Goal: Contribute content: Contribute content

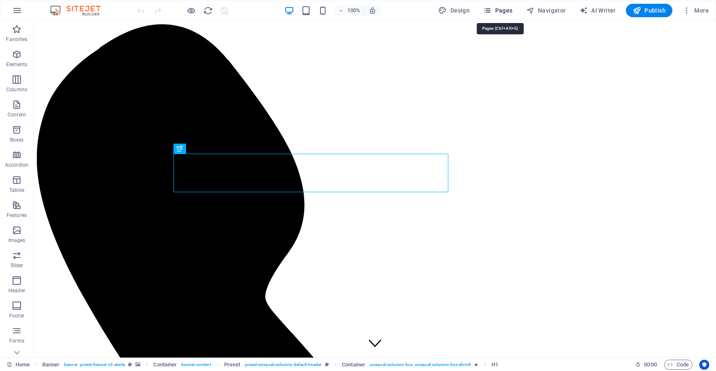
click at [510, 11] on span "Pages" at bounding box center [497, 10] width 29 height 8
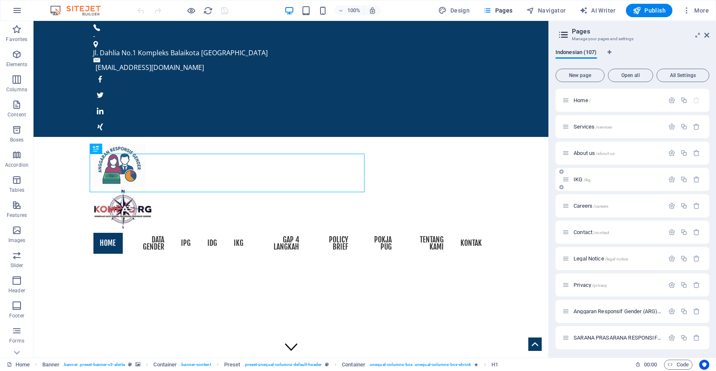
click at [600, 175] on div "IKG /ikg" at bounding box center [613, 180] width 102 height 10
click at [590, 178] on span "/ikg" at bounding box center [587, 180] width 8 height 5
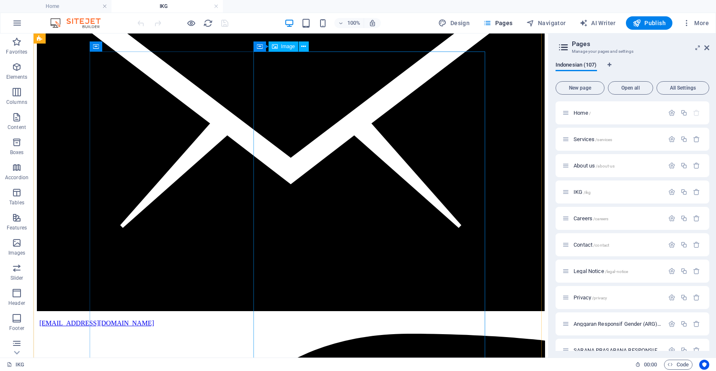
scroll to position [1349, 0]
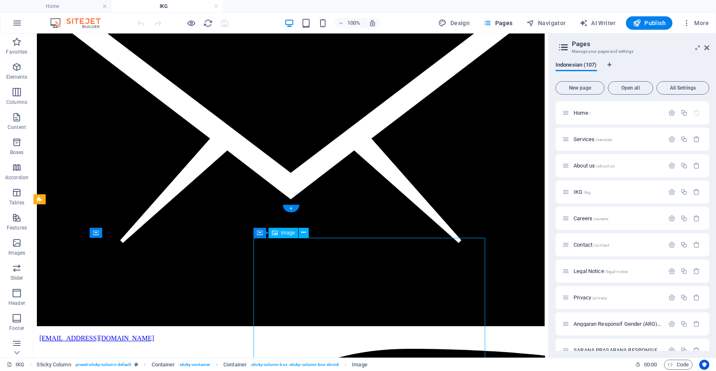
select select "px"
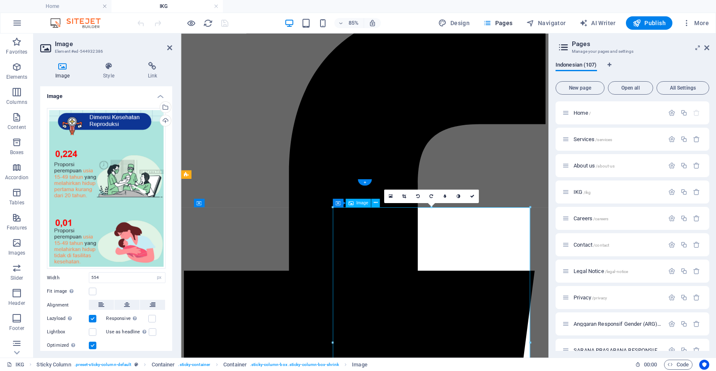
scroll to position [1442, 0]
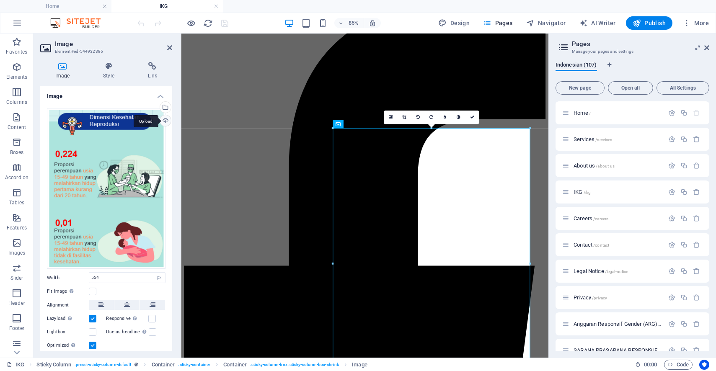
click at [164, 120] on div "Upload" at bounding box center [164, 121] width 13 height 13
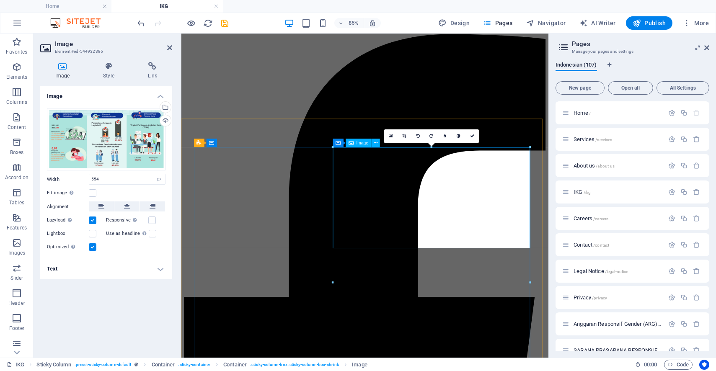
scroll to position [1396, 0]
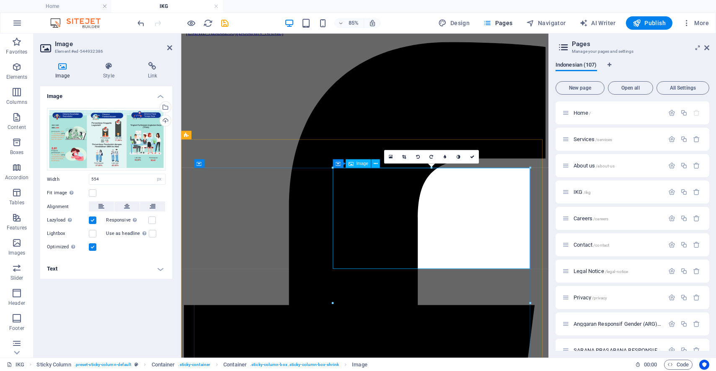
click at [403, 155] on icon at bounding box center [404, 157] width 4 height 4
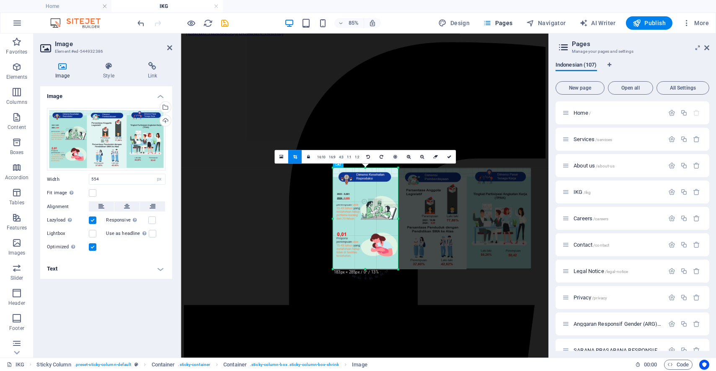
drag, startPoint x: 530, startPoint y: 219, endPoint x: 375, endPoint y: 213, distance: 154.6
click at [374, 214] on div "180 170 160 150 140 130 120 110 100 90 80 70 60 50 40 30 20 10 0 -10 -20 -30 -4…" at bounding box center [364, 218] width 65 height 101
click at [448, 154] on link at bounding box center [448, 156] width 13 height 13
type input "183"
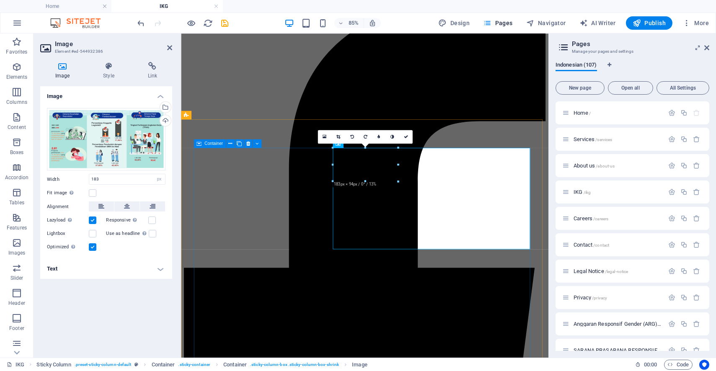
scroll to position [1442, 0]
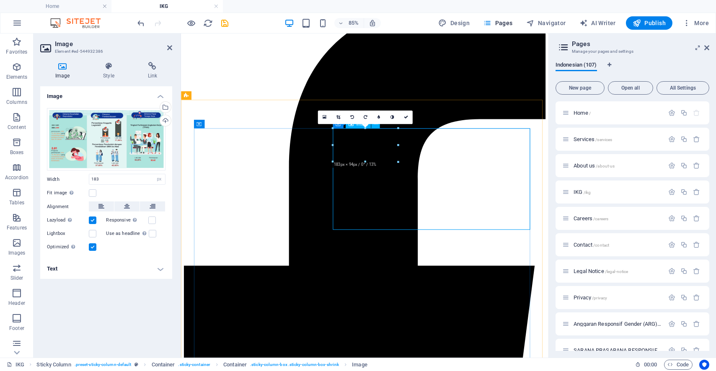
click at [165, 118] on div "Upload" at bounding box center [164, 121] width 13 height 13
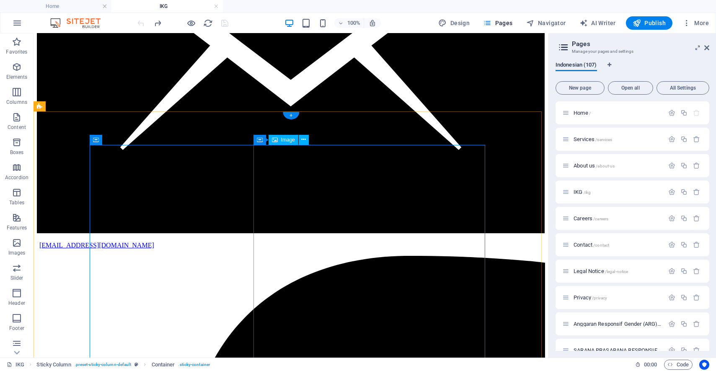
select select "px"
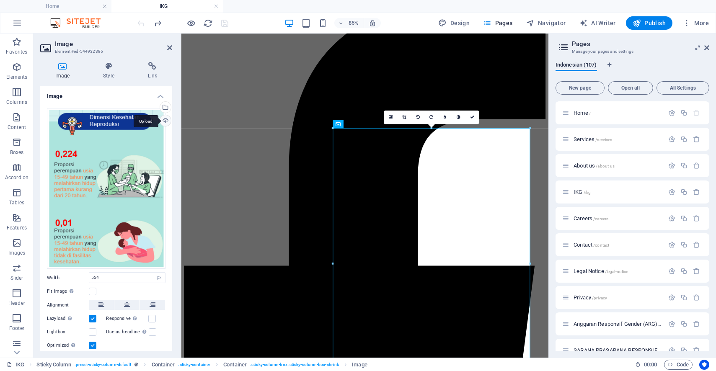
click at [165, 115] on div "Upload" at bounding box center [164, 121] width 13 height 13
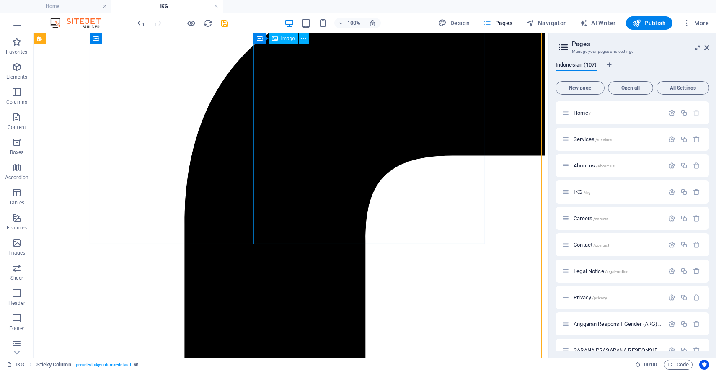
scroll to position [1675, 0]
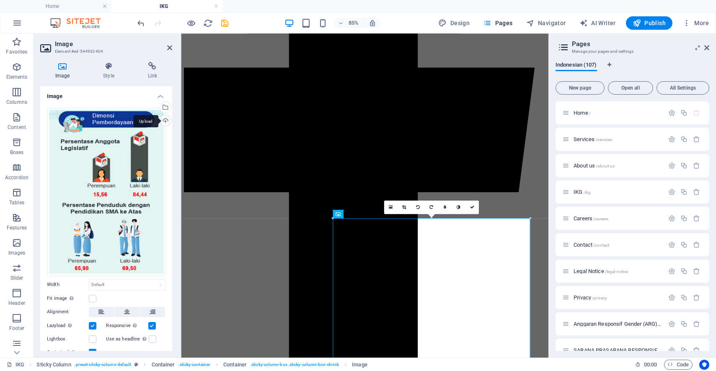
click at [163, 119] on div "Upload" at bounding box center [164, 121] width 13 height 13
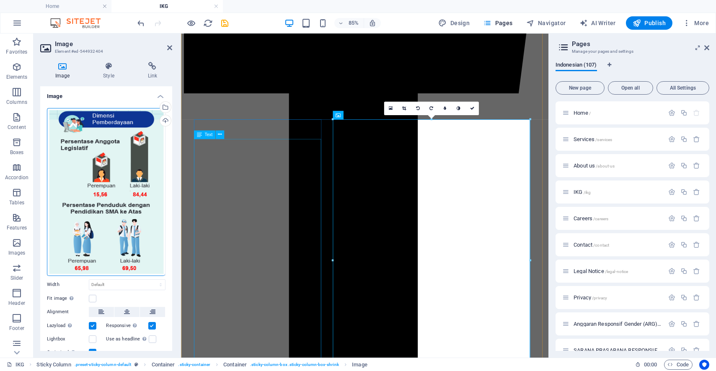
scroll to position [1768, 0]
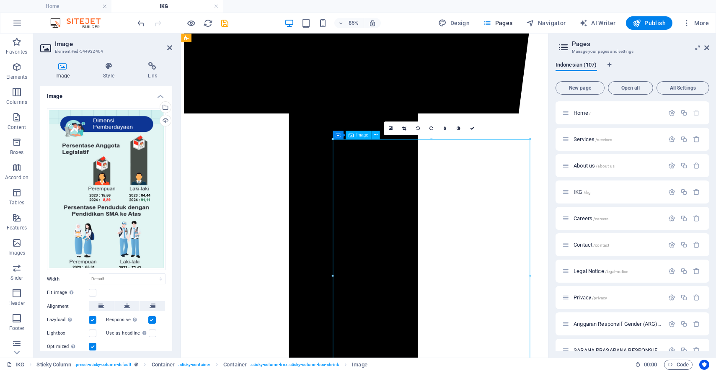
drag, startPoint x: 410, startPoint y: 162, endPoint x: 409, endPoint y: 187, distance: 25.1
drag, startPoint x: 370, startPoint y: 170, endPoint x: 369, endPoint y: 222, distance: 51.9
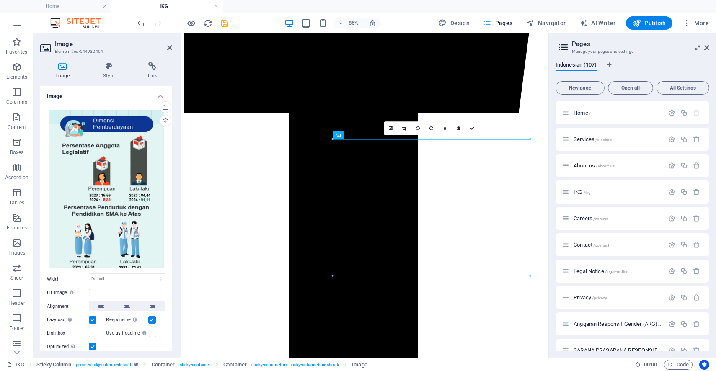
drag, startPoint x: 389, startPoint y: 174, endPoint x: 390, endPoint y: 201, distance: 27.2
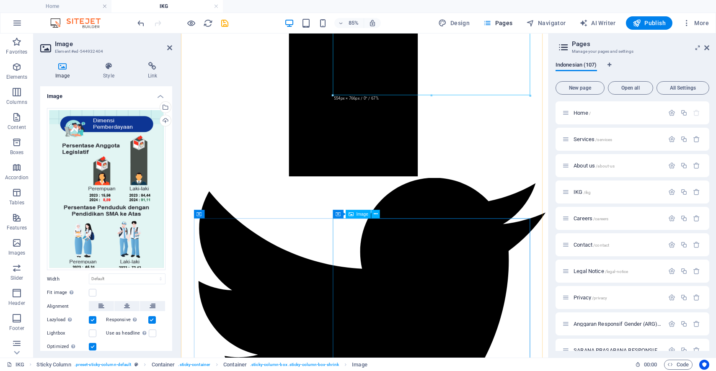
scroll to position [1954, 0]
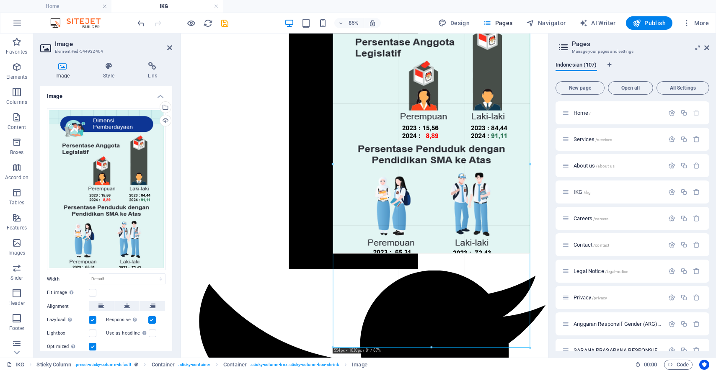
drag, startPoint x: 431, startPoint y: 255, endPoint x: 427, endPoint y: 365, distance: 110.6
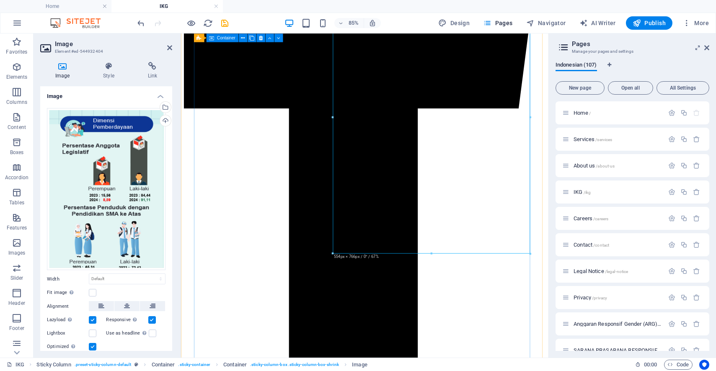
scroll to position [1768, 0]
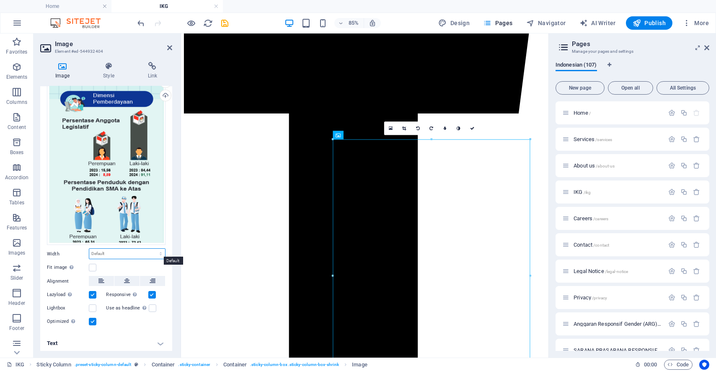
click at [91, 250] on select "Default auto px rem % em vh vw" at bounding box center [127, 254] width 76 height 10
select select "px"
click at [152, 249] on select "Default auto px rem % em vh vw" at bounding box center [127, 254] width 76 height 10
type input "554"
click at [93, 264] on label at bounding box center [93, 268] width 8 height 8
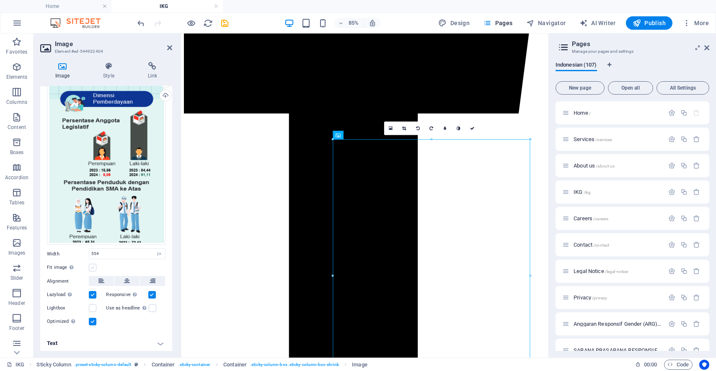
click at [0, 0] on input "Fit image Automatically fit image to a fixed width and height" at bounding box center [0, 0] width 0 height 0
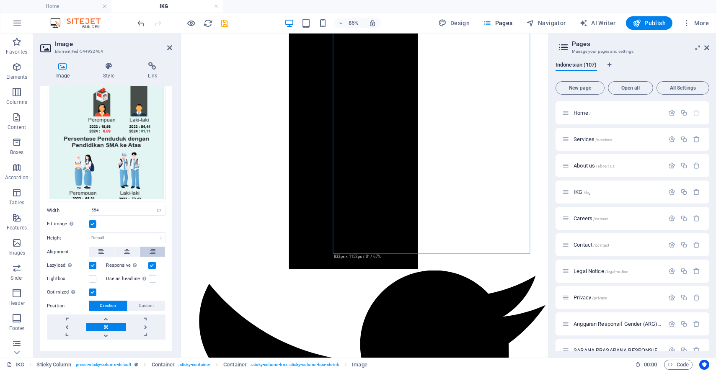
scroll to position [72, 0]
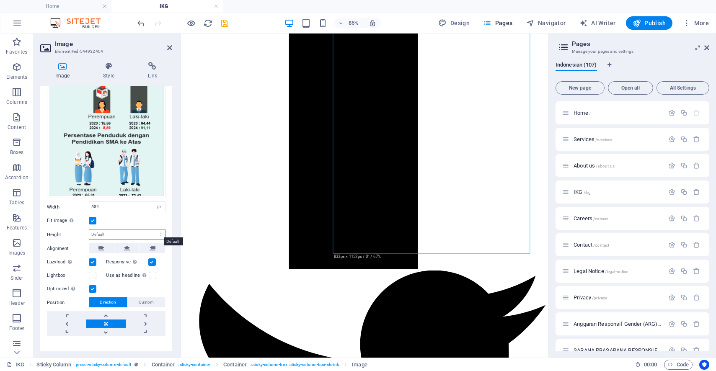
click at [111, 231] on select "Default auto px" at bounding box center [127, 234] width 76 height 10
click at [89, 229] on select "Default auto px" at bounding box center [127, 234] width 76 height 10
click at [123, 233] on select "Default auto px" at bounding box center [127, 234] width 76 height 10
select select "px"
click at [152, 229] on select "Default auto px" at bounding box center [127, 234] width 76 height 10
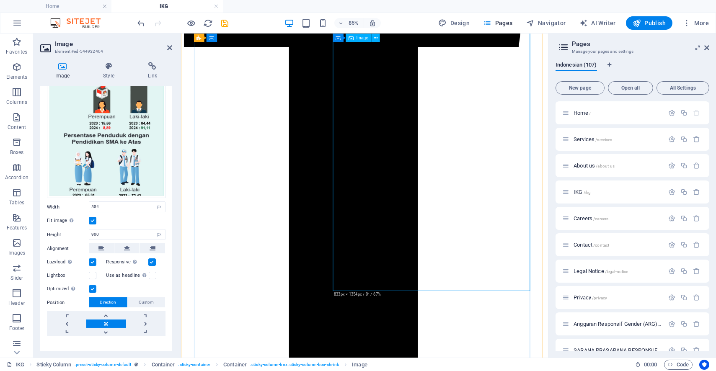
scroll to position [1768, 0]
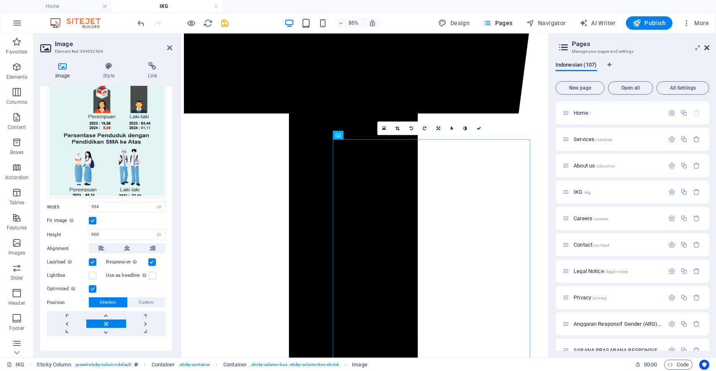
click at [706, 46] on icon at bounding box center [706, 47] width 5 height 7
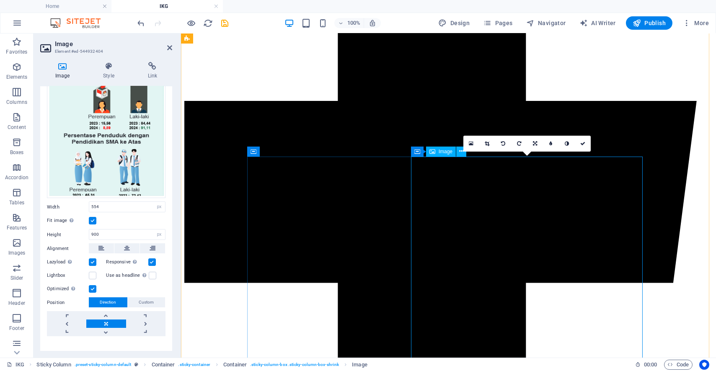
scroll to position [2047, 0]
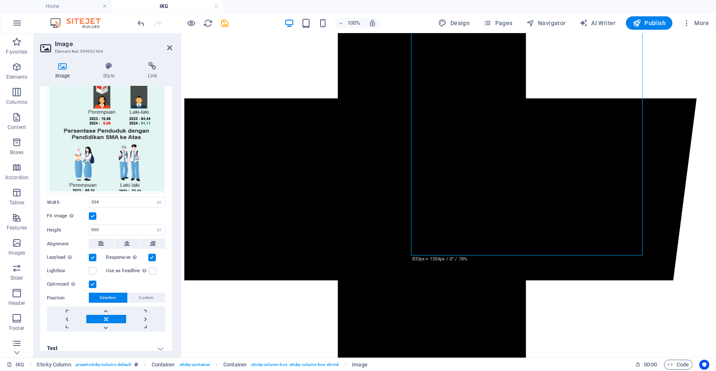
scroll to position [82, 0]
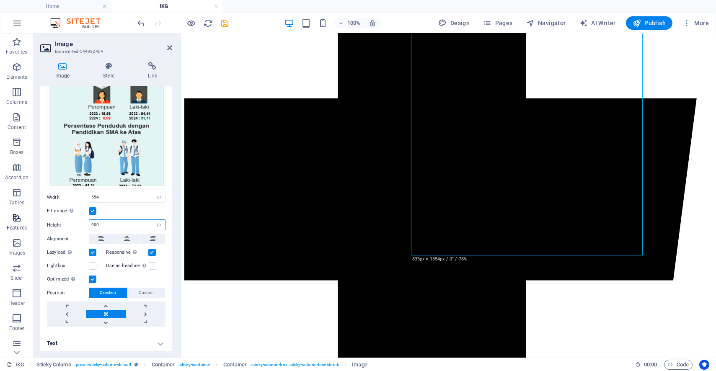
drag, startPoint x: 0, startPoint y: 220, endPoint x: 5, endPoint y: 212, distance: 9.8
click at [0, 219] on section "Favorites Elements Columns Content Boxes Accordion Tables Features Images Slide…" at bounding box center [358, 195] width 716 height 324
type input "1200"
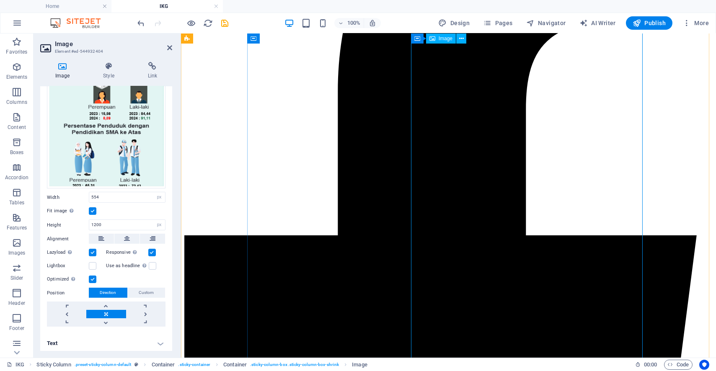
scroll to position [1907, 0]
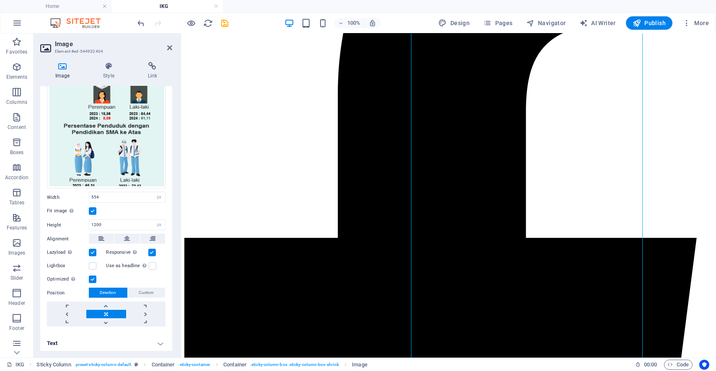
click at [92, 210] on label at bounding box center [93, 211] width 8 height 8
click at [0, 0] on input "Fit image Automatically fit image to a fixed width and height" at bounding box center [0, 0] width 0 height 0
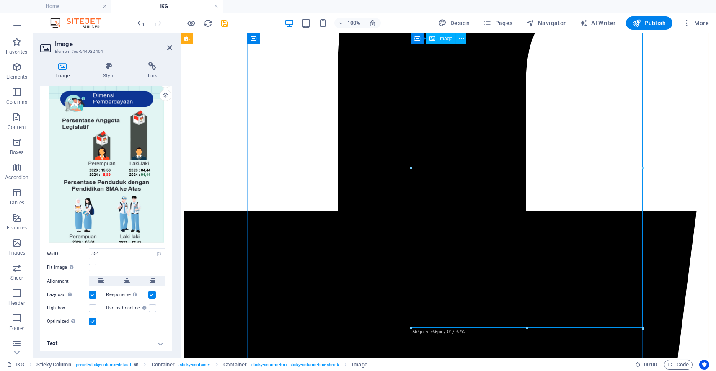
scroll to position [2001, 0]
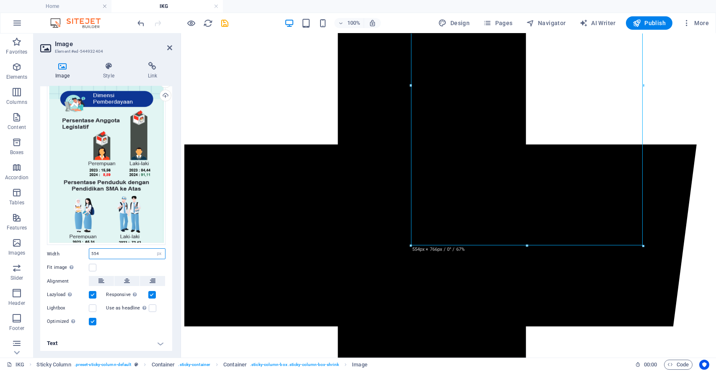
drag, startPoint x: 105, startPoint y: 252, endPoint x: 64, endPoint y: 250, distance: 41.1
click at [64, 250] on div "Width 554 Default auto px rem % em vh vw" at bounding box center [106, 253] width 118 height 11
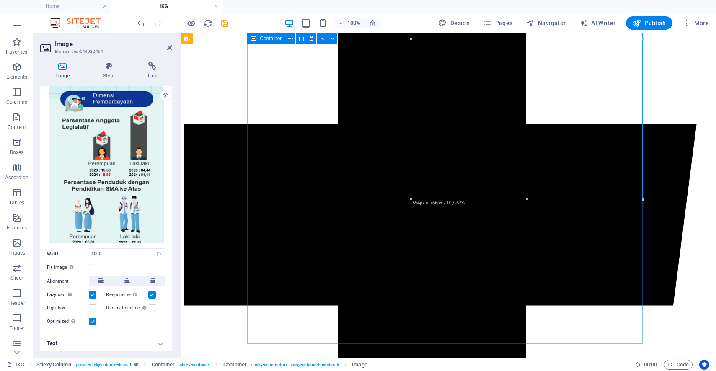
scroll to position [2047, 0]
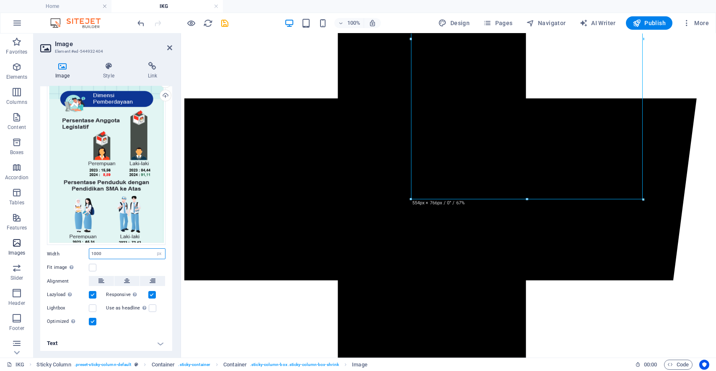
drag, startPoint x: 29, startPoint y: 245, endPoint x: 0, endPoint y: 245, distance: 29.3
click at [0, 245] on section "Favorites Elements Columns Content Boxes Accordion Tables Features Images Slide…" at bounding box center [358, 195] width 716 height 324
type input "1500"
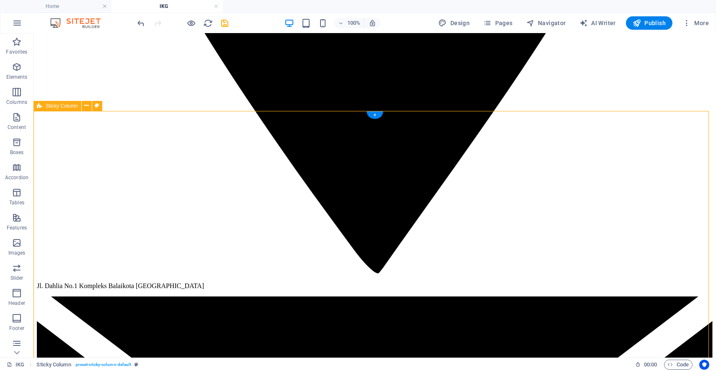
scroll to position [1489, 0]
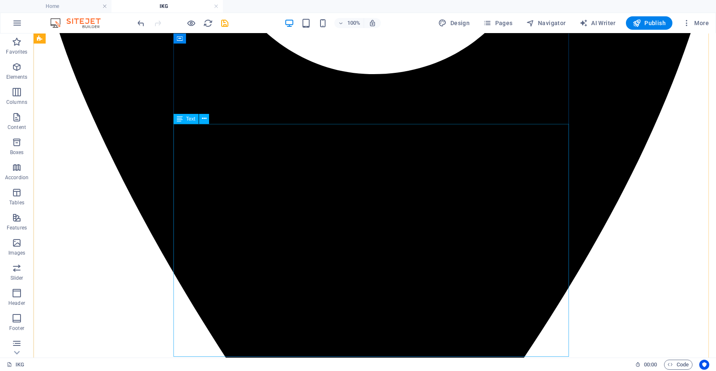
scroll to position [1303, 0]
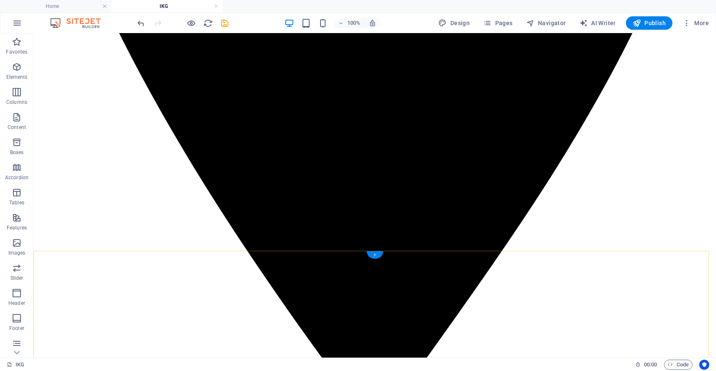
click at [376, 254] on div "+" at bounding box center [374, 255] width 16 height 8
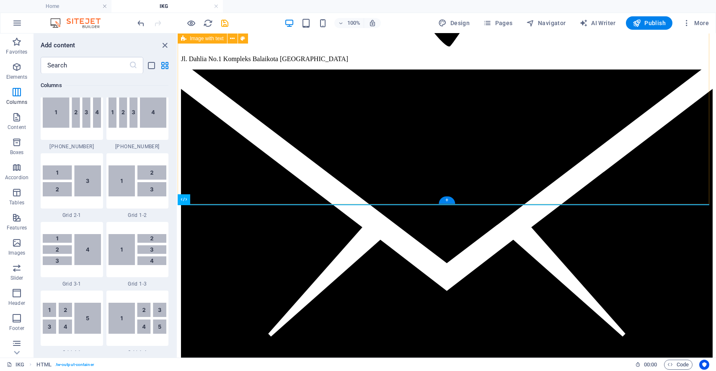
scroll to position [1256, 0]
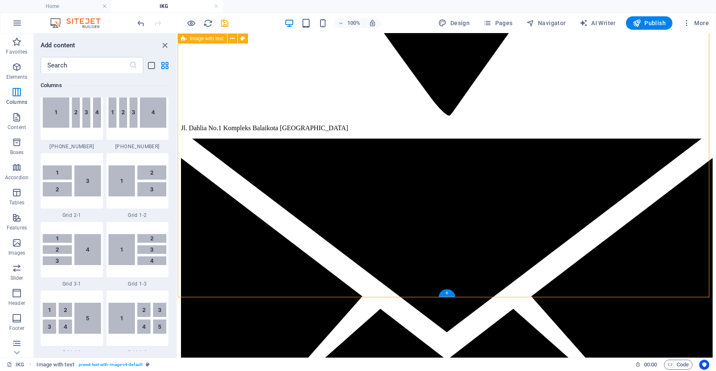
click at [448, 291] on div "+" at bounding box center [446, 293] width 16 height 8
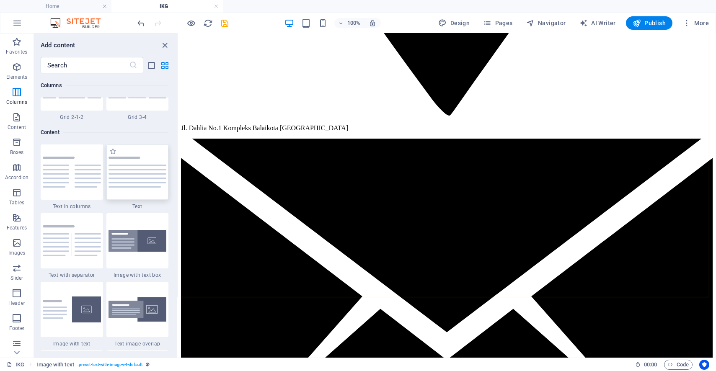
scroll to position [1279, 0]
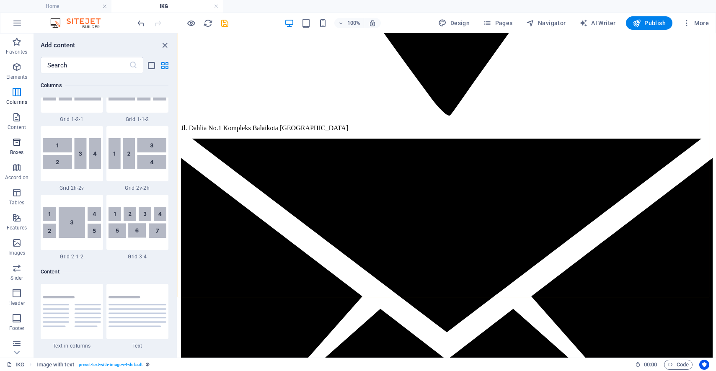
click at [19, 147] on icon "button" at bounding box center [17, 142] width 10 height 10
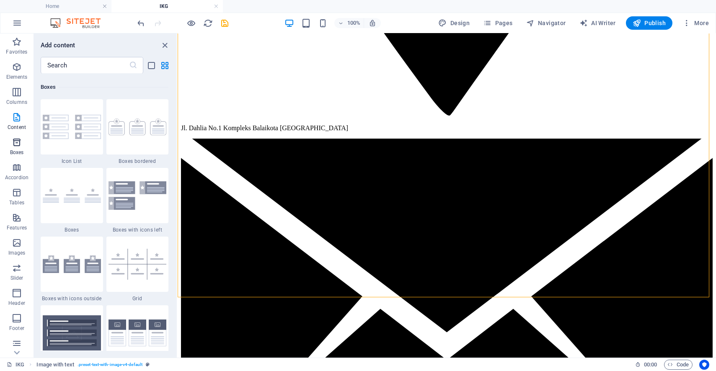
scroll to position [2309, 0]
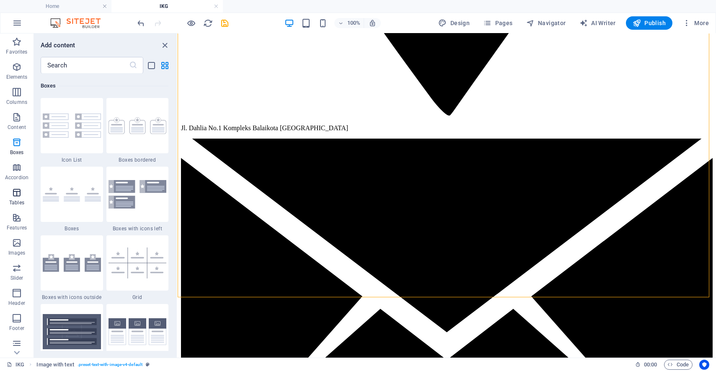
click at [17, 198] on span "Tables" at bounding box center [16, 198] width 33 height 20
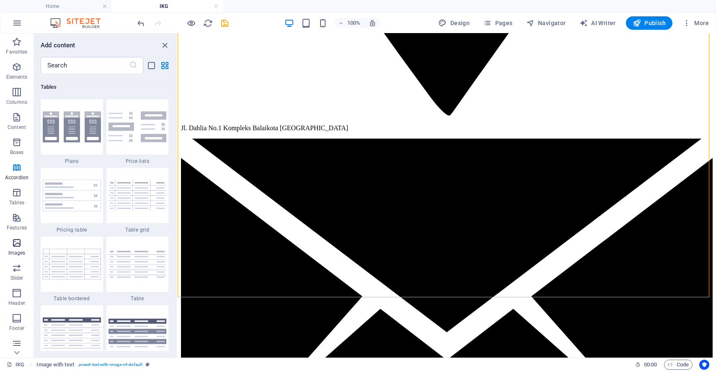
click at [19, 242] on icon "button" at bounding box center [17, 243] width 10 height 10
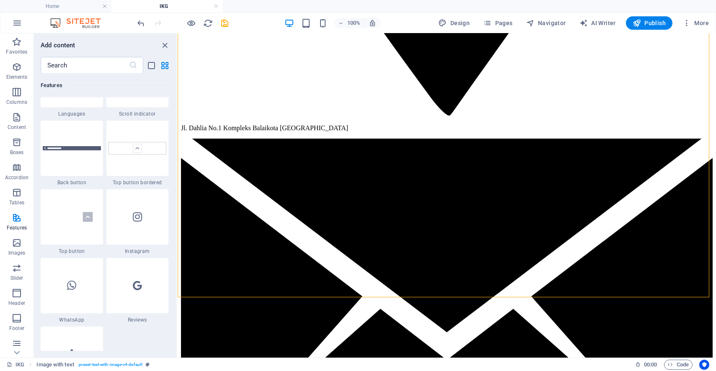
scroll to position [3920, 0]
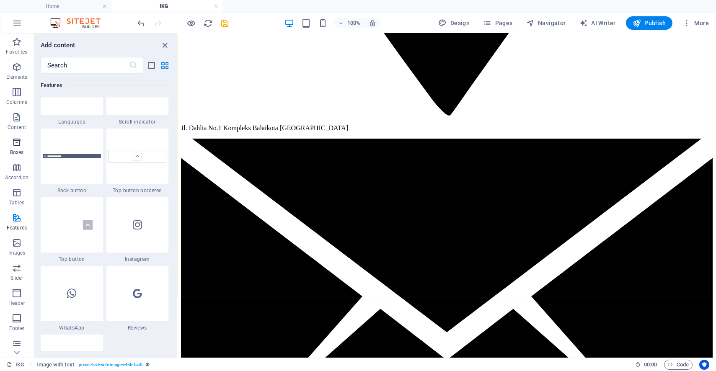
click at [18, 143] on icon "button" at bounding box center [17, 142] width 10 height 10
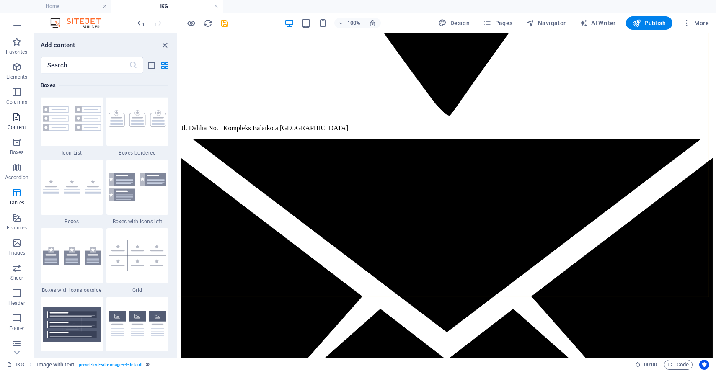
scroll to position [2309, 0]
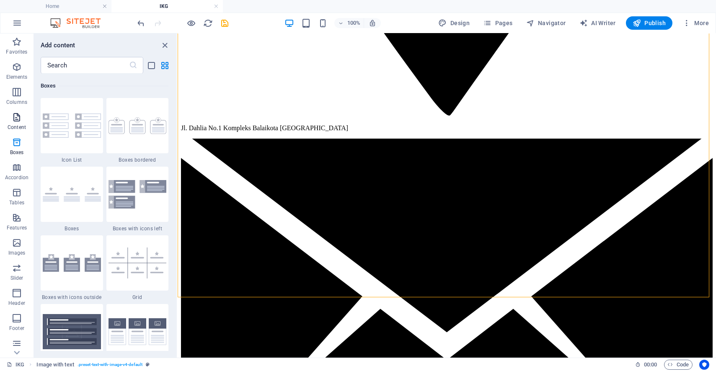
click at [21, 112] on icon "button" at bounding box center [17, 117] width 10 height 10
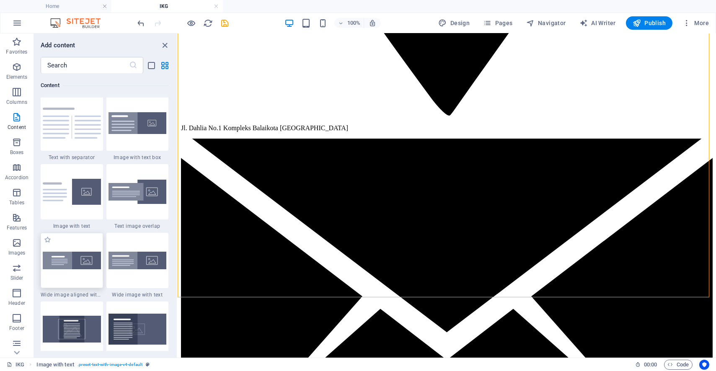
scroll to position [1605, 0]
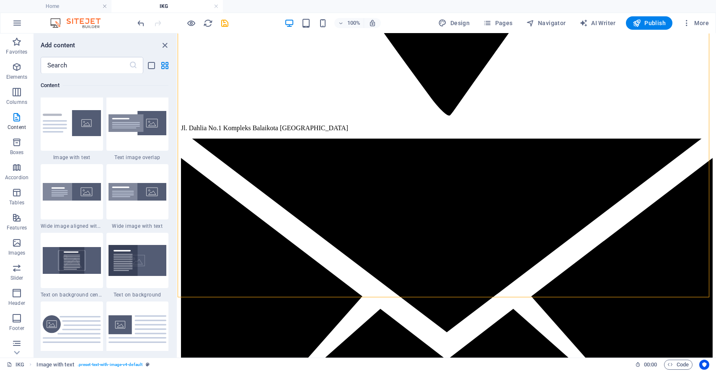
click at [71, 193] on img at bounding box center [72, 192] width 58 height 18
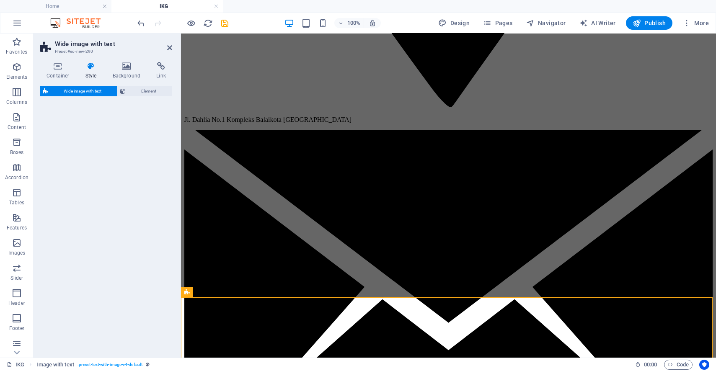
select select "%"
select select "preset-fullscreen-text-and-background-v3-alignments"
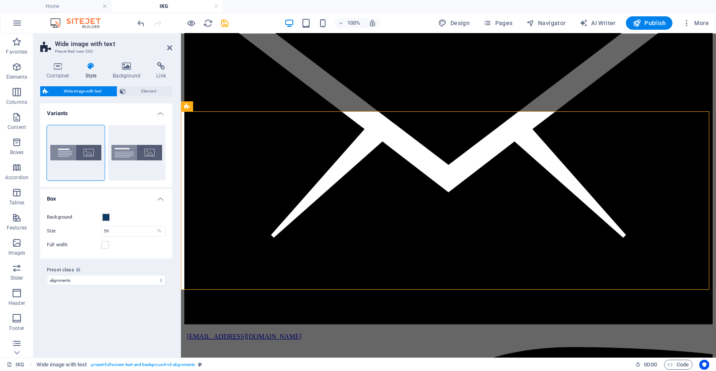
scroll to position [1442, 0]
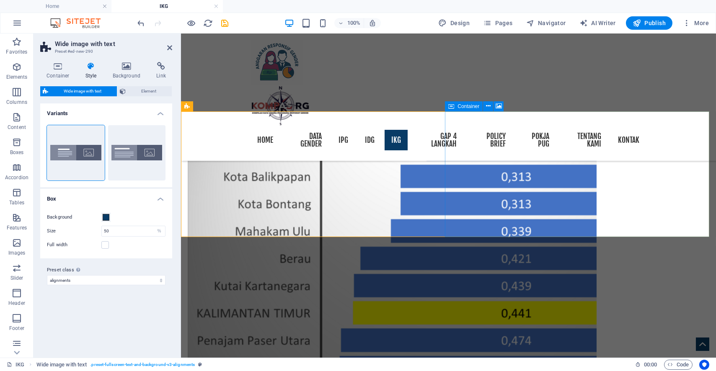
select select "px"
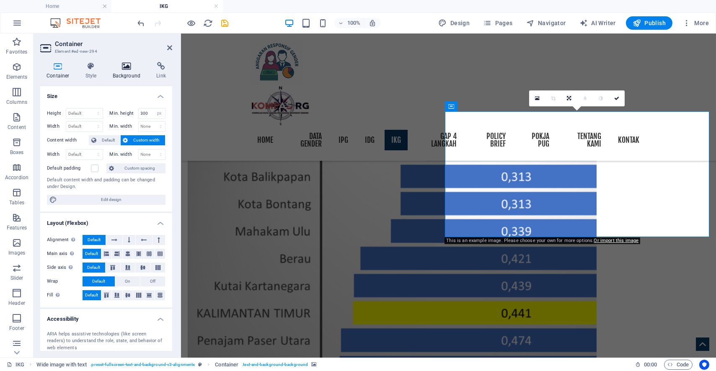
click at [131, 70] on icon at bounding box center [126, 66] width 41 height 8
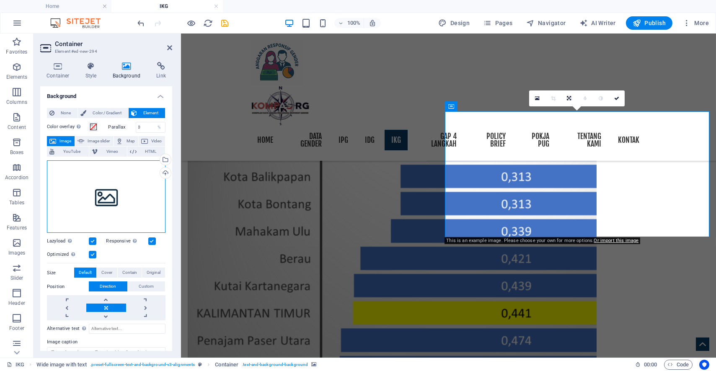
click at [111, 193] on div "Drag files here, click to choose files or select files from Files or our free s…" at bounding box center [106, 196] width 118 height 73
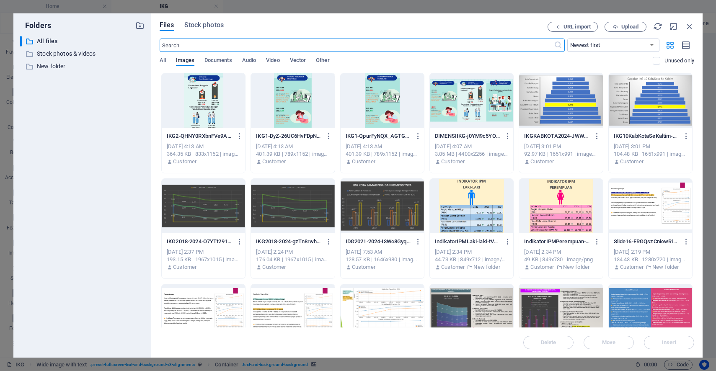
scroll to position [1438, 0]
click at [626, 23] on button "Upload" at bounding box center [625, 27] width 42 height 10
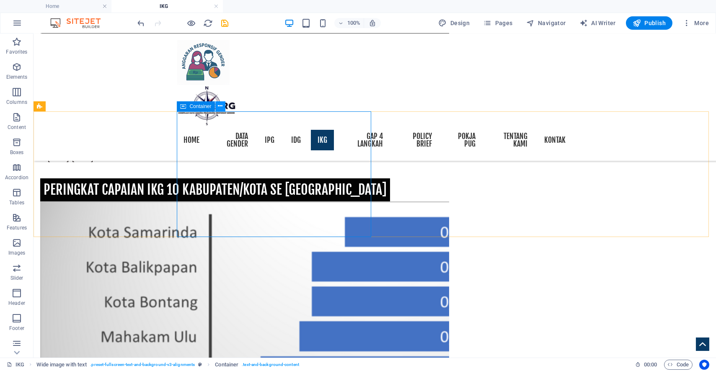
click at [217, 103] on button at bounding box center [220, 106] width 10 height 10
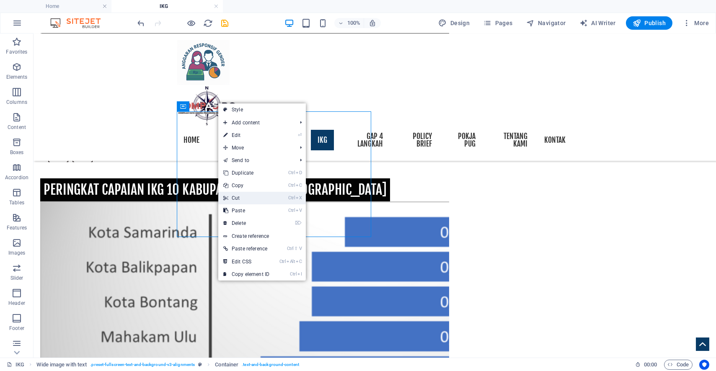
click at [255, 193] on link "Ctrl X Cut" at bounding box center [246, 198] width 56 height 13
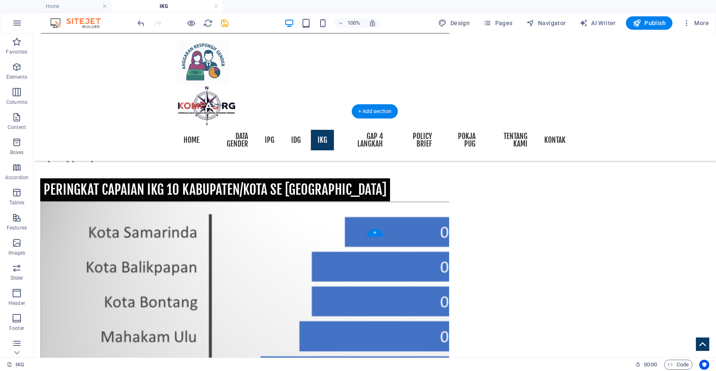
click at [89, 108] on icon at bounding box center [91, 106] width 5 height 9
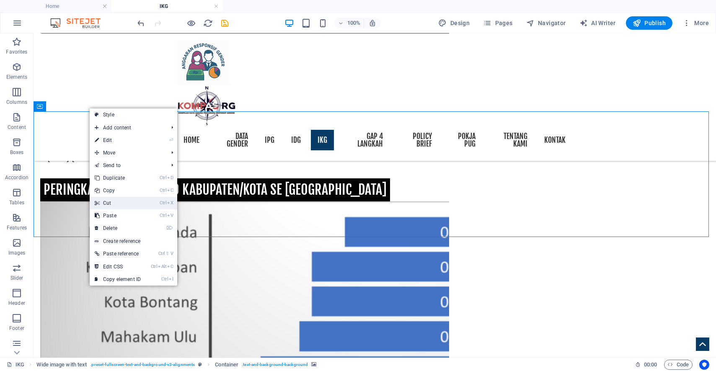
click at [122, 204] on link "Ctrl X Cut" at bounding box center [118, 203] width 56 height 13
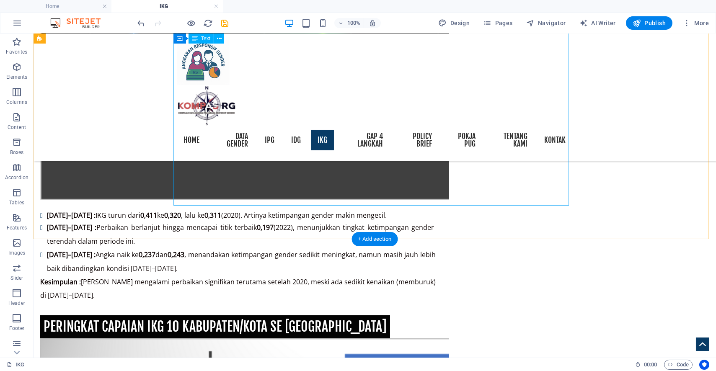
scroll to position [1303, 0]
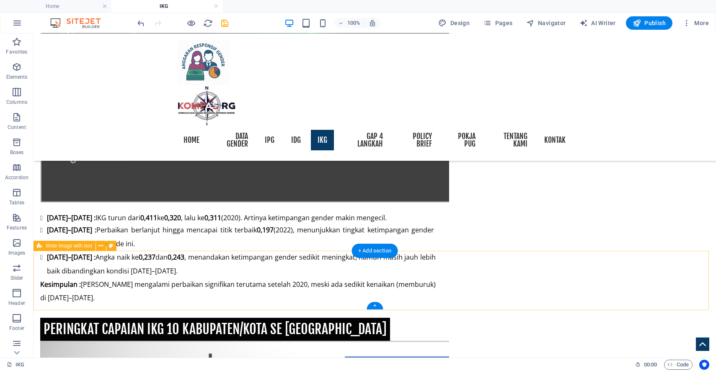
click at [101, 245] on icon at bounding box center [100, 246] width 5 height 9
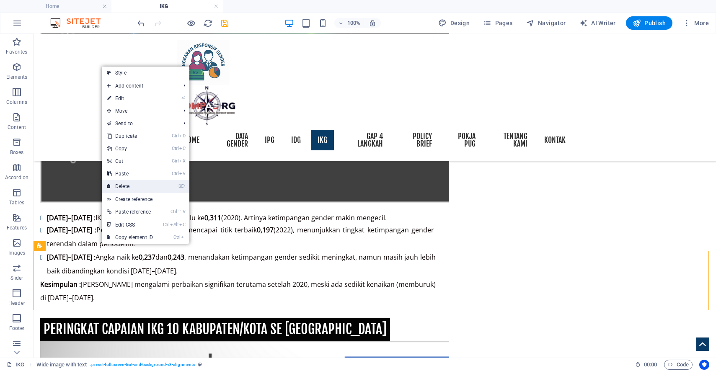
click at [123, 185] on link "⌦ Delete" at bounding box center [130, 186] width 56 height 13
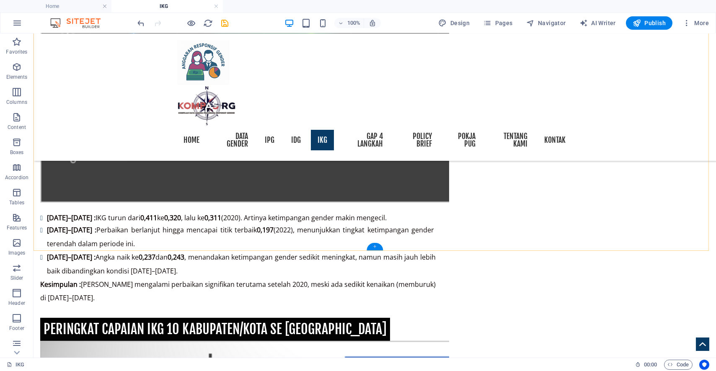
click at [374, 243] on div "+" at bounding box center [374, 247] width 16 height 8
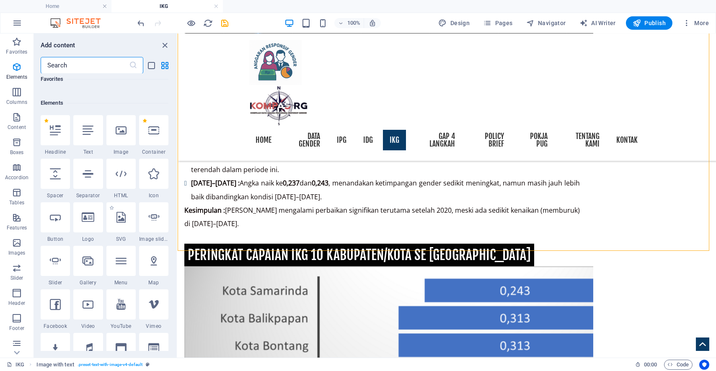
scroll to position [69, 0]
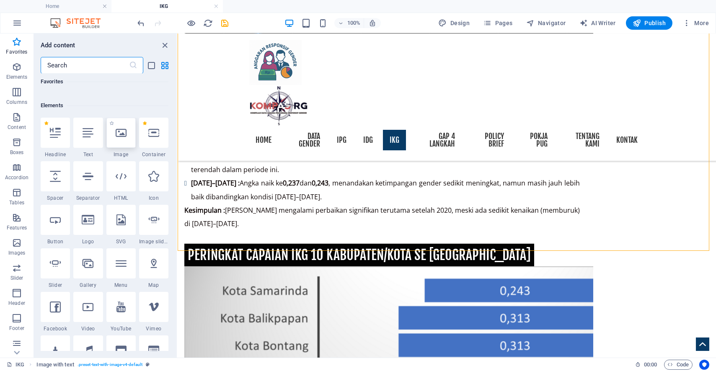
click at [124, 136] on icon at bounding box center [121, 132] width 11 height 11
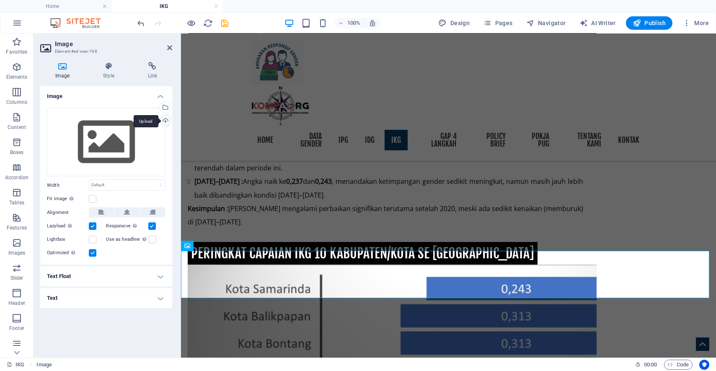
click at [166, 119] on div "Upload" at bounding box center [164, 121] width 13 height 13
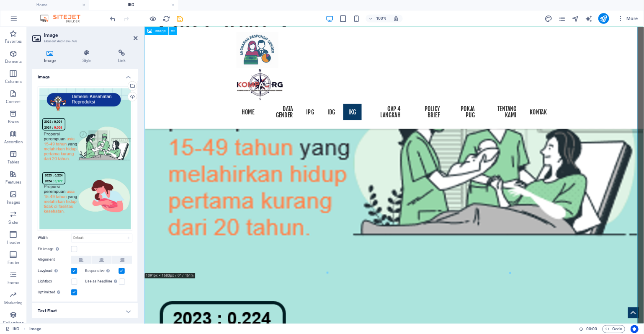
scroll to position [1914, 0]
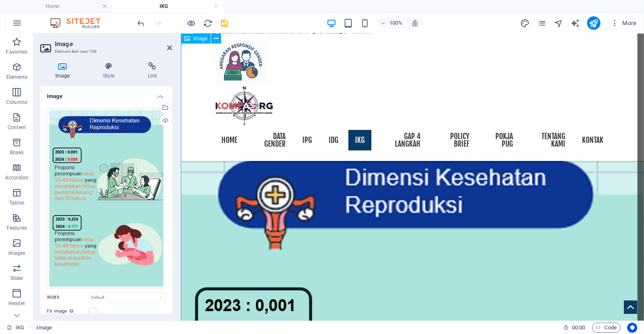
drag, startPoint x: 473, startPoint y: 220, endPoint x: 355, endPoint y: 165, distance: 130.4
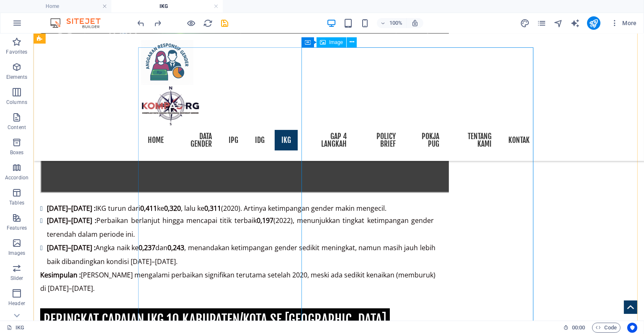
scroll to position [1244, 0]
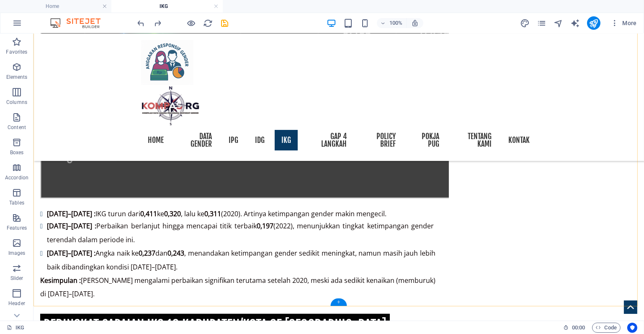
drag, startPoint x: 338, startPoint y: 299, endPoint x: 160, endPoint y: 264, distance: 181.8
click at [338, 299] on div "+" at bounding box center [338, 302] width 16 height 8
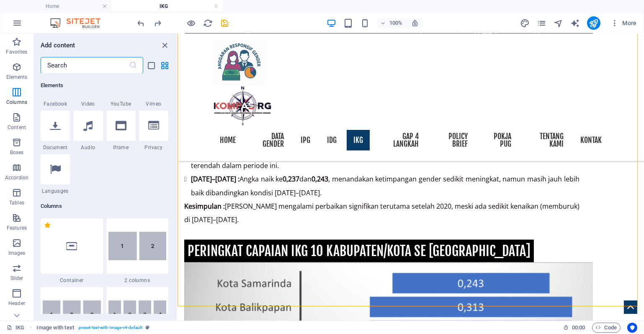
scroll to position [293, 0]
click at [119, 121] on icon at bounding box center [121, 126] width 11 height 11
select select "%"
select select "px"
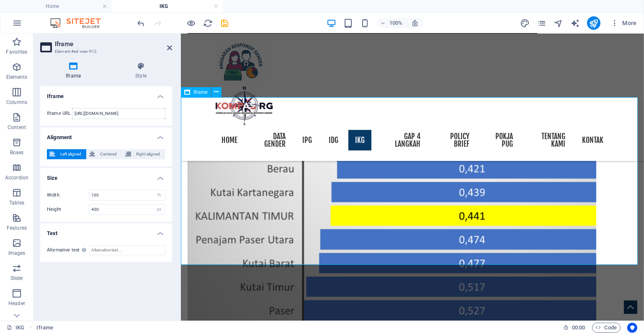
scroll to position [1453, 0]
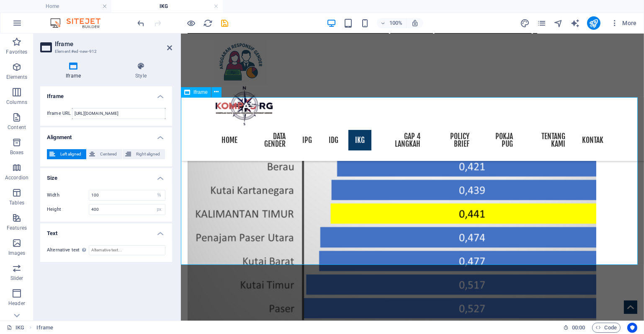
click at [138, 71] on h4 "Style" at bounding box center [141, 71] width 62 height 18
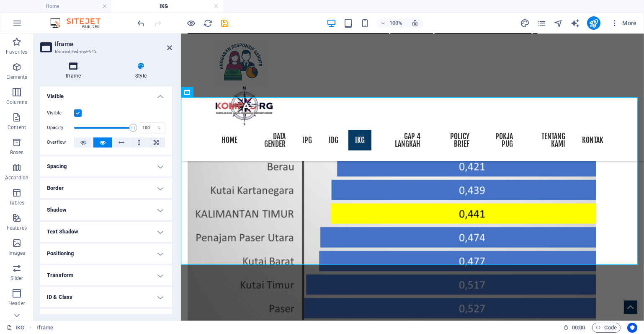
click at [70, 70] on icon at bounding box center [73, 66] width 66 height 8
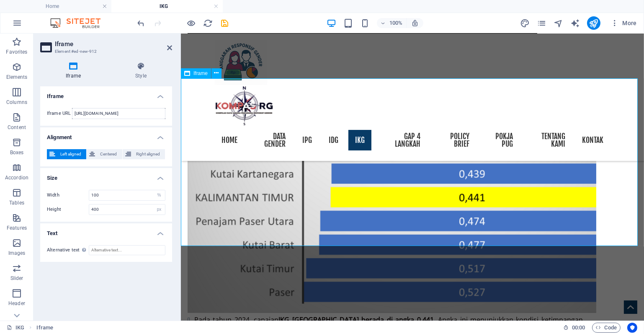
scroll to position [1495, 0]
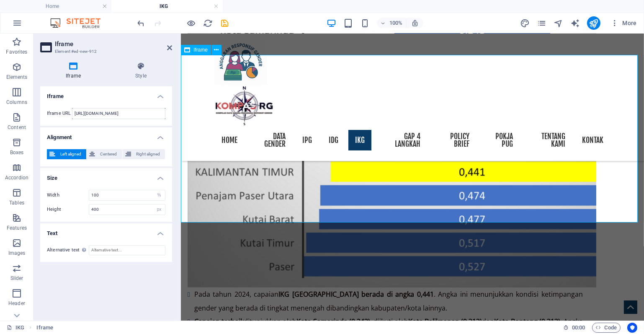
click at [160, 97] on h4 "Iframe" at bounding box center [106, 93] width 132 height 15
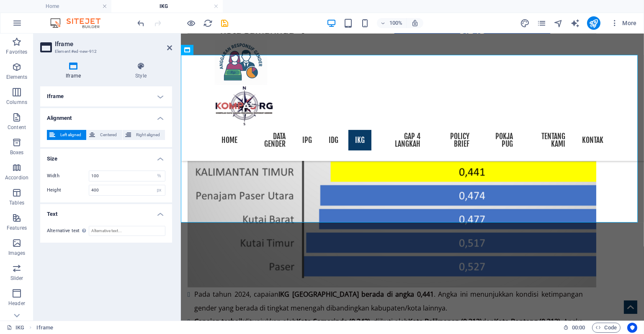
click at [160, 97] on h4 "Iframe" at bounding box center [106, 96] width 132 height 20
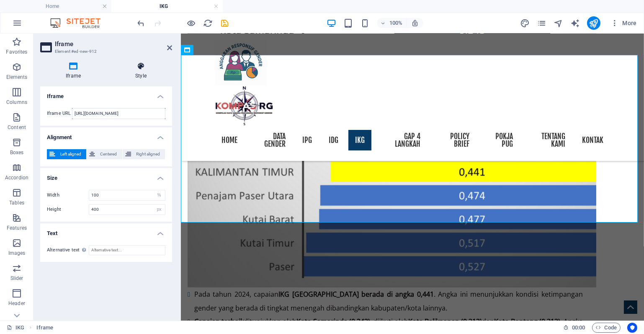
click at [139, 72] on h4 "Style" at bounding box center [141, 71] width 62 height 18
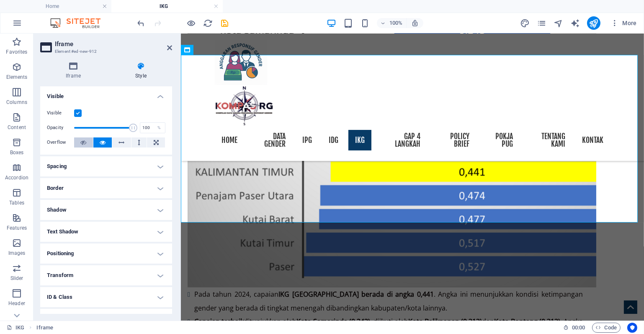
click at [86, 141] on button at bounding box center [83, 142] width 19 height 10
click at [97, 141] on button at bounding box center [102, 142] width 19 height 10
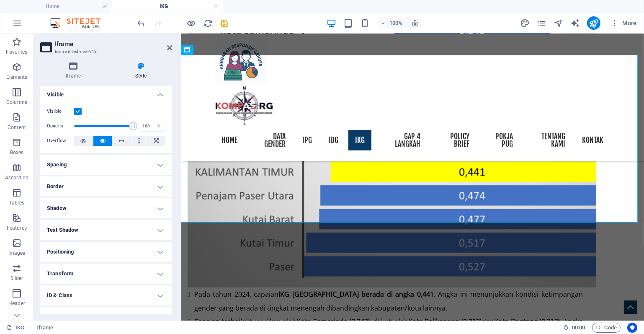
scroll to position [0, 0]
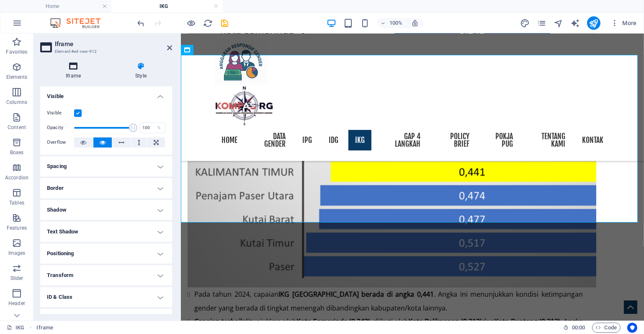
click at [75, 67] on icon at bounding box center [73, 66] width 66 height 8
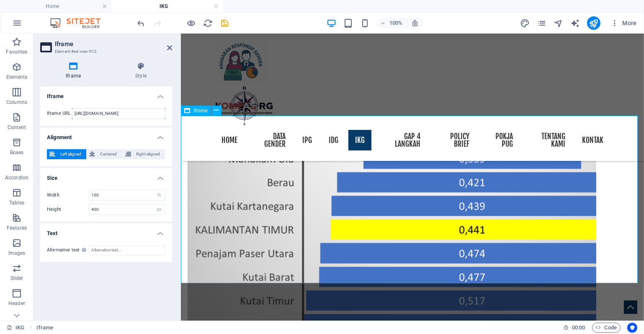
scroll to position [1412, 0]
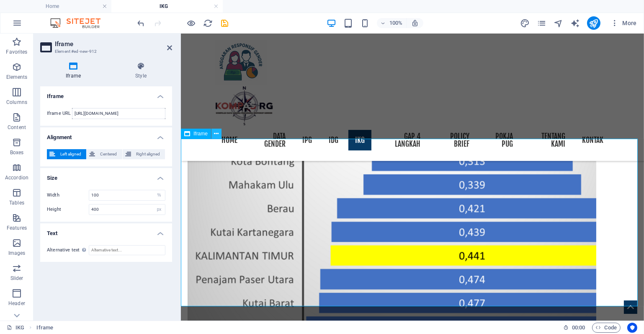
click at [218, 137] on icon at bounding box center [216, 133] width 5 height 9
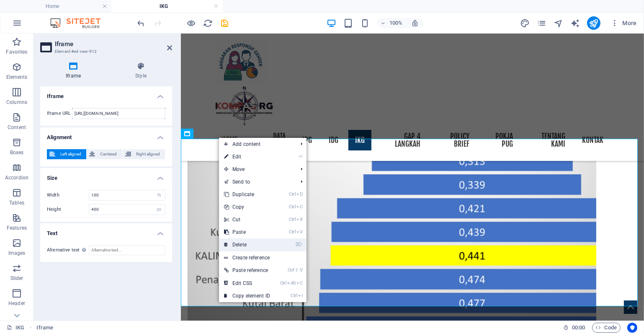
click at [247, 245] on link "⌦ Delete" at bounding box center [247, 244] width 56 height 13
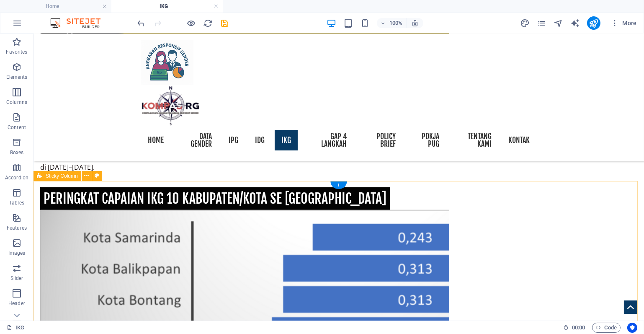
scroll to position [1370, 0]
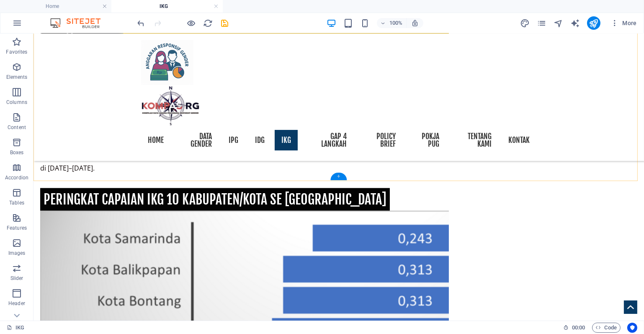
click at [338, 173] on div "+" at bounding box center [338, 177] width 16 height 8
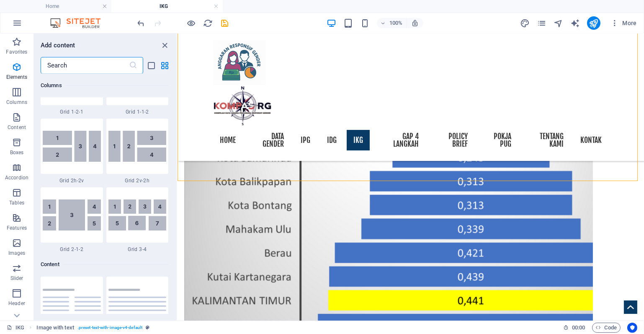
scroll to position [1465, 0]
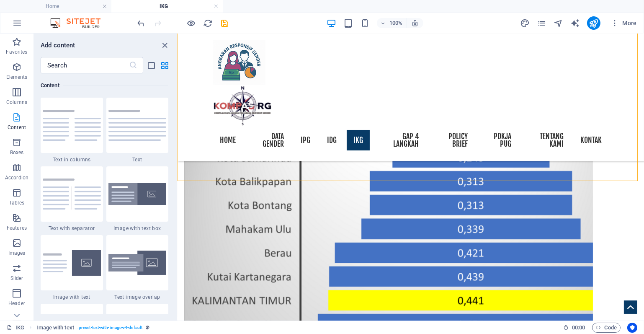
click at [15, 129] on p "Content" at bounding box center [17, 127] width 18 height 7
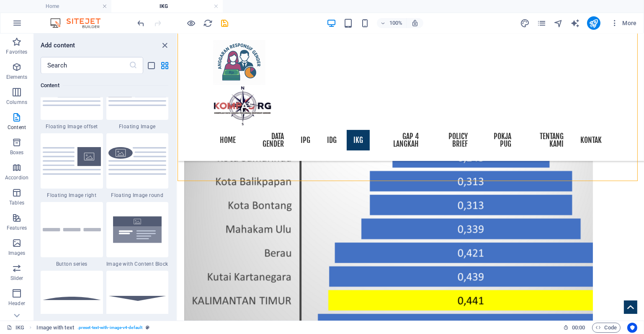
scroll to position [1842, 0]
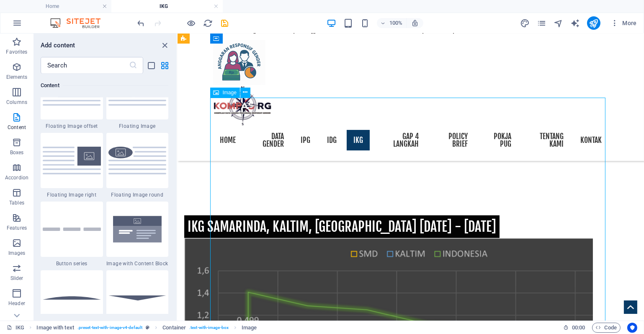
scroll to position [825, 0]
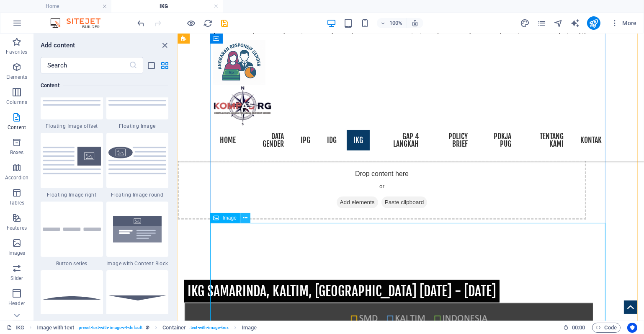
click at [244, 217] on icon at bounding box center [245, 218] width 5 height 9
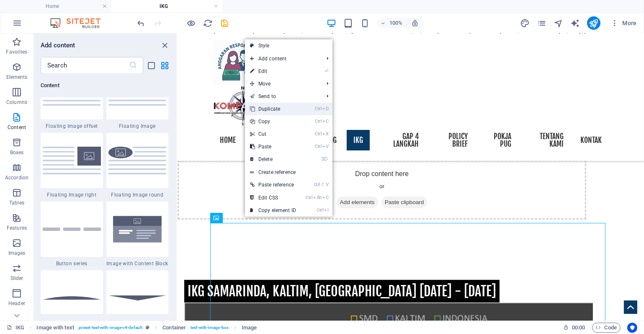
drag, startPoint x: 110, startPoint y: 77, endPoint x: 286, endPoint y: 106, distance: 179.1
click at [286, 106] on link "Ctrl D Duplicate" at bounding box center [273, 109] width 56 height 13
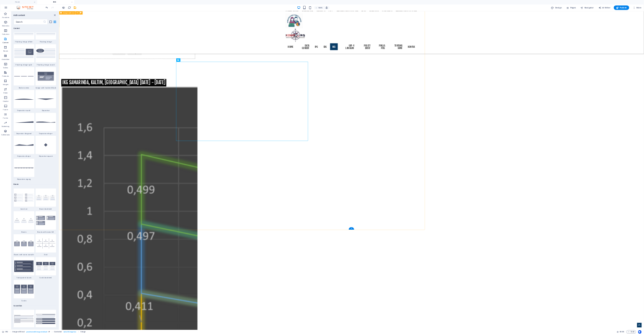
scroll to position [1102, 0]
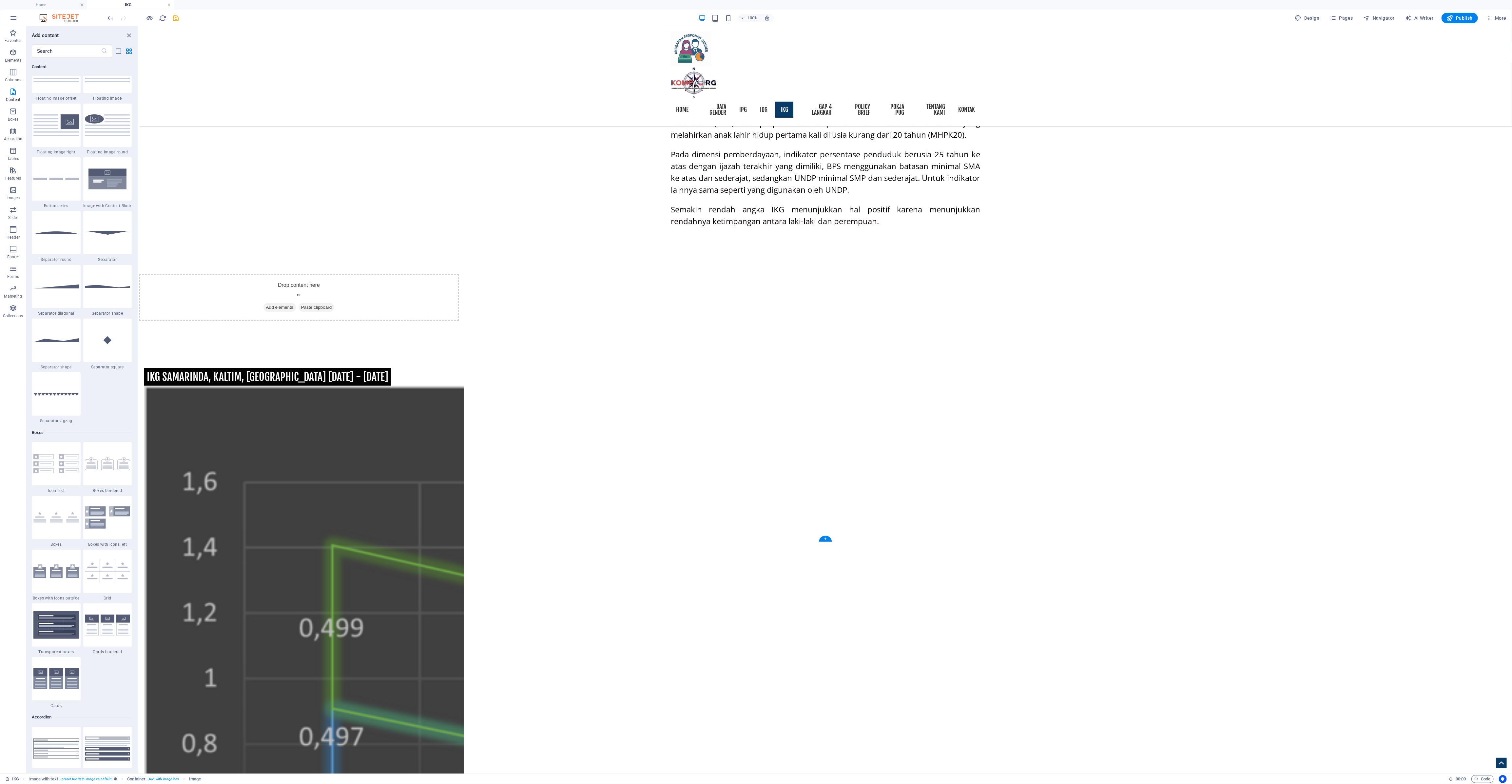
drag, startPoint x: 691, startPoint y: 199, endPoint x: 750, endPoint y: 466, distance: 273.4
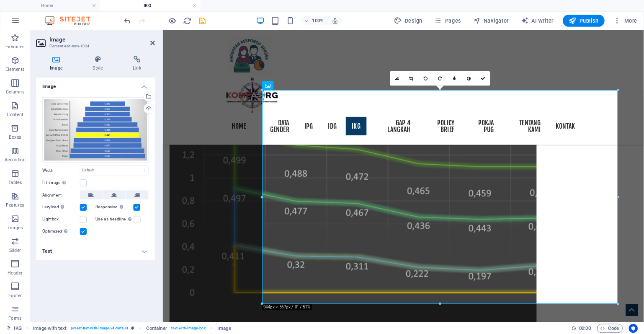
scroll to position [1420, 0]
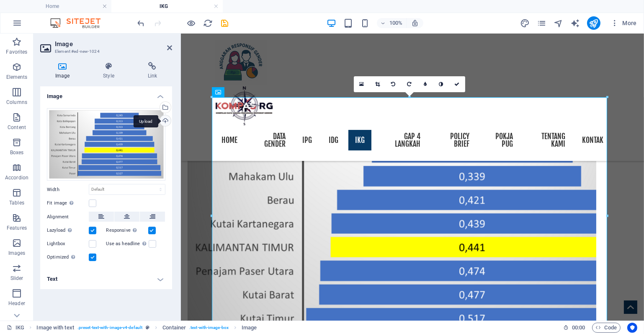
click at [167, 117] on div "Upload" at bounding box center [164, 121] width 13 height 13
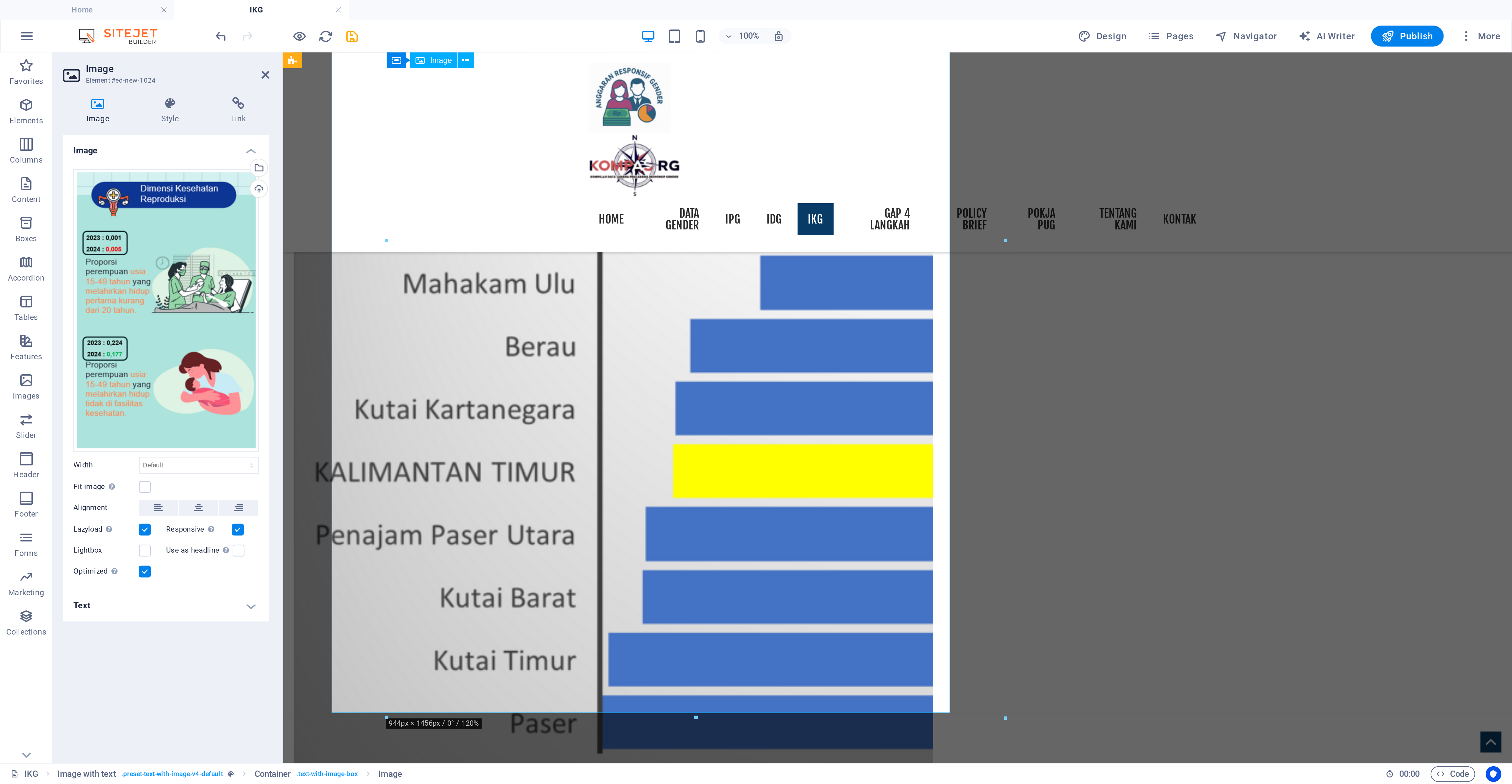
scroll to position [1307, 0]
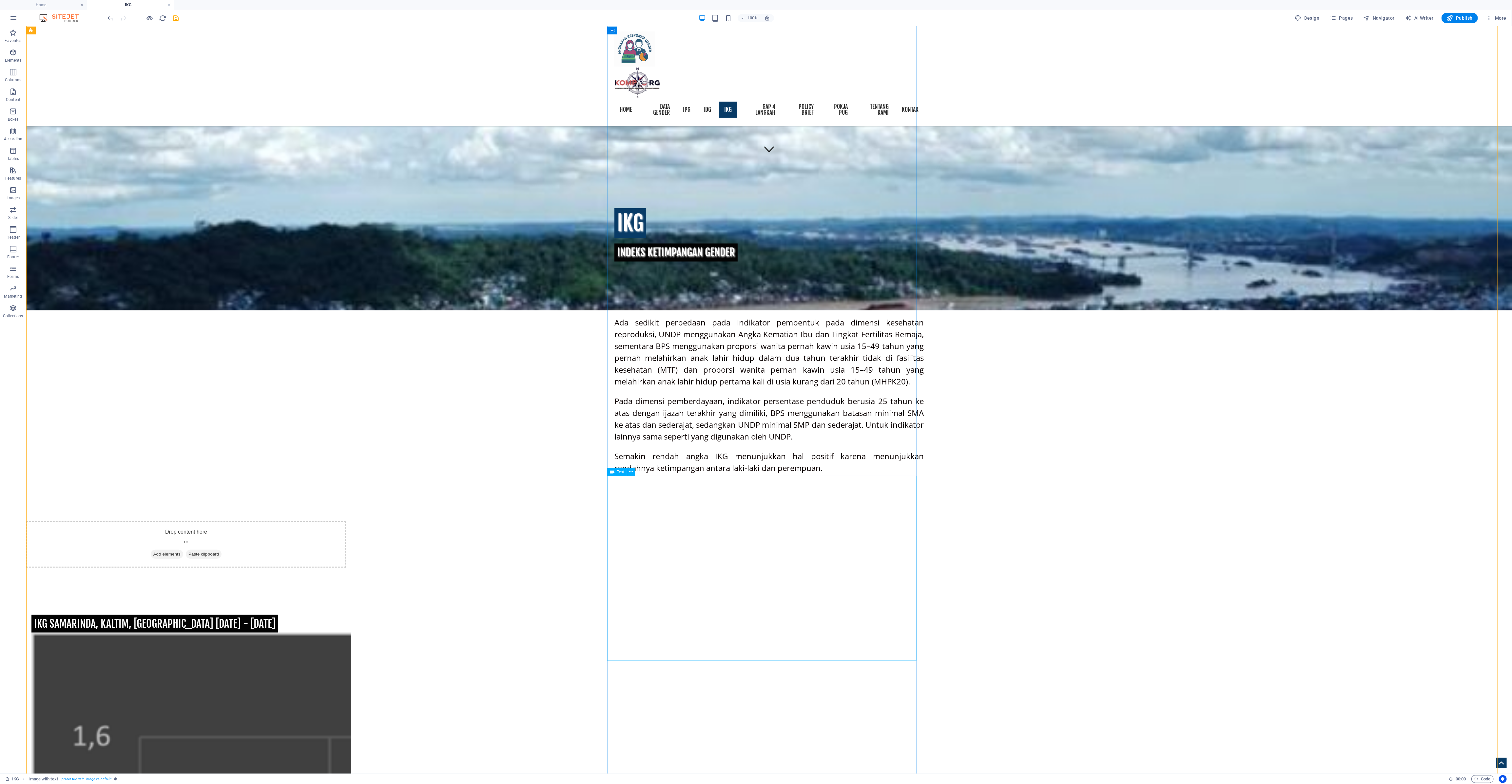
scroll to position [620, 0]
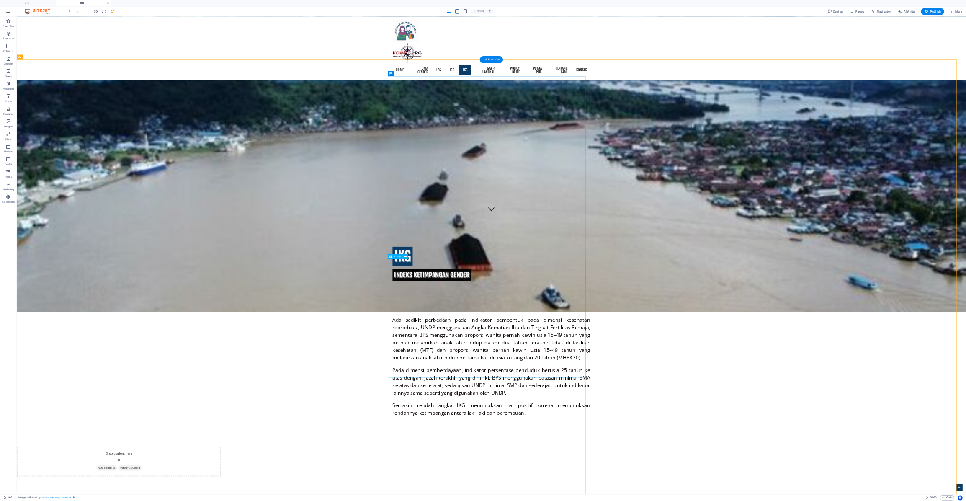
scroll to position [666, 0]
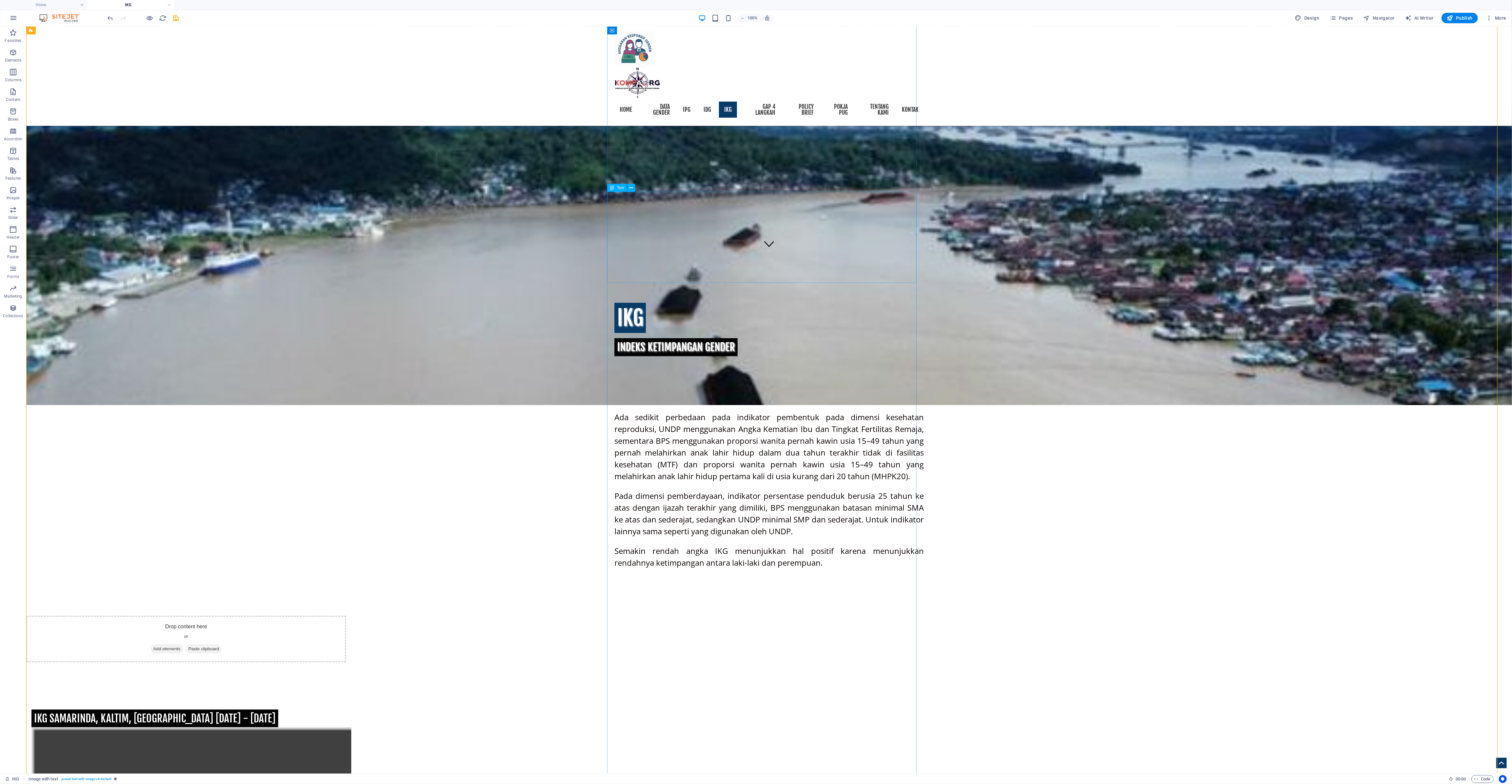
click at [560, 280] on icon at bounding box center [628, 279] width 4 height 7
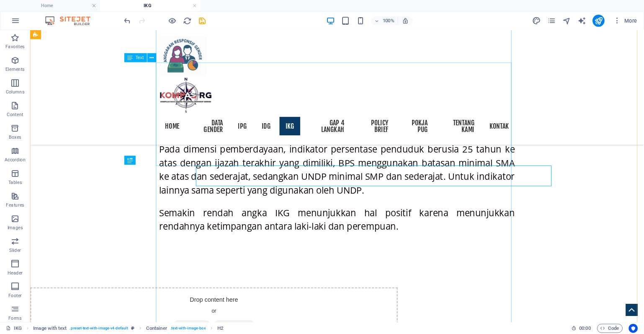
scroll to position [842, 0]
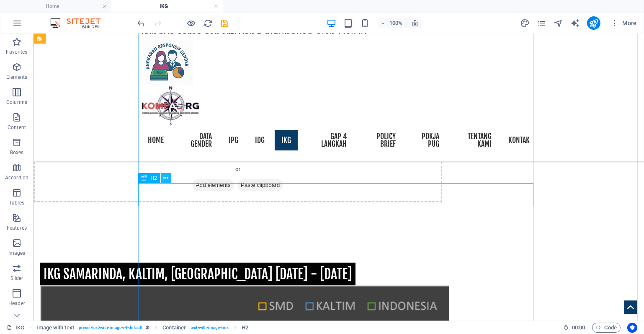
click at [166, 179] on icon at bounding box center [165, 178] width 5 height 9
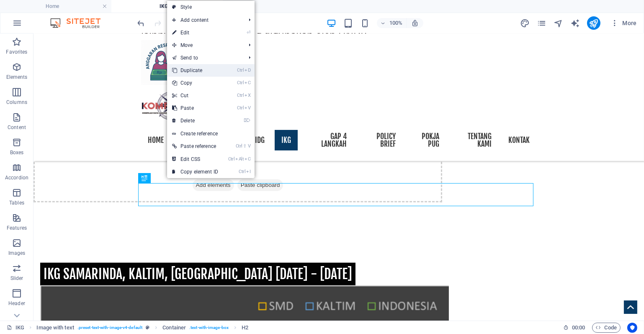
drag, startPoint x: 199, startPoint y: 73, endPoint x: 166, endPoint y: 41, distance: 46.5
click at [199, 73] on link "Ctrl D Duplicate" at bounding box center [195, 70] width 56 height 13
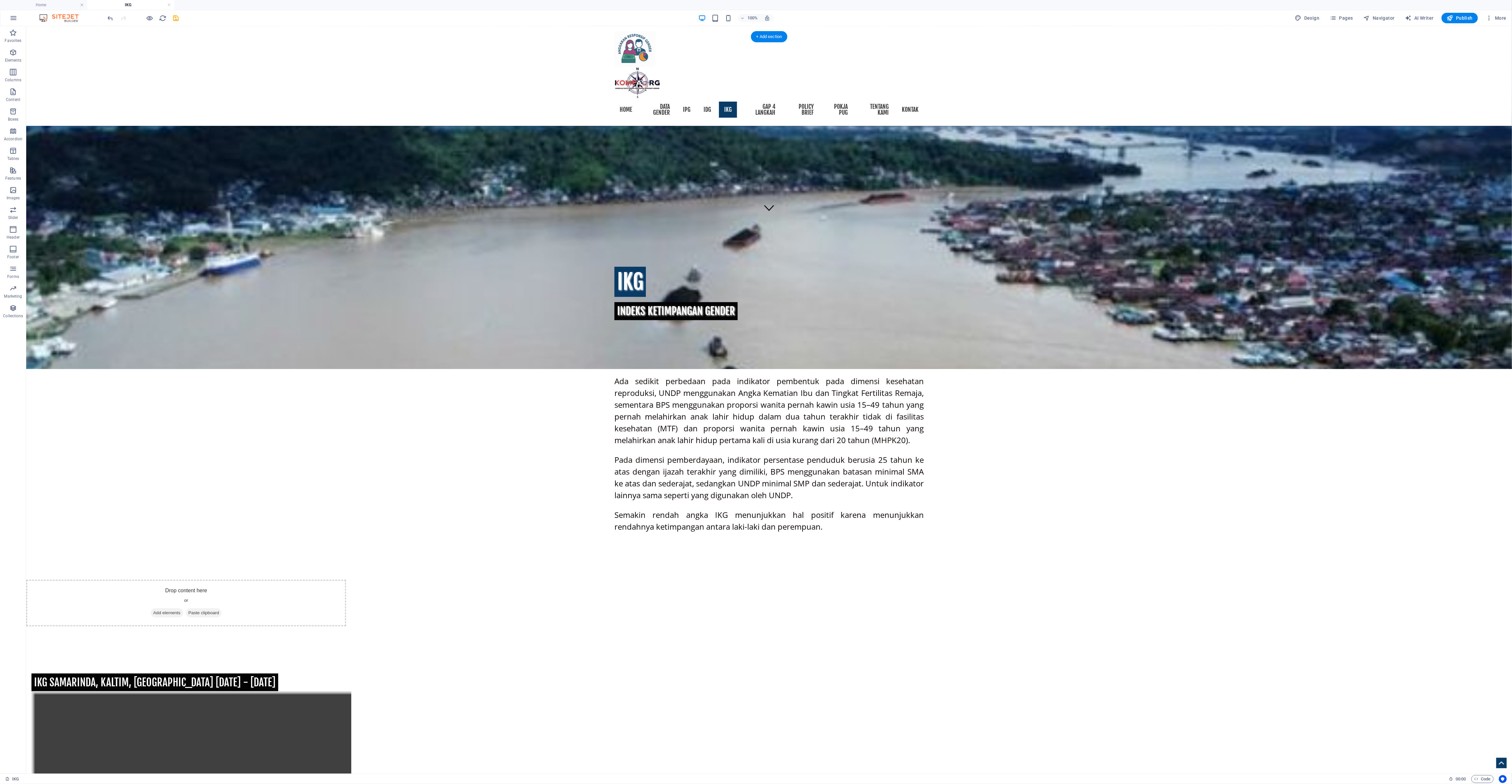
scroll to position [567, 0]
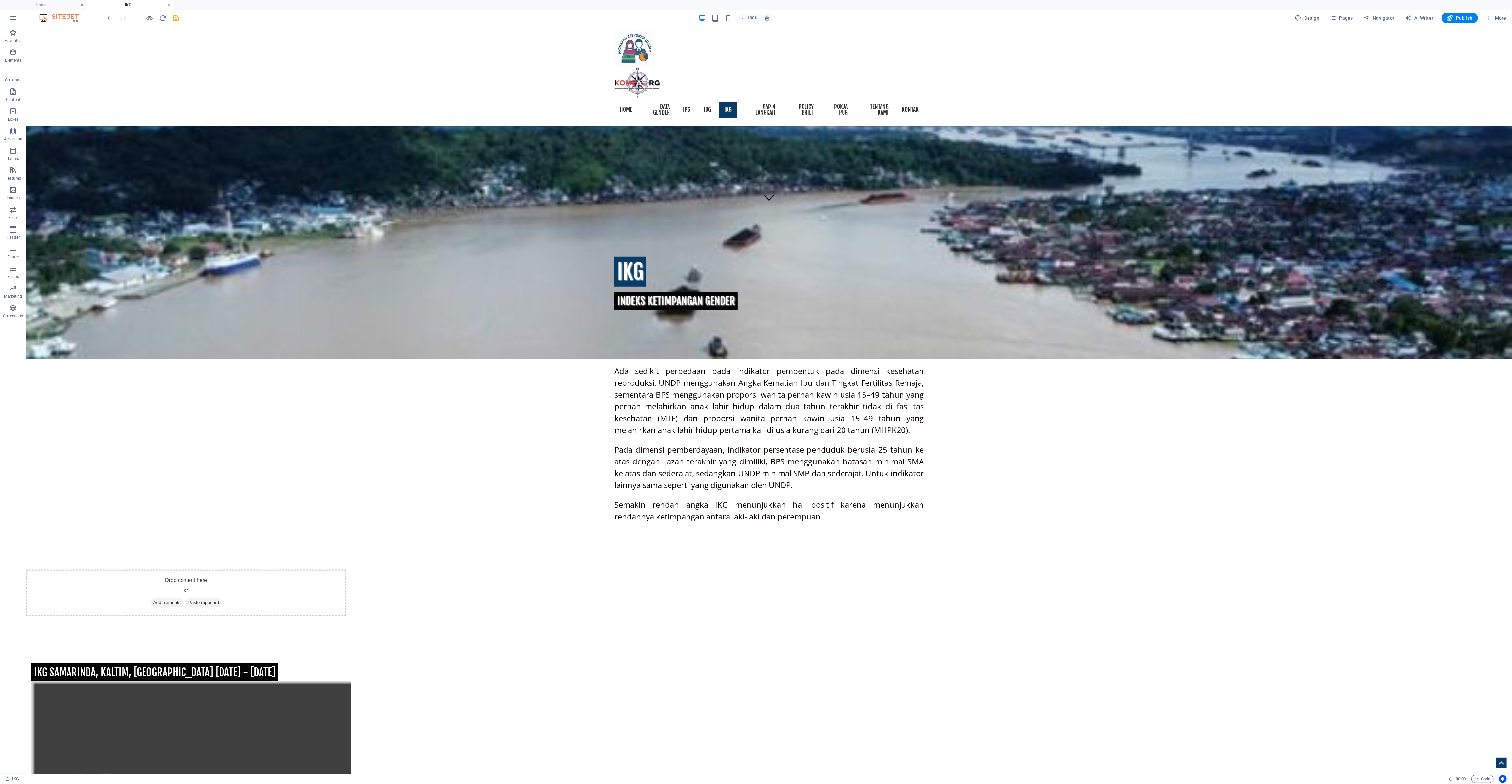
drag, startPoint x: 639, startPoint y: 480, endPoint x: 646, endPoint y: 631, distance: 151.2
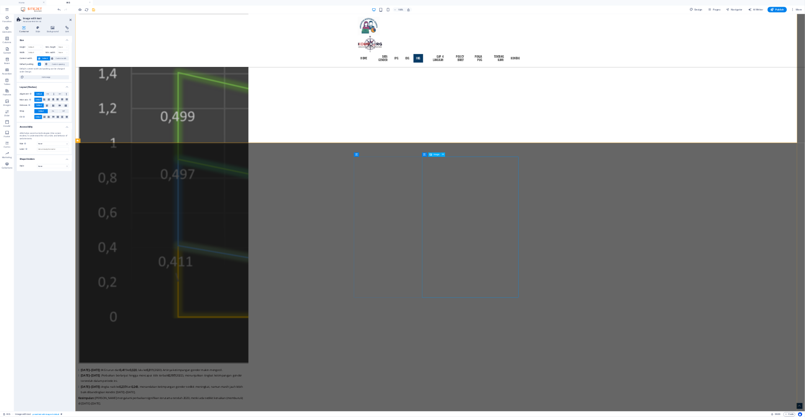
scroll to position [1855, 0]
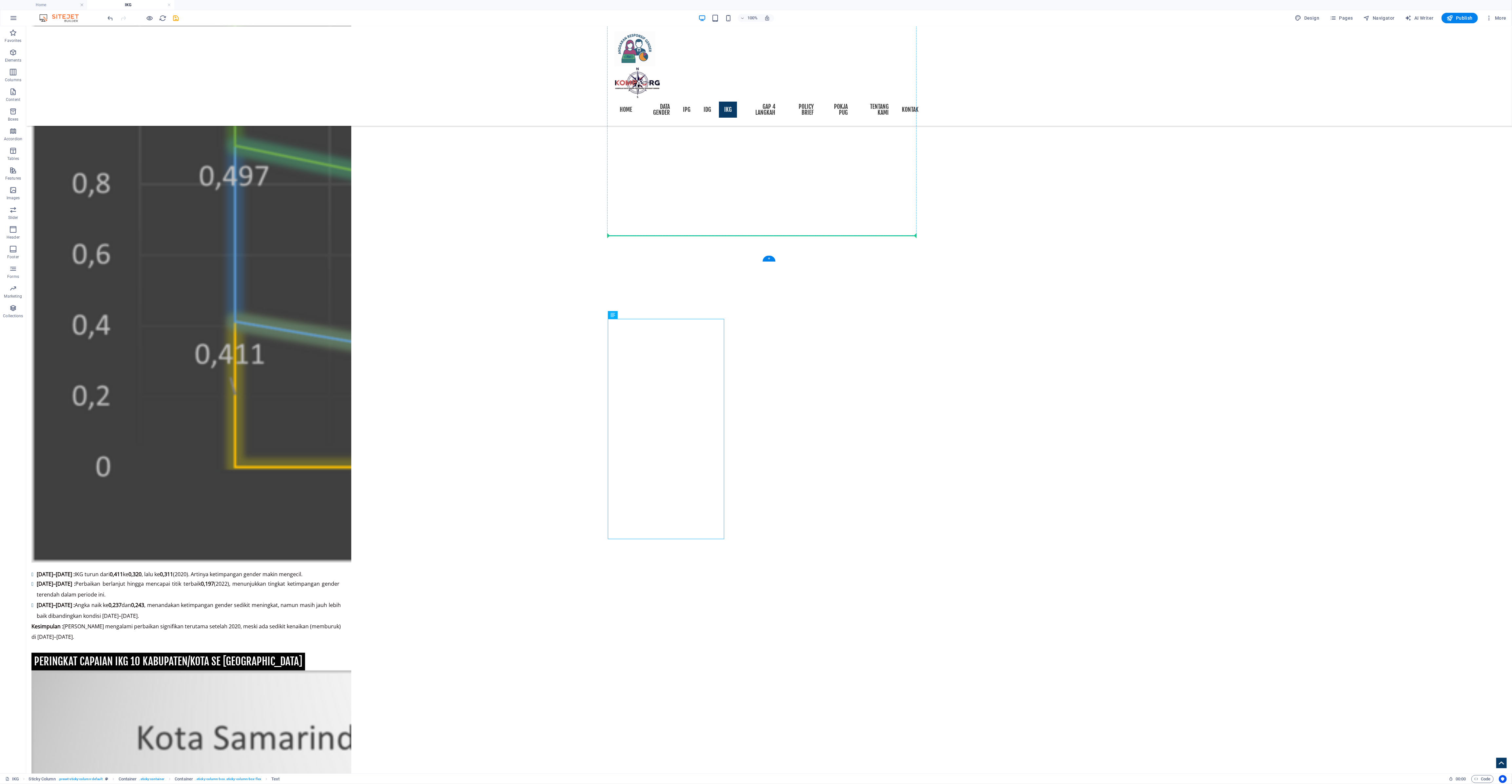
drag, startPoint x: 637, startPoint y: 268, endPoint x: 630, endPoint y: 232, distance: 36.7
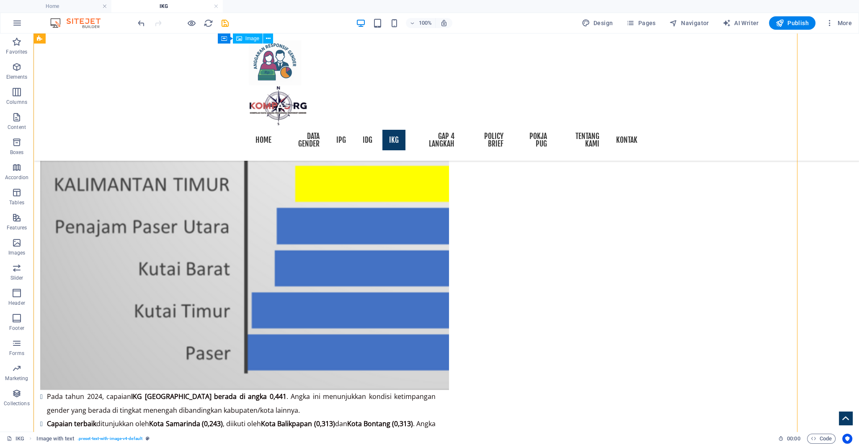
scroll to position [1855, 0]
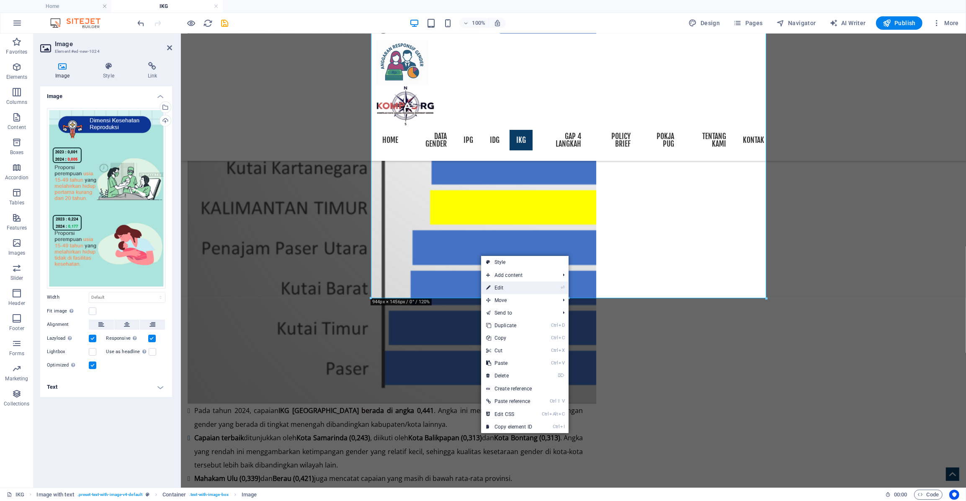
click at [521, 290] on link "⏎ Edit" at bounding box center [509, 287] width 56 height 13
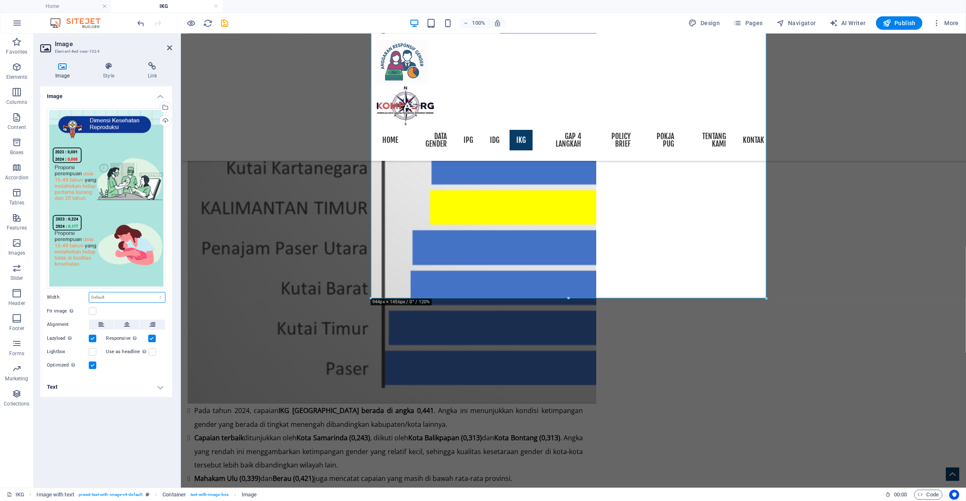
click at [106, 294] on select "Default auto px rem % em vh vw" at bounding box center [127, 297] width 76 height 10
click at [92, 310] on label at bounding box center [93, 311] width 8 height 8
click at [0, 0] on input "Fit image Automatically fit image to a fixed width and height" at bounding box center [0, 0] width 0 height 0
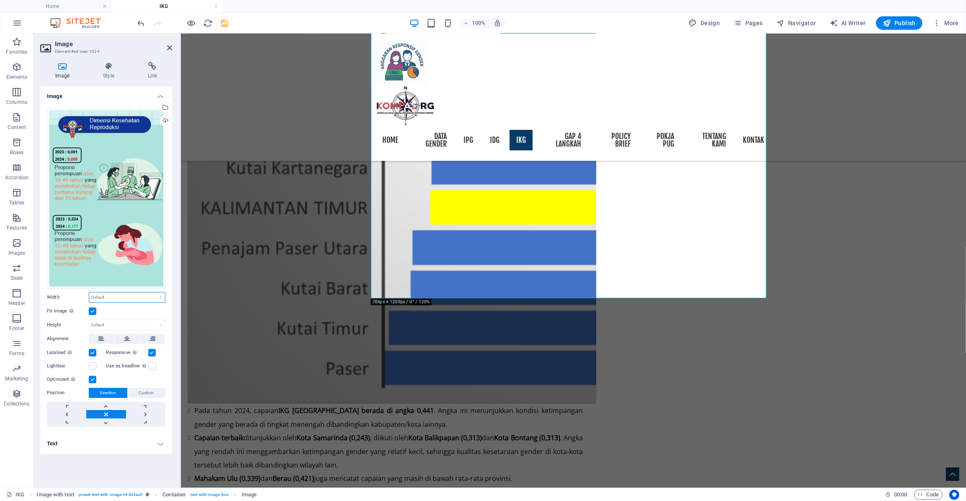
click at [109, 297] on select "Default auto px rem % em vh vw" at bounding box center [127, 297] width 76 height 10
select select "px"
click at [153, 292] on select "Default auto px rem % em vh vw" at bounding box center [127, 297] width 76 height 10
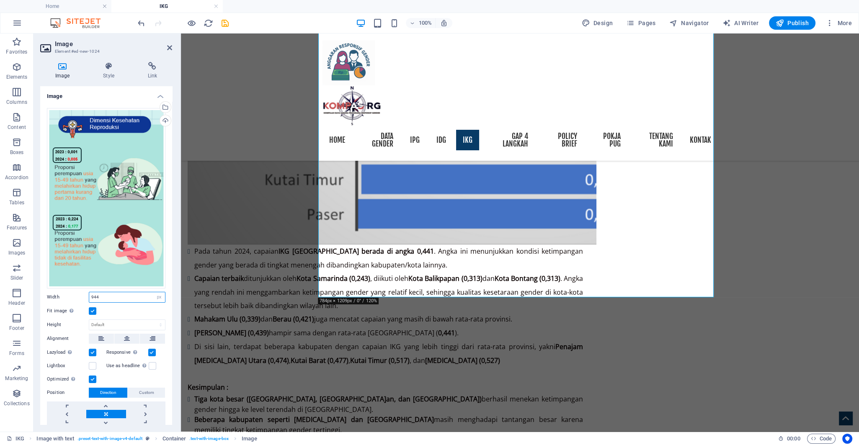
click at [103, 296] on input "944" at bounding box center [127, 297] width 76 height 10
drag, startPoint x: 106, startPoint y: 296, endPoint x: 63, endPoint y: 302, distance: 43.1
click at [63, 302] on div "Drag files here, click to choose files or select files from Files or our free s…" at bounding box center [106, 267] width 132 height 332
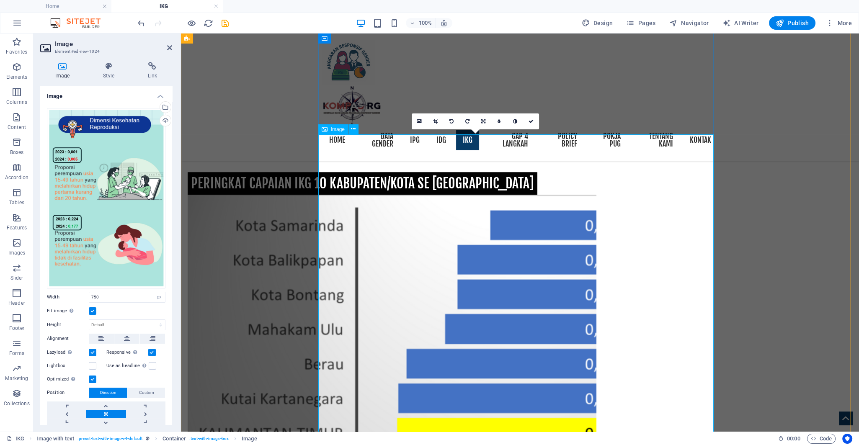
scroll to position [1577, 0]
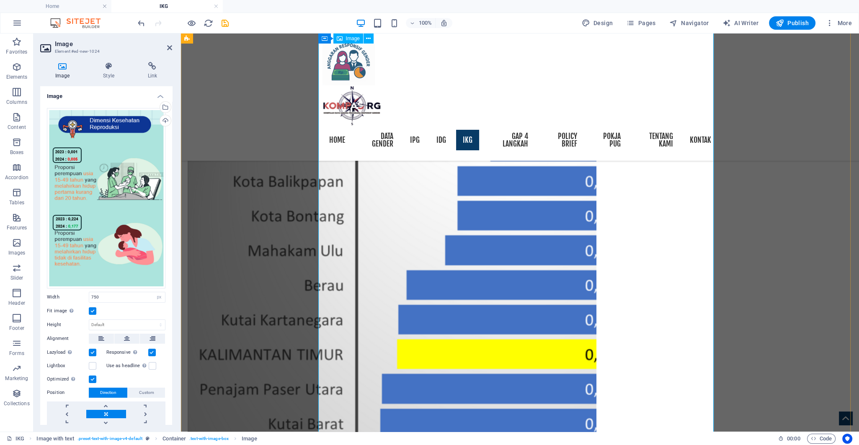
type input "944"
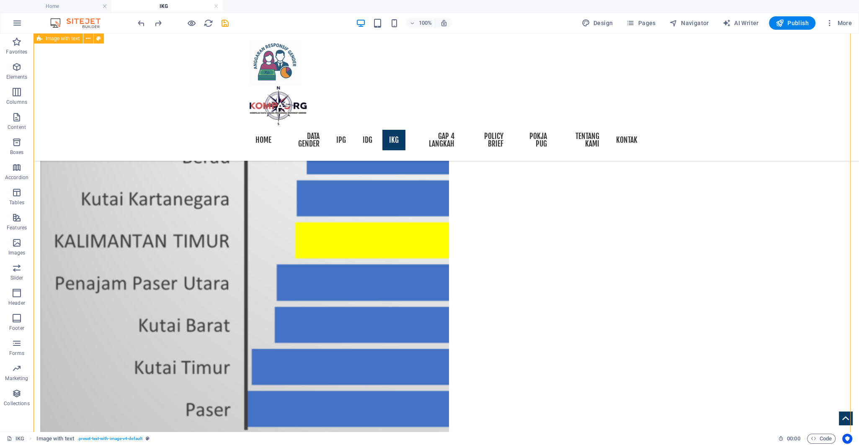
scroll to position [1855, 0]
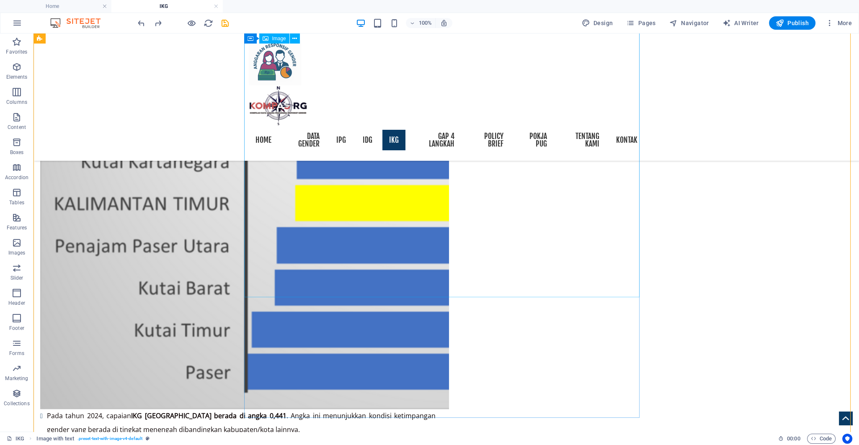
select select "px"
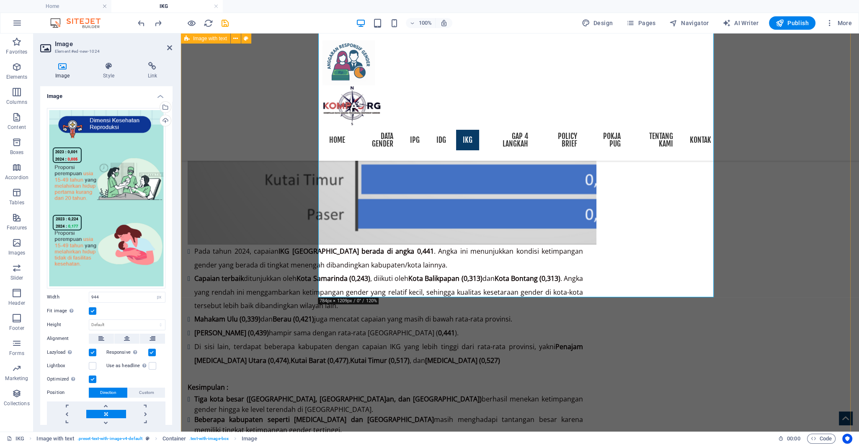
click at [715, 281] on div "IKG SAMARINDA, KALTIM, [GEOGRAPHIC_DATA] [DATE] - [DATE] [DATE]–[DATE] : IKG tu…" at bounding box center [520, 279] width 678 height 1971
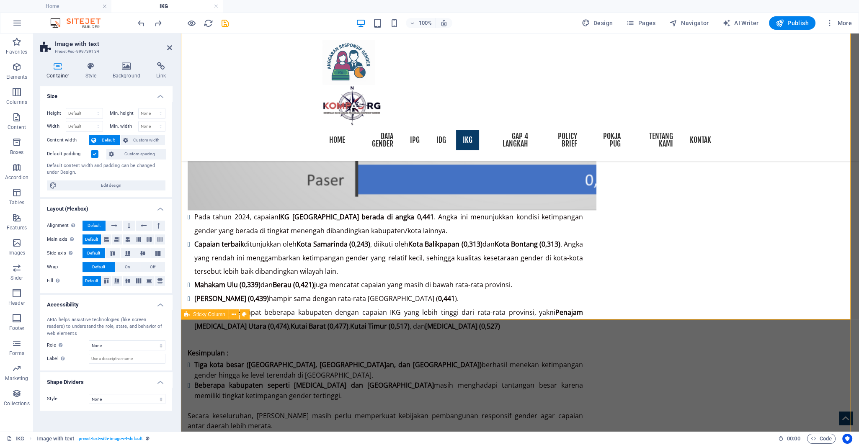
scroll to position [2023, 0]
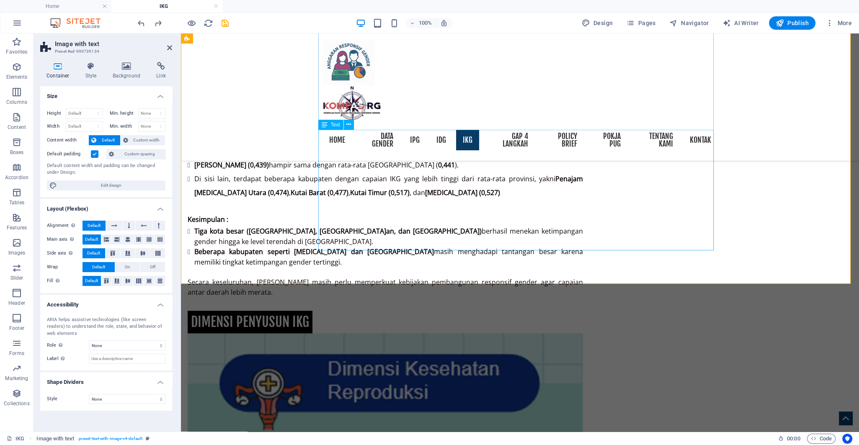
drag, startPoint x: 463, startPoint y: 242, endPoint x: 609, endPoint y: 242, distance: 146.1
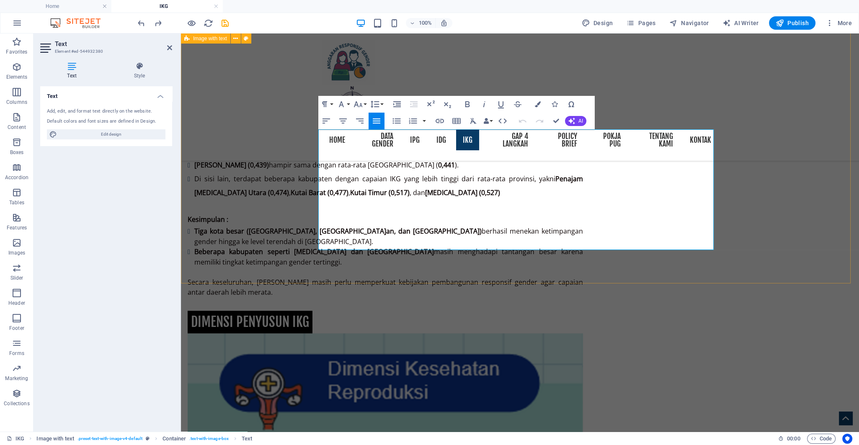
drag, startPoint x: 446, startPoint y: 243, endPoint x: 255, endPoint y: 112, distance: 231.2
click at [255, 113] on div "IKG SAMARINDA, KALTIM, [GEOGRAPHIC_DATA] [DATE] - [DATE] [DATE]–[DATE] : IKG tu…" at bounding box center [520, 111] width 678 height 1971
click at [382, 107] on button "Line Height" at bounding box center [376, 104] width 16 height 17
click at [386, 152] on link "1.5" at bounding box center [386, 158] width 37 height 13
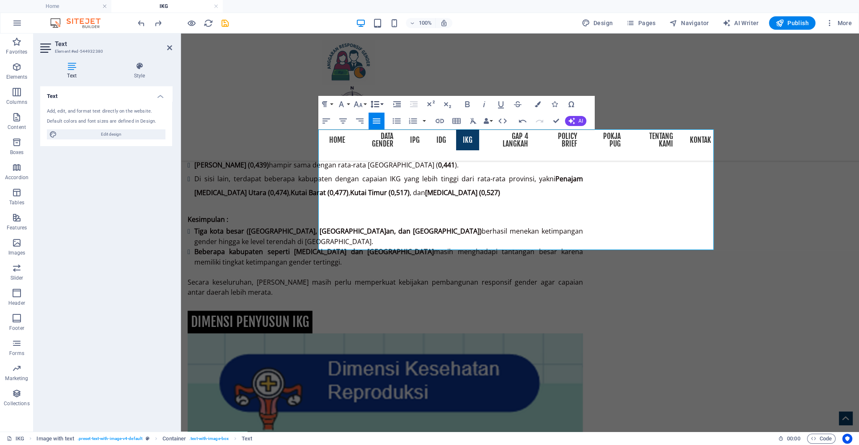
click at [380, 104] on button "Line Height" at bounding box center [376, 104] width 16 height 17
drag, startPoint x: 392, startPoint y: 171, endPoint x: 212, endPoint y: 139, distance: 183.0
click at [392, 171] on link "Double" at bounding box center [386, 171] width 37 height 13
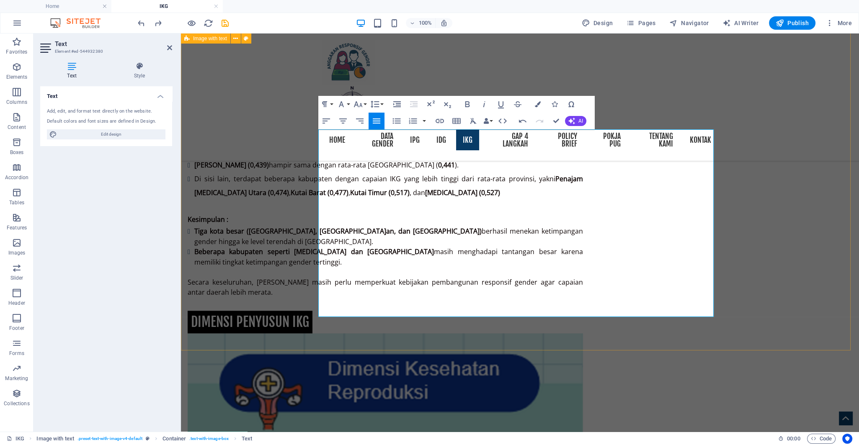
drag, startPoint x: 394, startPoint y: 191, endPoint x: 301, endPoint y: 190, distance: 92.1
click at [301, 190] on div "IKG SAMARINDA, KALTIM, [GEOGRAPHIC_DATA] [DATE] - [DATE] [DATE]–[DATE] : IKG tu…" at bounding box center [520, 145] width 678 height 2038
drag, startPoint x: 453, startPoint y: 310, endPoint x: 360, endPoint y: 313, distance: 93.4
click at [715, 257] on div "IKG SAMARINDA, KALTIM, [GEOGRAPHIC_DATA] [DATE] - [DATE] [DATE]–[DATE] : IKG tu…" at bounding box center [520, 145] width 678 height 2038
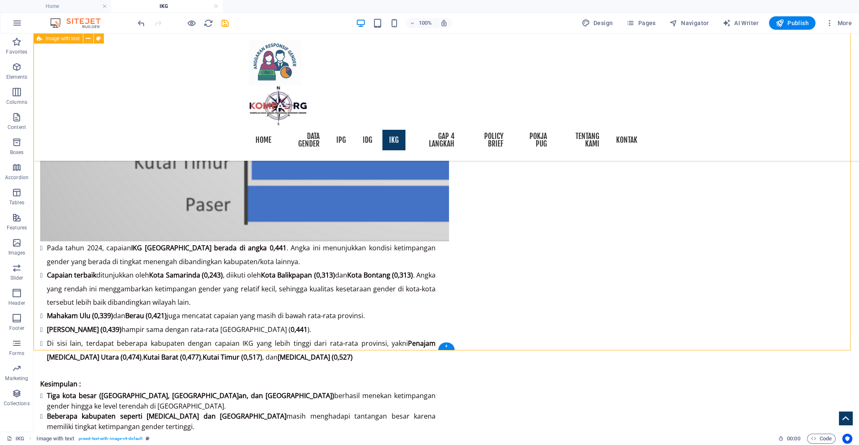
click at [715, 188] on div "IKG SAMARINDA, KALTIM, [GEOGRAPHIC_DATA] [DATE] - [DATE] [DATE]–[DATE] : IKG tu…" at bounding box center [445, 227] width 825 height 2203
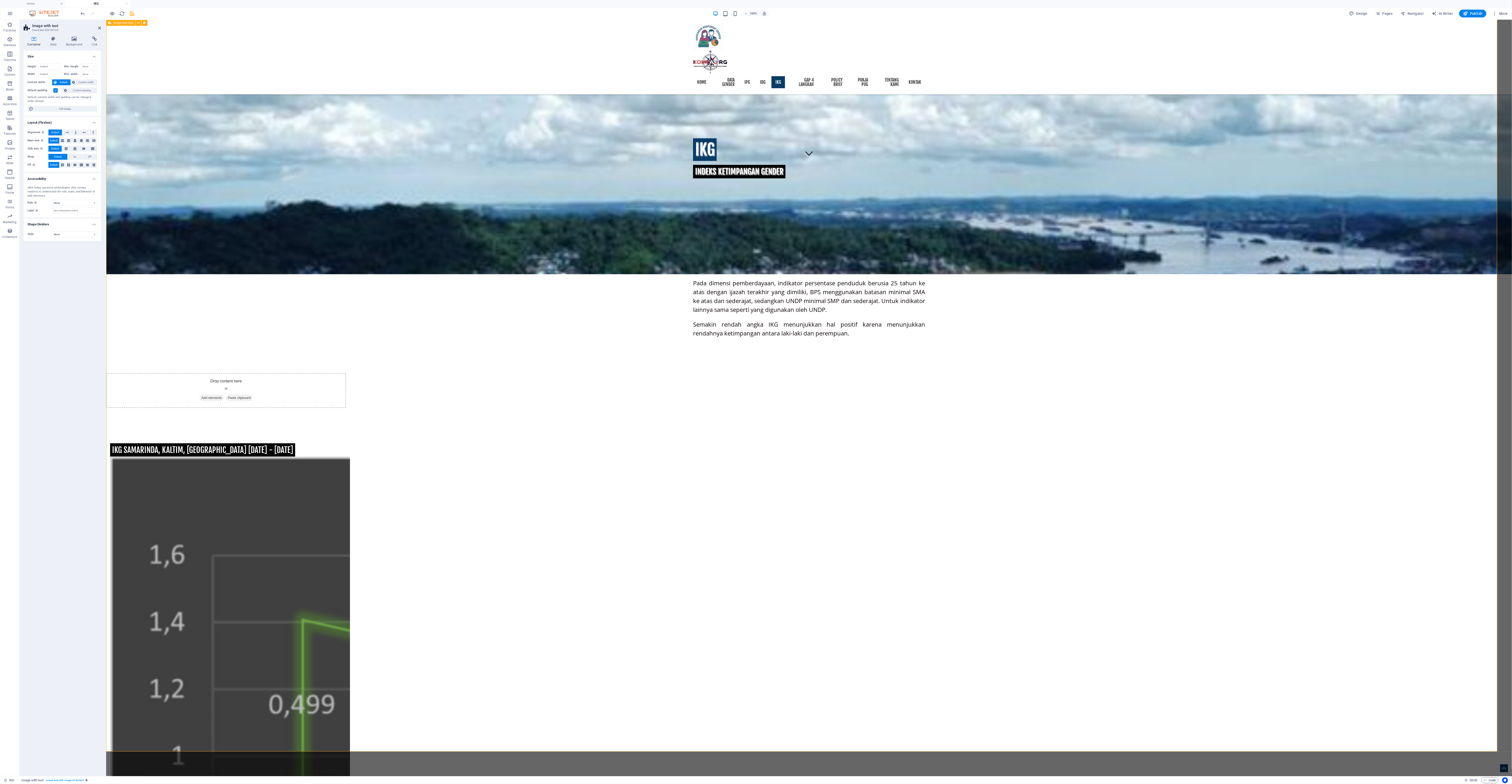
scroll to position [499, 0]
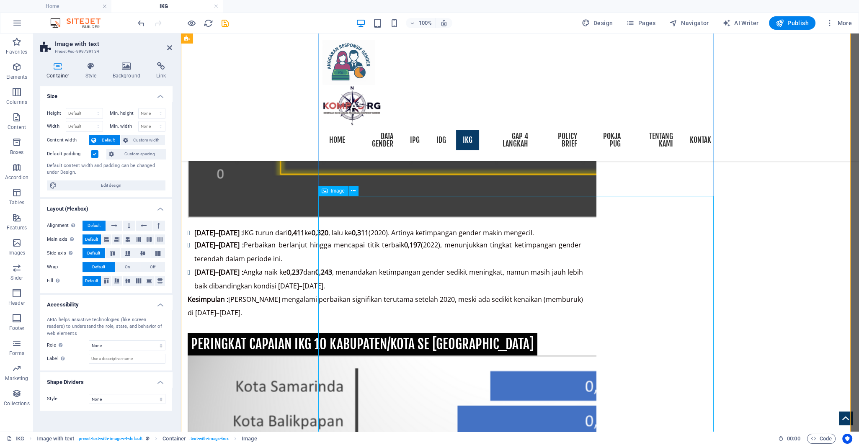
scroll to position [1336, 0]
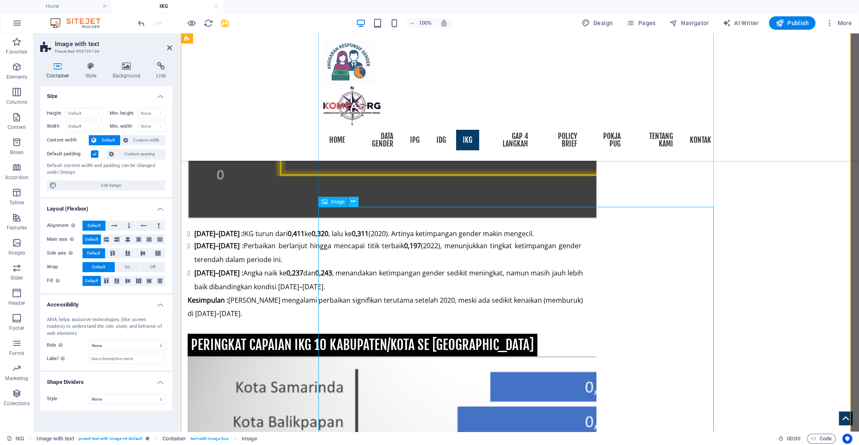
click at [351, 202] on icon at bounding box center [353, 201] width 5 height 9
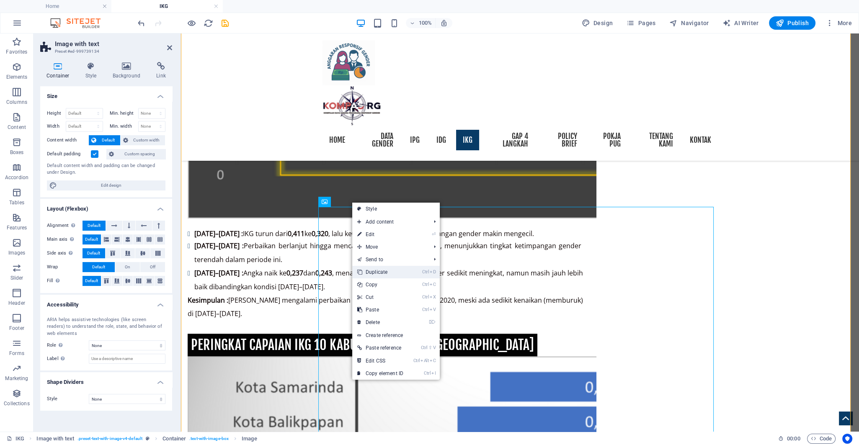
click at [394, 271] on link "Ctrl D Duplicate" at bounding box center [380, 272] width 56 height 13
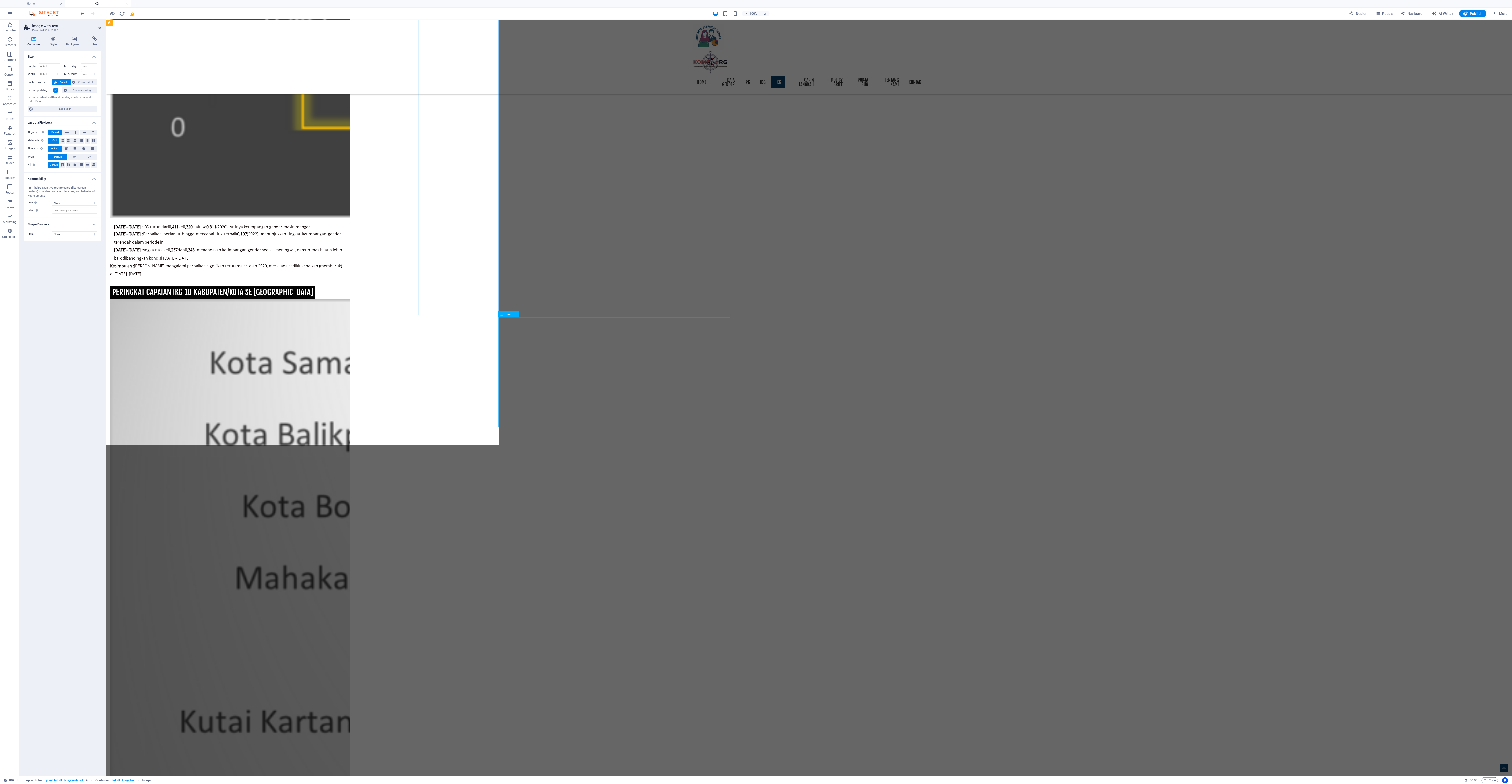
scroll to position [1306, 0]
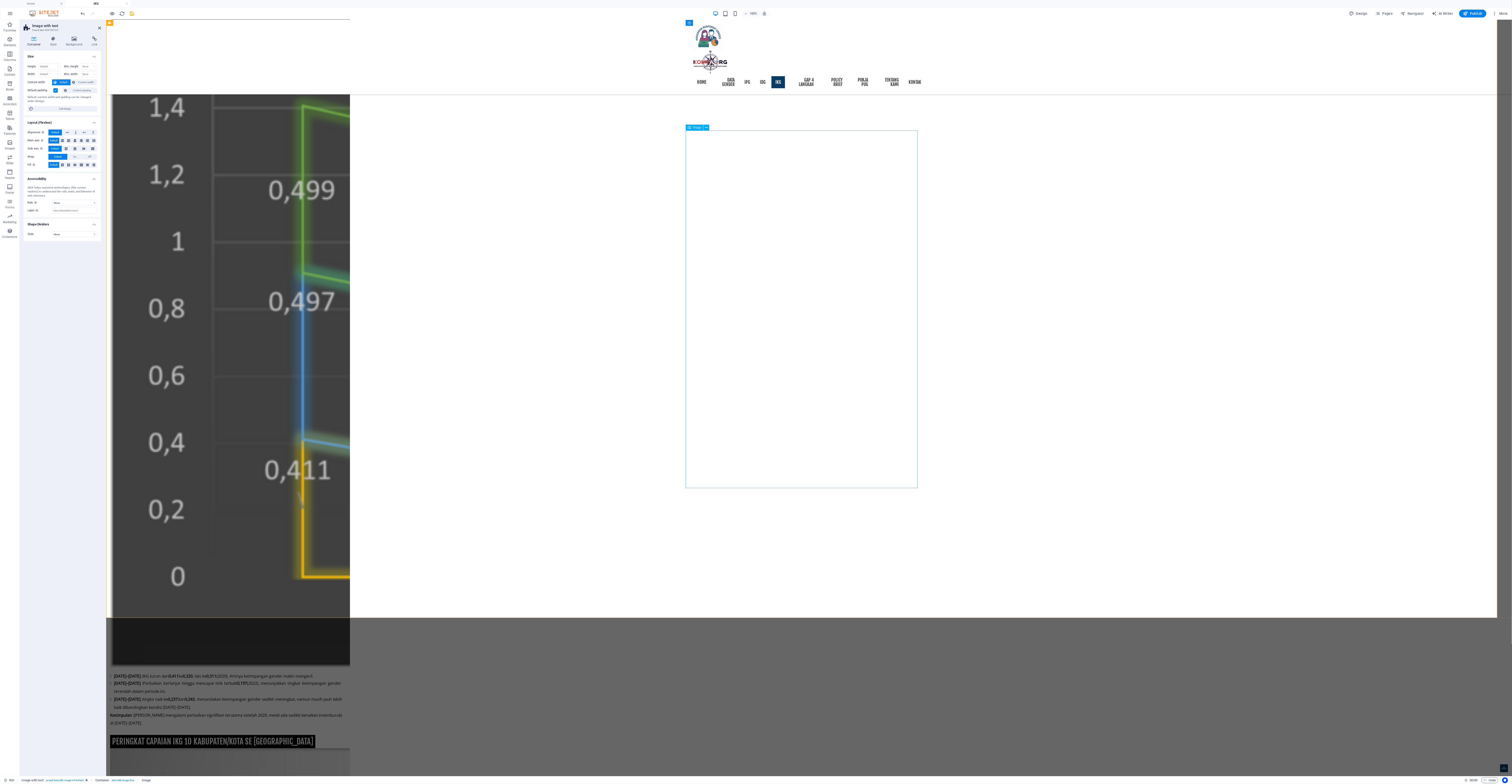
scroll to position [1109, 0]
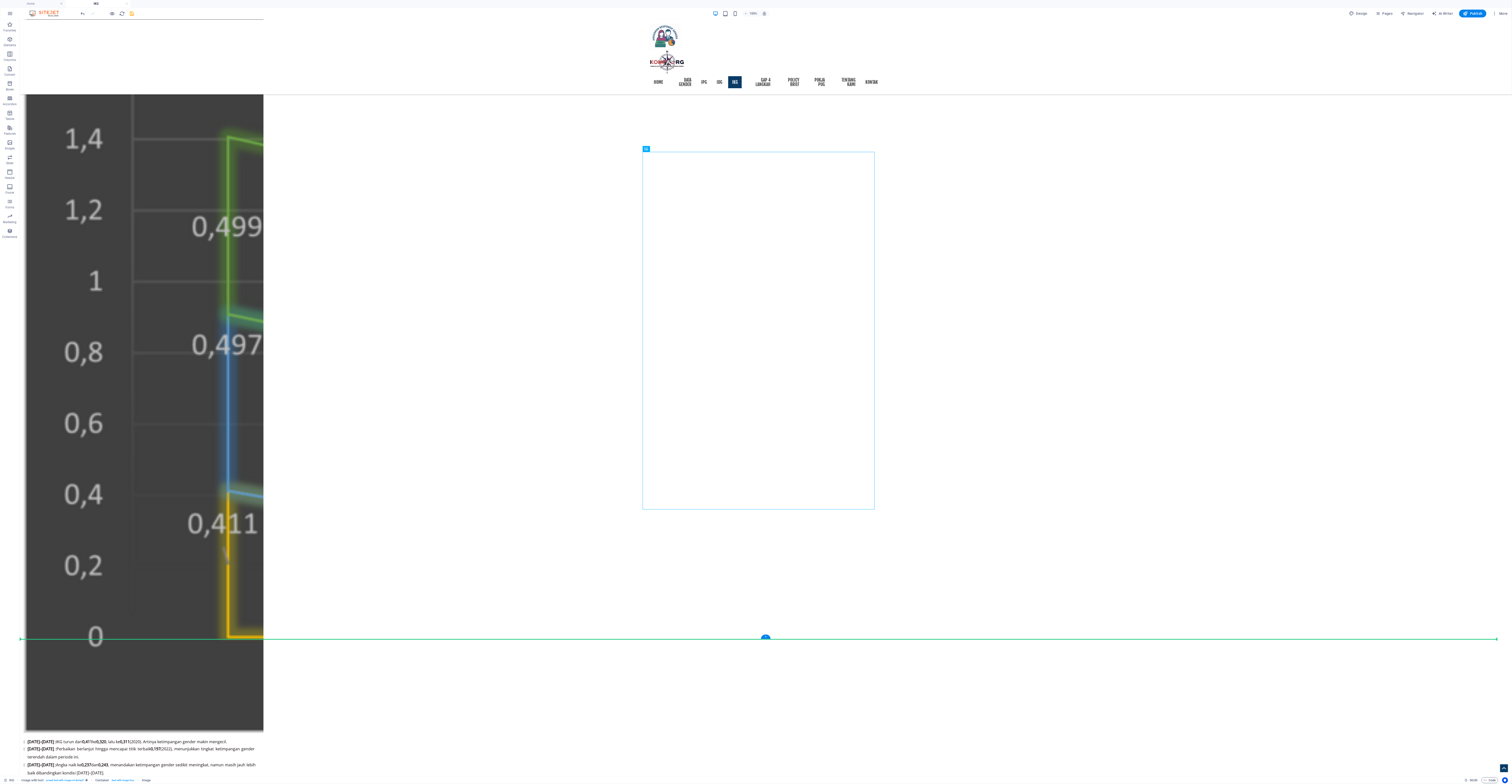
drag, startPoint x: 720, startPoint y: 164, endPoint x: 723, endPoint y: 625, distance: 461.0
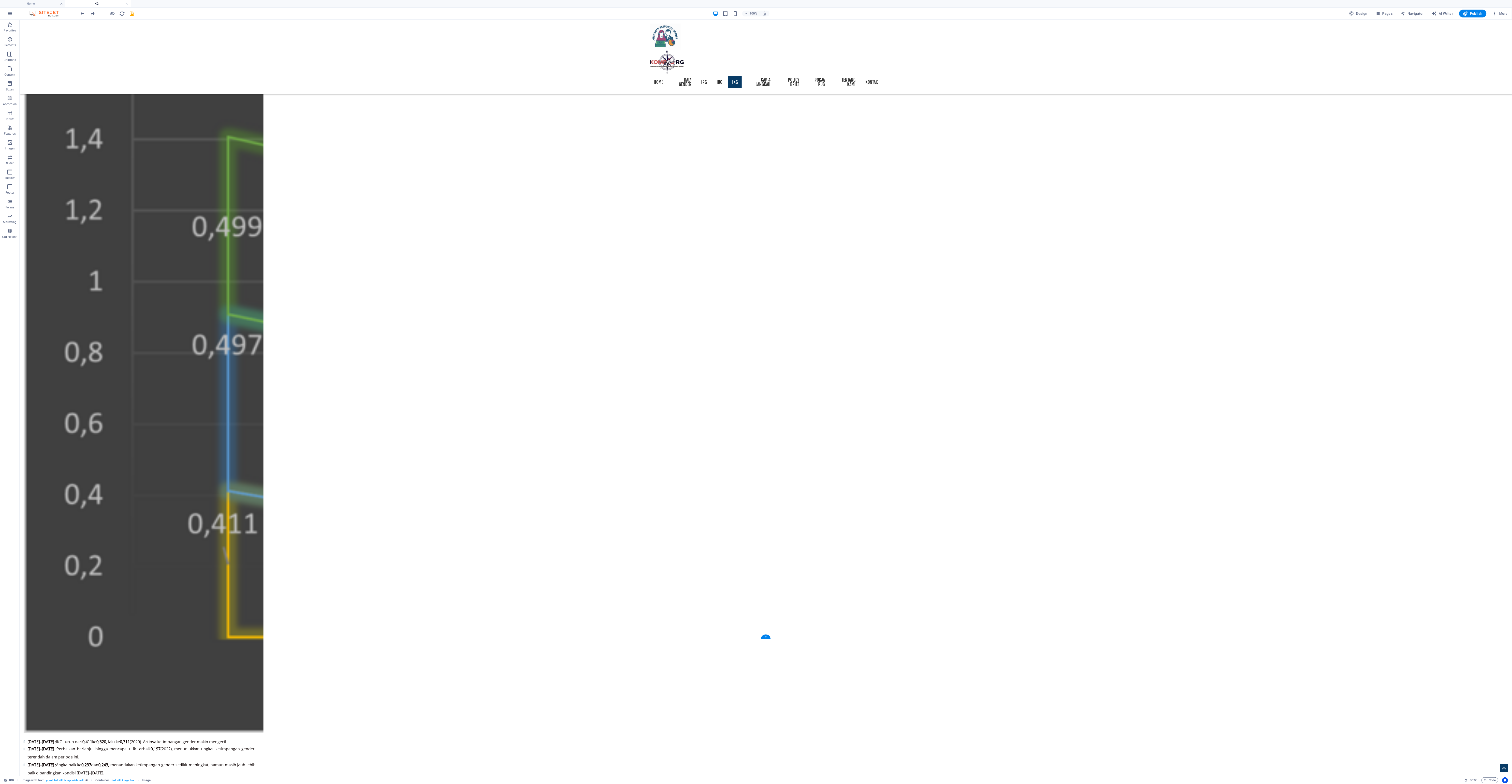
drag, startPoint x: 659, startPoint y: 167, endPoint x: 745, endPoint y: 567, distance: 409.1
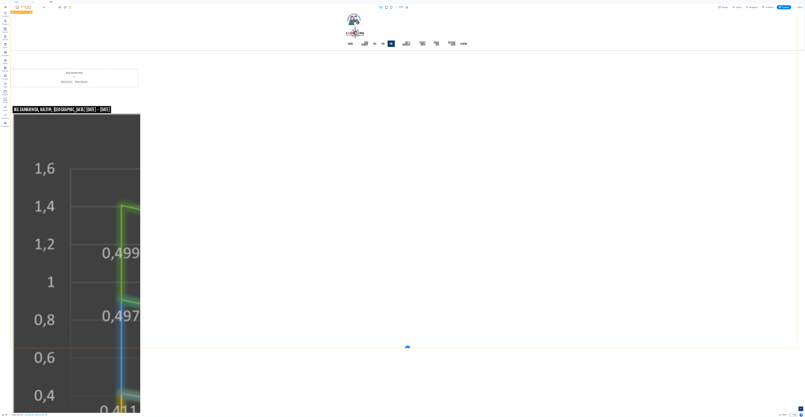
scroll to position [1387, 0]
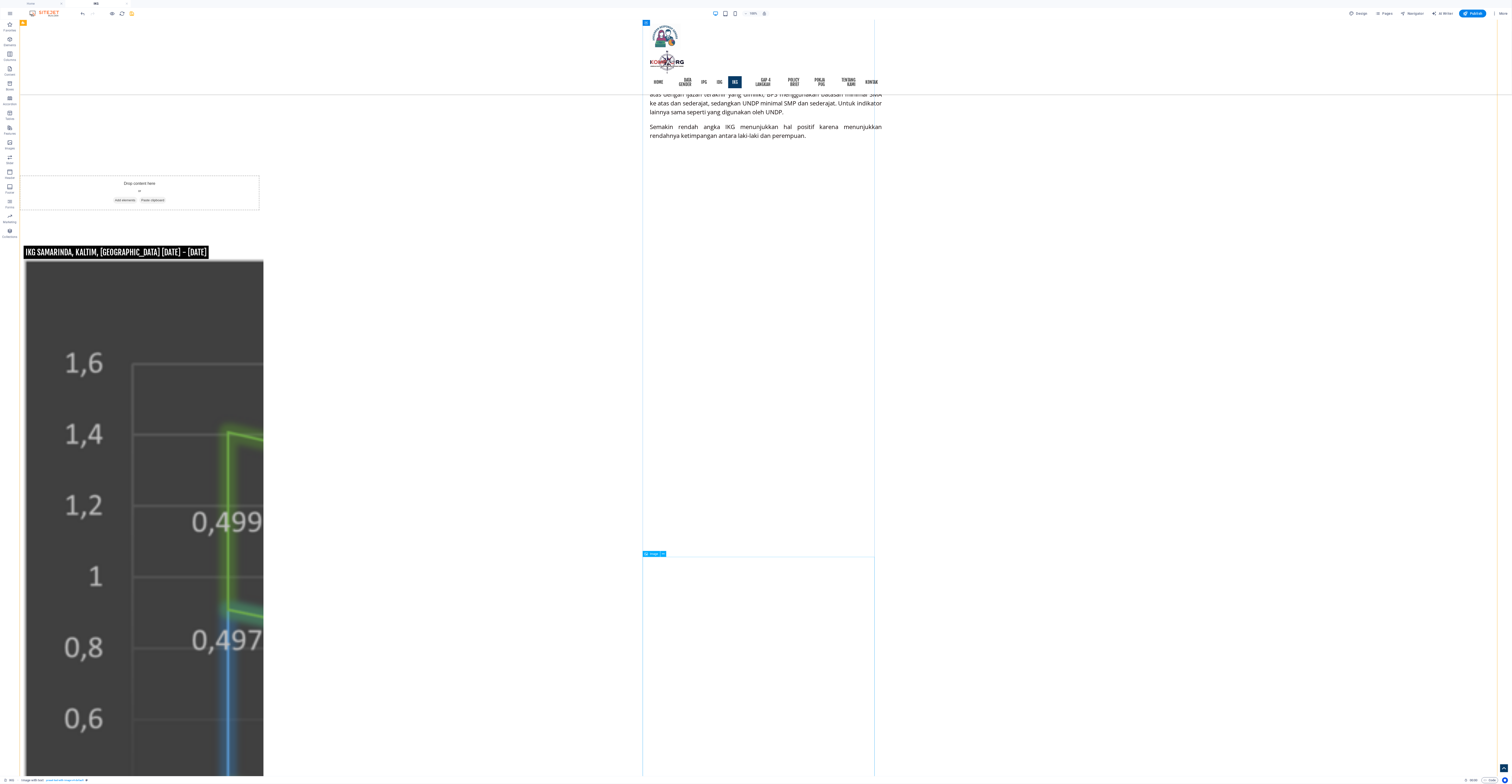
select select "px"
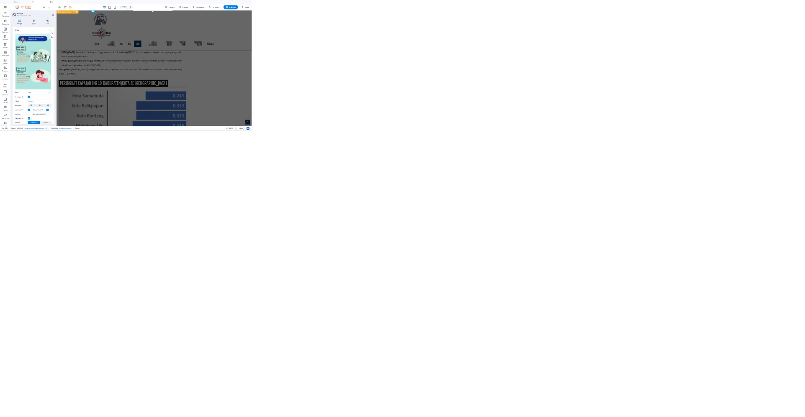
scroll to position [2300, 0]
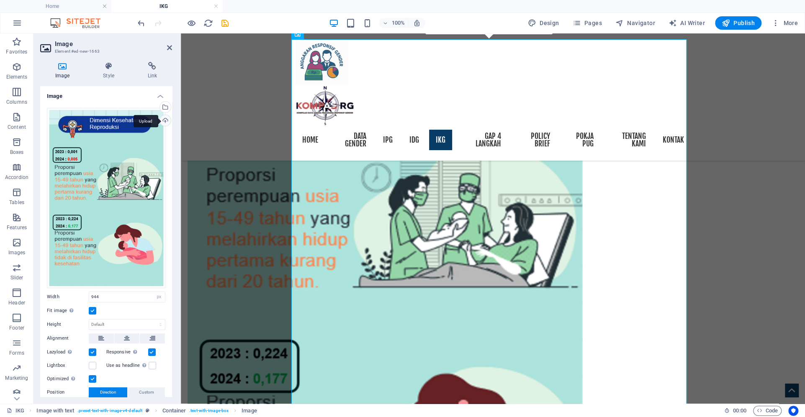
click at [164, 122] on div "Upload" at bounding box center [164, 121] width 13 height 13
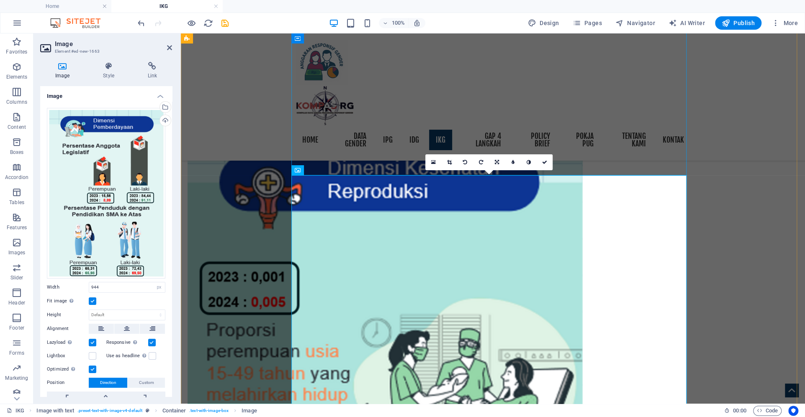
scroll to position [2164, 0]
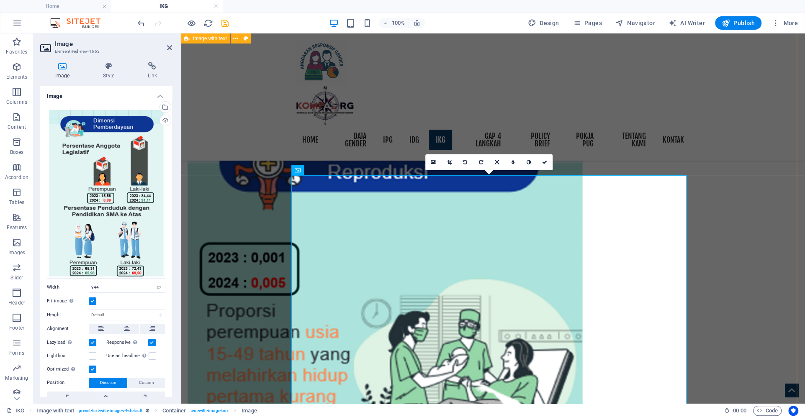
click at [699, 168] on div "IKG SAMARINDA, KALTIM, [GEOGRAPHIC_DATA] [DATE] - [DATE] [DATE]–[DATE] : IKG tu…" at bounding box center [493, 243] width 624 height 2554
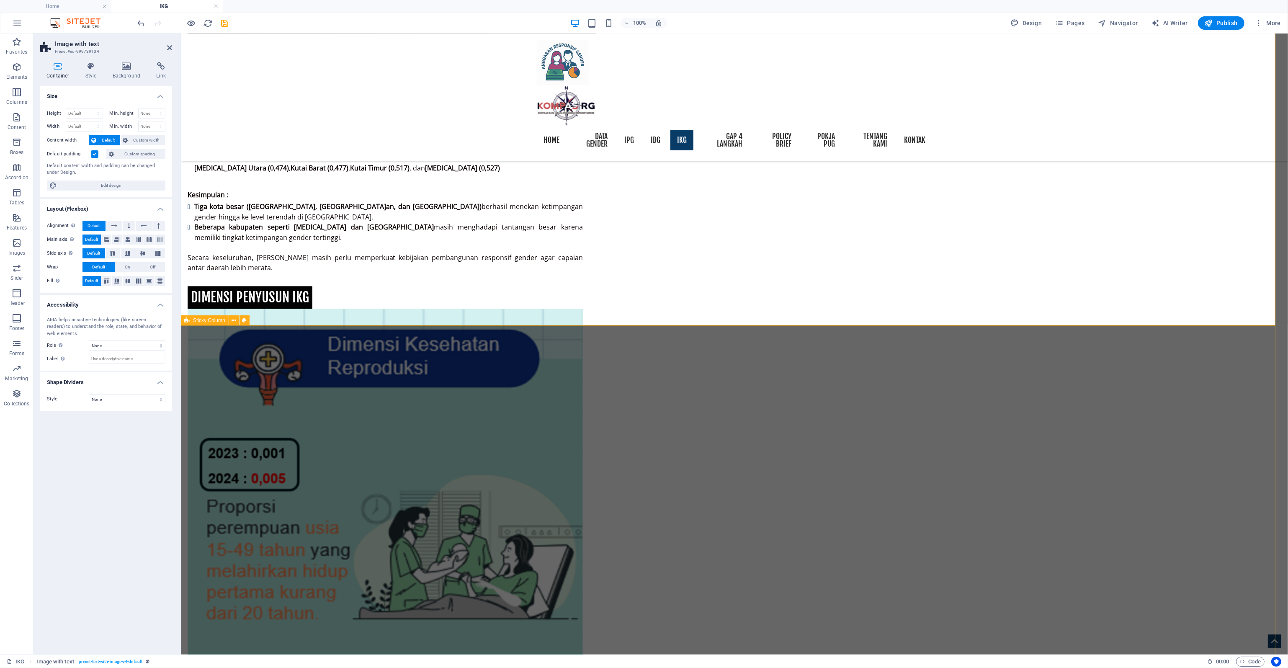
scroll to position [2868, 0]
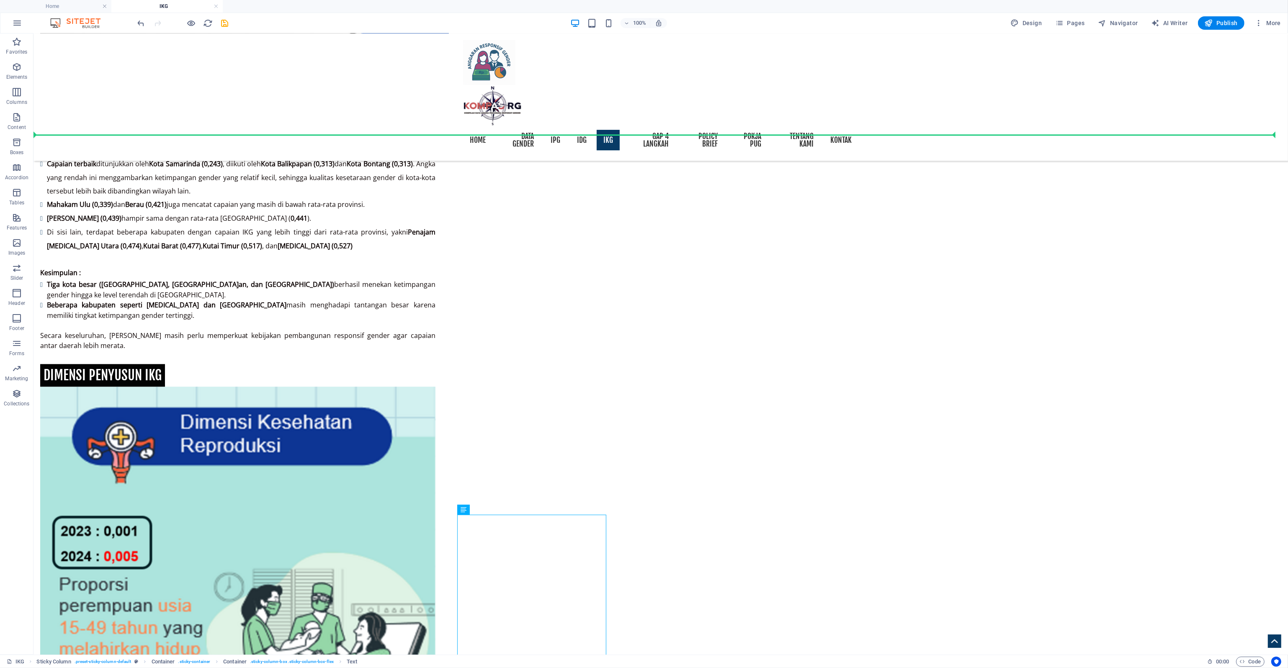
scroll to position [2759, 0]
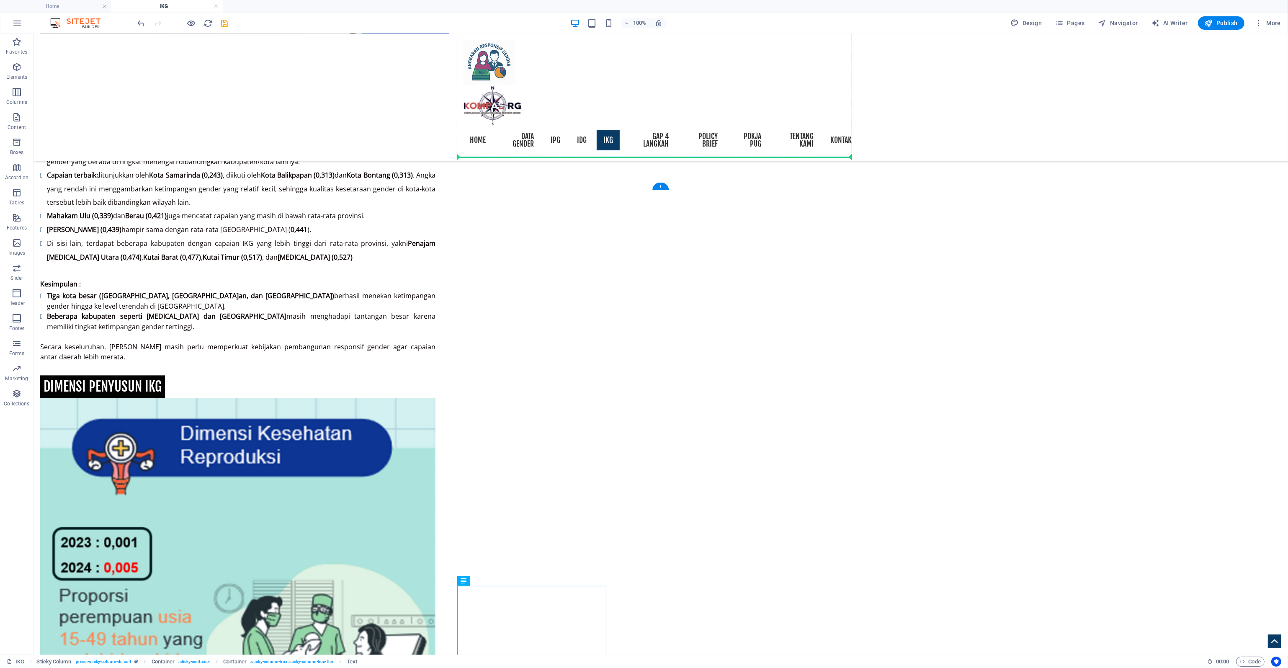
drag, startPoint x: 510, startPoint y: 506, endPoint x: 571, endPoint y: 150, distance: 361.6
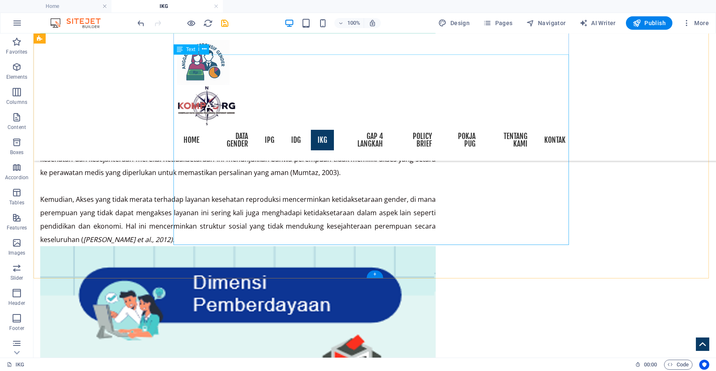
scroll to position [2862, 0]
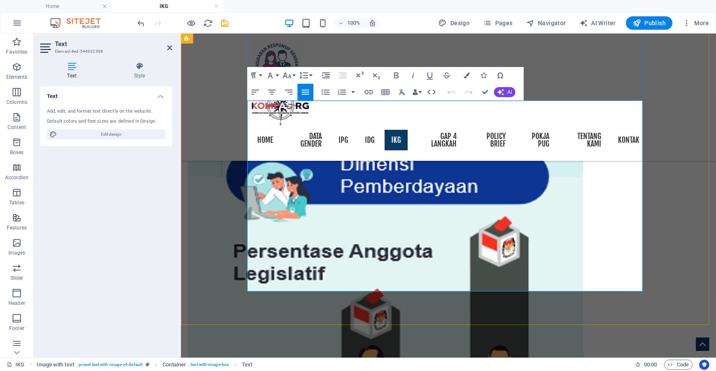
scroll to position [2955, 0]
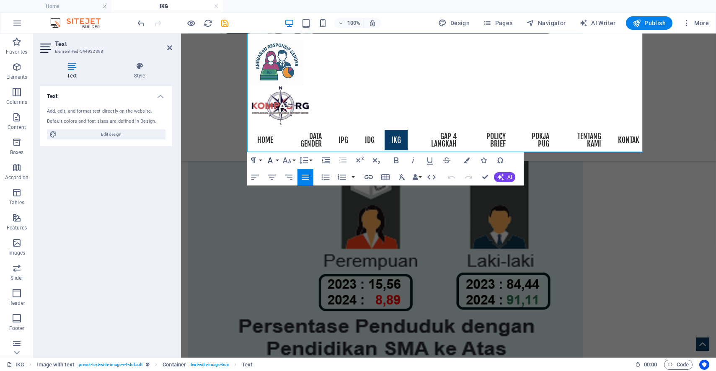
click at [273, 160] on icon "button" at bounding box center [270, 160] width 10 height 10
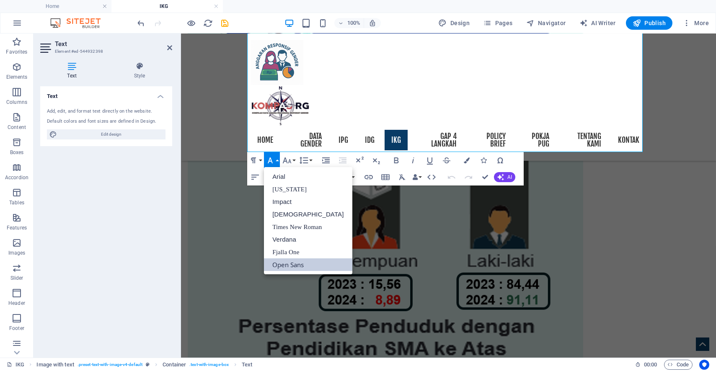
scroll to position [0, 0]
click at [290, 157] on icon "button" at bounding box center [287, 160] width 10 height 10
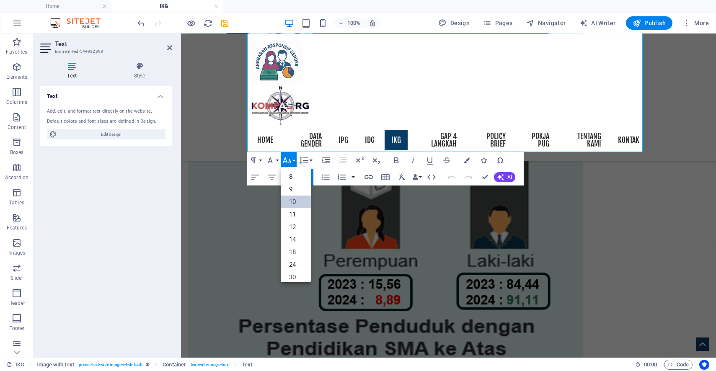
click at [297, 196] on link "10" at bounding box center [296, 202] width 30 height 13
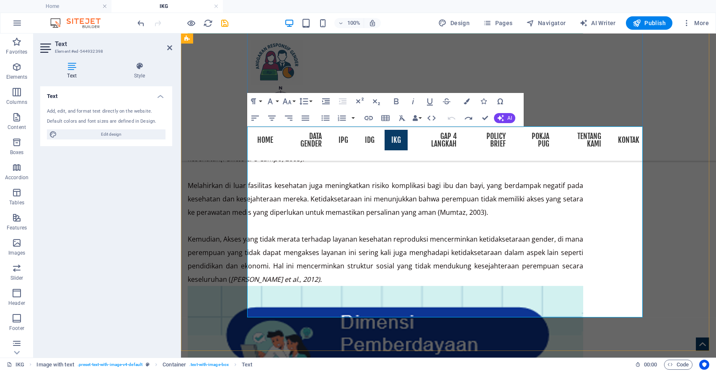
scroll to position [2655, 0]
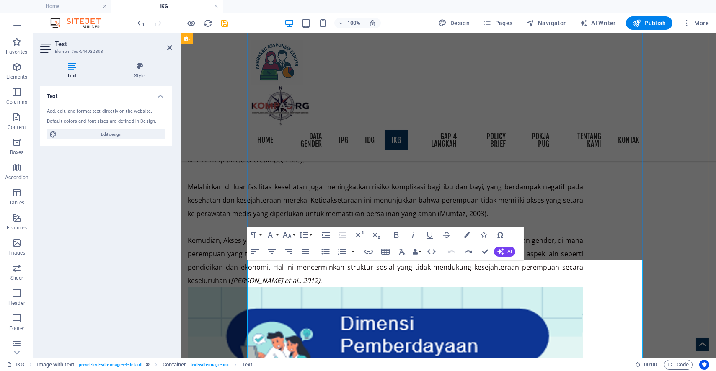
click at [296, 233] on button "Font Size" at bounding box center [289, 235] width 16 height 17
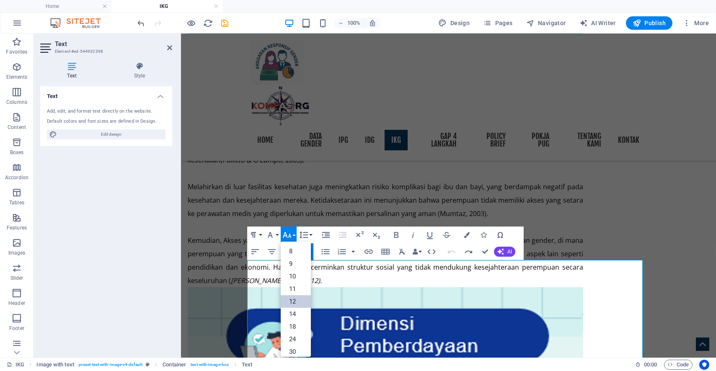
click at [303, 301] on link "12" at bounding box center [296, 301] width 30 height 13
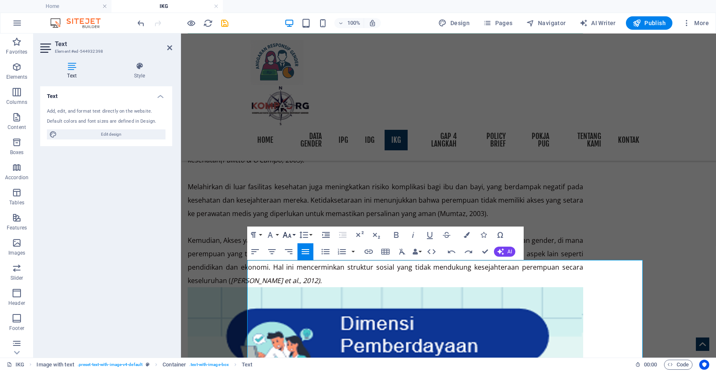
click at [295, 235] on button "Font Size" at bounding box center [289, 235] width 16 height 17
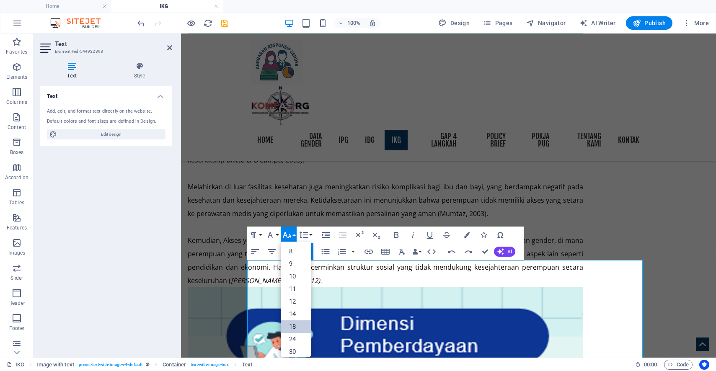
click at [294, 320] on link "18" at bounding box center [296, 326] width 30 height 13
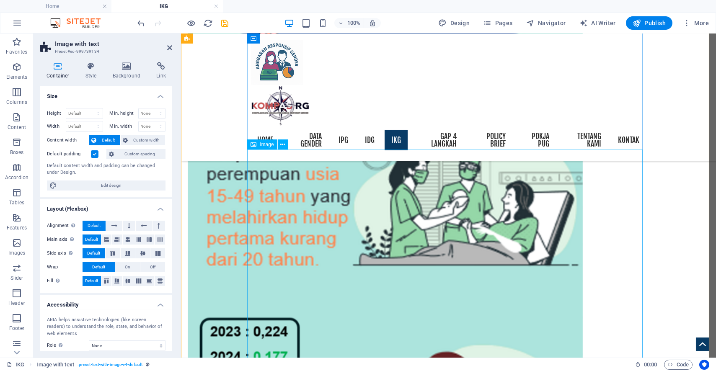
scroll to position [2004, 0]
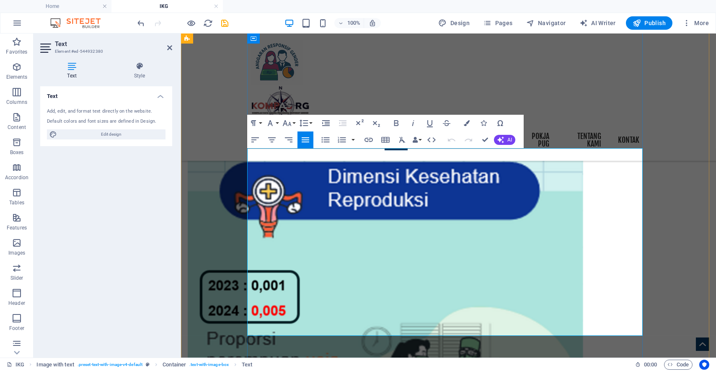
click at [294, 119] on button "Font Size" at bounding box center [289, 123] width 16 height 17
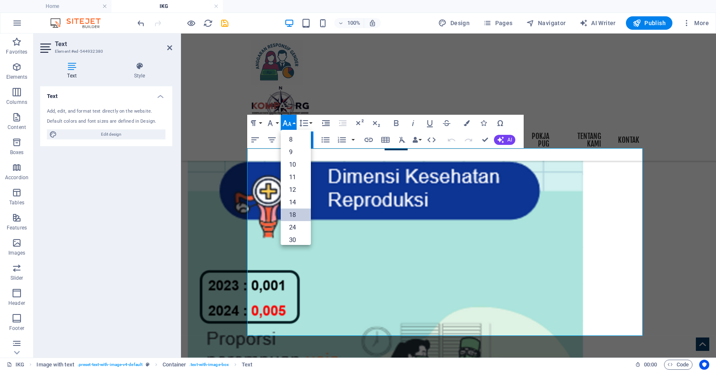
click at [296, 211] on link "18" at bounding box center [296, 215] width 30 height 13
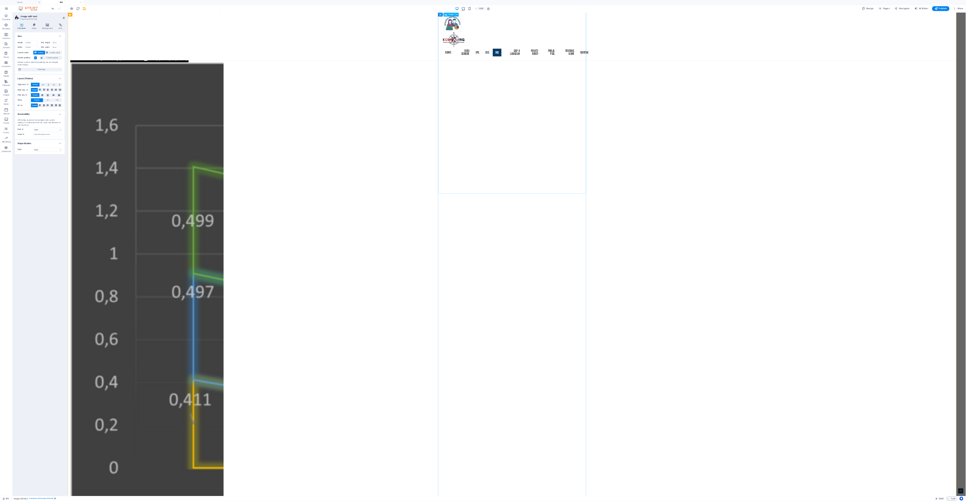
scroll to position [1631, 0]
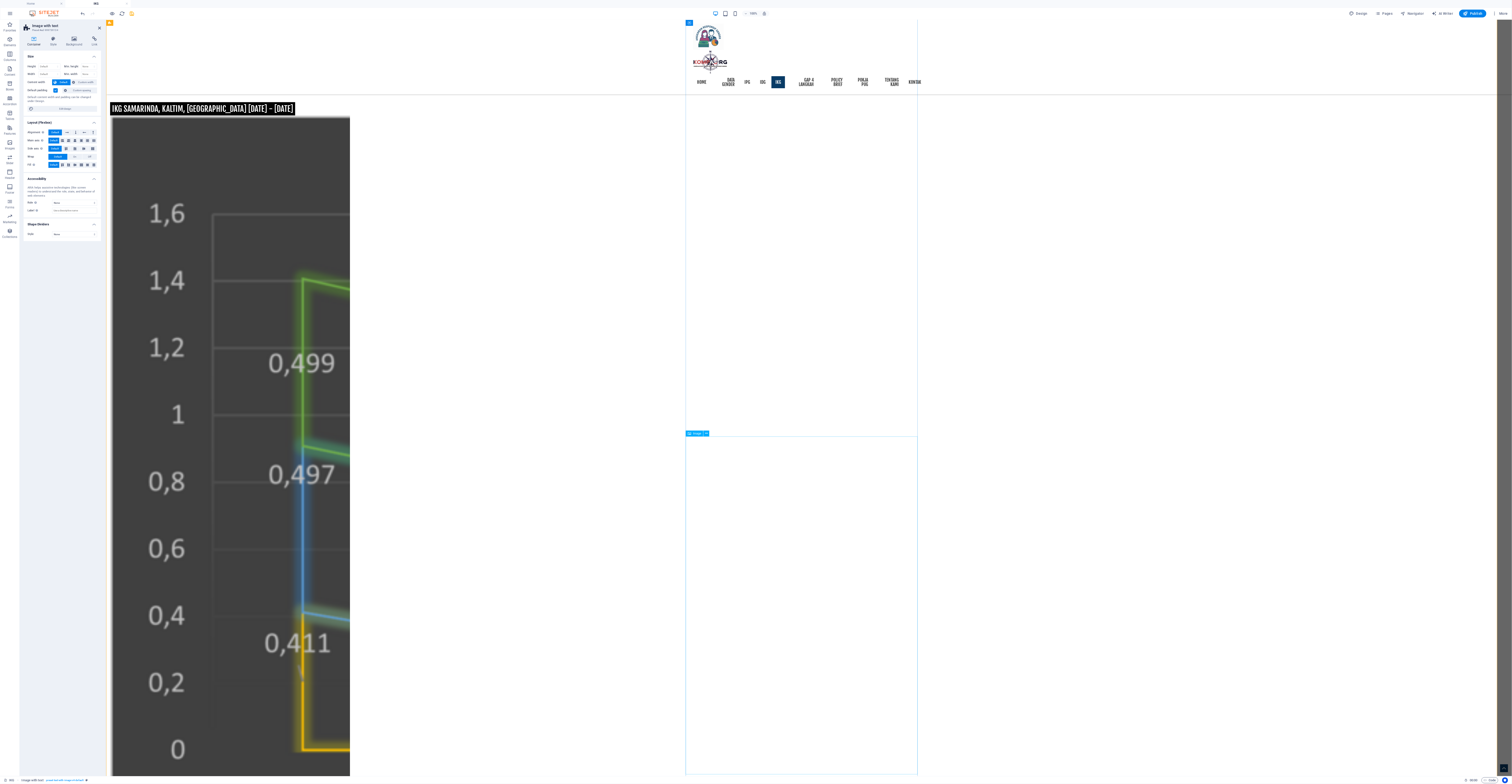
click at [420, 218] on button at bounding box center [706, 434] width 6 height 6
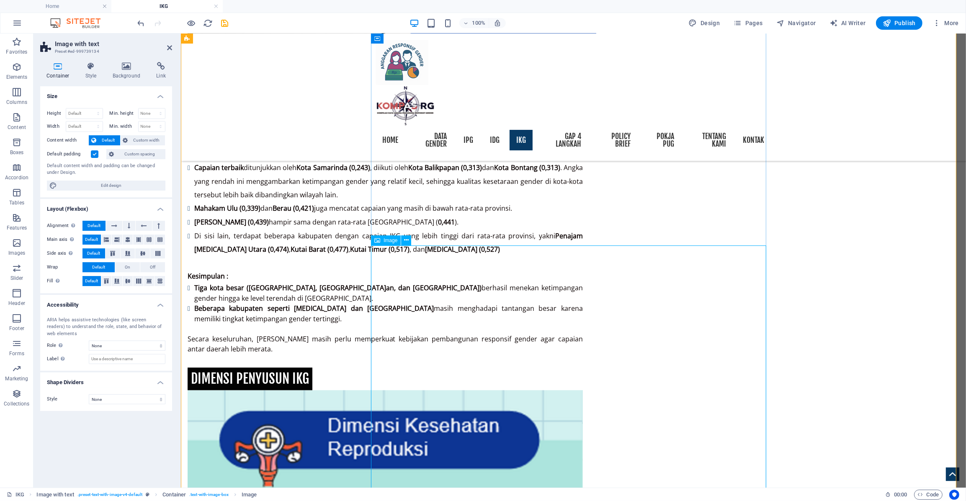
scroll to position [2134, 0]
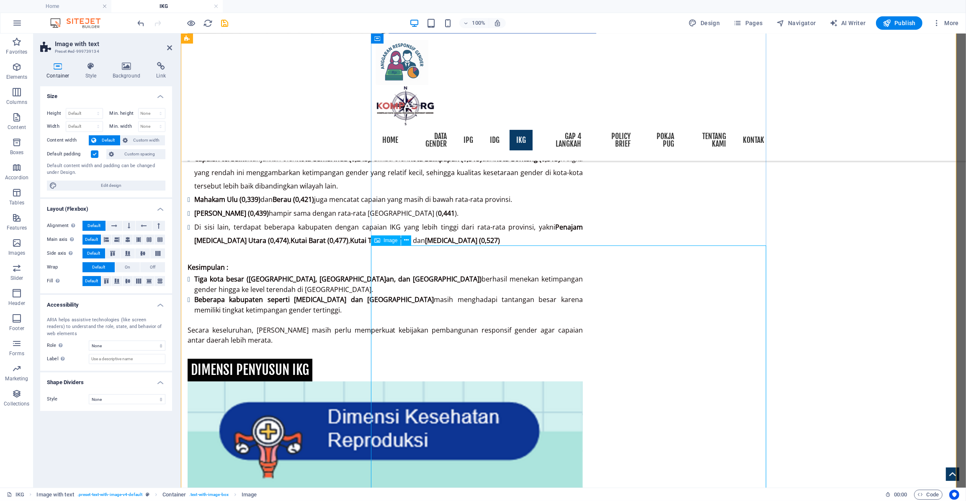
click at [405, 242] on icon at bounding box center [406, 240] width 5 height 9
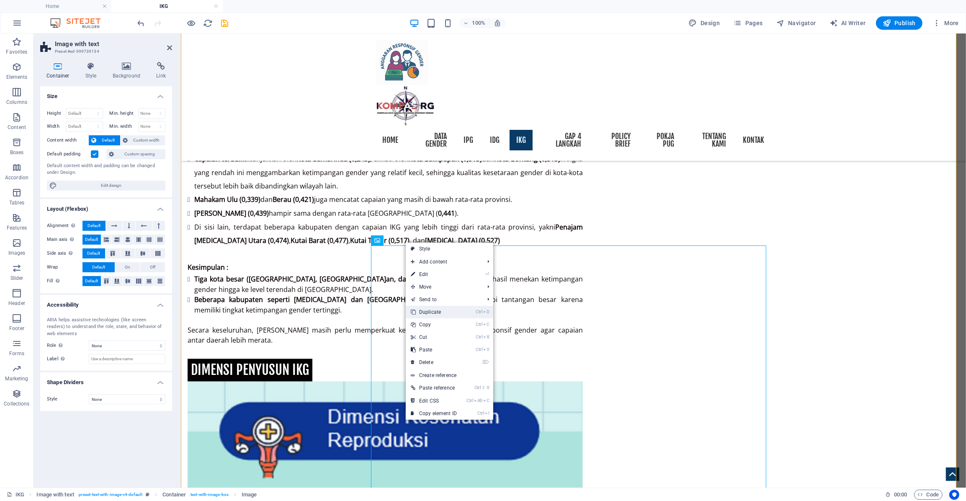
drag, startPoint x: 448, startPoint y: 311, endPoint x: 267, endPoint y: 280, distance: 183.5
click at [448, 311] on link "Ctrl D Duplicate" at bounding box center [434, 312] width 56 height 13
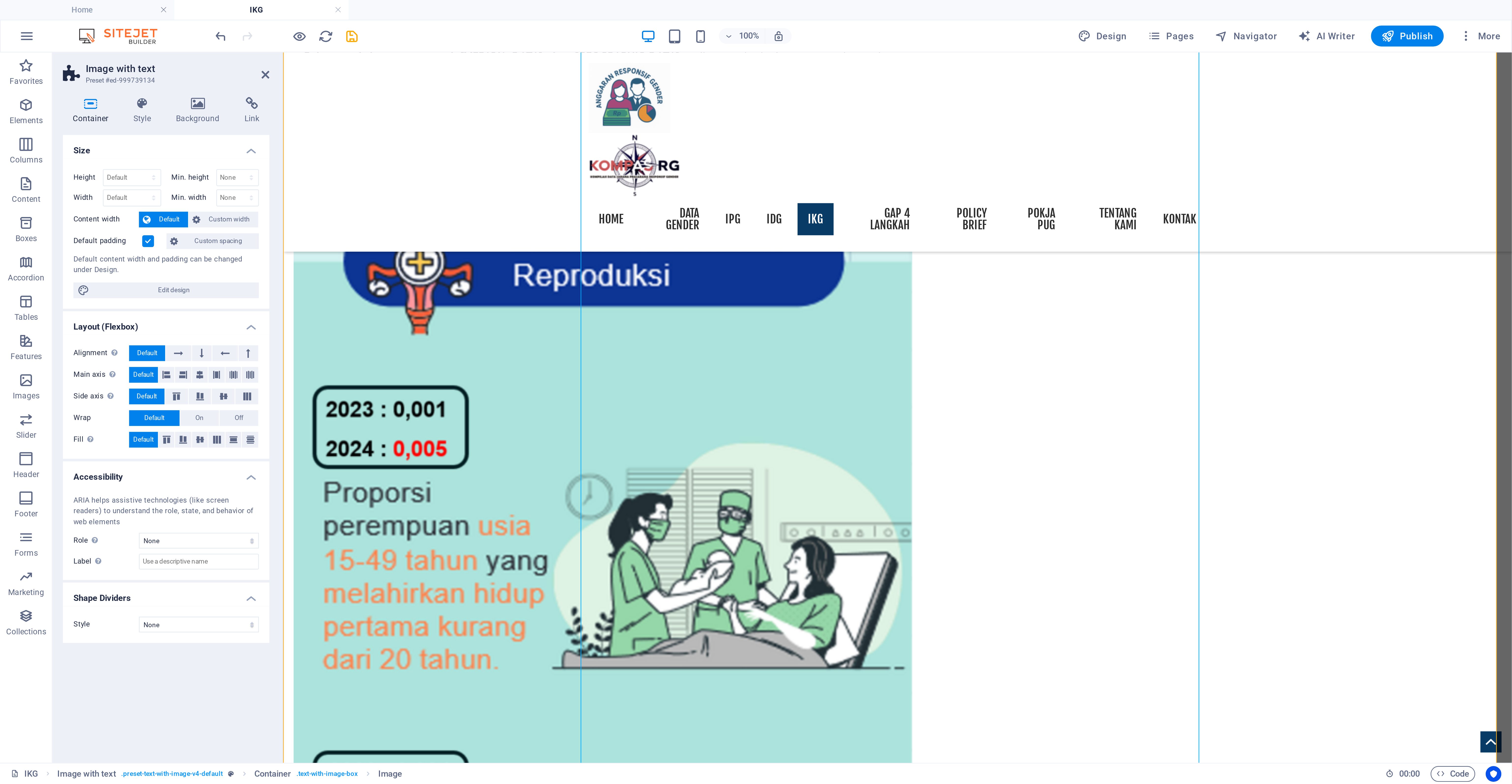
scroll to position [1751, 0]
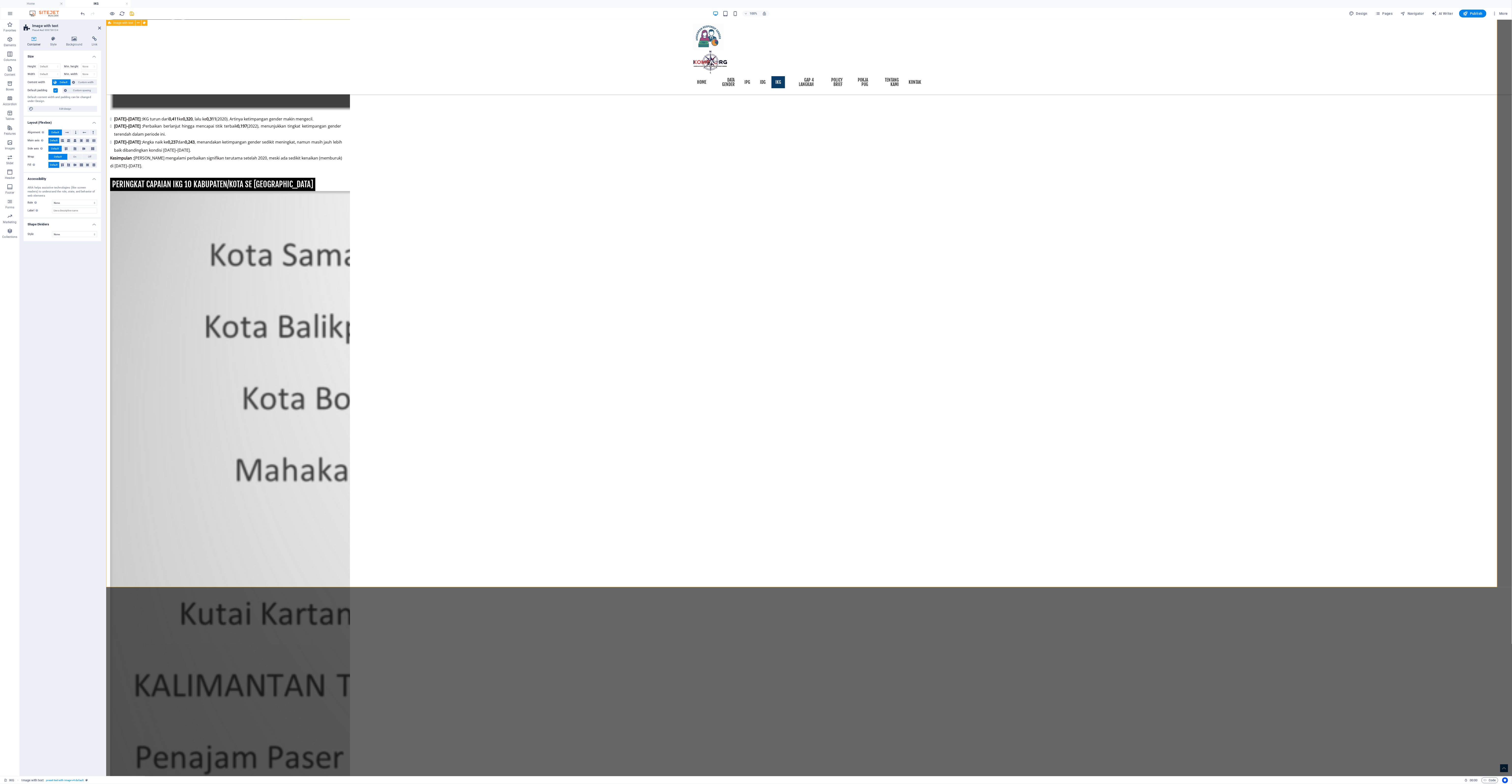
scroll to position [1554, 0]
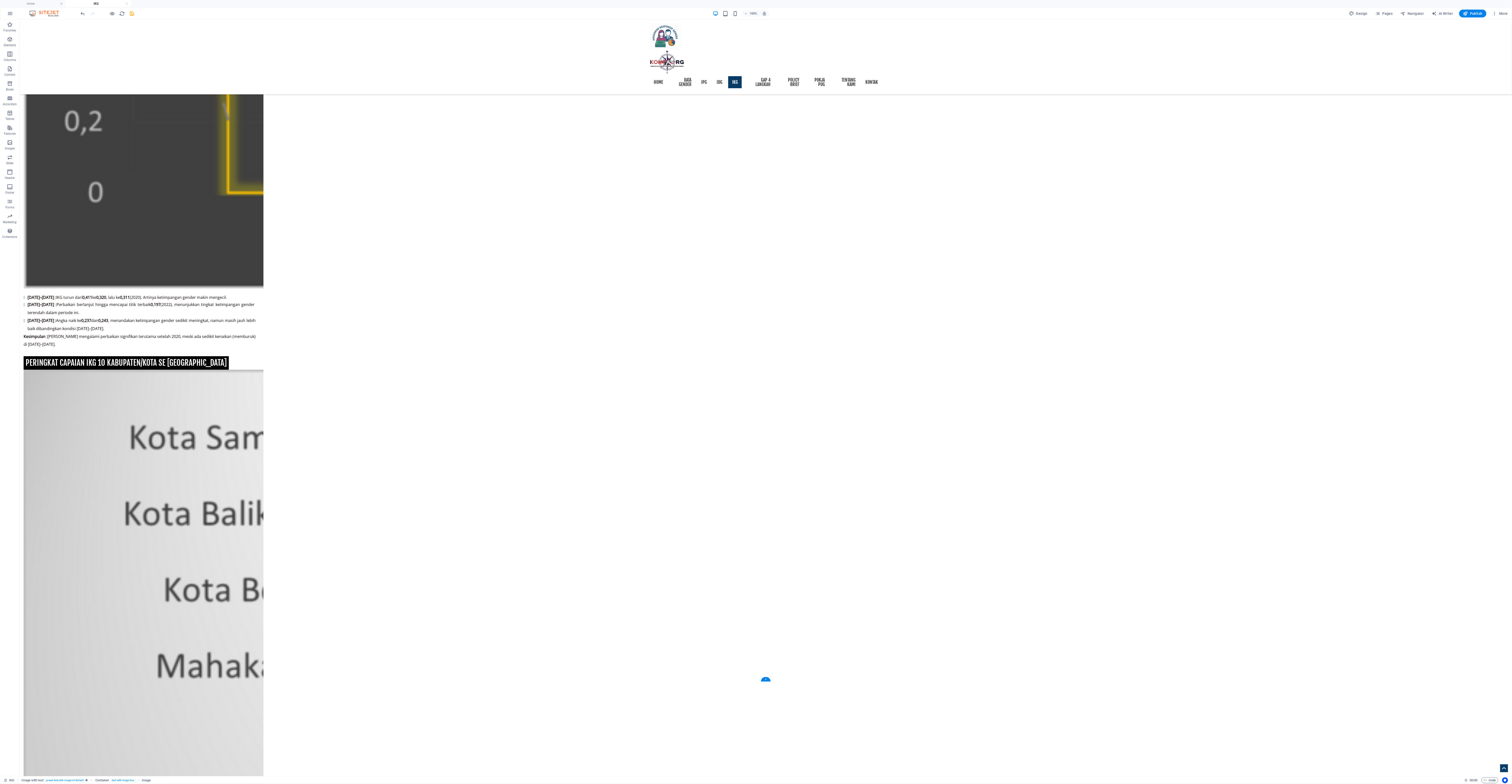
drag, startPoint x: 711, startPoint y: 245, endPoint x: 734, endPoint y: 619, distance: 374.7
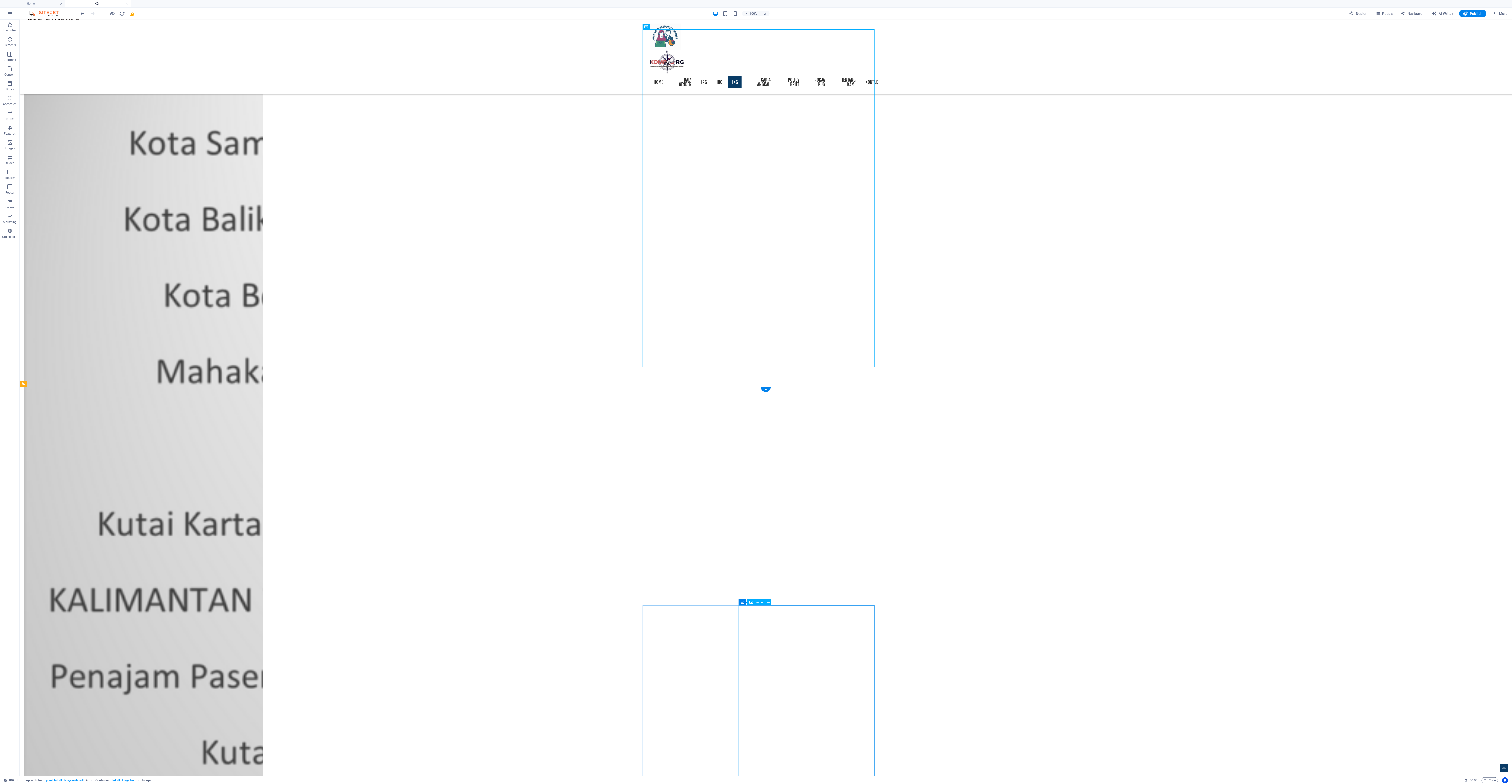
scroll to position [2241, 0]
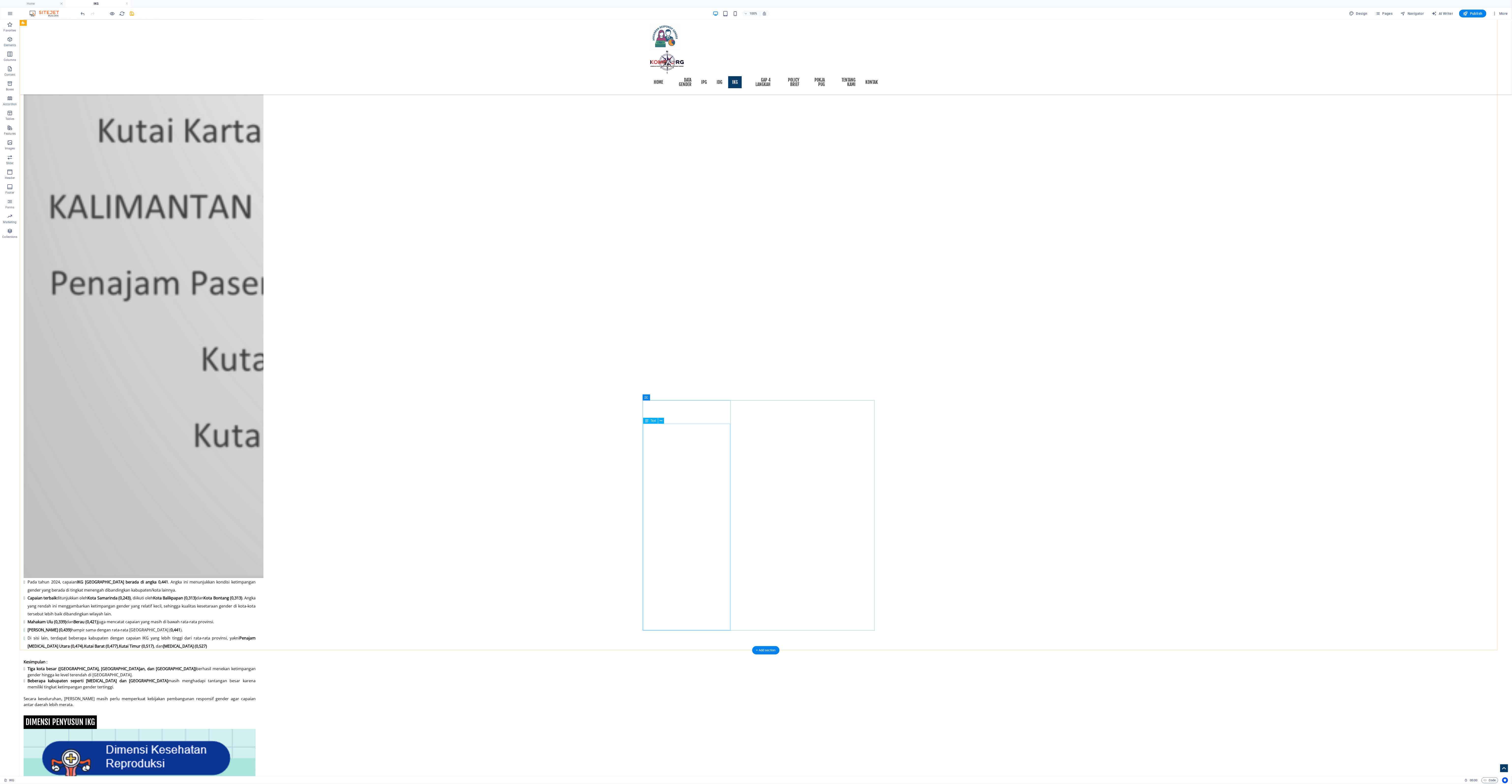
drag, startPoint x: 676, startPoint y: 438, endPoint x: 702, endPoint y: 243, distance: 196.7
drag, startPoint x: 704, startPoint y: 505, endPoint x: 700, endPoint y: 496, distance: 9.8
drag, startPoint x: 689, startPoint y: 248, endPoint x: 697, endPoint y: 198, distance: 50.6
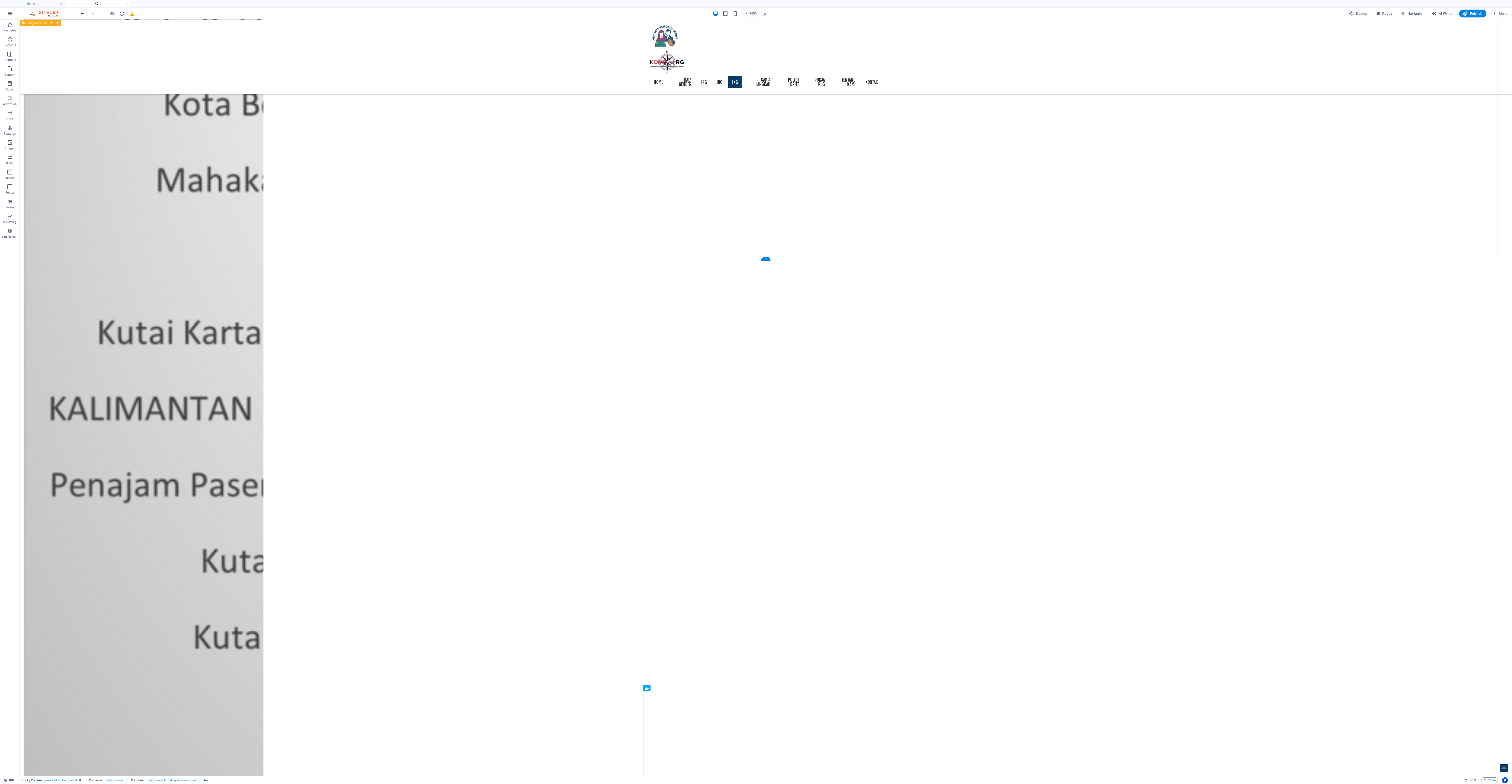
scroll to position [2045, 0]
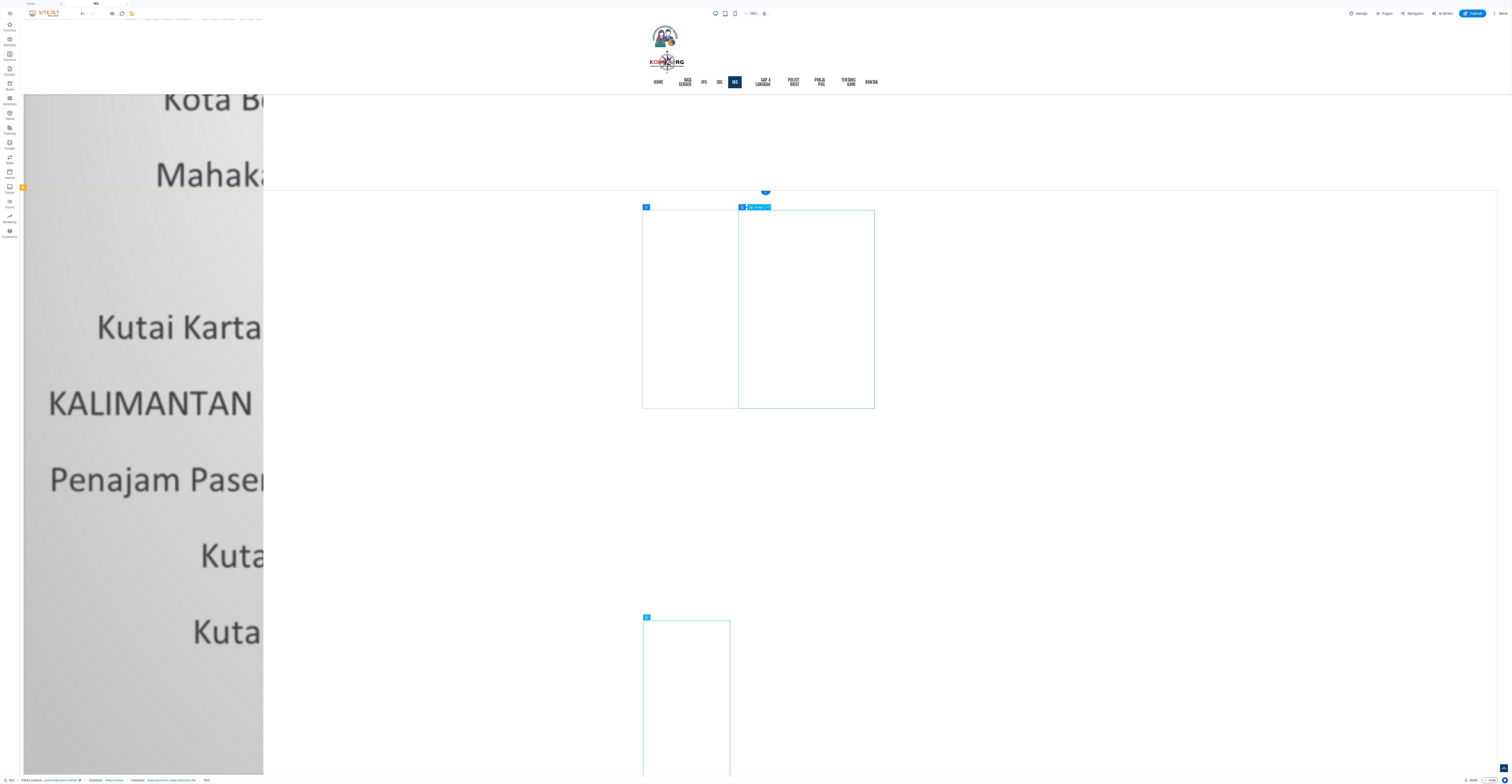
click at [420, 206] on button at bounding box center [768, 207] width 6 height 6
click at [420, 218] on link "⌦ Delete" at bounding box center [788, 277] width 33 height 8
drag, startPoint x: 662, startPoint y: 388, endPoint x: 662, endPoint y: 170, distance: 218.0
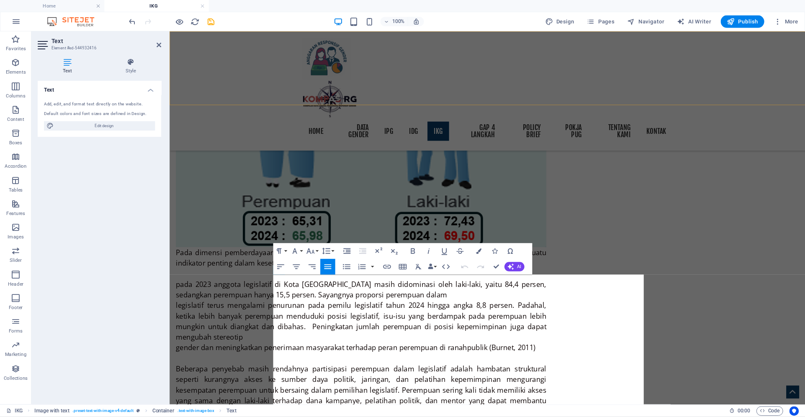
scroll to position [3485, 0]
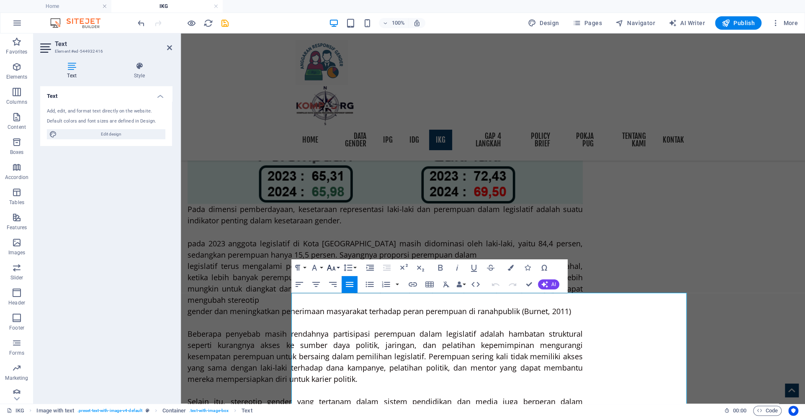
click at [337, 269] on button "Font Size" at bounding box center [333, 268] width 16 height 17
click at [342, 358] on link "18" at bounding box center [340, 359] width 30 height 13
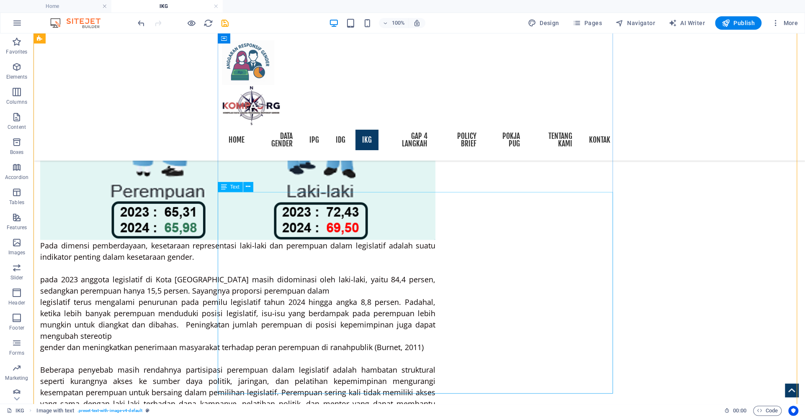
scroll to position [3799, 0]
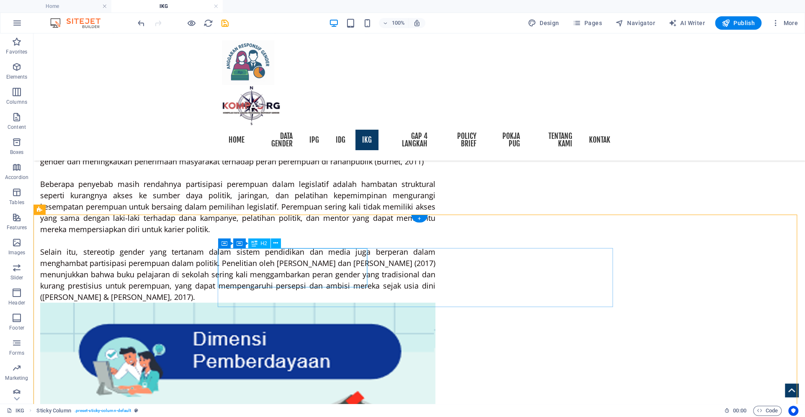
click at [276, 242] on icon at bounding box center [275, 243] width 5 height 9
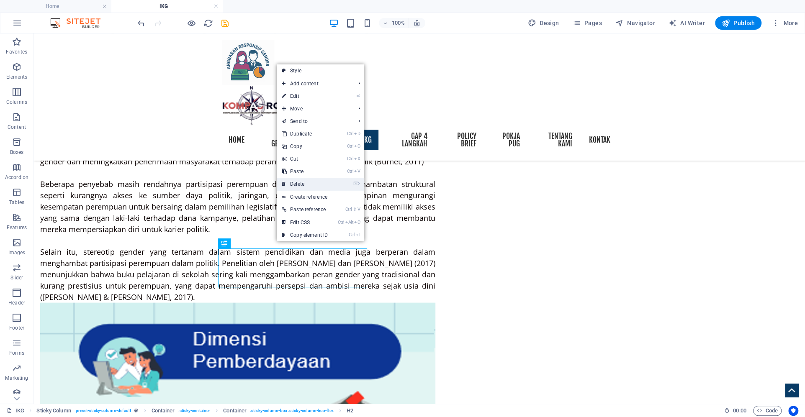
drag, startPoint x: 265, startPoint y: 147, endPoint x: 299, endPoint y: 180, distance: 47.4
click at [299, 180] on link "⌦ Delete" at bounding box center [305, 184] width 56 height 13
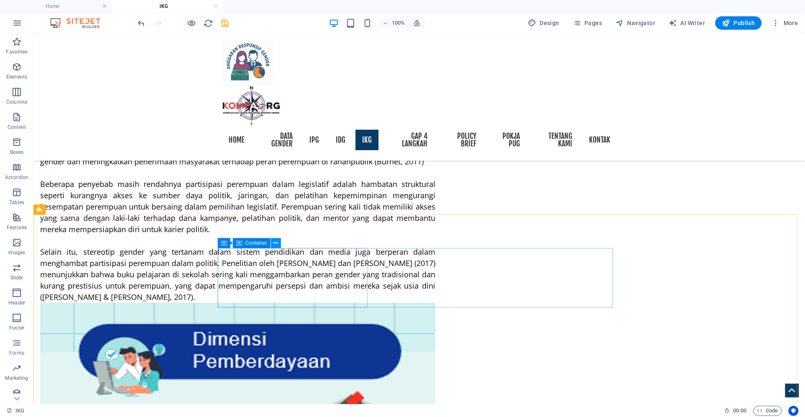
click at [276, 242] on icon at bounding box center [275, 243] width 5 height 9
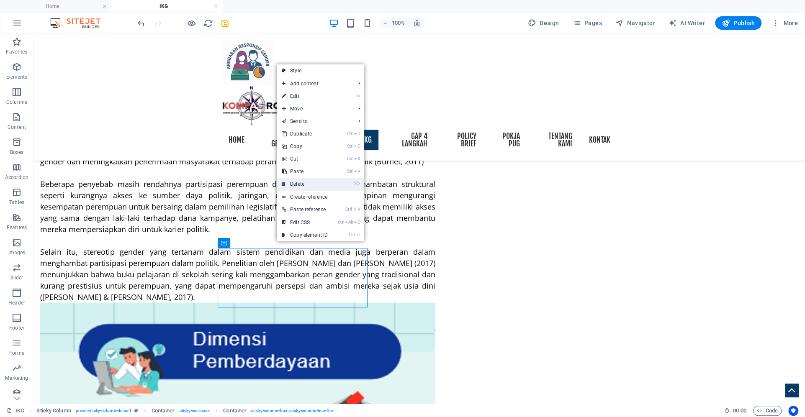
drag, startPoint x: 305, startPoint y: 185, endPoint x: 273, endPoint y: 169, distance: 36.0
click at [305, 185] on link "⌦ Delete" at bounding box center [305, 184] width 56 height 13
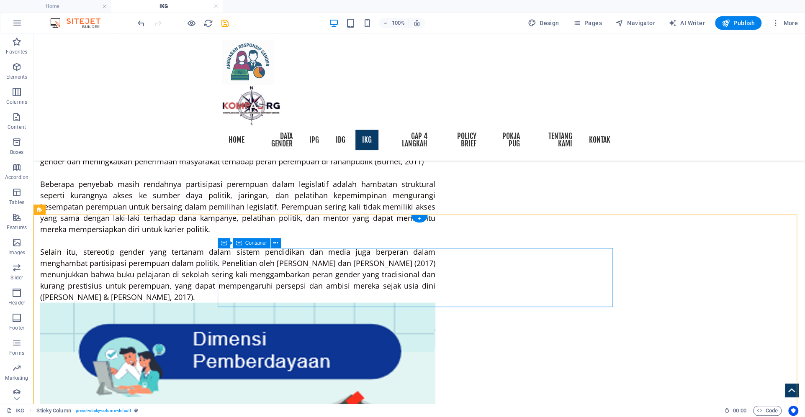
click at [277, 242] on icon at bounding box center [275, 243] width 5 height 9
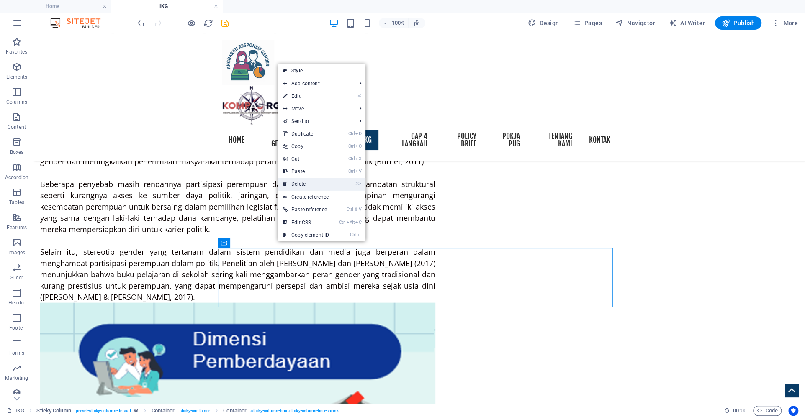
drag, startPoint x: 307, startPoint y: 183, endPoint x: 274, endPoint y: 149, distance: 47.7
click at [307, 183] on link "⌦ Delete" at bounding box center [306, 184] width 56 height 13
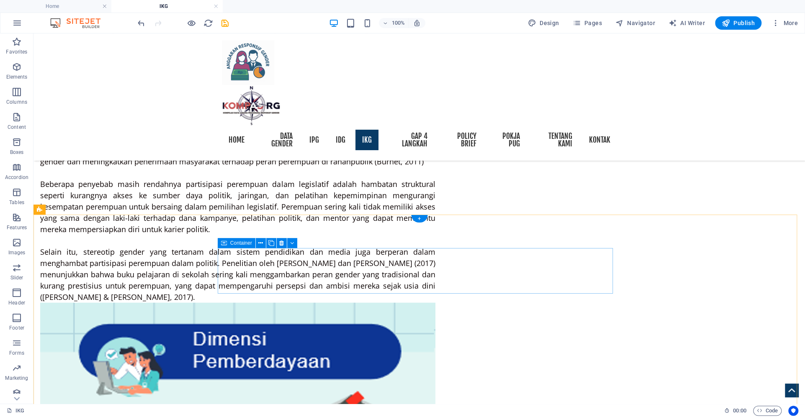
click at [283, 242] on icon at bounding box center [281, 243] width 5 height 9
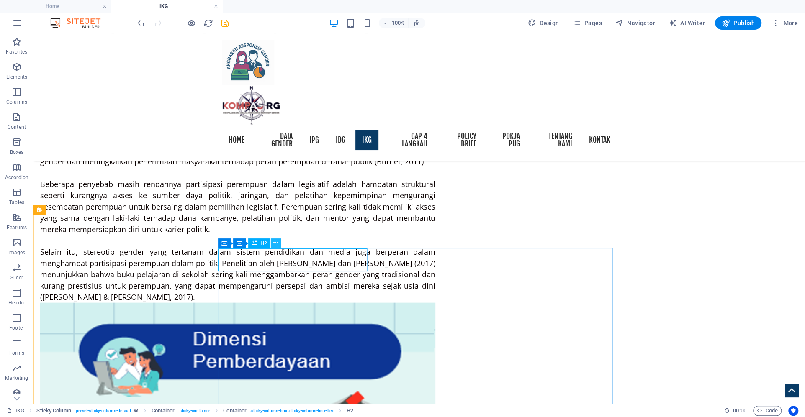
click at [275, 247] on icon at bounding box center [275, 243] width 5 height 9
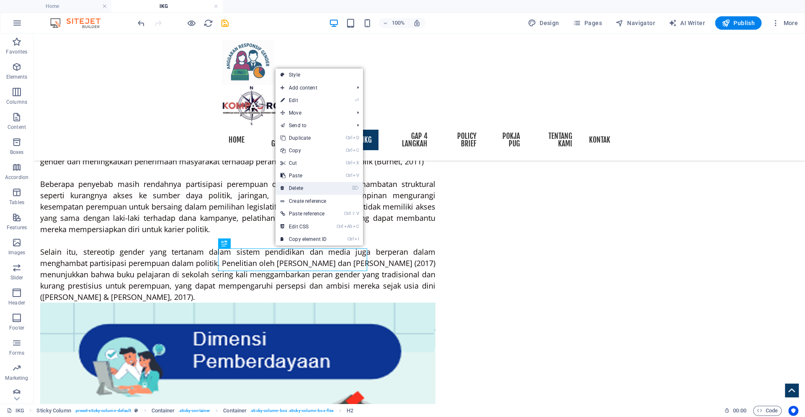
drag, startPoint x: 307, startPoint y: 188, endPoint x: 274, endPoint y: 157, distance: 45.6
click at [307, 188] on link "⌦ Delete" at bounding box center [304, 188] width 56 height 13
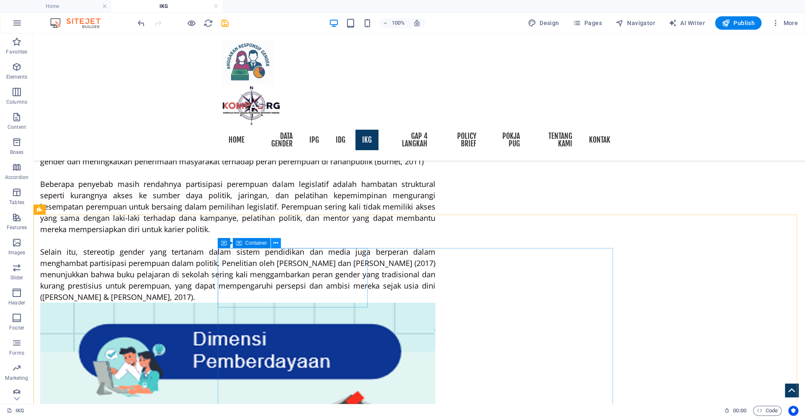
click at [275, 242] on icon at bounding box center [275, 243] width 5 height 9
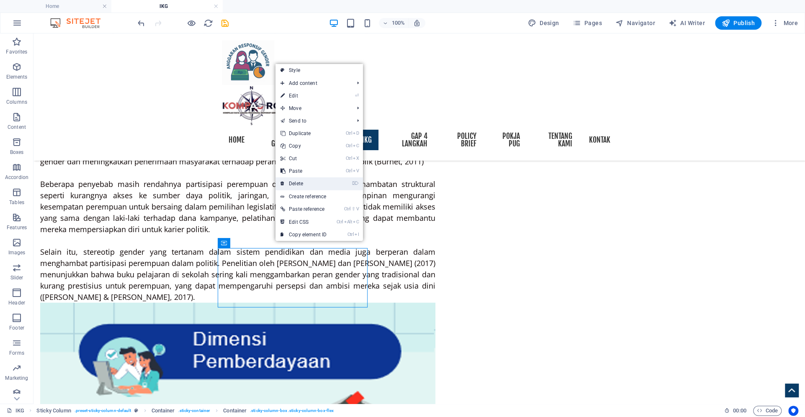
drag, startPoint x: 304, startPoint y: 183, endPoint x: 278, endPoint y: 187, distance: 25.4
click at [304, 183] on link "⌦ Delete" at bounding box center [304, 184] width 56 height 13
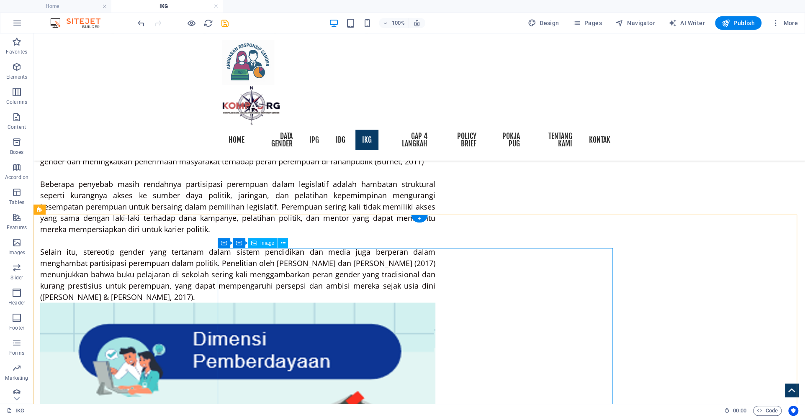
click at [285, 241] on icon at bounding box center [283, 243] width 5 height 9
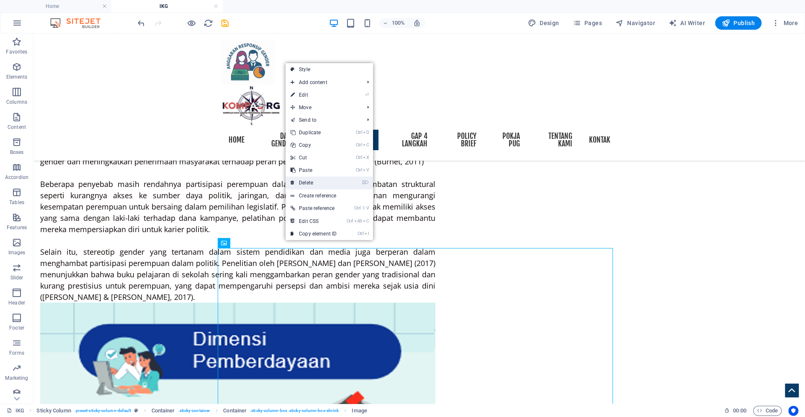
click at [308, 180] on link "⌦ Delete" at bounding box center [314, 183] width 56 height 13
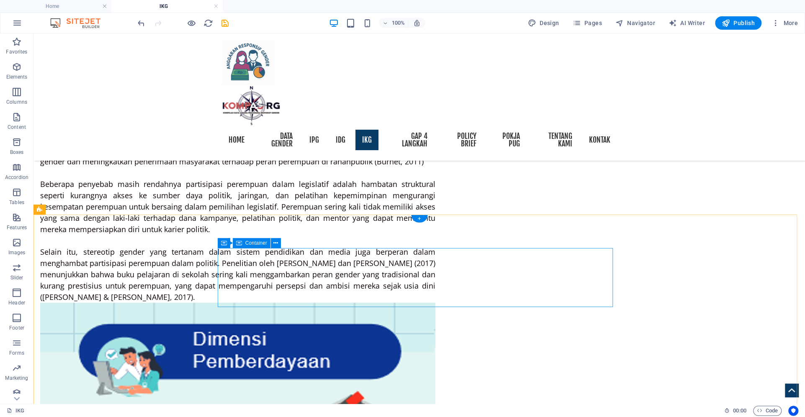
click at [276, 243] on icon at bounding box center [275, 243] width 5 height 9
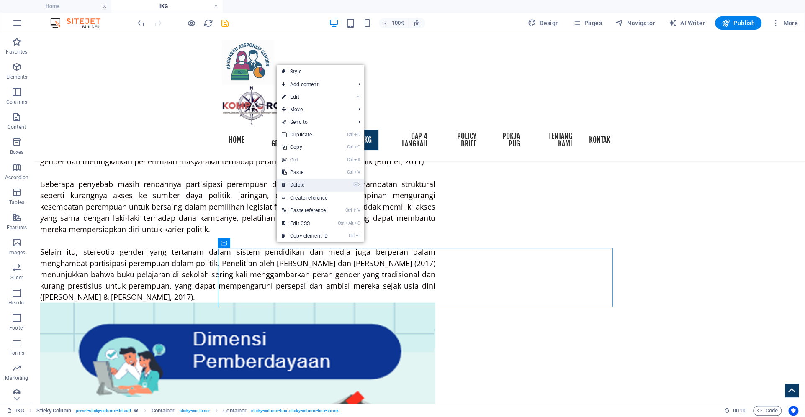
drag, startPoint x: 269, startPoint y: 155, endPoint x: 302, endPoint y: 186, distance: 45.9
click at [302, 186] on link "⌦ Delete" at bounding box center [305, 185] width 56 height 13
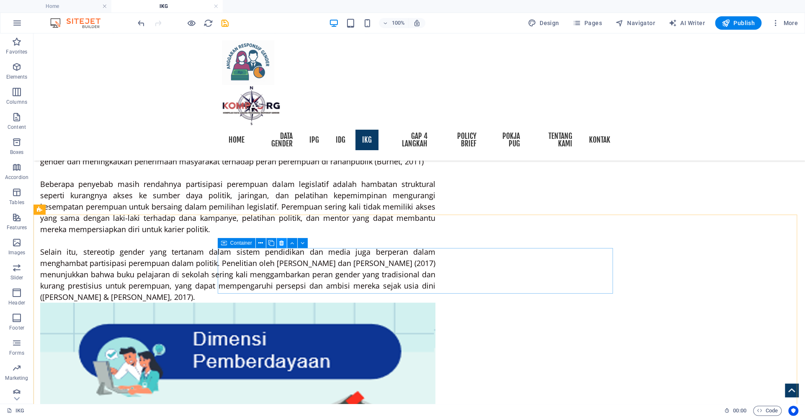
click at [283, 246] on icon at bounding box center [281, 243] width 5 height 9
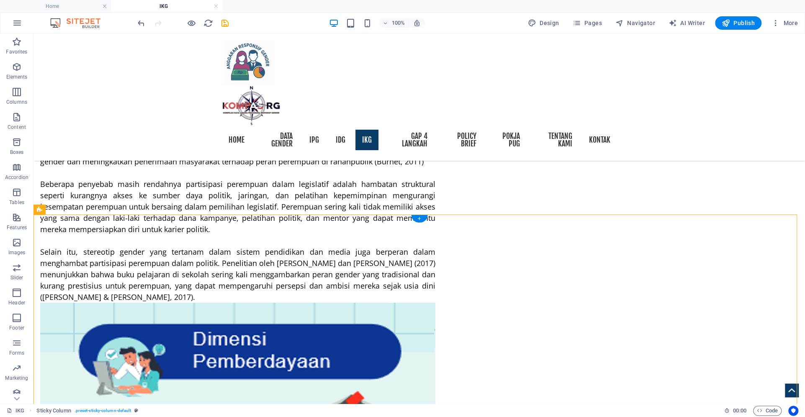
drag, startPoint x: 194, startPoint y: 232, endPoint x: 435, endPoint y: 291, distance: 248.2
drag, startPoint x: 306, startPoint y: 275, endPoint x: 356, endPoint y: 274, distance: 49.8
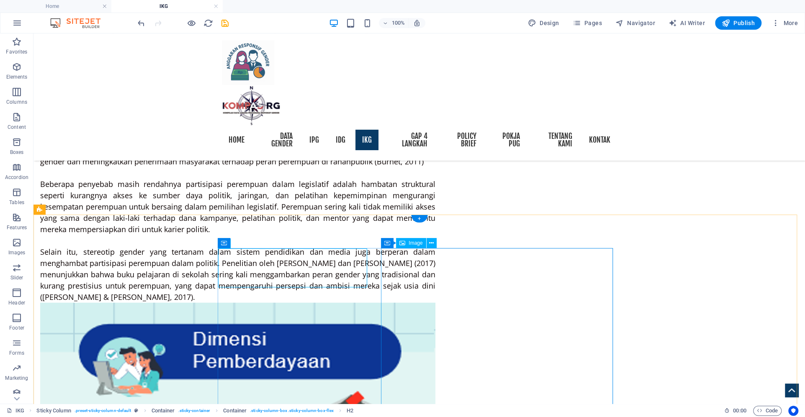
click at [430, 244] on icon at bounding box center [431, 243] width 5 height 9
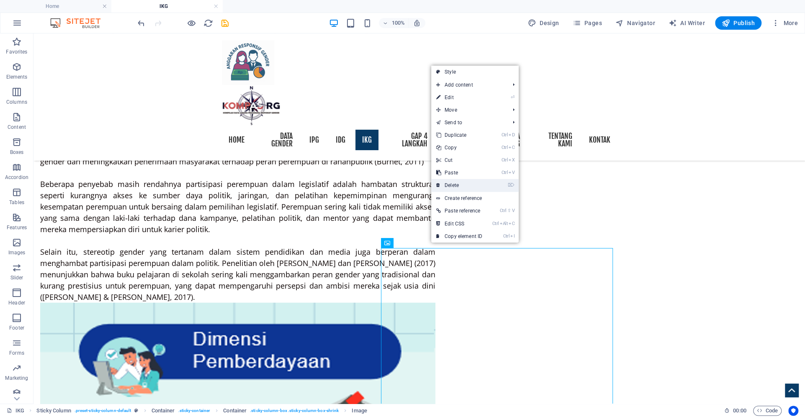
click at [466, 184] on link "⌦ Delete" at bounding box center [459, 185] width 56 height 13
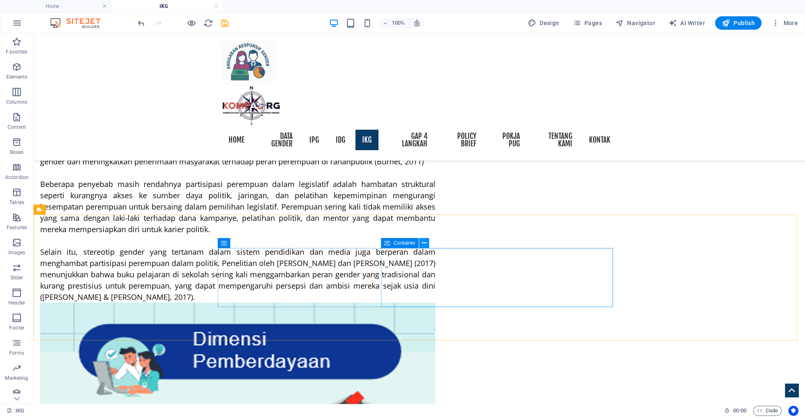
click at [422, 242] on icon at bounding box center [424, 243] width 5 height 9
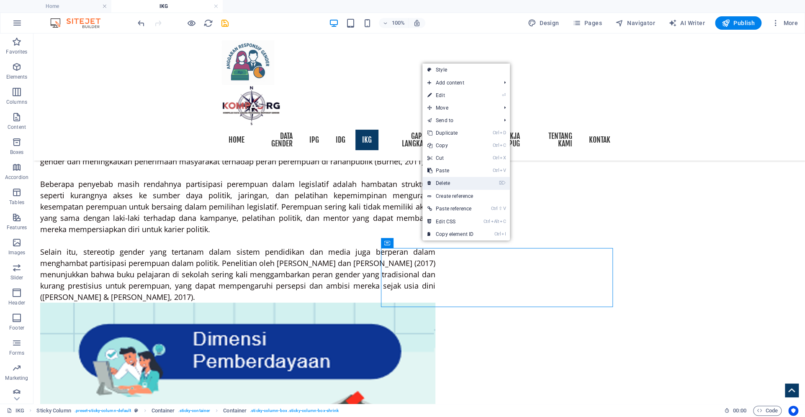
drag, startPoint x: 441, startPoint y: 188, endPoint x: 408, endPoint y: 157, distance: 45.6
click at [441, 188] on link "⌦ Delete" at bounding box center [450, 183] width 56 height 13
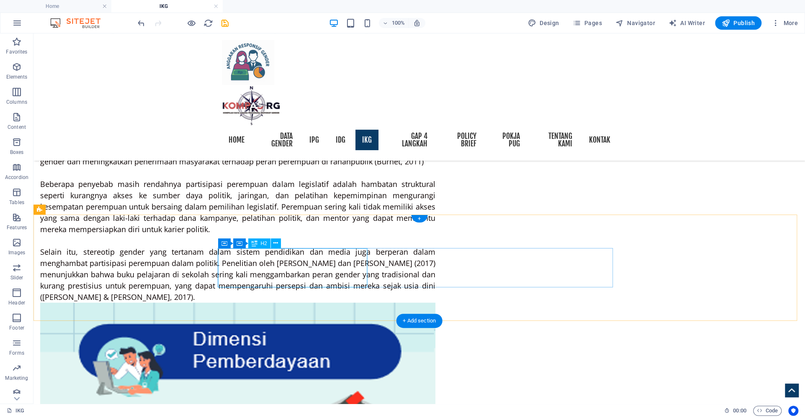
click at [277, 245] on icon at bounding box center [275, 243] width 5 height 9
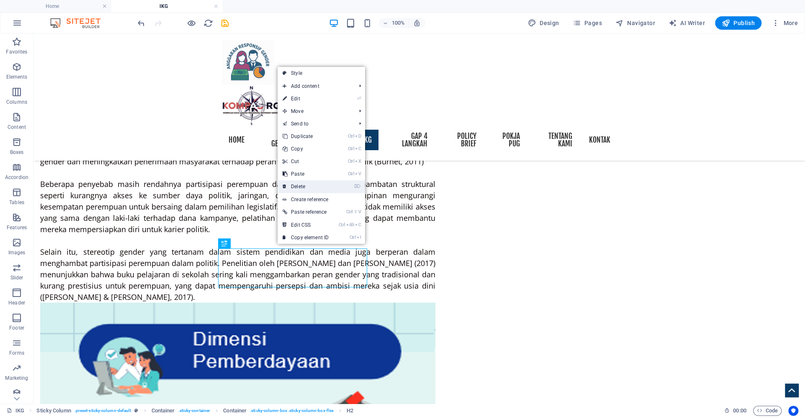
click at [300, 184] on link "⌦ Delete" at bounding box center [306, 186] width 56 height 13
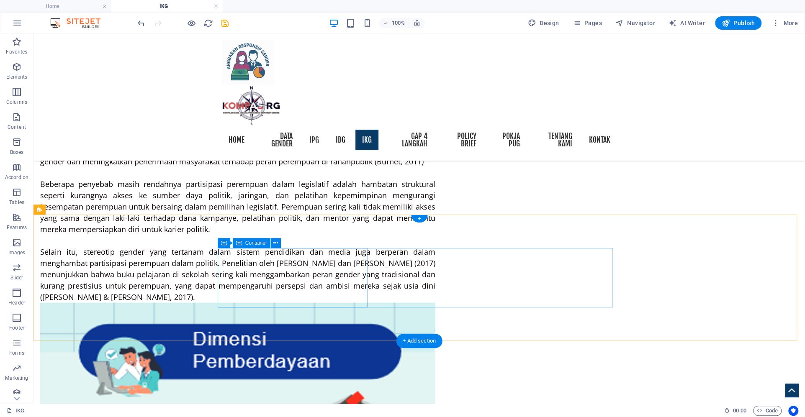
click at [275, 245] on icon at bounding box center [275, 243] width 5 height 9
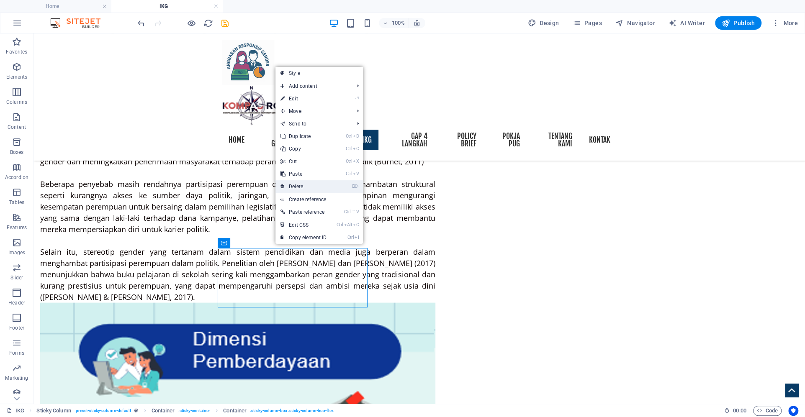
drag, startPoint x: 299, startPoint y: 191, endPoint x: 266, endPoint y: 157, distance: 47.1
click at [300, 191] on link "⌦ Delete" at bounding box center [304, 186] width 56 height 13
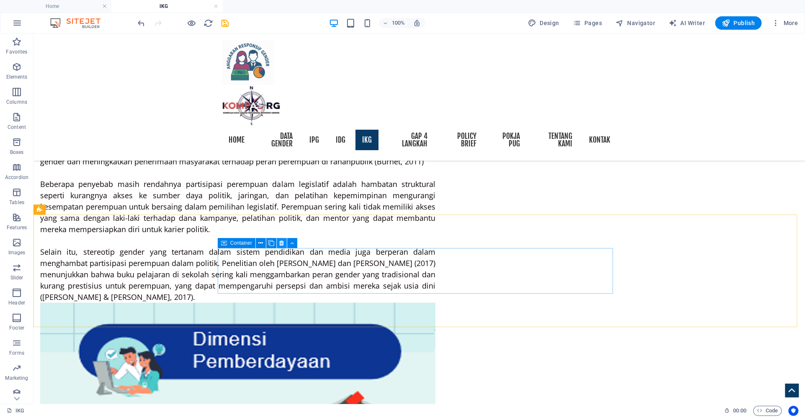
click at [283, 242] on button at bounding box center [282, 243] width 10 height 10
click at [282, 244] on icon at bounding box center [281, 243] width 5 height 9
click at [290, 242] on button at bounding box center [292, 243] width 10 height 10
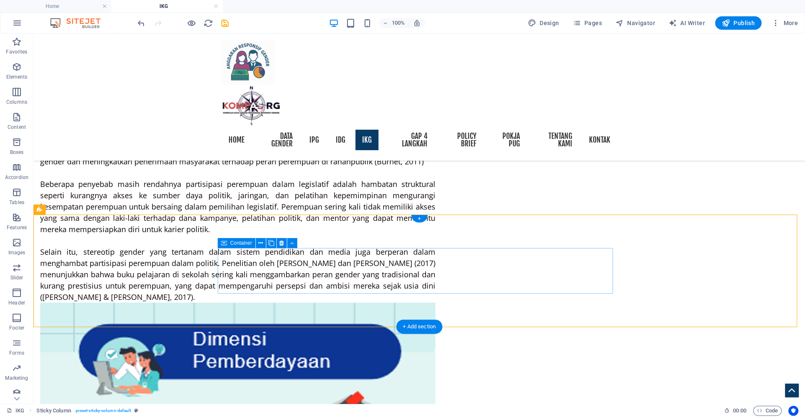
click at [282, 241] on icon at bounding box center [281, 243] width 5 height 9
click at [221, 20] on icon "save" at bounding box center [225, 23] width 10 height 10
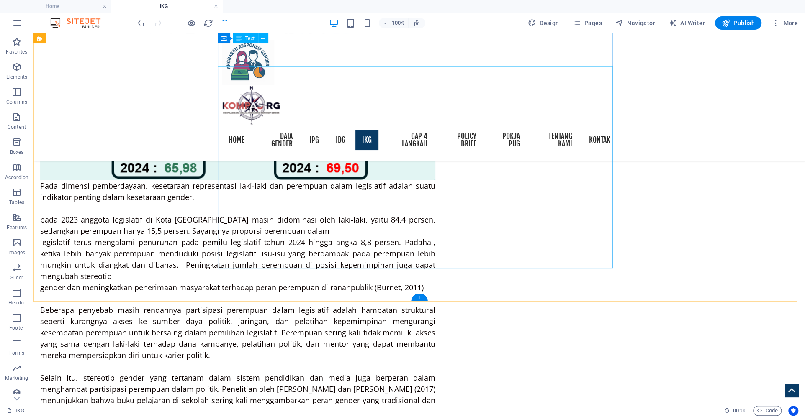
scroll to position [3590, 0]
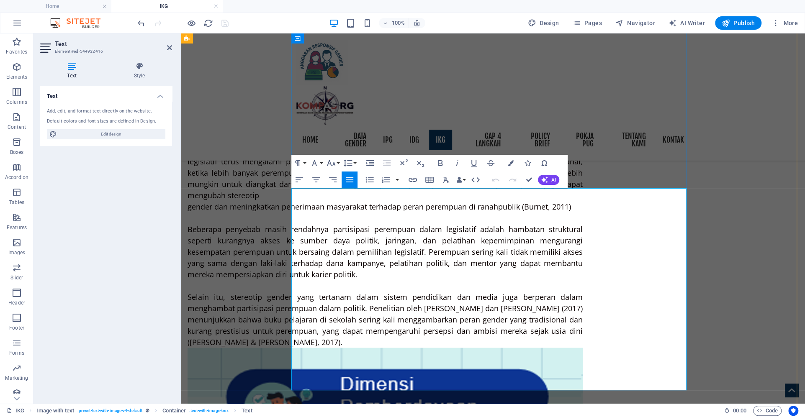
drag, startPoint x: 641, startPoint y: 317, endPoint x: 647, endPoint y: 319, distance: 5.4
drag, startPoint x: 384, startPoint y: 332, endPoint x: 289, endPoint y: 330, distance: 95.5
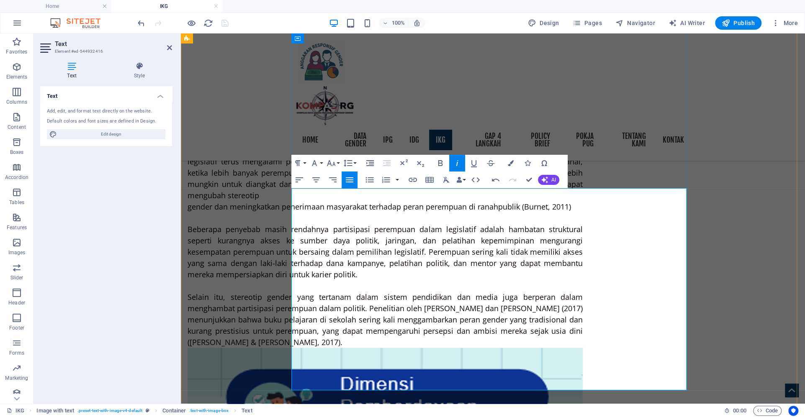
drag, startPoint x: 430, startPoint y: 274, endPoint x: 383, endPoint y: 278, distance: 47.9
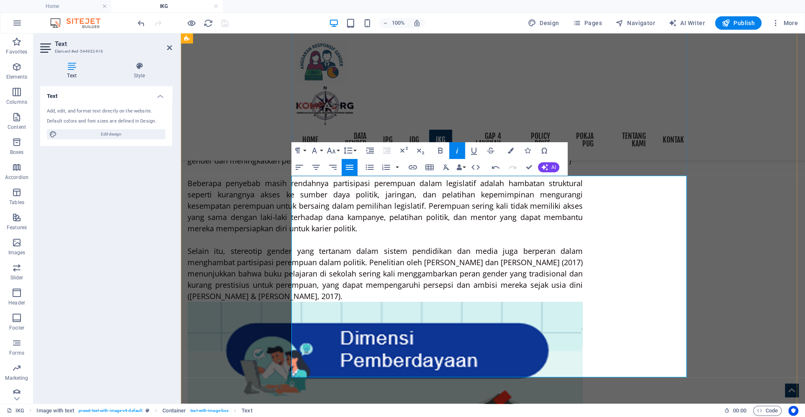
scroll to position [3747, 0]
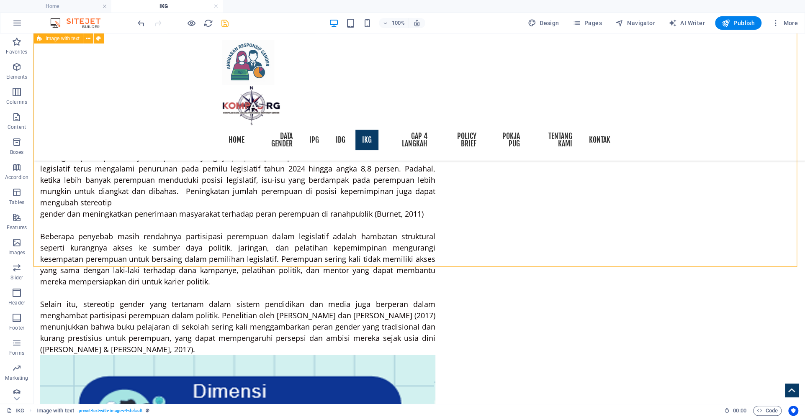
click at [279, 292] on icon at bounding box center [281, 295] width 5 height 9
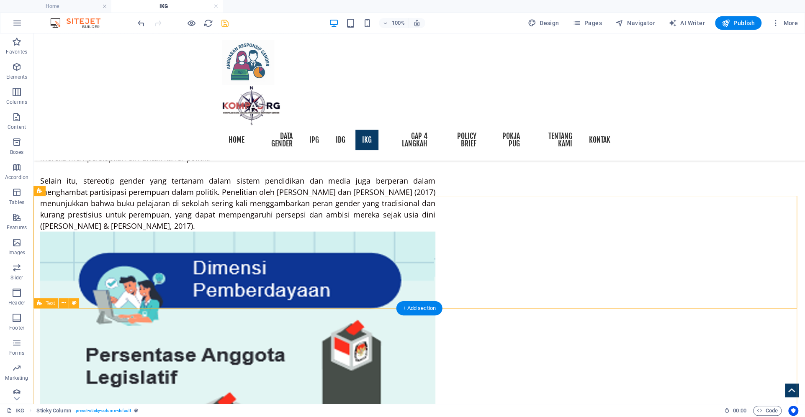
scroll to position [4008, 0]
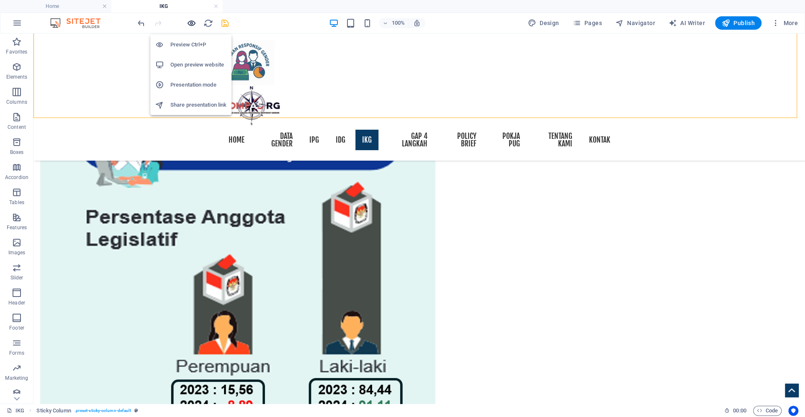
click at [195, 22] on icon "button" at bounding box center [192, 23] width 10 height 10
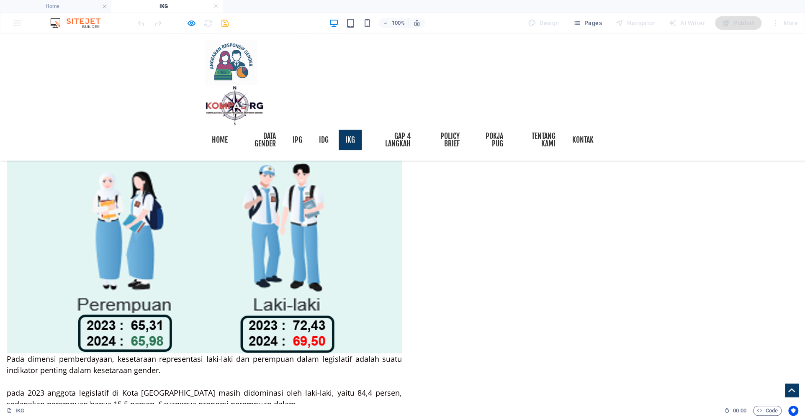
scroll to position [3613, 0]
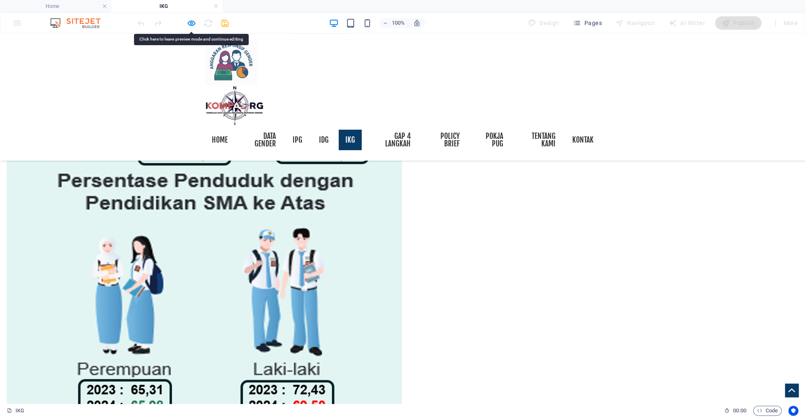
scroll to position [3404, 0]
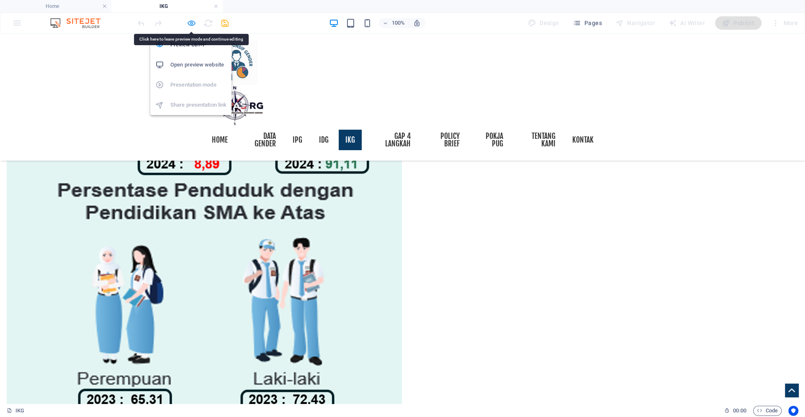
click at [191, 23] on icon "button" at bounding box center [192, 23] width 10 height 10
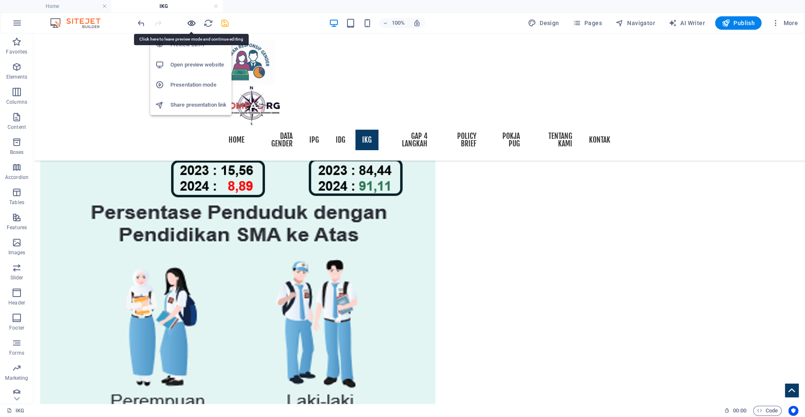
scroll to position [3462, 0]
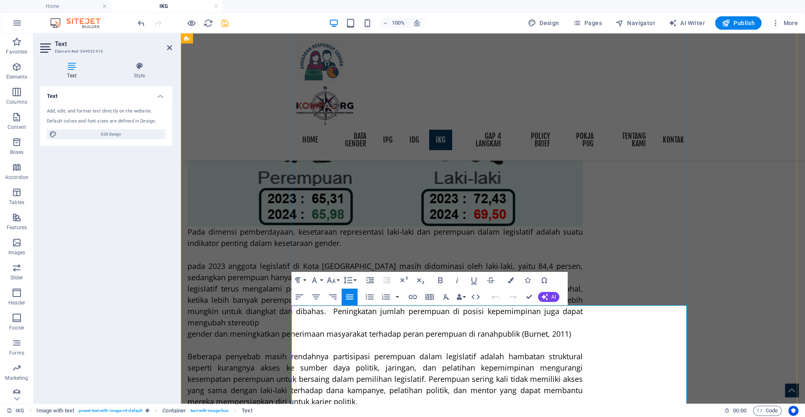
scroll to position [3472, 0]
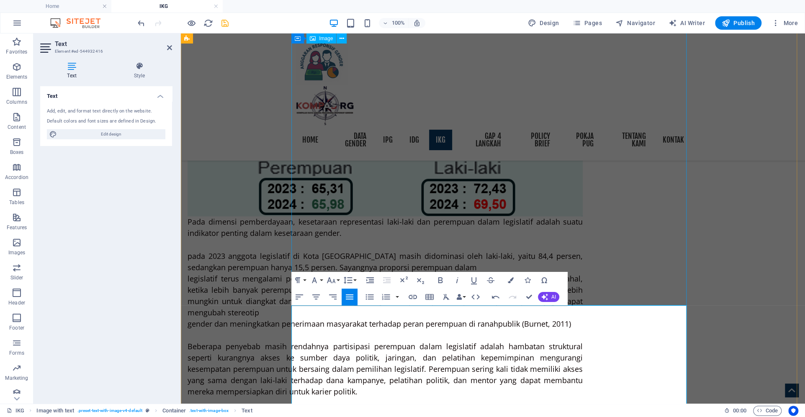
select select "px"
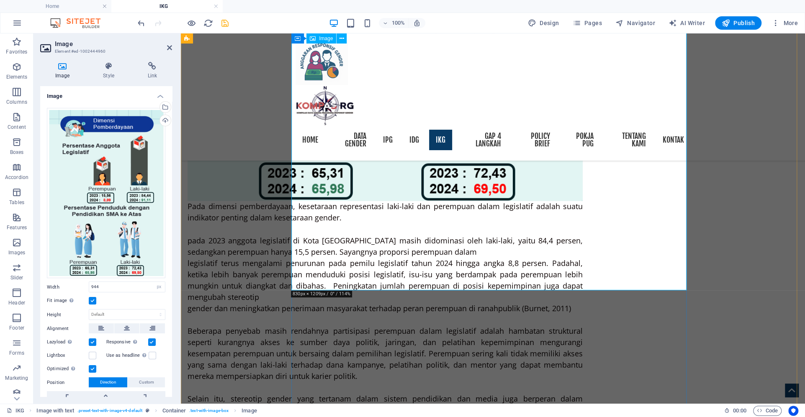
scroll to position [3525, 0]
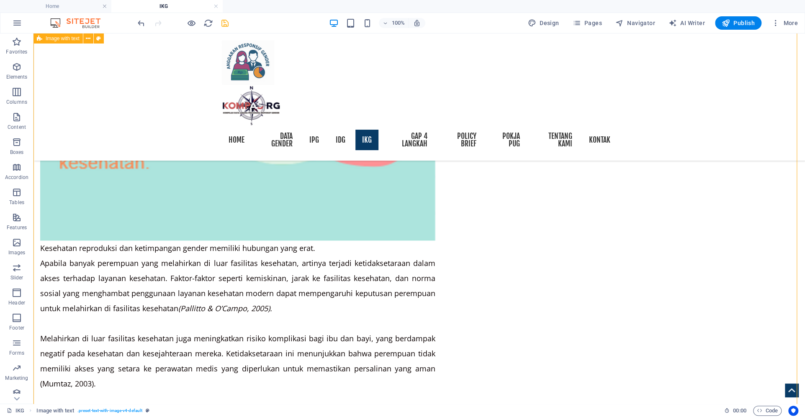
scroll to position [2792, 0]
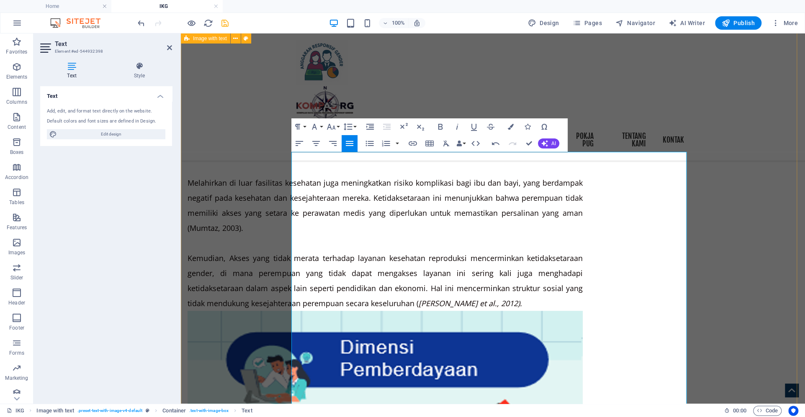
click at [715, 216] on div "IKG SAMARINDA, KALTIM, [GEOGRAPHIC_DATA] [DATE] - [DATE] [DATE]–[DATE] : IKG tu…" at bounding box center [493, 153] width 624 height 3651
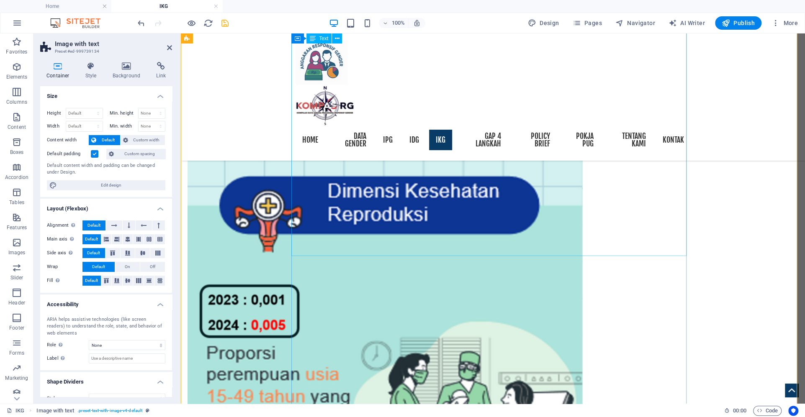
scroll to position [1965, 0]
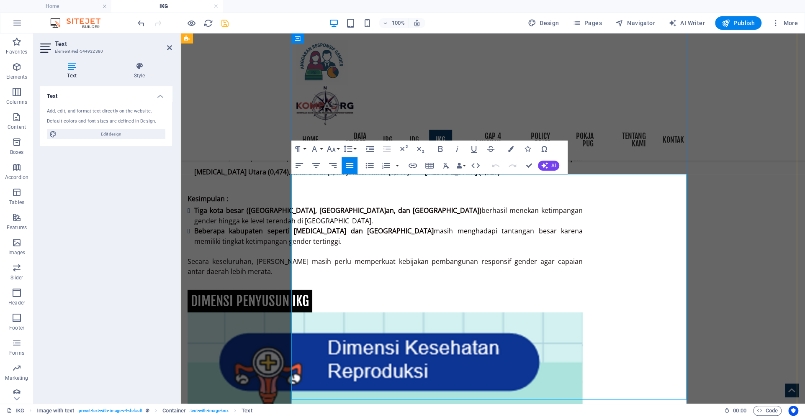
scroll to position [1978, 0]
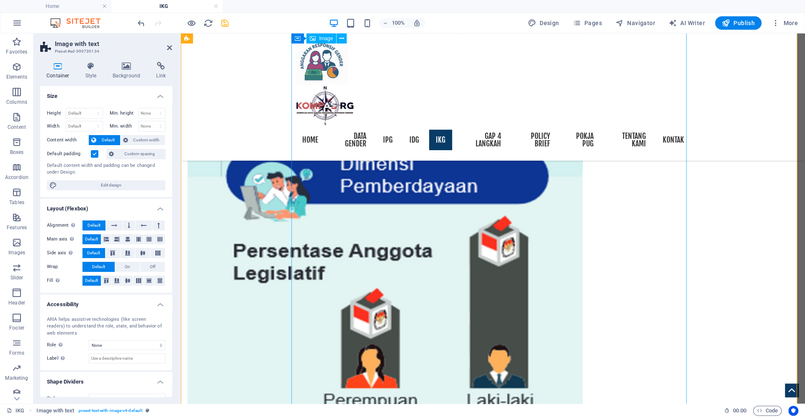
scroll to position [3862, 0]
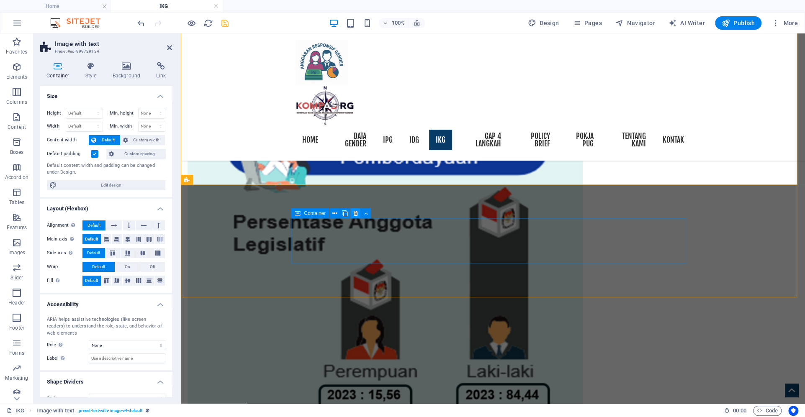
click at [355, 212] on icon at bounding box center [355, 213] width 5 height 9
click at [232, 182] on icon at bounding box center [234, 180] width 5 height 9
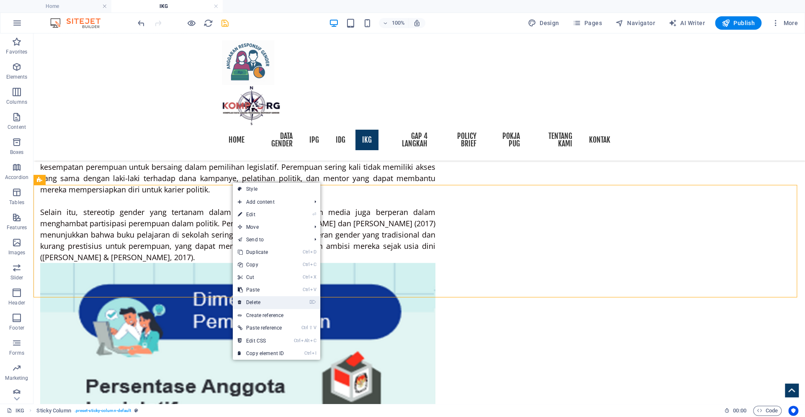
click at [262, 302] on link "⌦ Delete" at bounding box center [261, 302] width 56 height 13
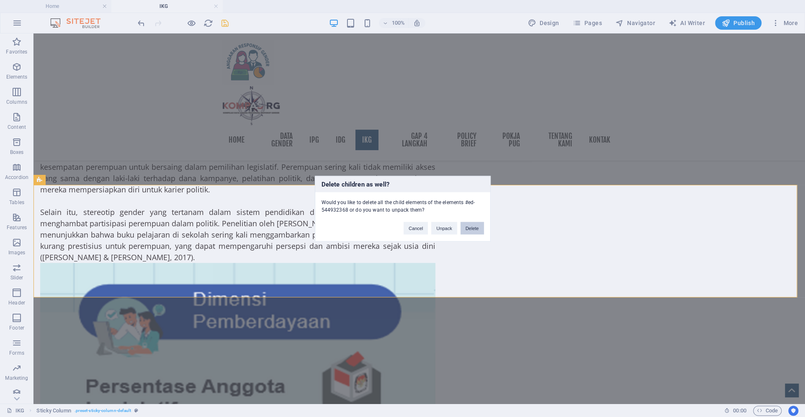
click at [471, 227] on button "Delete" at bounding box center [472, 228] width 23 height 13
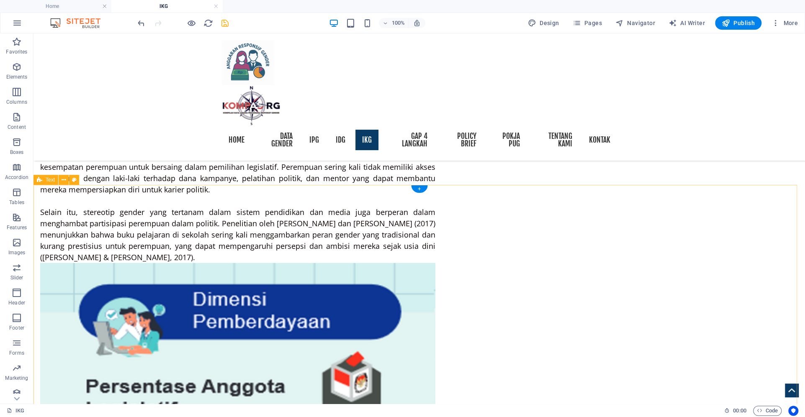
drag, startPoint x: 431, startPoint y: 190, endPoint x: 446, endPoint y: 192, distance: 15.7
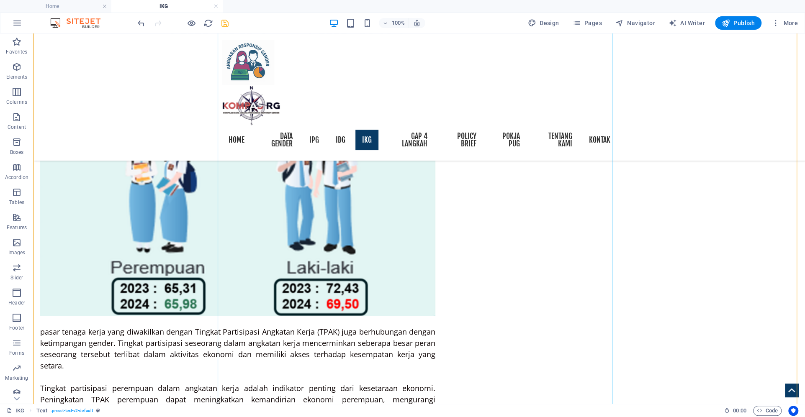
scroll to position [4386, 0]
click at [223, 23] on icon "save" at bounding box center [225, 23] width 10 height 10
click at [715, 22] on span "Publish" at bounding box center [738, 23] width 33 height 8
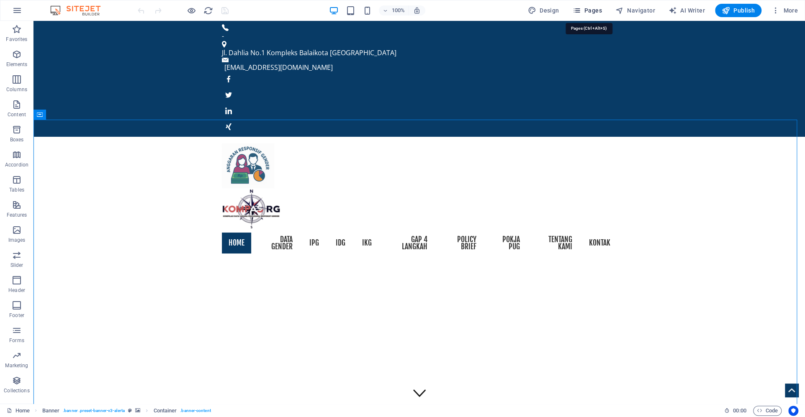
click at [577, 11] on icon "button" at bounding box center [576, 10] width 8 height 8
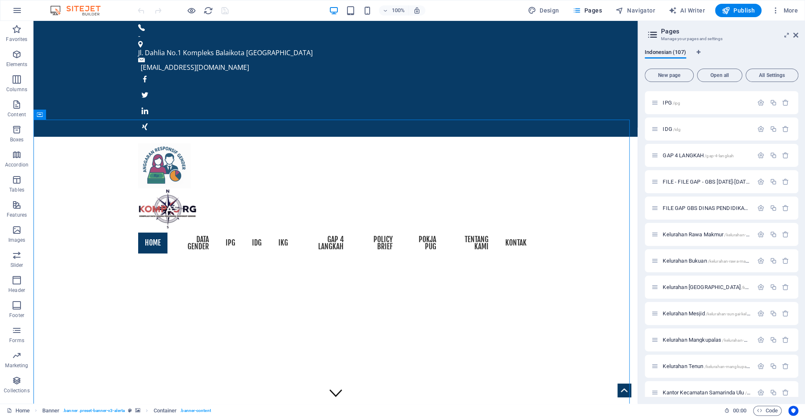
scroll to position [157, 0]
click at [690, 234] on p "IDG /idg" at bounding box center [707, 233] width 88 height 5
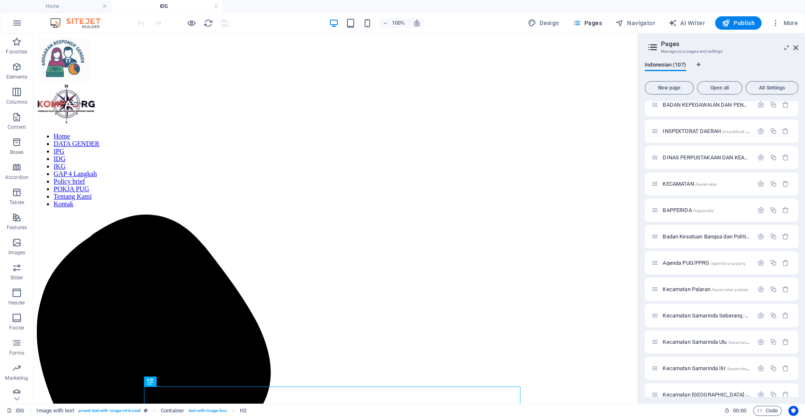
scroll to position [2524, 0]
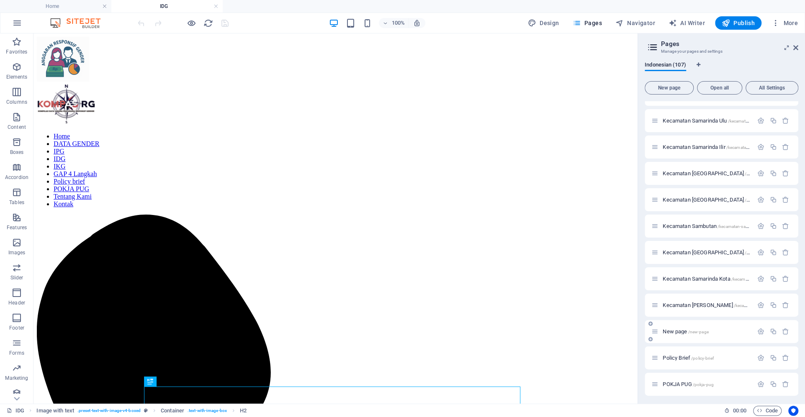
click at [721, 332] on p "New page /new-page" at bounding box center [707, 331] width 88 height 5
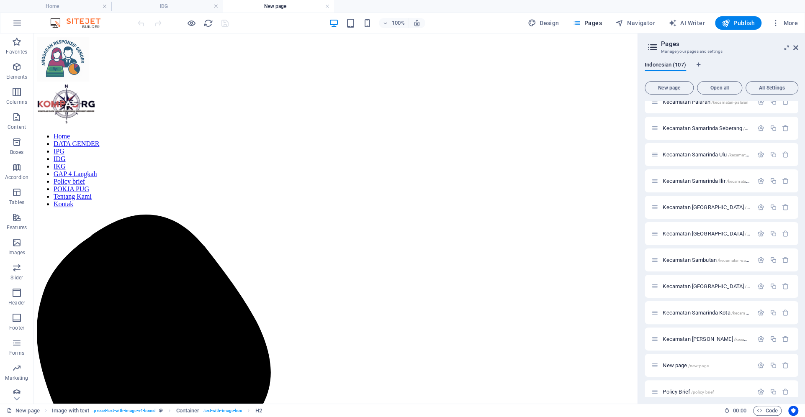
scroll to position [0, 0]
click at [787, 363] on icon "button" at bounding box center [785, 365] width 7 height 7
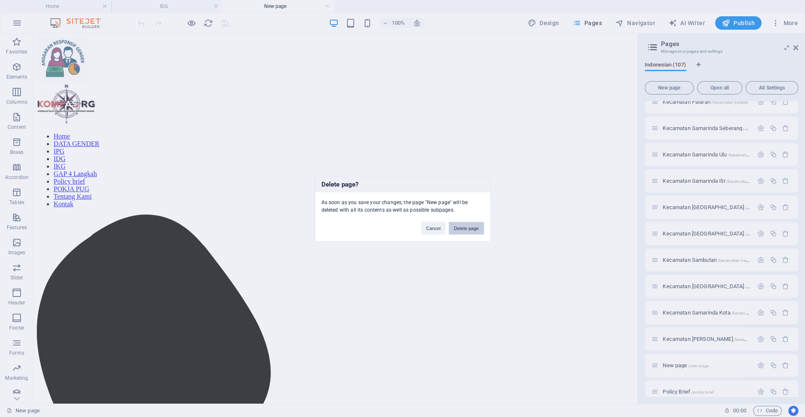
click at [479, 231] on button "Delete page" at bounding box center [466, 228] width 35 height 13
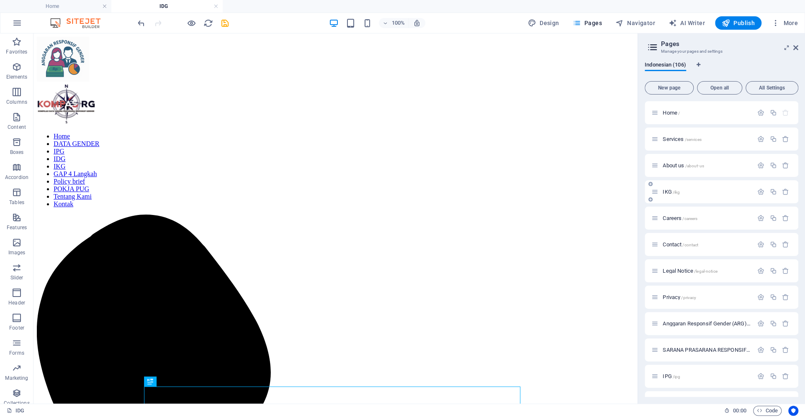
click at [706, 188] on div "IKG /ikg" at bounding box center [703, 192] width 102 height 10
click at [706, 195] on div "IKG /ikg" at bounding box center [703, 192] width 102 height 10
click at [700, 192] on p "IKG /ikg" at bounding box center [707, 191] width 88 height 5
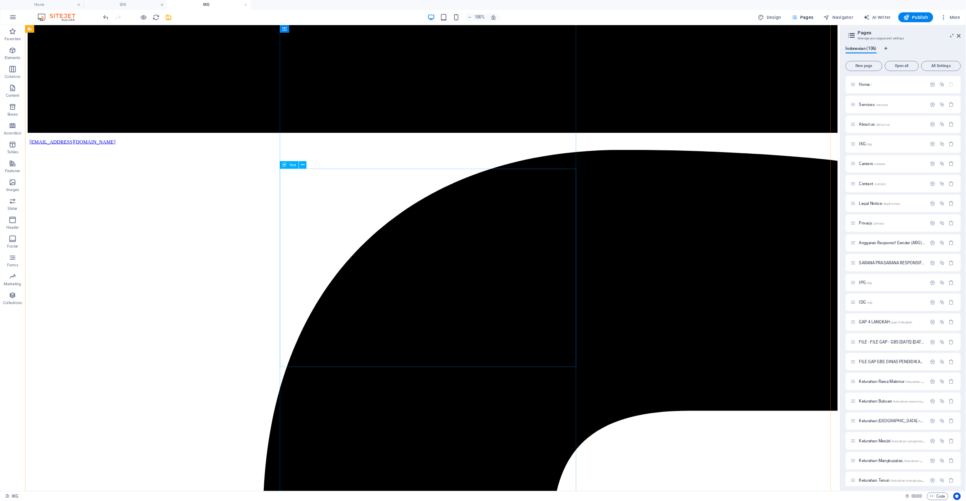
scroll to position [3329, 0]
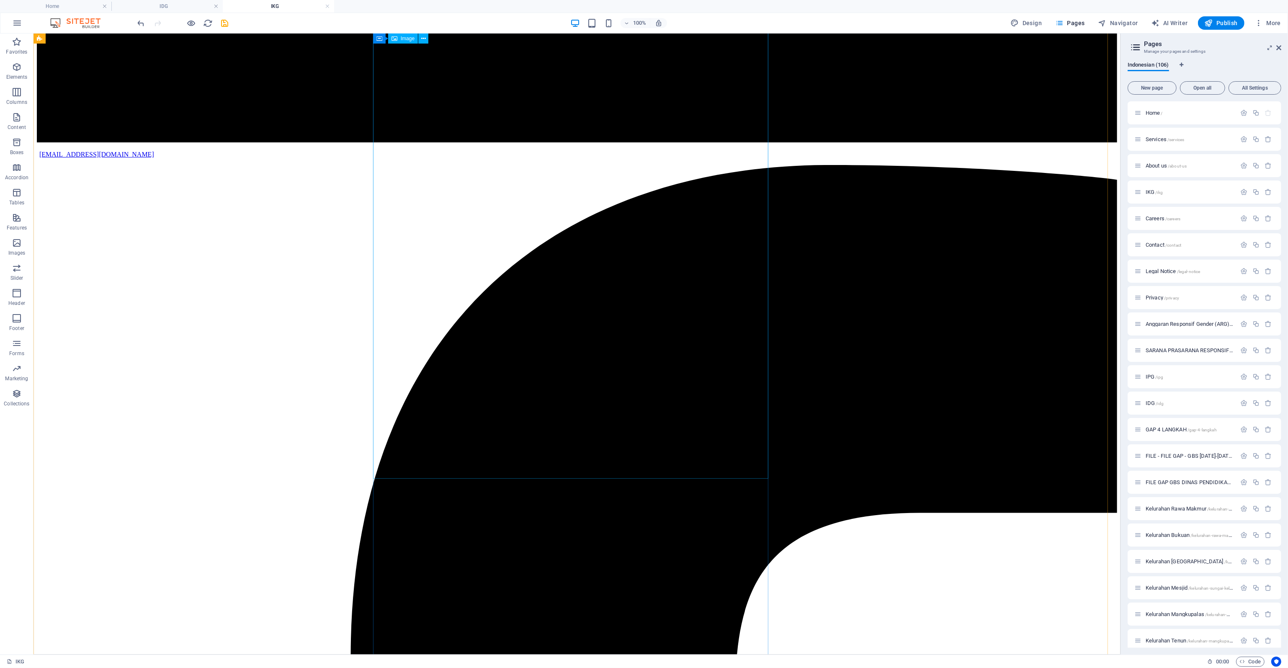
select select "px"
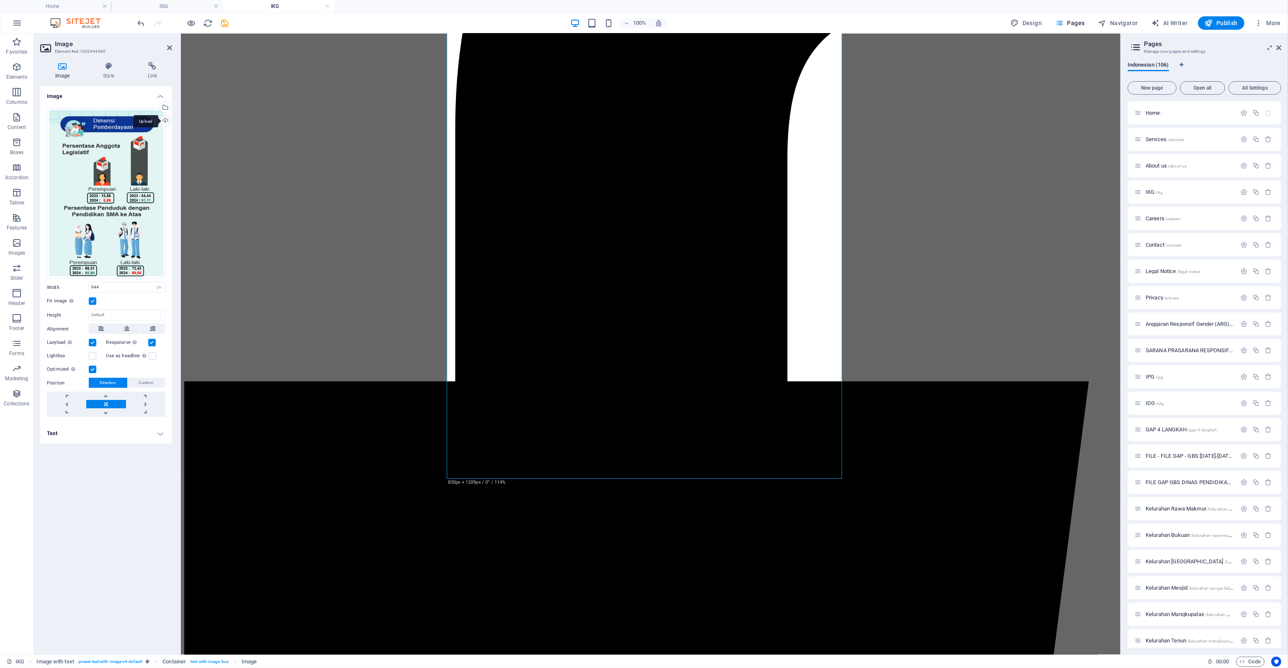
click at [169, 119] on div "Upload" at bounding box center [164, 121] width 13 height 13
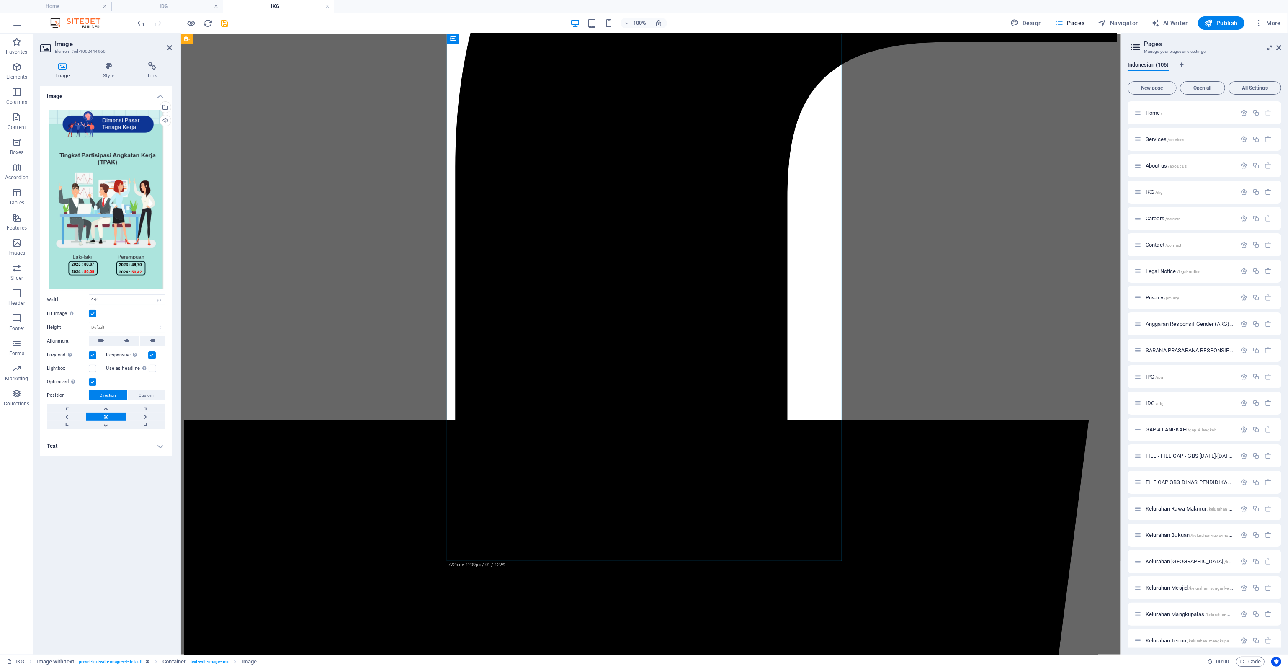
scroll to position [3329, 0]
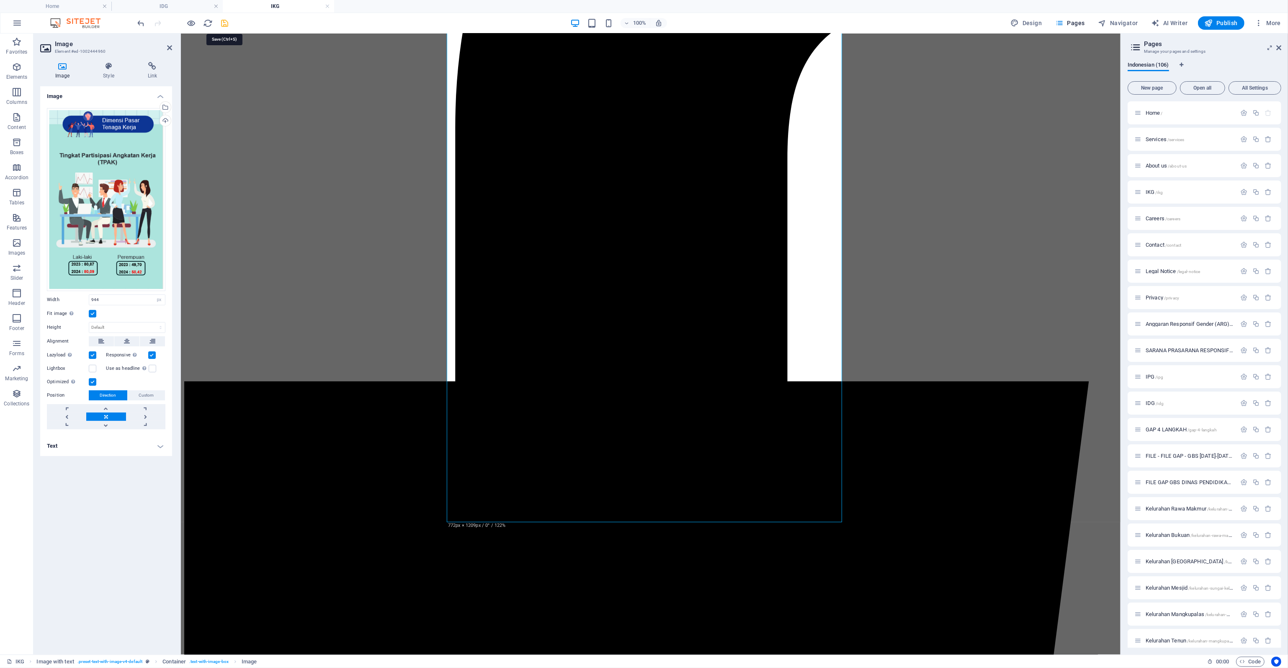
click at [221, 24] on icon "save" at bounding box center [225, 23] width 10 height 10
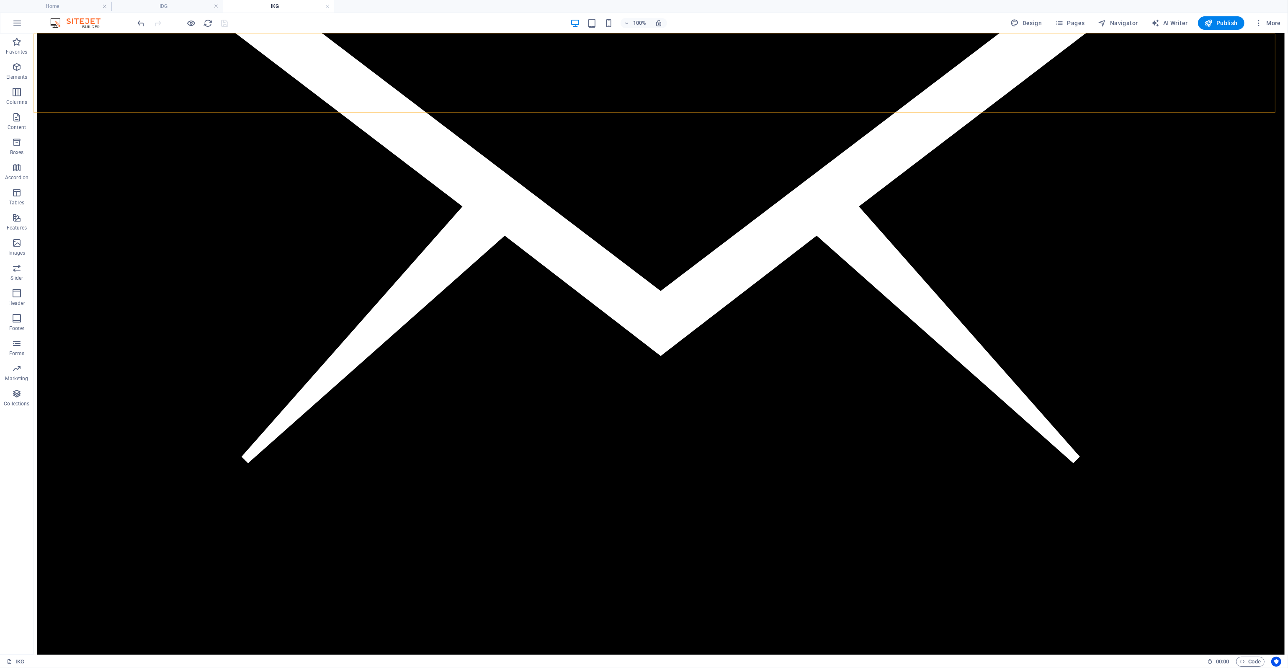
click at [805, 20] on span "Pages" at bounding box center [1069, 23] width 29 height 8
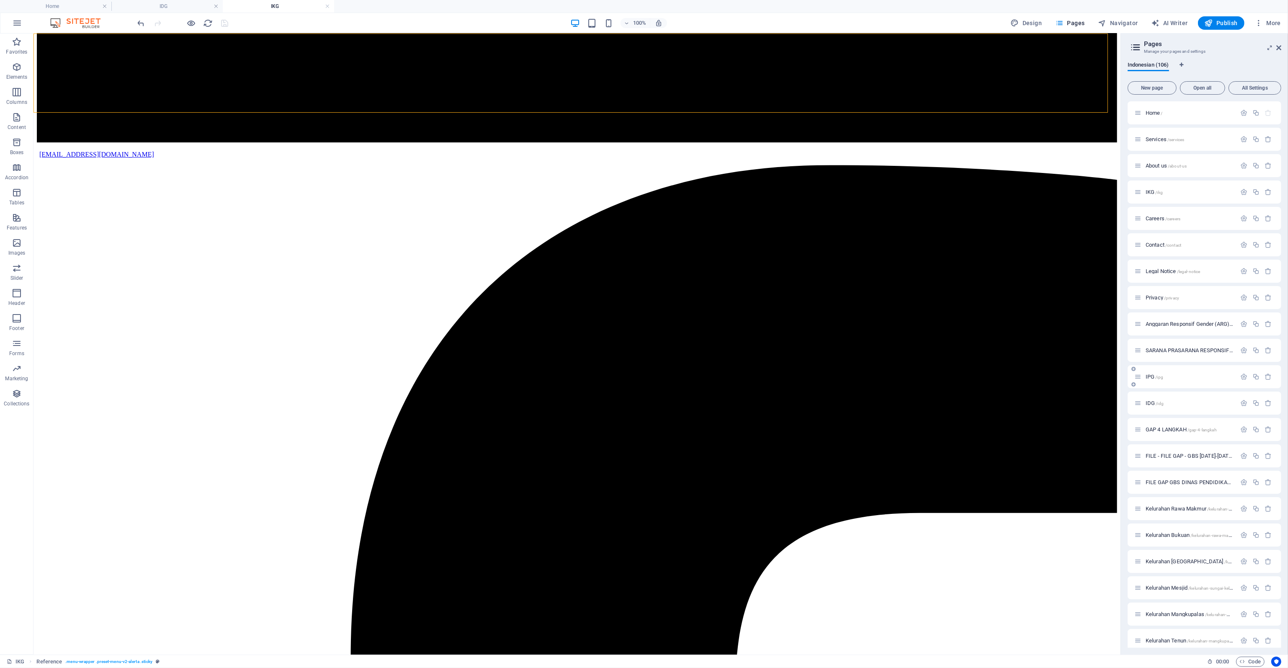
click at [805, 370] on div "IPG /ipg" at bounding box center [1205, 376] width 154 height 23
click at [805, 375] on span "/ipg" at bounding box center [1160, 377] width 8 height 5
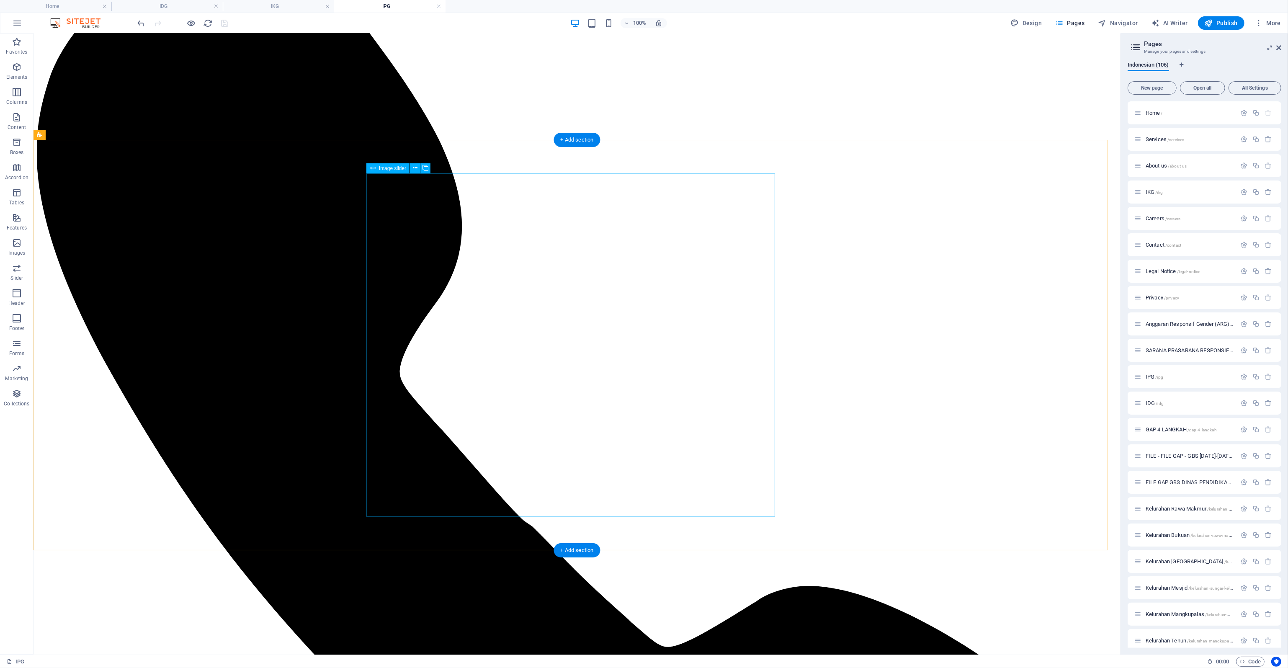
scroll to position [274, 0]
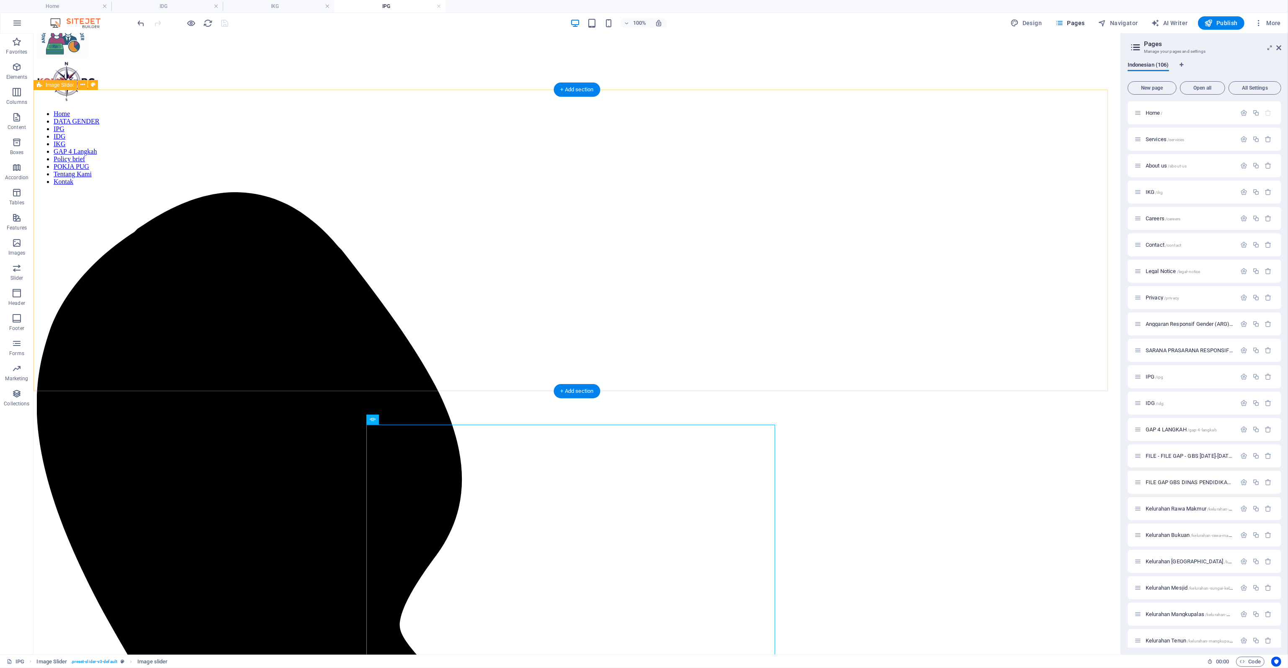
scroll to position [525, 0]
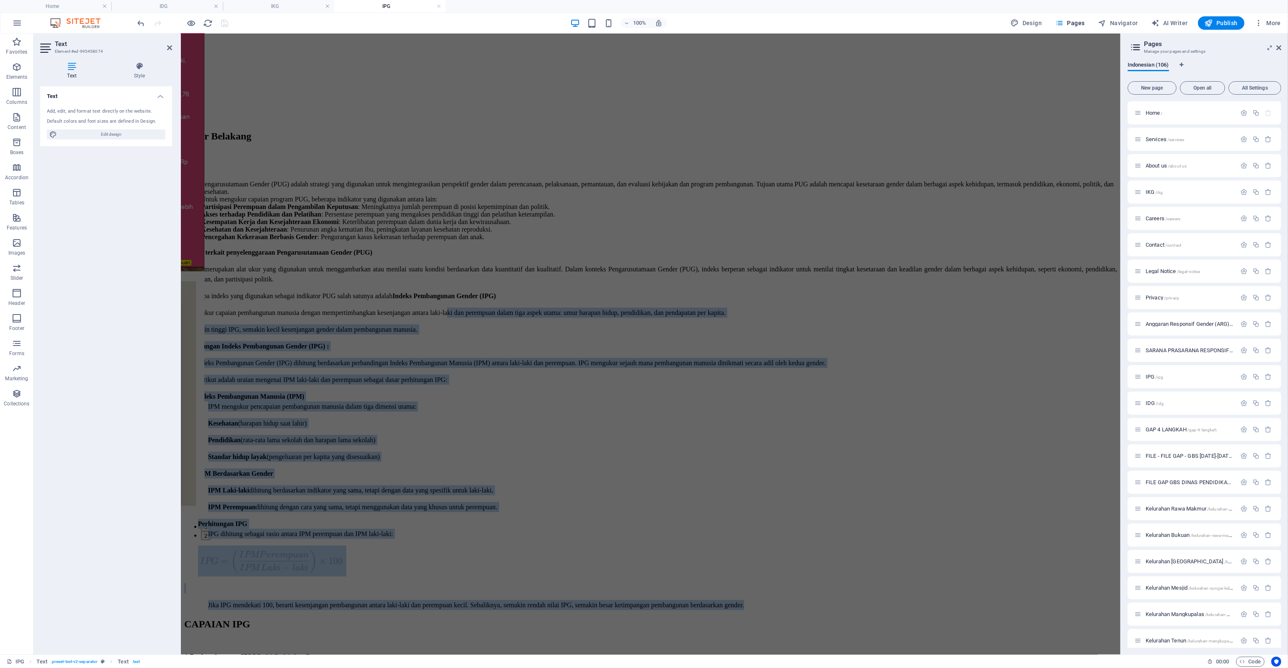
scroll to position [1357, 0]
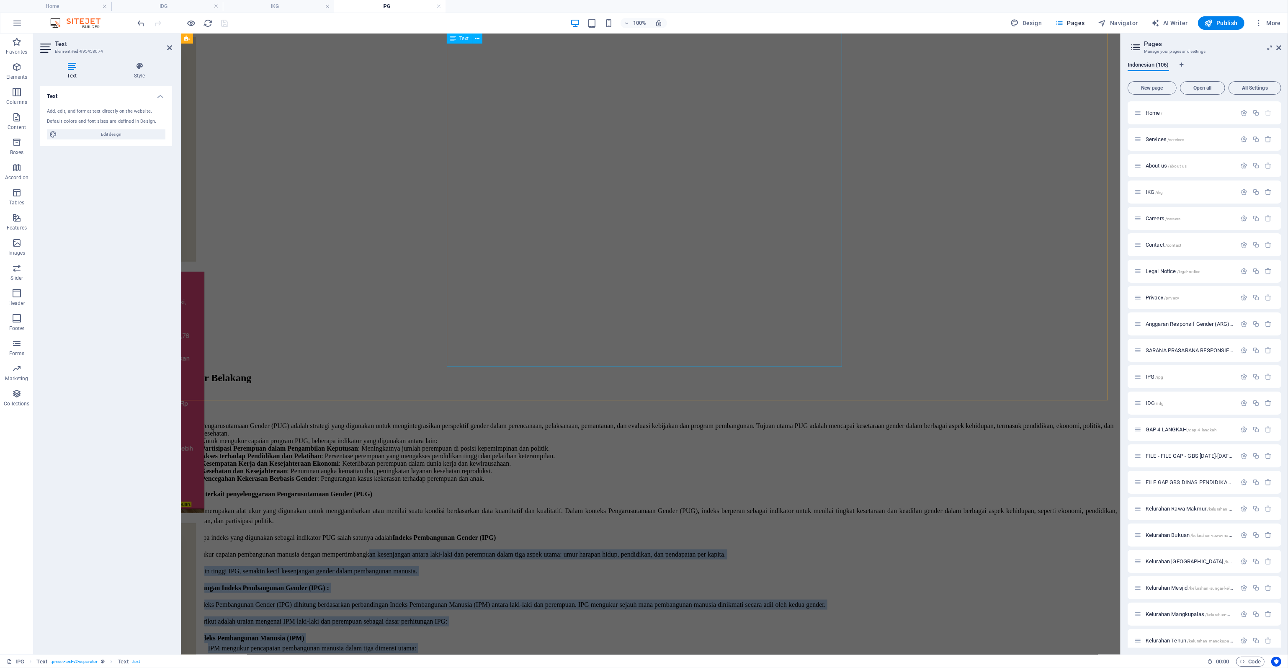
drag, startPoint x: 751, startPoint y: 329, endPoint x: 529, endPoint y: 277, distance: 227.9
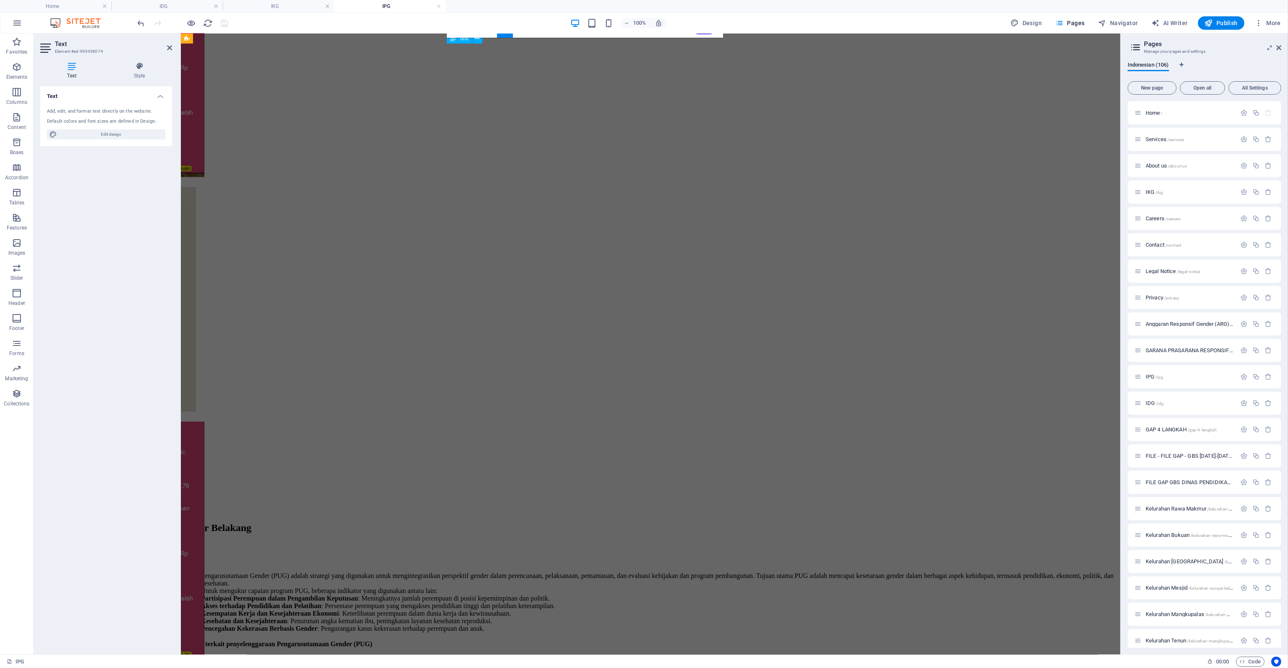
scroll to position [1189, 0]
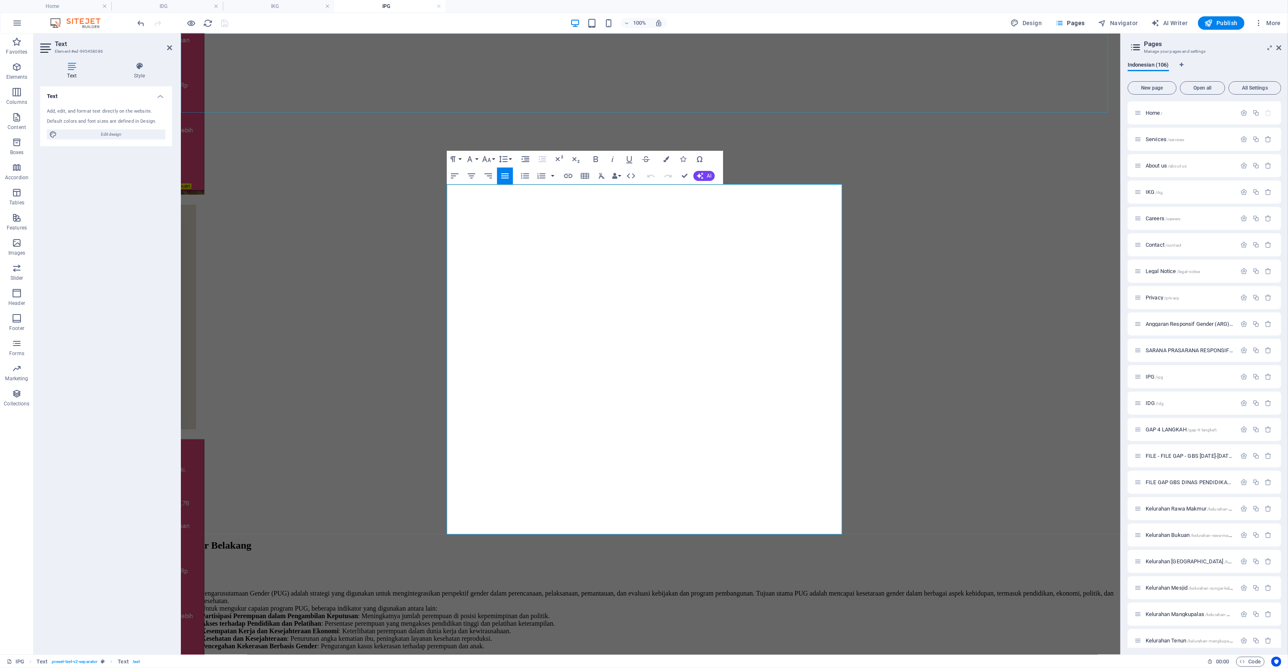
drag, startPoint x: 778, startPoint y: 527, endPoint x: 417, endPoint y: 93, distance: 564.9
copy div "1. Perkembangan IPM Laki-Laki dan Perempuan IPM Laki-Laki meningkat dari 85,97 …"
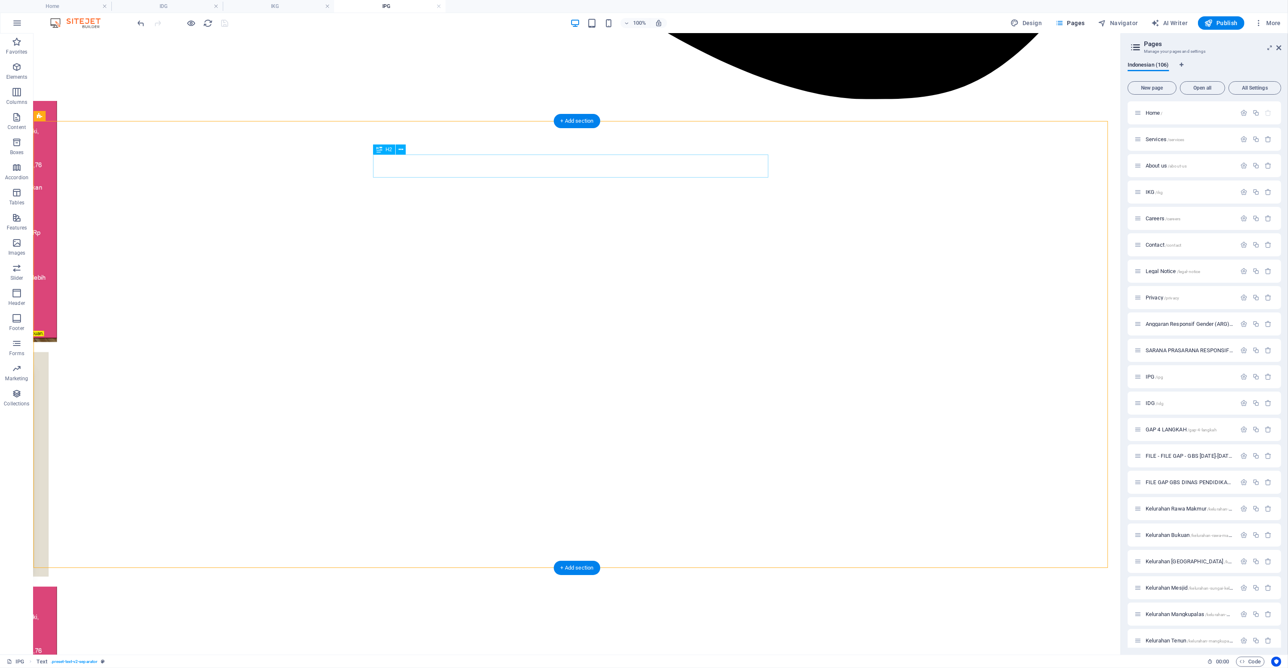
click at [19, 121] on icon "button" at bounding box center [17, 117] width 10 height 10
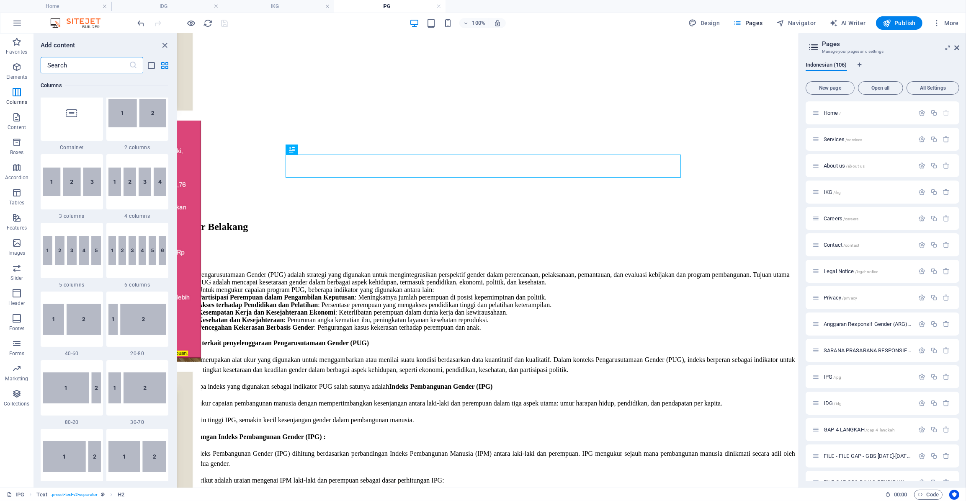
scroll to position [0, 0]
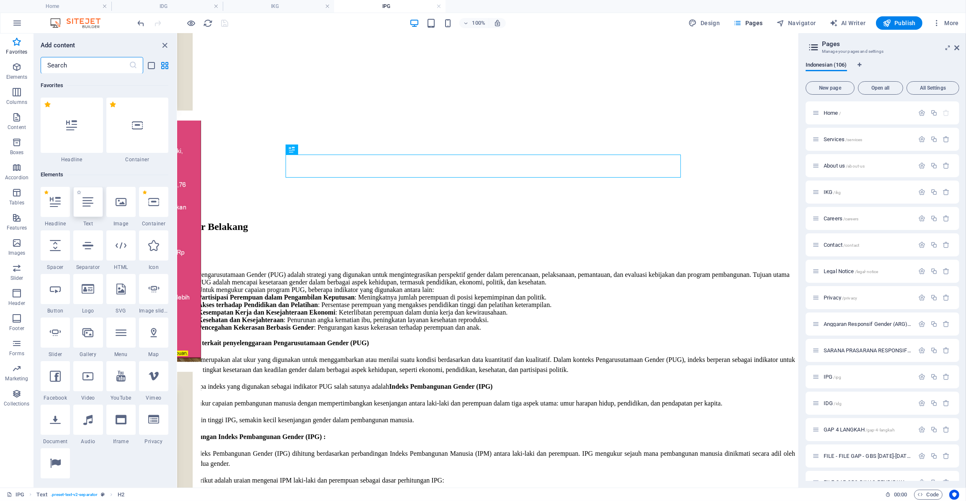
click at [94, 204] on div at bounding box center [87, 202] width 29 height 30
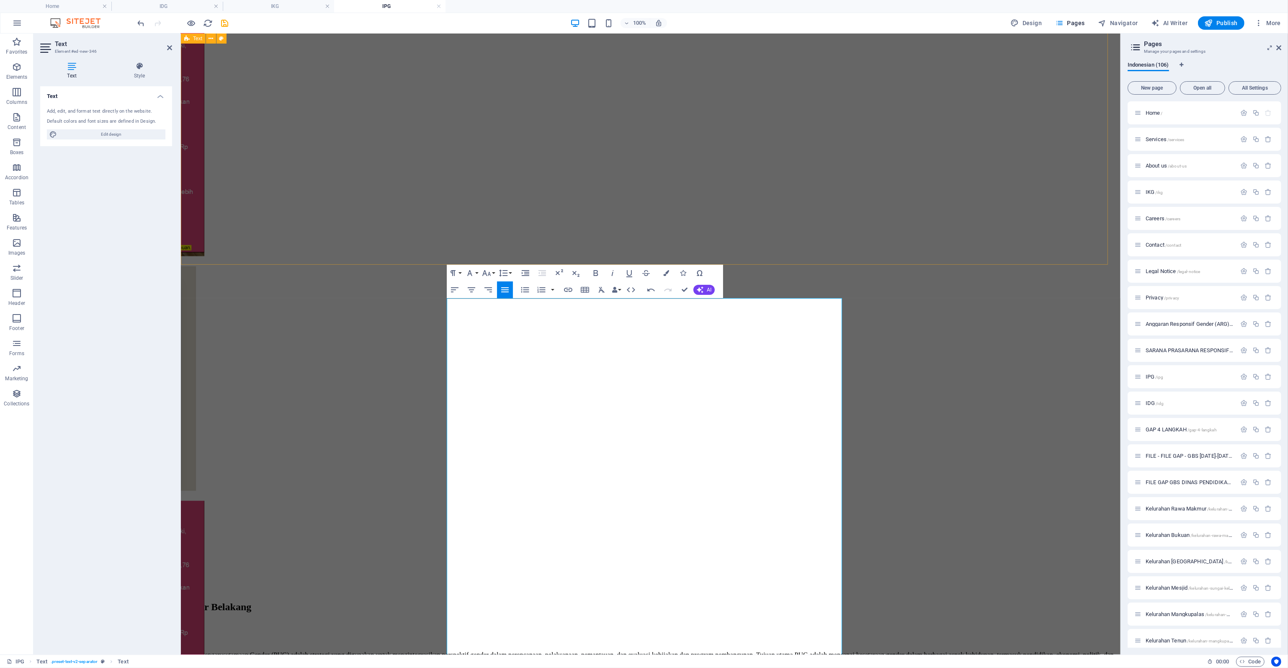
scroll to position [1043, 0]
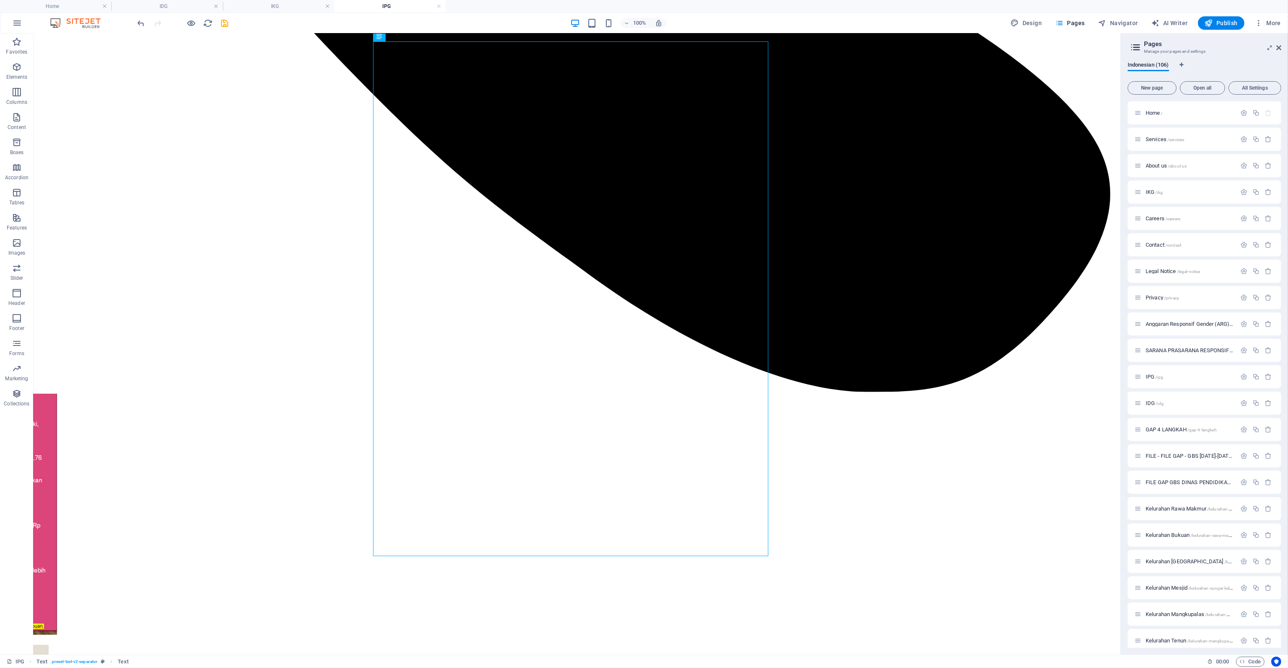
scroll to position [902, 0]
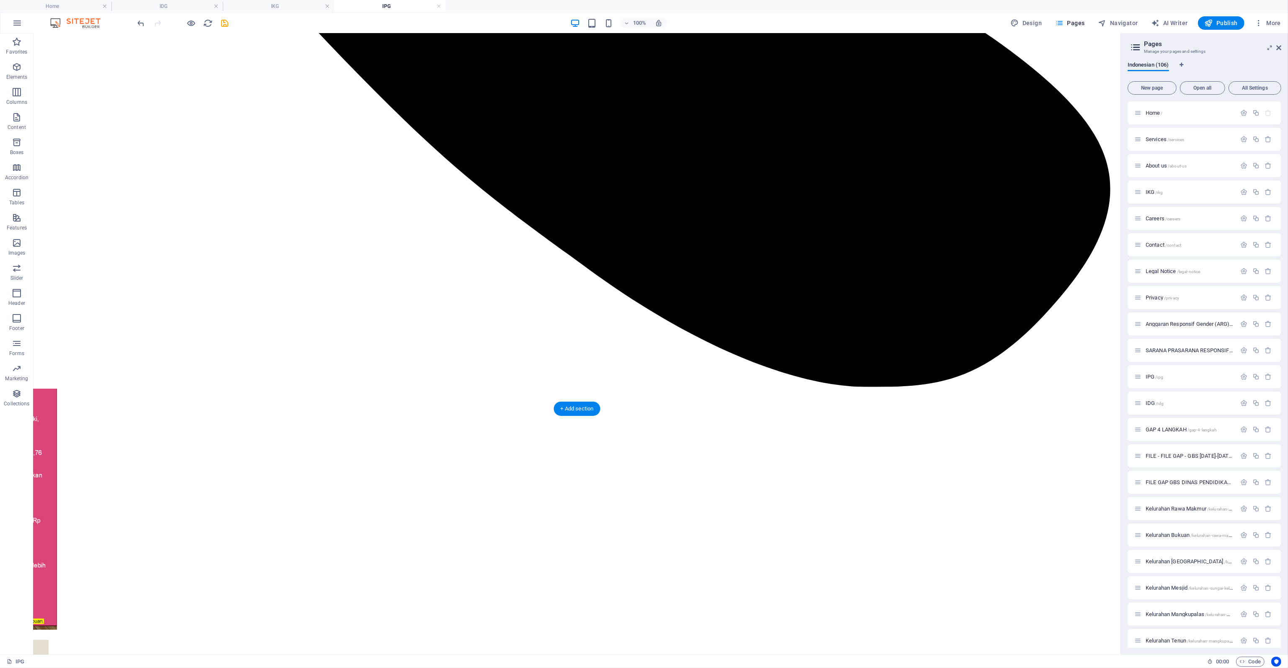
drag, startPoint x: 428, startPoint y: 330, endPoint x: 415, endPoint y: 475, distance: 145.4
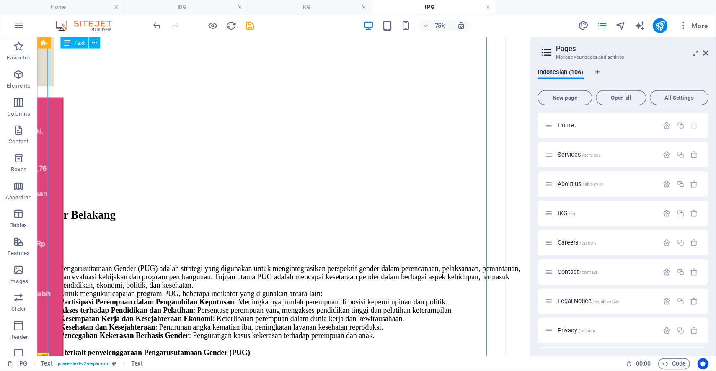
scroll to position [1448, 0]
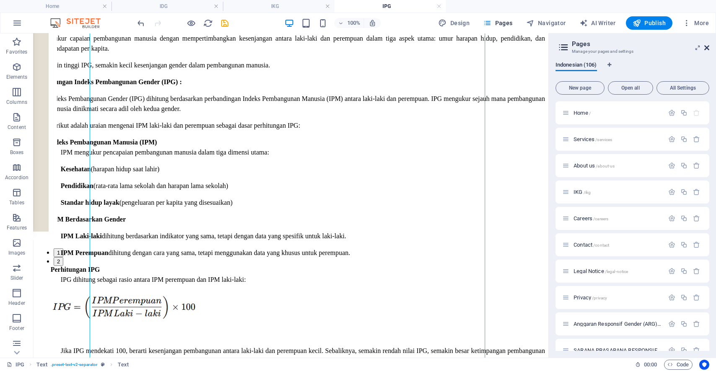
click at [706, 51] on icon at bounding box center [706, 47] width 5 height 7
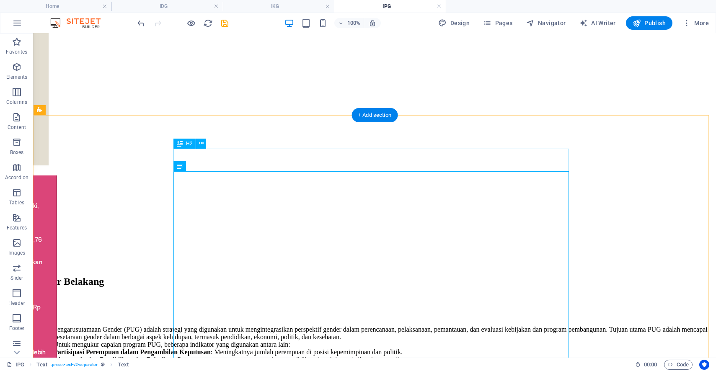
scroll to position [1168, 0]
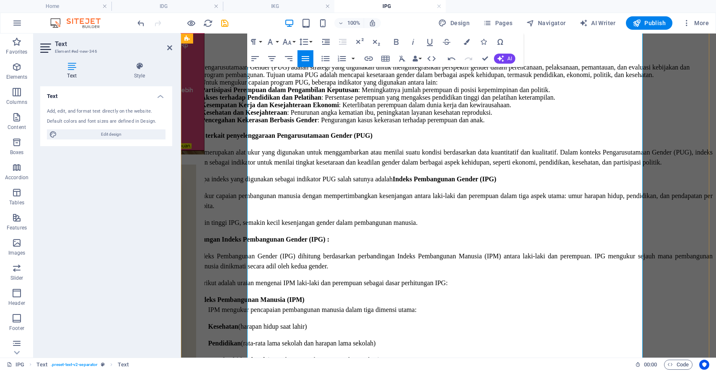
scroll to position [1308, 0]
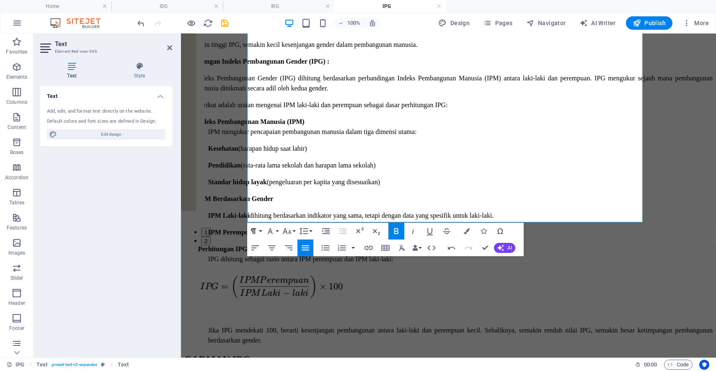
scroll to position [1494, 0]
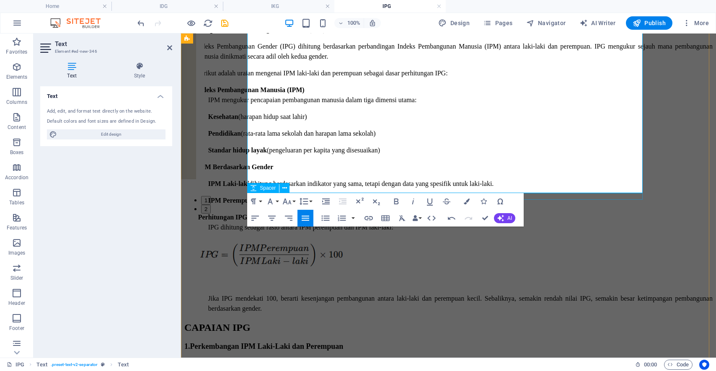
scroll to position [1540, 0]
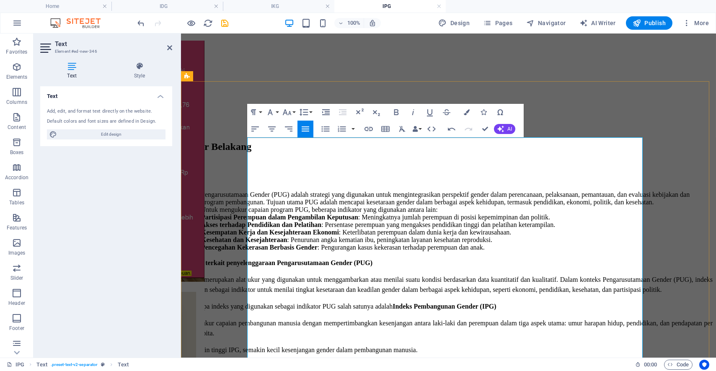
scroll to position [1168, 0]
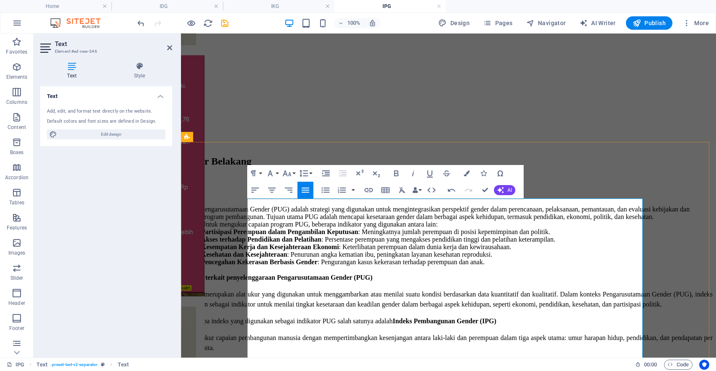
drag, startPoint x: 285, startPoint y: 213, endPoint x: 275, endPoint y: 215, distance: 10.6
drag, startPoint x: 247, startPoint y: 216, endPoint x: 283, endPoint y: 234, distance: 39.5
click at [330, 188] on icon "button" at bounding box center [325, 190] width 10 height 10
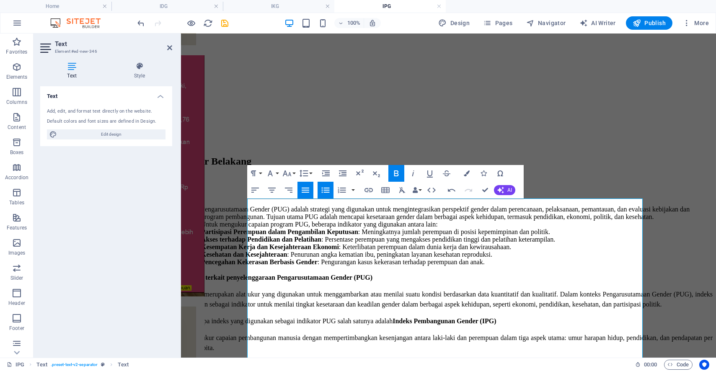
click at [331, 191] on button "Unordered List" at bounding box center [325, 190] width 16 height 17
click at [345, 190] on icon "button" at bounding box center [342, 190] width 8 height 6
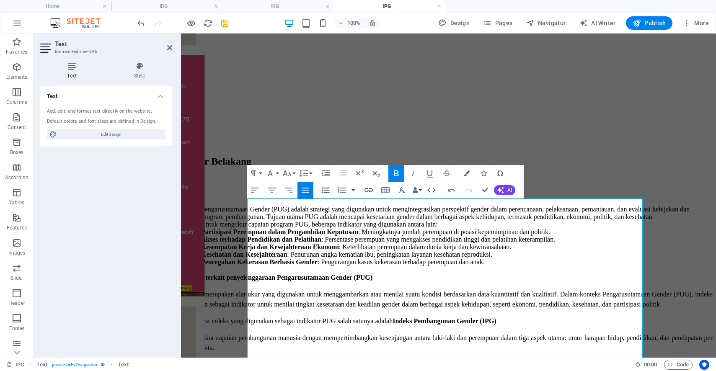
click at [330, 194] on button "Unordered List" at bounding box center [325, 190] width 16 height 17
click at [310, 173] on button "Line Height" at bounding box center [305, 173] width 16 height 17
click at [317, 238] on link "Double" at bounding box center [315, 240] width 37 height 13
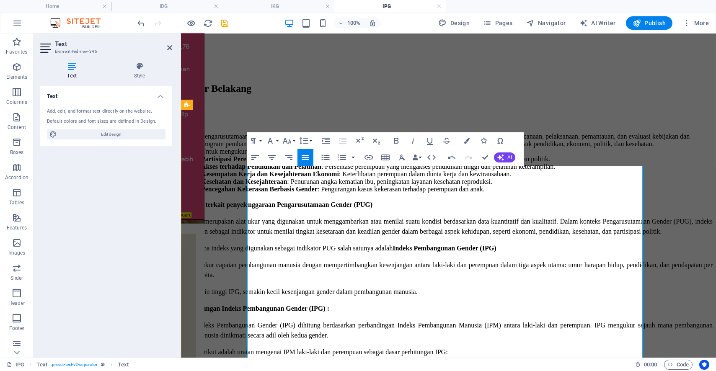
scroll to position [1262, 0]
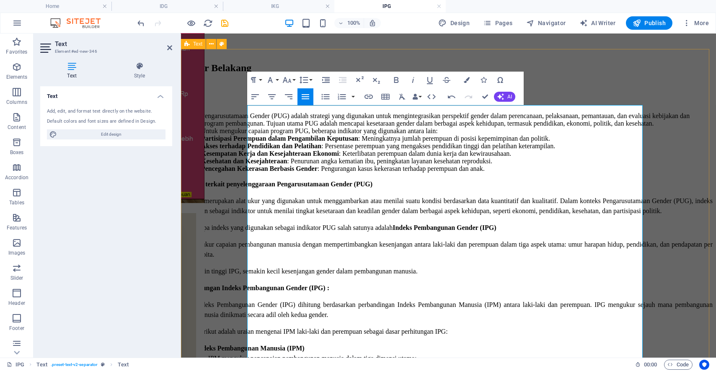
drag, startPoint x: 299, startPoint y: 227, endPoint x: 235, endPoint y: 210, distance: 65.4
click at [322, 97] on icon "button" at bounding box center [325, 97] width 10 height 10
drag, startPoint x: 314, startPoint y: 80, endPoint x: 309, endPoint y: 79, distance: 5.5
click at [314, 80] on div "Paragraph Format Normal Heading 1 Heading 2 Heading 3 Heading 4 Heading 5 Headi…" at bounding box center [385, 88] width 276 height 33
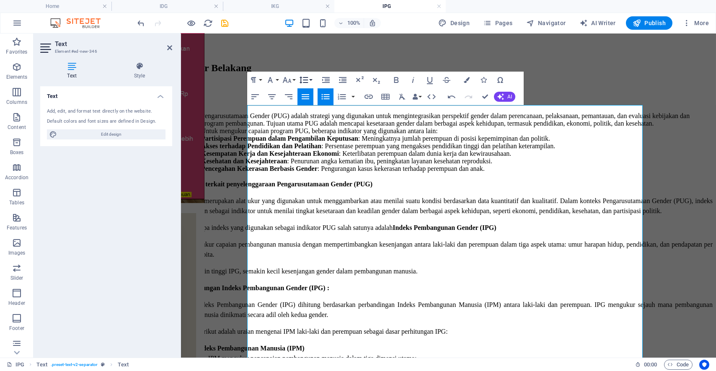
click at [308, 79] on icon "button" at bounding box center [304, 80] width 10 height 10
click at [312, 144] on link "Double" at bounding box center [315, 146] width 37 height 13
drag, startPoint x: 252, startPoint y: 193, endPoint x: 257, endPoint y: 191, distance: 5.3
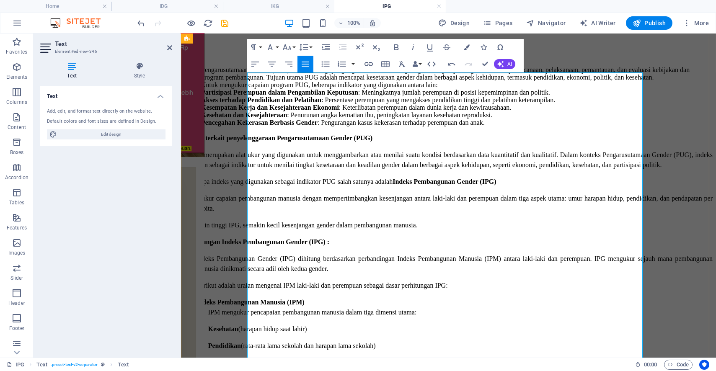
scroll to position [1262, 0]
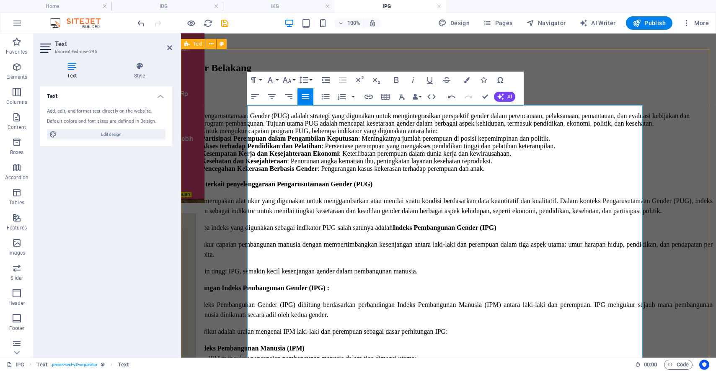
drag, startPoint x: 304, startPoint y: 233, endPoint x: 251, endPoint y: 203, distance: 60.9
click at [70, 71] on h4 "Text" at bounding box center [73, 71] width 67 height 18
drag, startPoint x: 252, startPoint y: 198, endPoint x: 260, endPoint y: 205, distance: 10.7
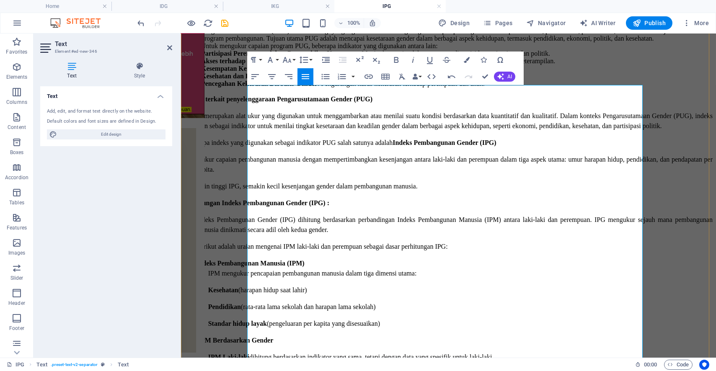
scroll to position [1355, 0]
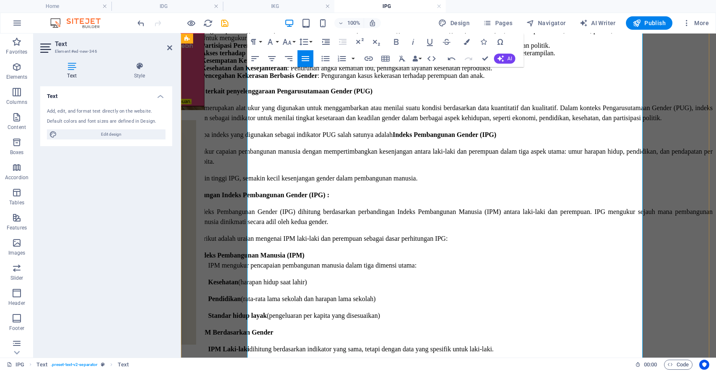
drag, startPoint x: 410, startPoint y: 216, endPoint x: 240, endPoint y: 201, distance: 170.7
drag, startPoint x: 381, startPoint y: 215, endPoint x: 243, endPoint y: 196, distance: 139.2
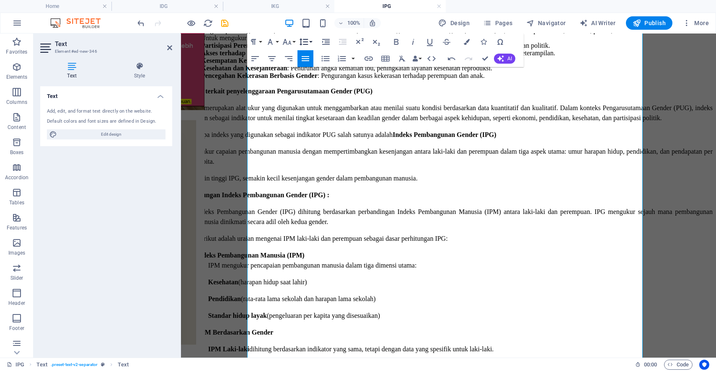
click at [309, 40] on button "Line Height" at bounding box center [305, 41] width 16 height 17
click at [317, 103] on link "Double" at bounding box center [315, 108] width 37 height 13
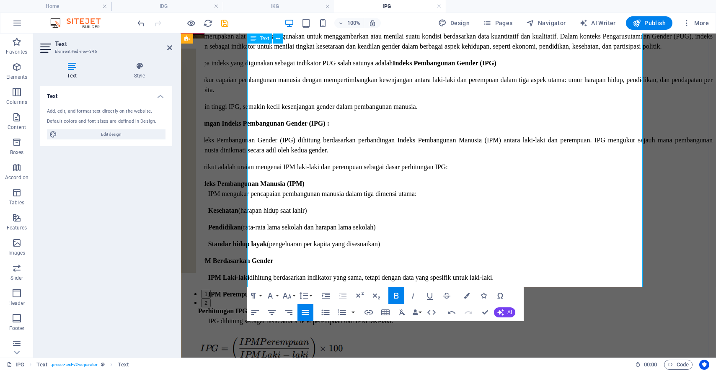
scroll to position [1401, 0]
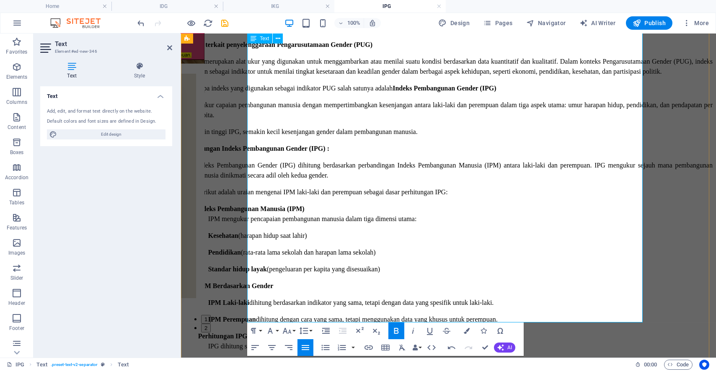
drag, startPoint x: 311, startPoint y: 260, endPoint x: 247, endPoint y: 216, distance: 77.6
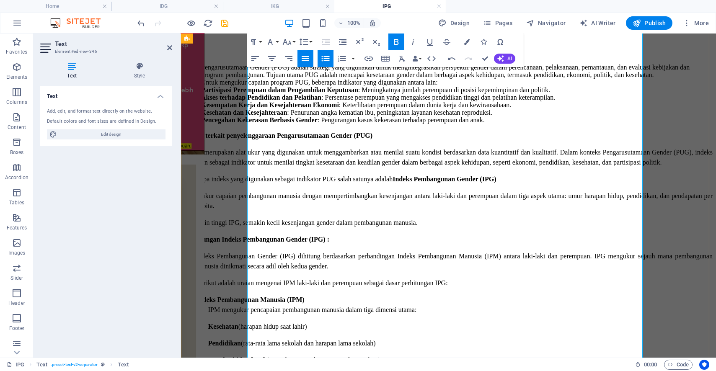
scroll to position [1308, 0]
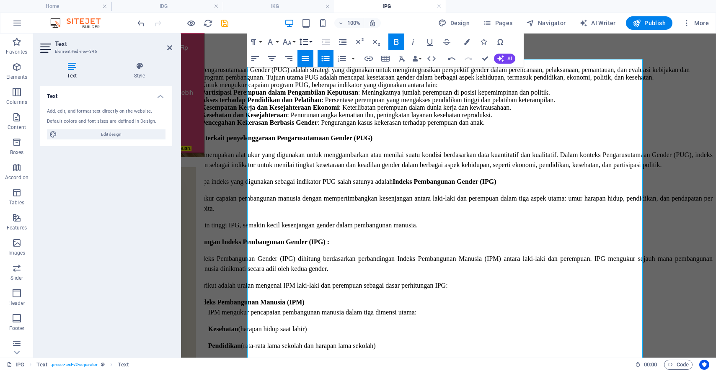
click at [309, 38] on button "Line Height" at bounding box center [305, 41] width 16 height 17
click at [319, 108] on link "Double" at bounding box center [315, 108] width 37 height 13
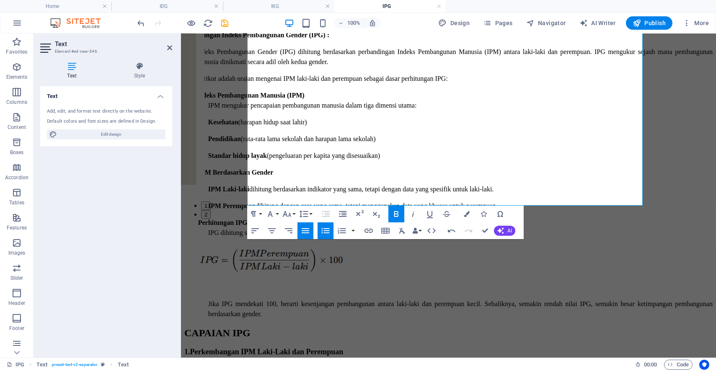
scroll to position [1540, 0]
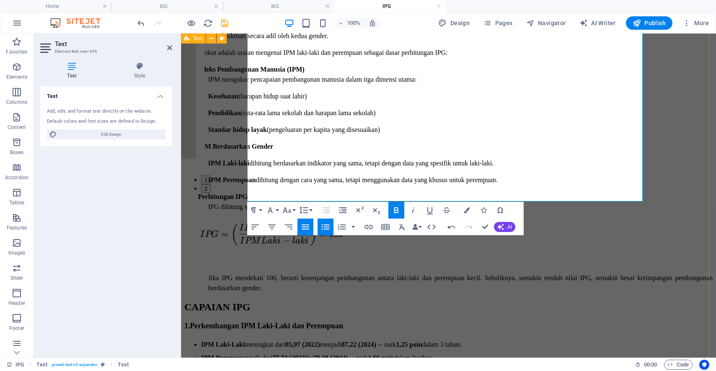
drag, startPoint x: 611, startPoint y: 195, endPoint x: 233, endPoint y: 175, distance: 378.2
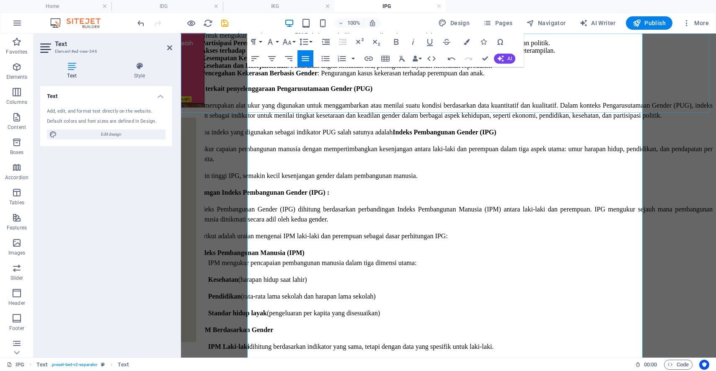
scroll to position [1355, 0]
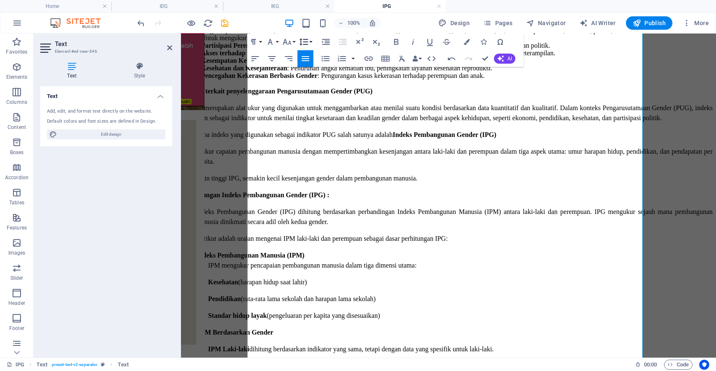
click at [313, 41] on button "Line Height" at bounding box center [305, 41] width 16 height 17
click at [317, 105] on link "Double" at bounding box center [315, 108] width 37 height 13
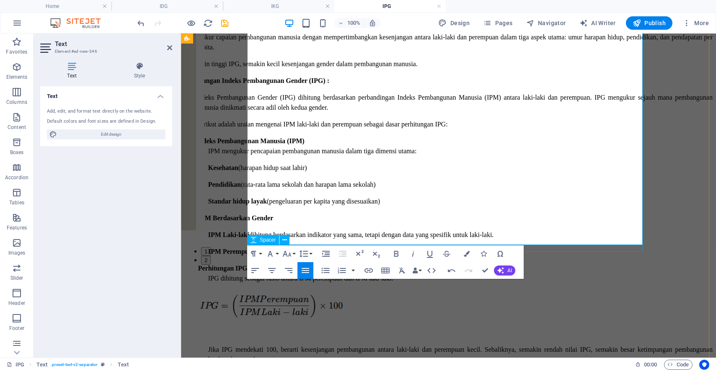
scroll to position [1587, 0]
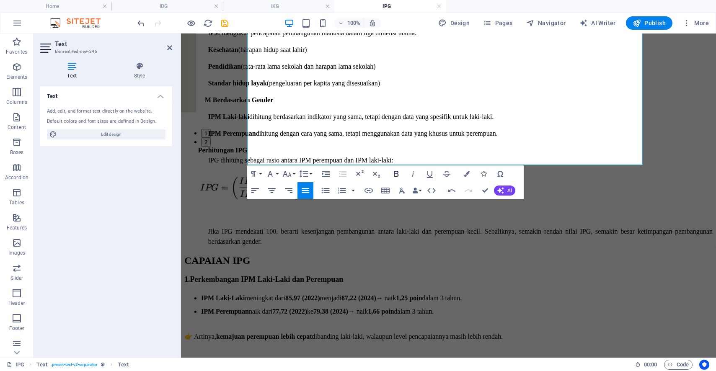
click at [400, 177] on icon "button" at bounding box center [396, 174] width 10 height 10
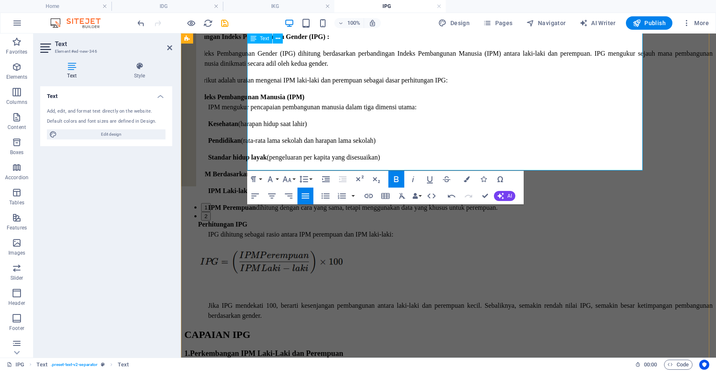
scroll to position [1494, 0]
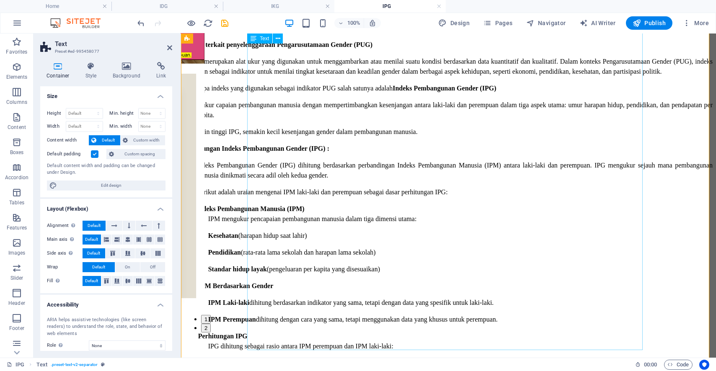
scroll to position [1633, 0]
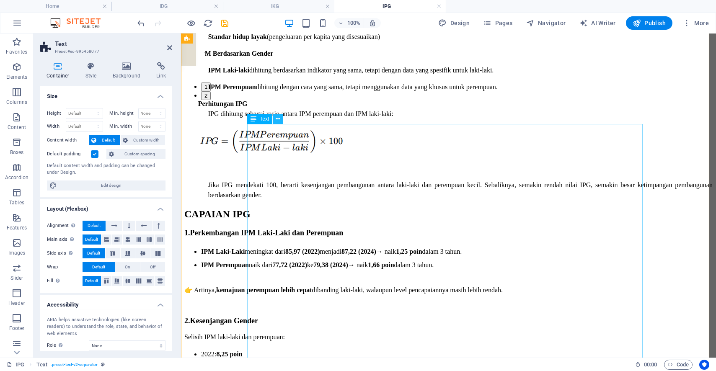
click at [276, 121] on icon at bounding box center [278, 119] width 5 height 9
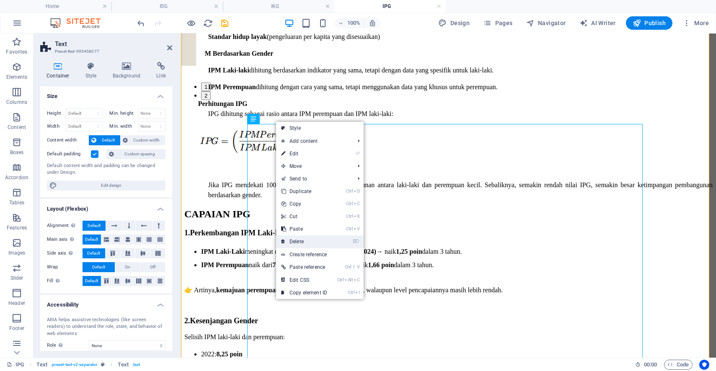
click at [288, 241] on link "⌦ Delete" at bounding box center [304, 241] width 56 height 13
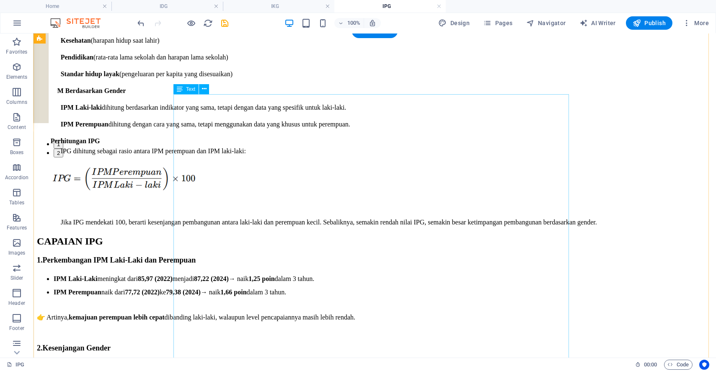
scroll to position [1680, 0]
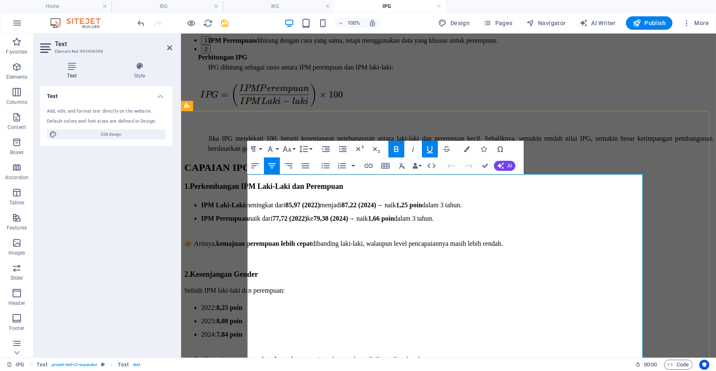
copy div "INDIKATOR IPM LAKI-LAKI 1. Angka Harapan Hidup (AHH) 2022: 73,19 tahun 2023: 73…"
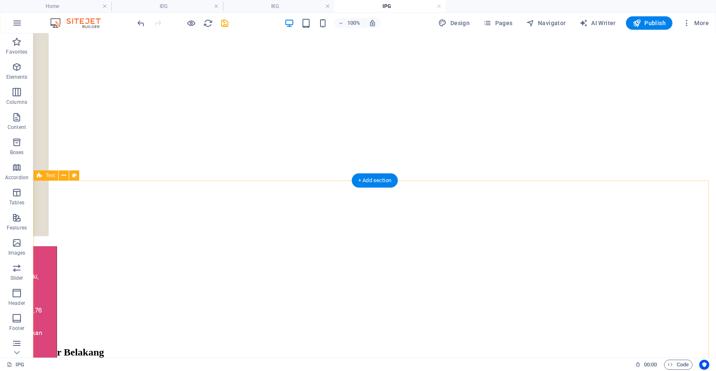
scroll to position [1122, 0]
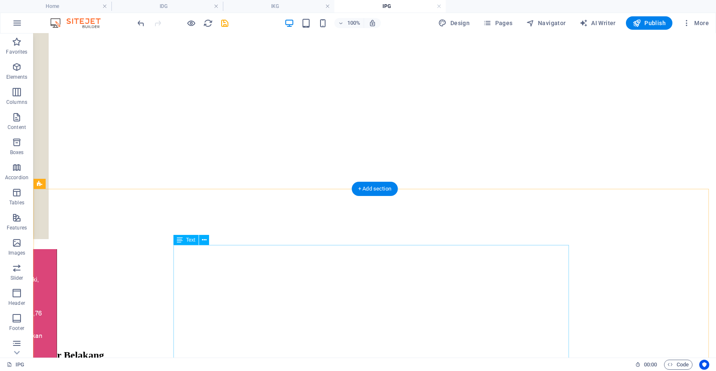
click at [201, 239] on button at bounding box center [204, 240] width 10 height 10
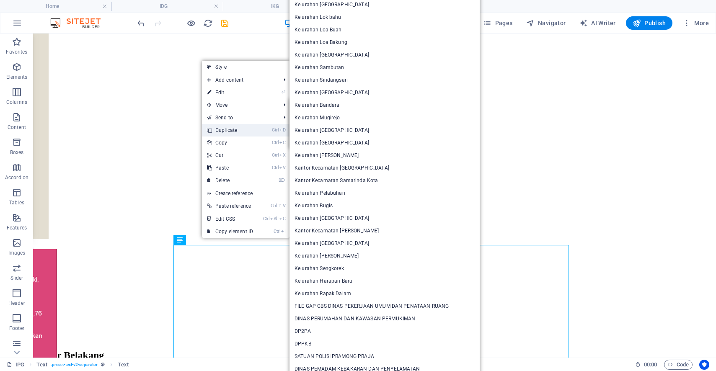
click at [236, 128] on link "Ctrl D Duplicate" at bounding box center [230, 130] width 56 height 13
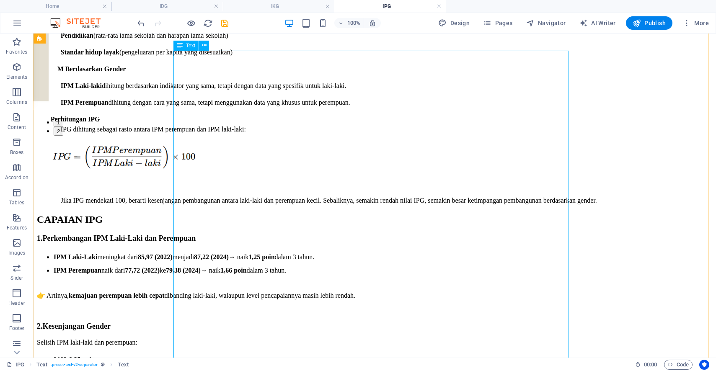
scroll to position [1747, 0]
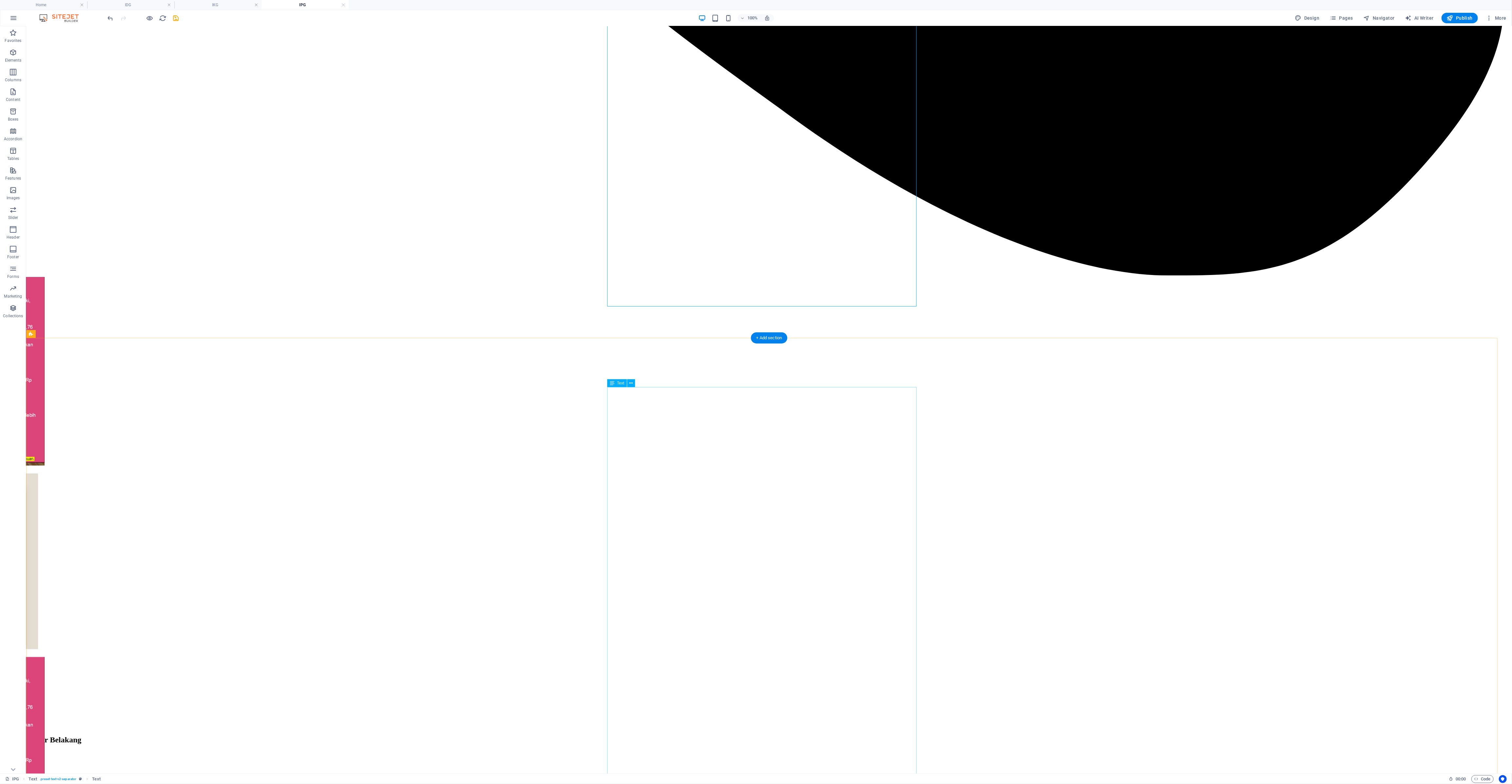
scroll to position [1368, 0]
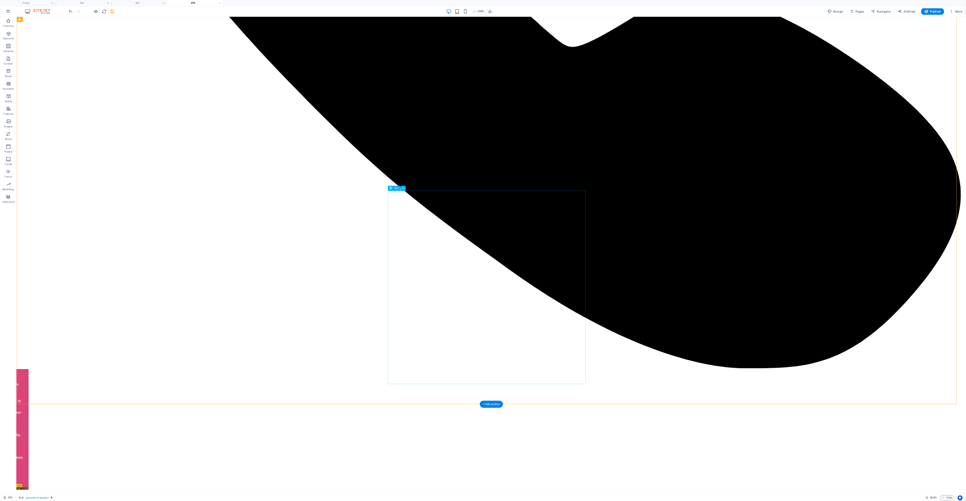
scroll to position [1371, 0]
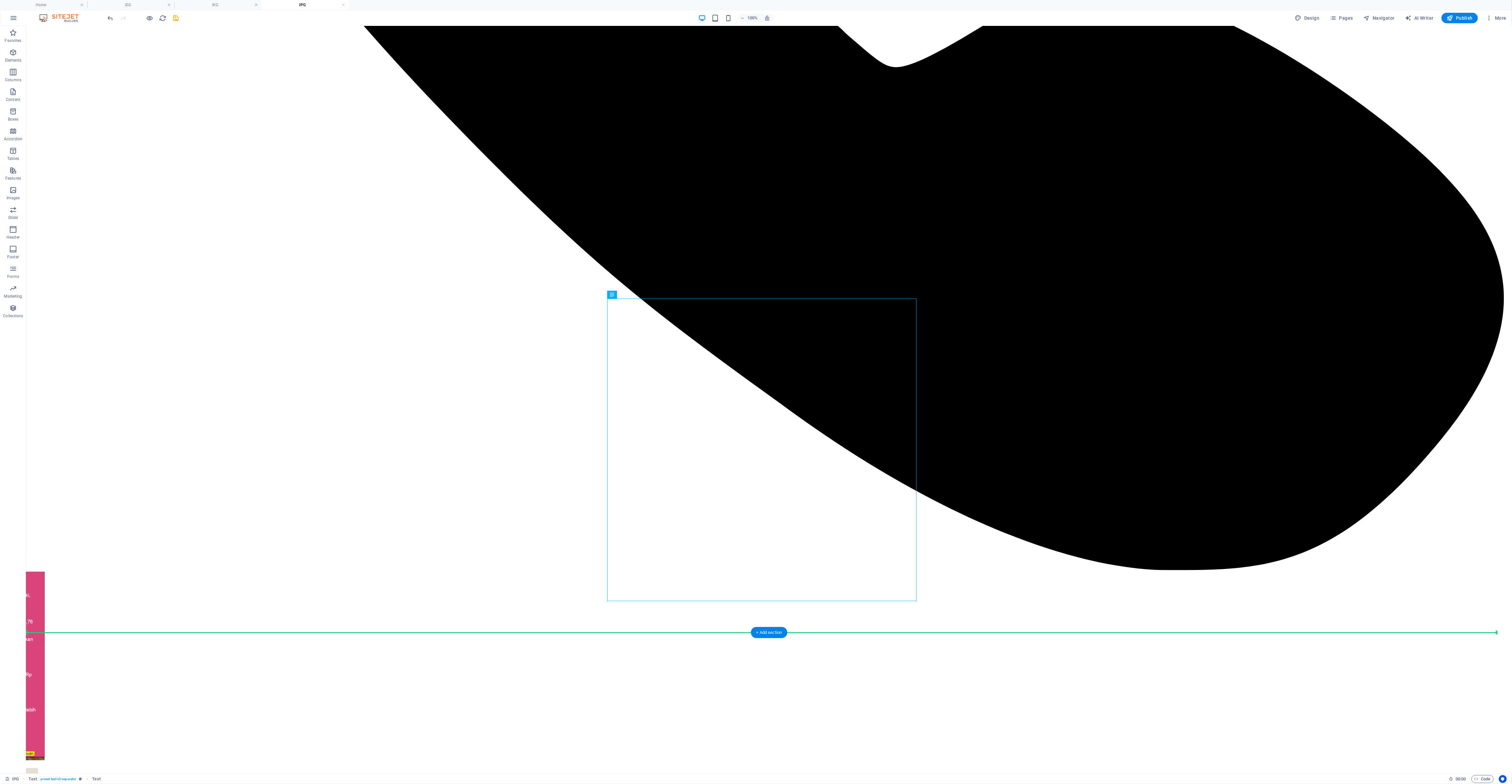
drag, startPoint x: 651, startPoint y: 321, endPoint x: 648, endPoint y: 653, distance: 332.0
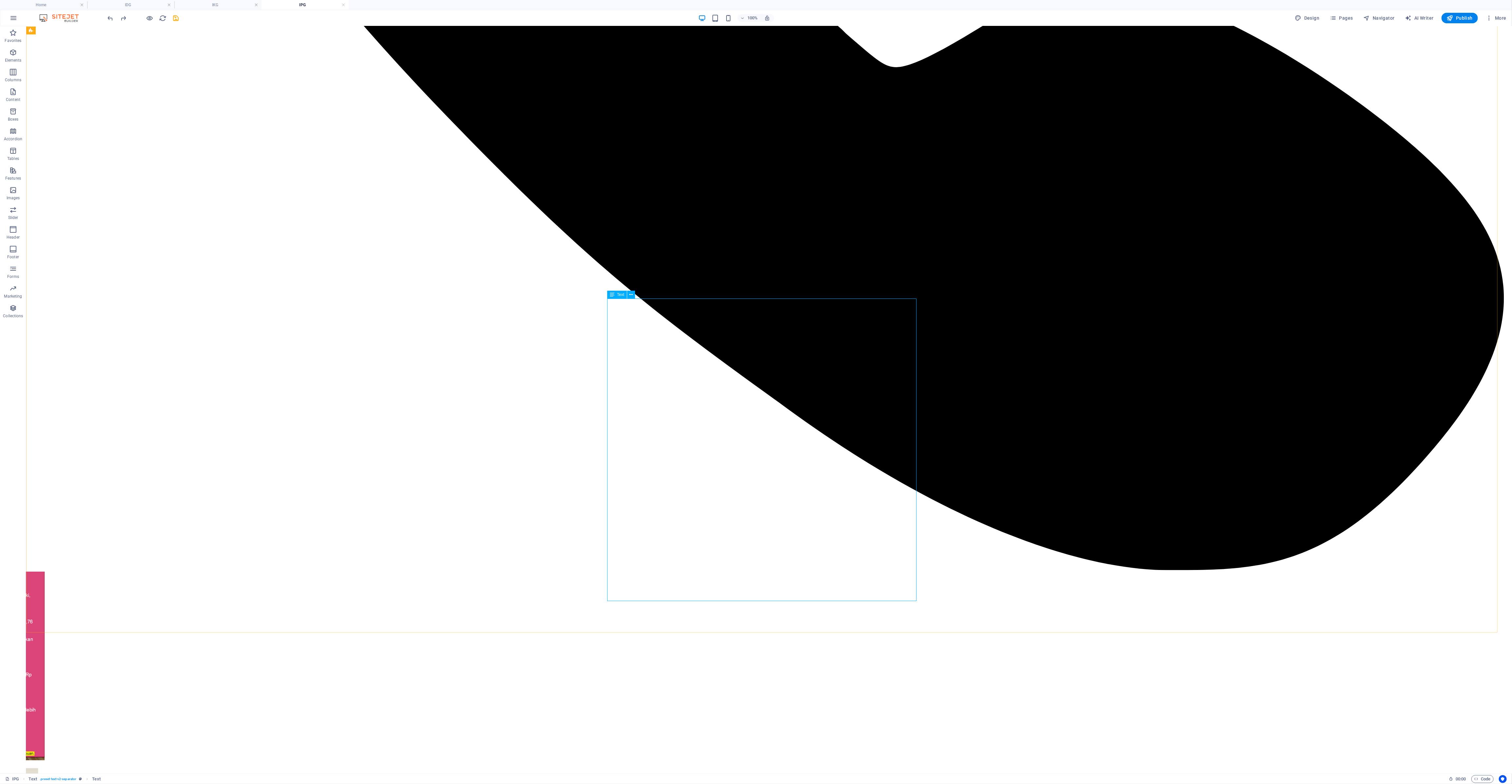
click at [613, 295] on icon at bounding box center [612, 294] width 5 height 8
click at [628, 326] on icon at bounding box center [628, 654] width 4 height 7
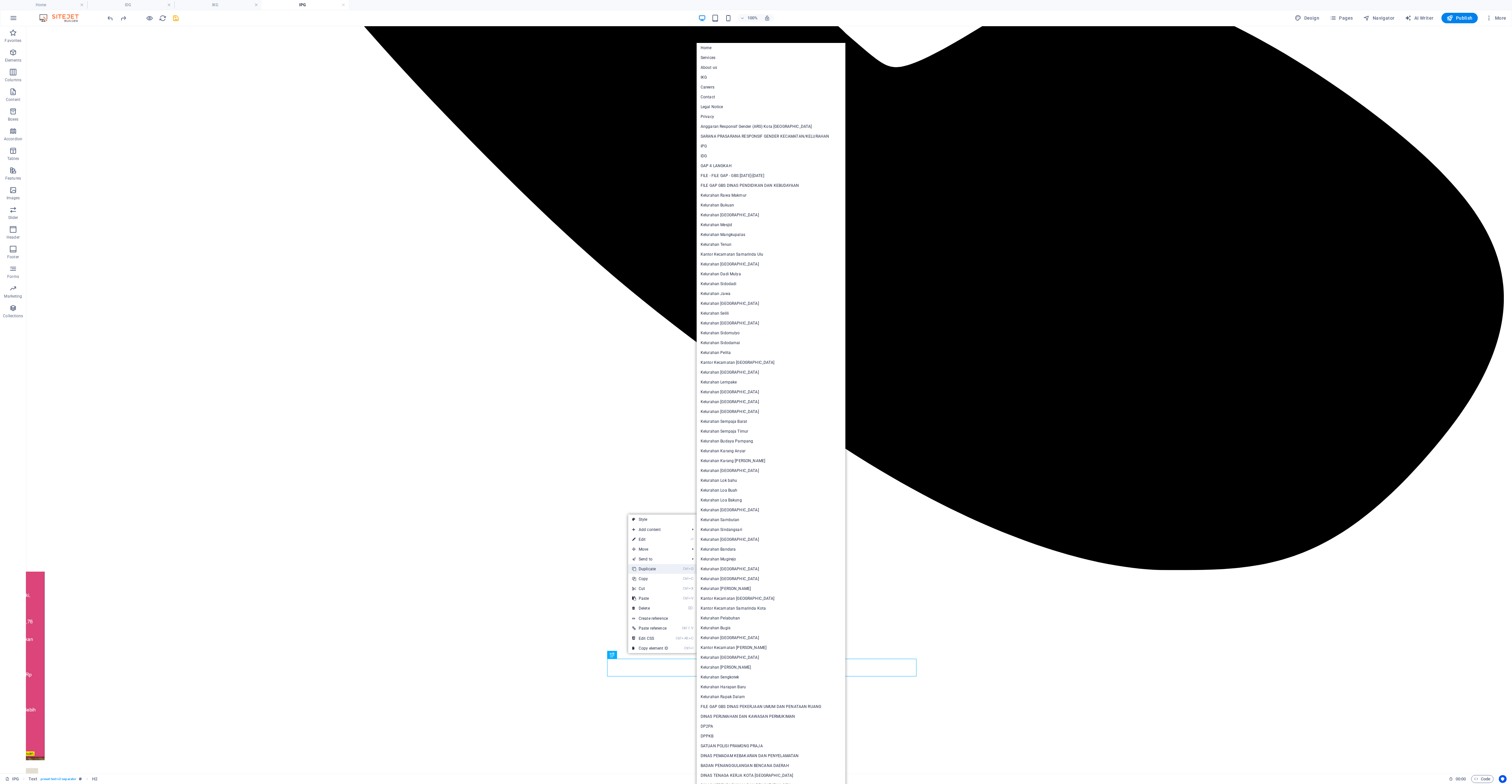
click at [630, 326] on link "Ctrl D Duplicate" at bounding box center [650, 569] width 44 height 10
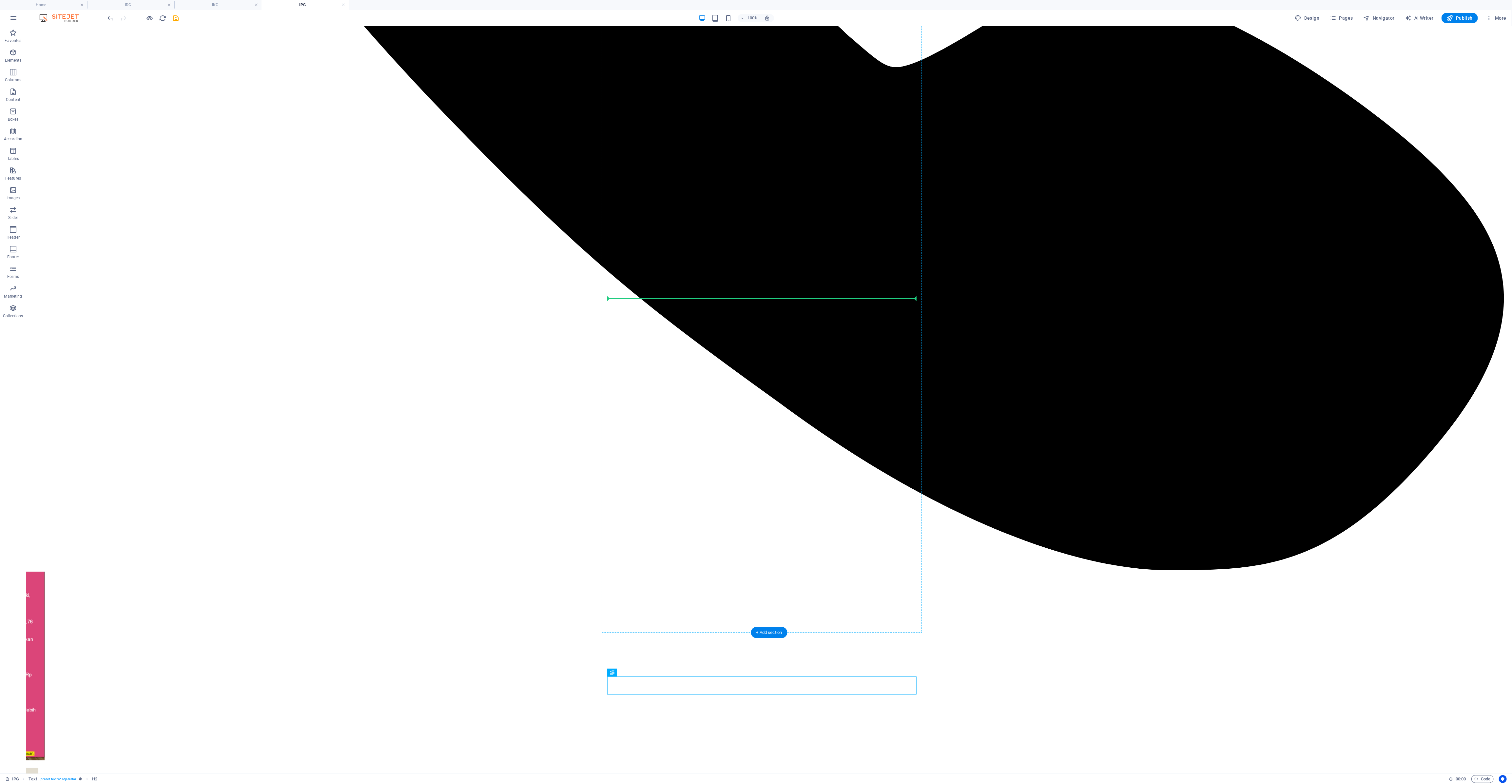
drag, startPoint x: 646, startPoint y: 699, endPoint x: 661, endPoint y: 308, distance: 391.3
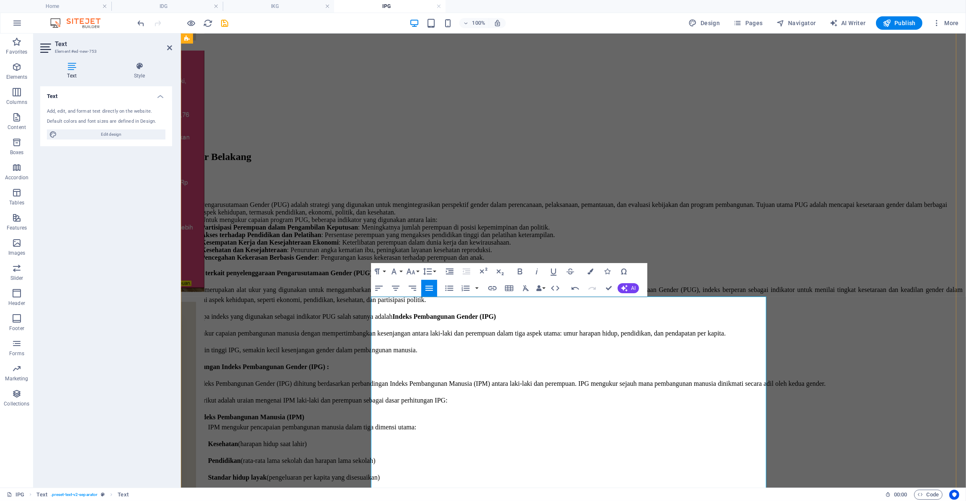
scroll to position [1497, 0]
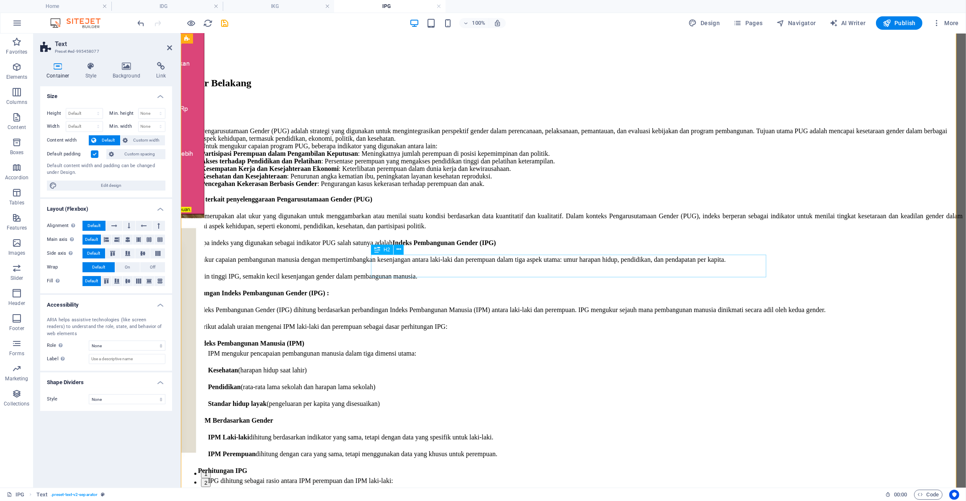
drag, startPoint x: 428, startPoint y: 267, endPoint x: 575, endPoint y: 267, distance: 146.6
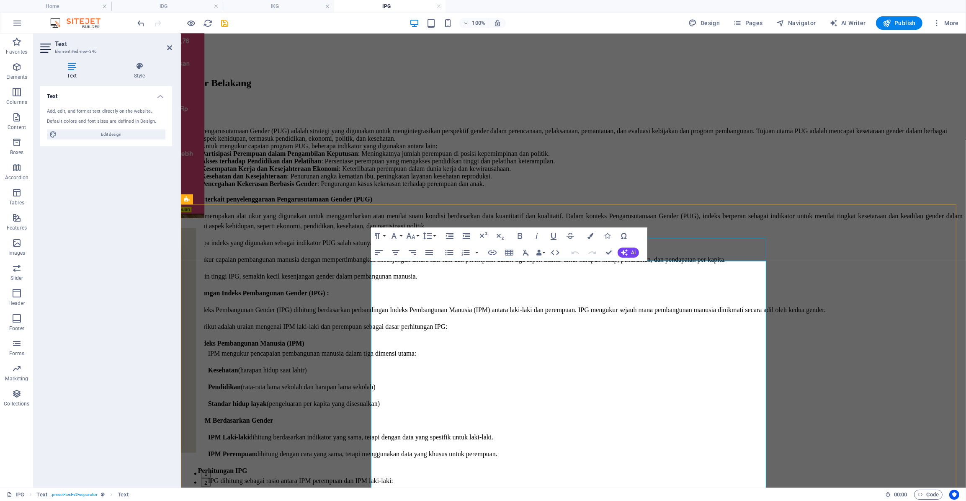
scroll to position [1106, 0]
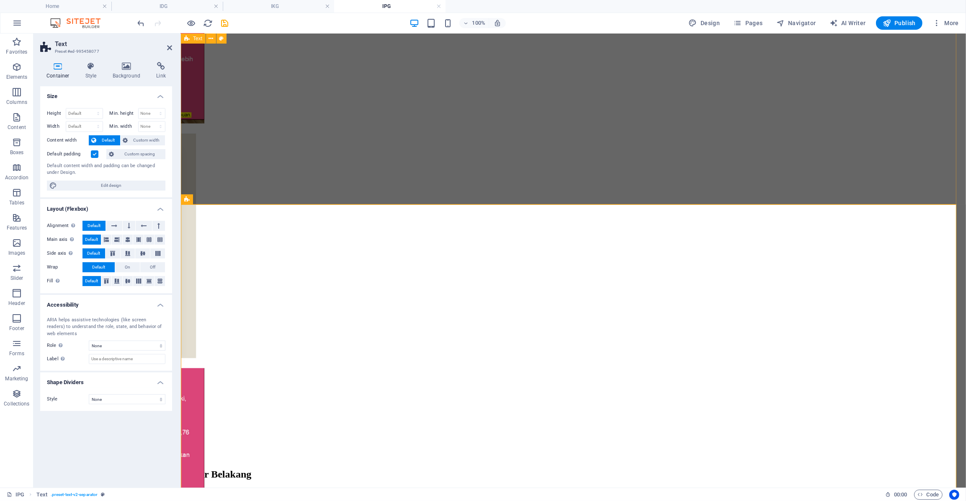
drag, startPoint x: 794, startPoint y: 161, endPoint x: 946, endPoint y: 157, distance: 152.1
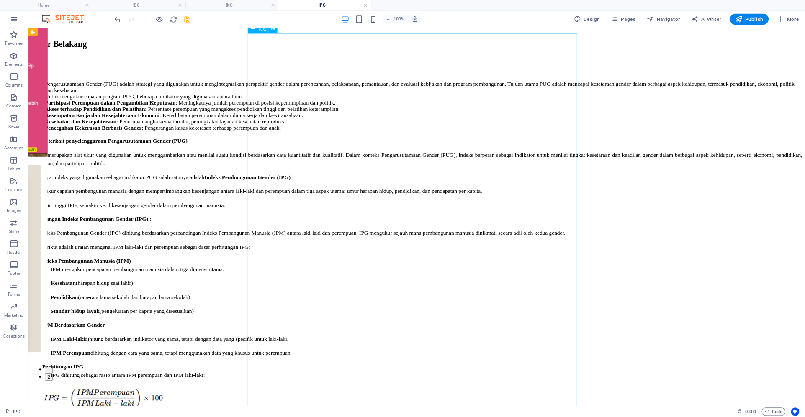
scroll to position [1483, 0]
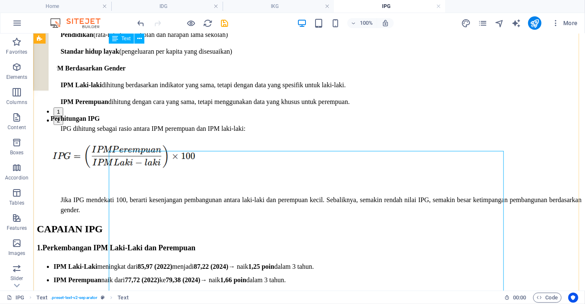
scroll to position [1622, 0]
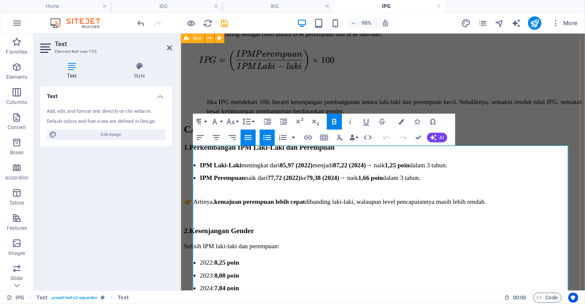
drag, startPoint x: 258, startPoint y: 232, endPoint x: 190, endPoint y: 193, distance: 78.8
drag, startPoint x: 195, startPoint y: 198, endPoint x: 200, endPoint y: 204, distance: 8.3
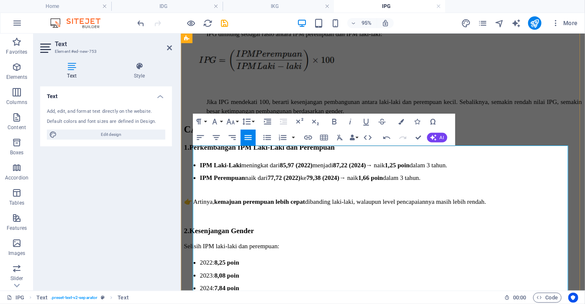
drag, startPoint x: 260, startPoint y: 209, endPoint x: 238, endPoint y: 170, distance: 44.1
click at [270, 136] on icon "button" at bounding box center [267, 137] width 8 height 5
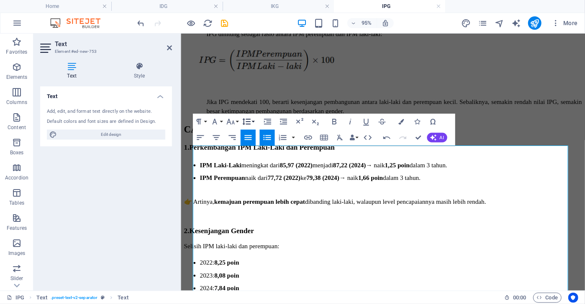
click at [249, 121] on icon "button" at bounding box center [247, 122] width 10 height 10
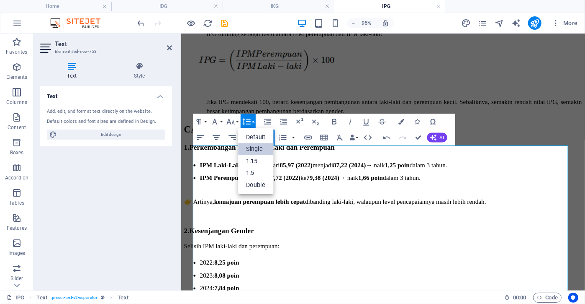
scroll to position [0, 0]
click at [251, 180] on link "Double" at bounding box center [256, 185] width 36 height 12
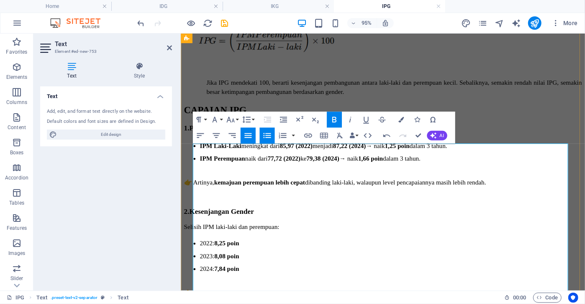
scroll to position [1660, 0]
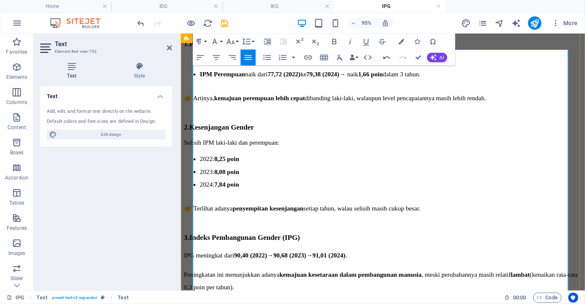
scroll to position [1736, 0]
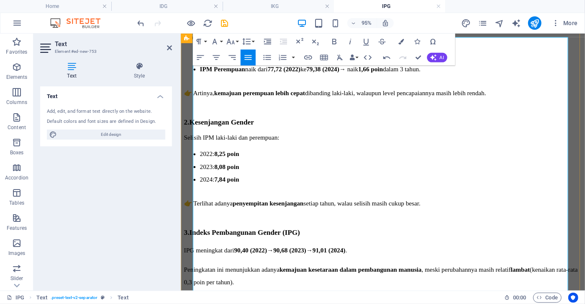
drag, startPoint x: 255, startPoint y: 185, endPoint x: 188, endPoint y: 175, distance: 68.1
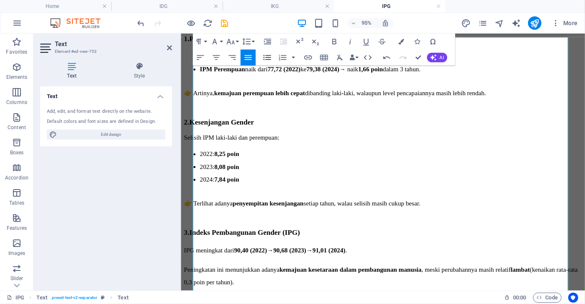
click at [265, 58] on icon "button" at bounding box center [268, 58] width 10 height 10
click at [254, 39] on button "Line Height" at bounding box center [247, 41] width 15 height 16
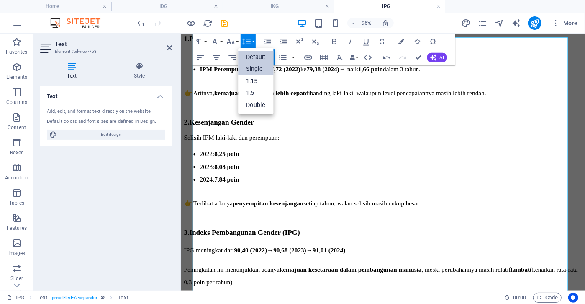
scroll to position [0, 0]
click at [255, 104] on link "Double" at bounding box center [256, 105] width 36 height 12
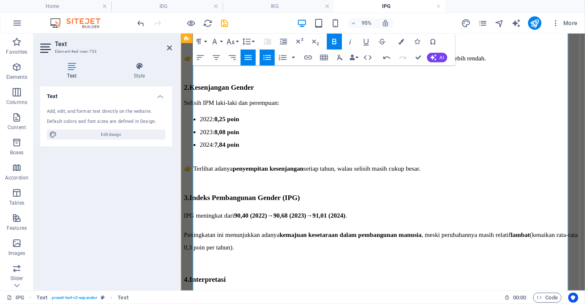
scroll to position [1775, 0]
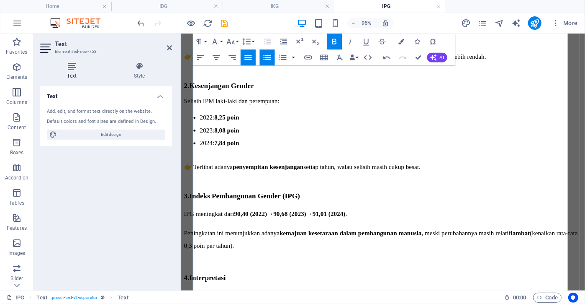
drag, startPoint x: 262, startPoint y: 243, endPoint x: 455, endPoint y: 33, distance: 285.1
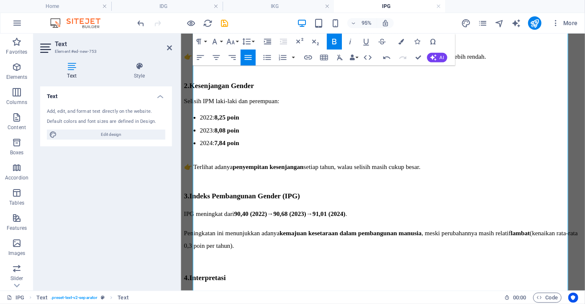
click at [263, 57] on icon "button" at bounding box center [268, 58] width 10 height 10
click at [252, 40] on button "Line Height" at bounding box center [247, 41] width 15 height 16
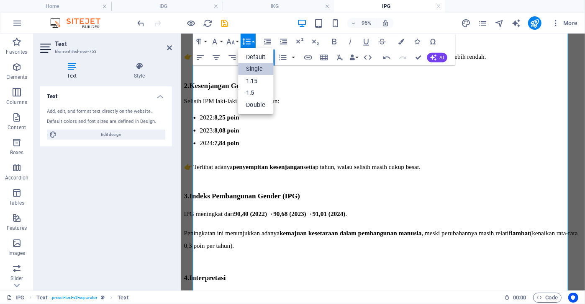
scroll to position [0, 0]
click at [256, 104] on link "Double" at bounding box center [256, 105] width 36 height 12
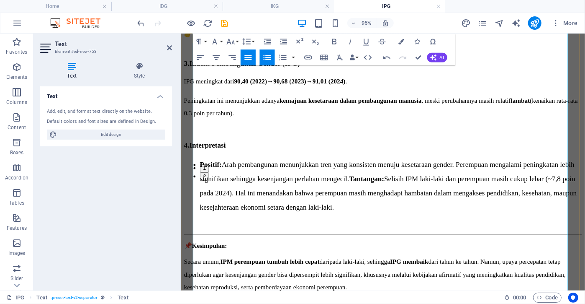
scroll to position [1927, 0]
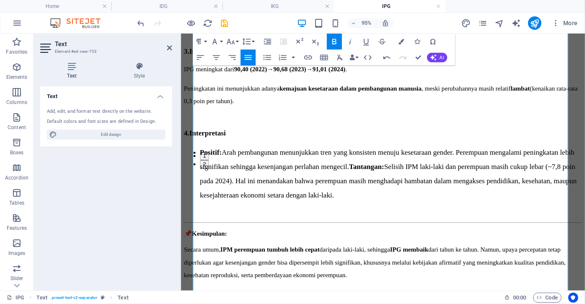
click at [180, 147] on div at bounding box center [180, 161] width 2 height 257
drag, startPoint x: 258, startPoint y: 169, endPoint x: 191, endPoint y: 157, distance: 67.1
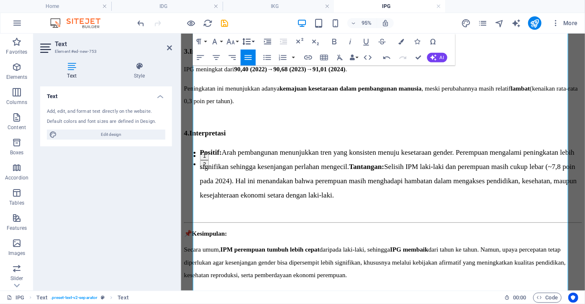
click at [244, 39] on icon "button" at bounding box center [246, 41] width 8 height 7
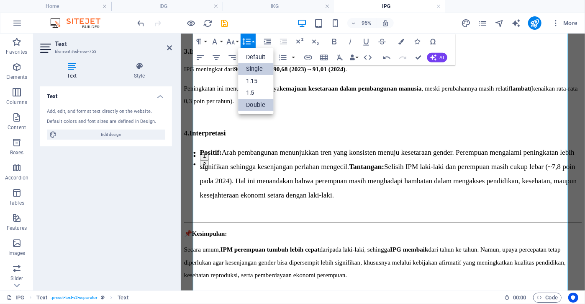
click at [247, 102] on link "Double" at bounding box center [256, 105] width 36 height 12
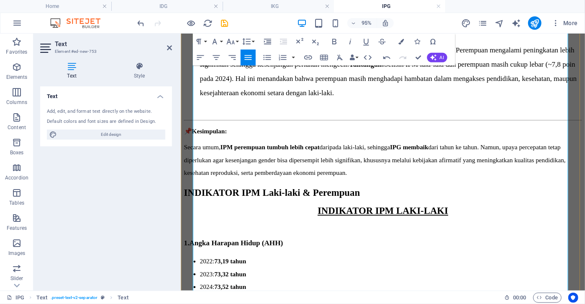
scroll to position [2041, 0]
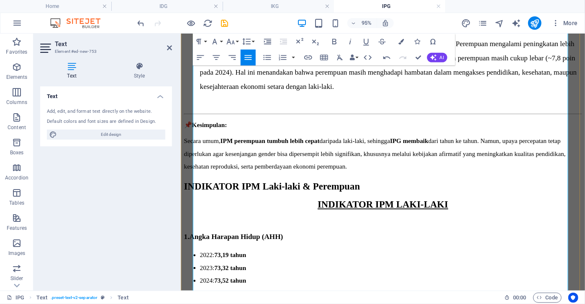
drag, startPoint x: 235, startPoint y: 154, endPoint x: 177, endPoint y: 137, distance: 60.4
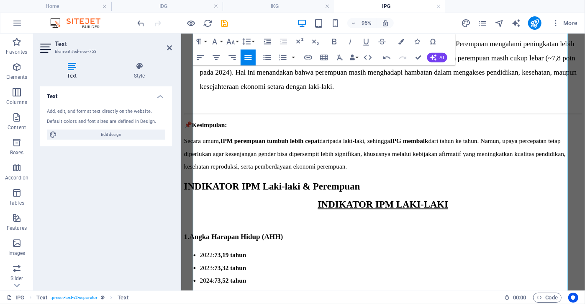
click at [250, 43] on icon "button" at bounding box center [247, 42] width 10 height 10
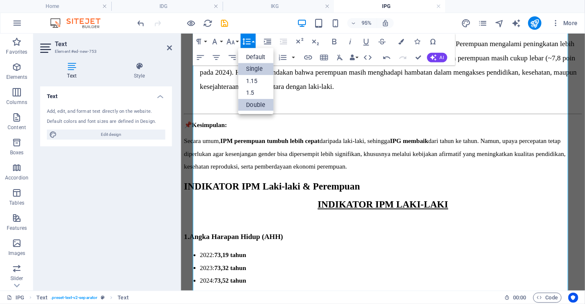
click at [254, 102] on link "Double" at bounding box center [256, 105] width 36 height 12
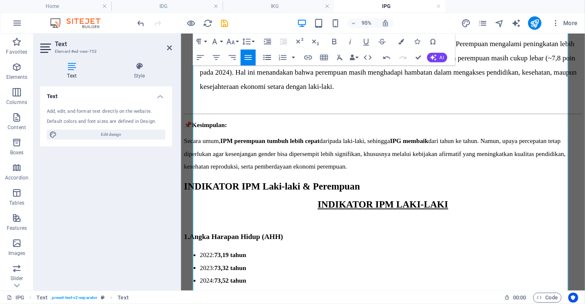
click at [264, 57] on icon "button" at bounding box center [267, 57] width 8 height 5
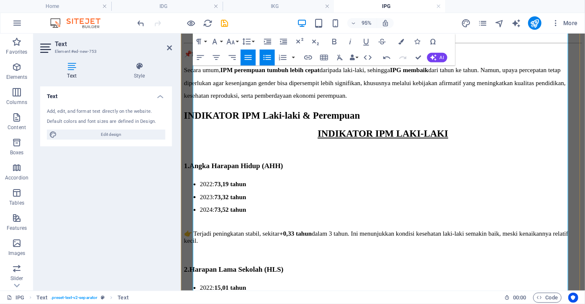
scroll to position [2117, 0]
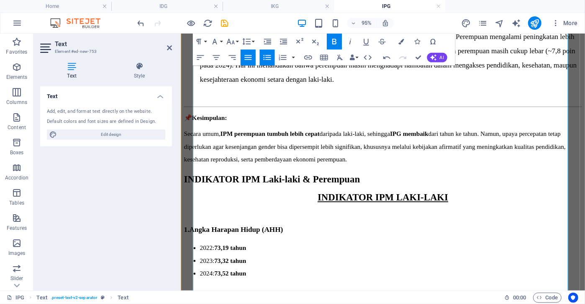
scroll to position [2041, 0]
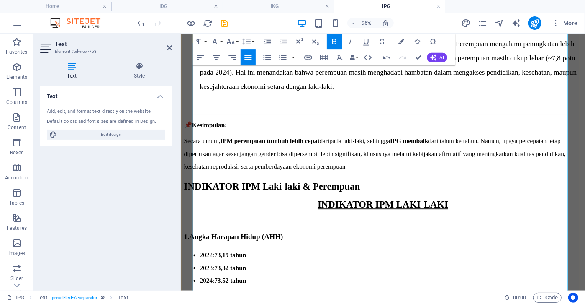
drag, startPoint x: 487, startPoint y: 209, endPoint x: 360, endPoint y: 161, distance: 135.7
click at [269, 56] on icon "button" at bounding box center [268, 58] width 10 height 10
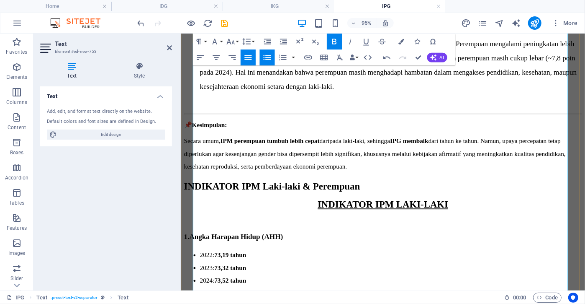
drag, startPoint x: 389, startPoint y: 215, endPoint x: 199, endPoint y: 199, distance: 190.8
click at [294, 57] on button "button" at bounding box center [293, 57] width 6 height 16
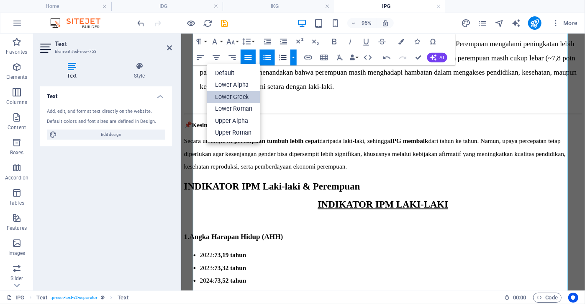
click at [241, 97] on link "Lower Greek" at bounding box center [233, 97] width 53 height 12
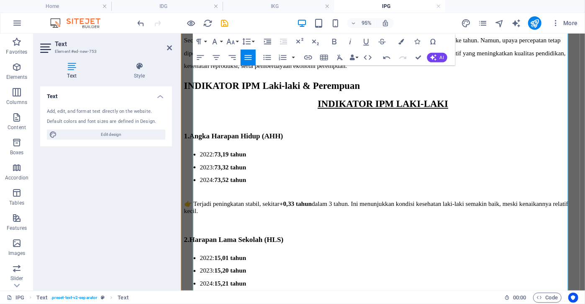
scroll to position [2155, 0]
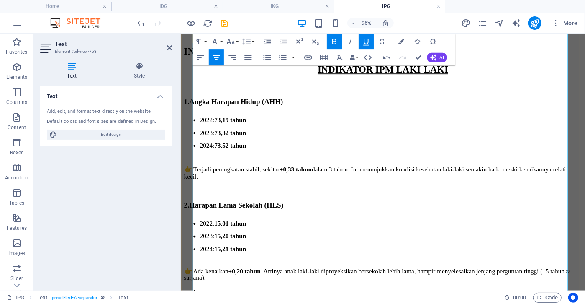
scroll to position [2231, 0]
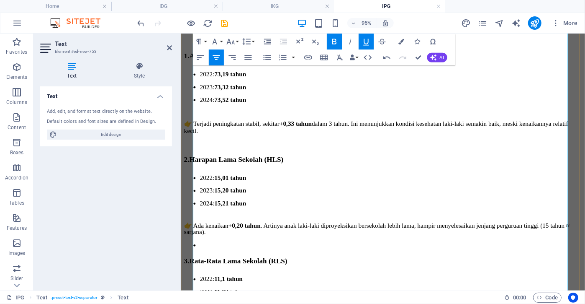
drag, startPoint x: 200, startPoint y: 160, endPoint x: 201, endPoint y: 168, distance: 8.5
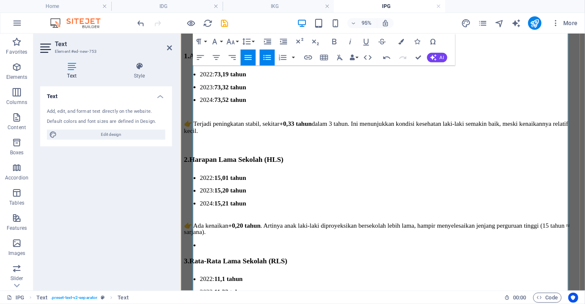
drag, startPoint x: 286, startPoint y: 164, endPoint x: 193, endPoint y: 152, distance: 94.5
click at [267, 57] on icon "button" at bounding box center [267, 57] width 8 height 5
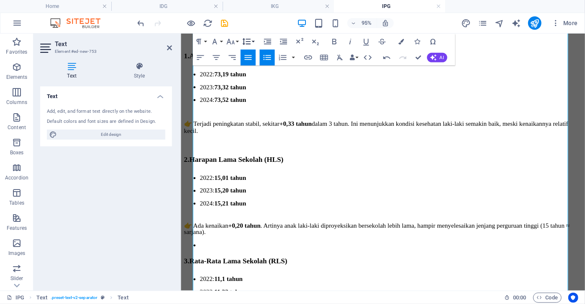
click at [255, 40] on button "Line Height" at bounding box center [247, 41] width 15 height 16
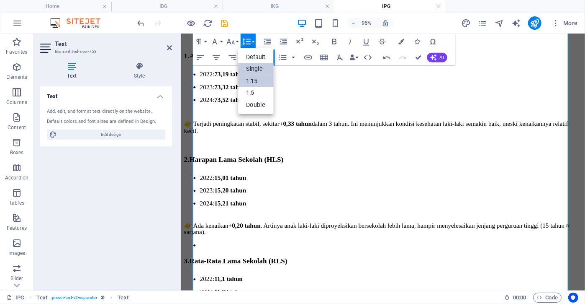
scroll to position [0, 0]
click at [254, 103] on link "Double" at bounding box center [256, 105] width 36 height 12
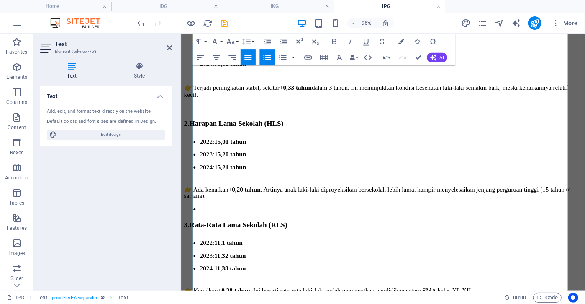
scroll to position [2269, 0]
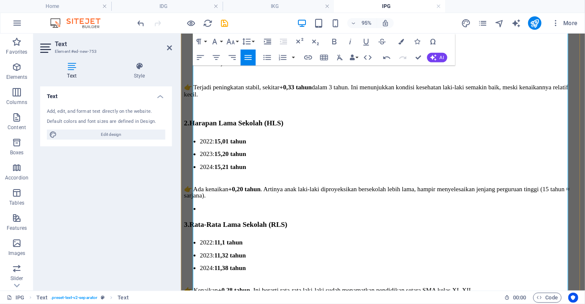
drag, startPoint x: 258, startPoint y: 210, endPoint x: 207, endPoint y: 207, distance: 51.1
drag, startPoint x: 249, startPoint y: 215, endPoint x: 193, endPoint y: 198, distance: 58.6
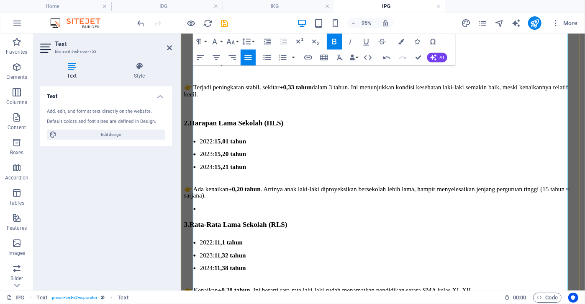
click at [263, 60] on icon "button" at bounding box center [268, 58] width 10 height 10
click at [250, 45] on icon "button" at bounding box center [247, 42] width 10 height 10
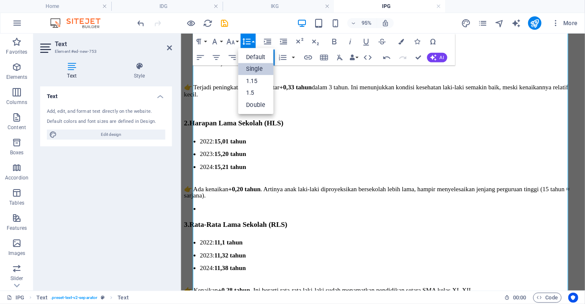
scroll to position [0, 0]
click at [251, 104] on link "Double" at bounding box center [256, 105] width 36 height 12
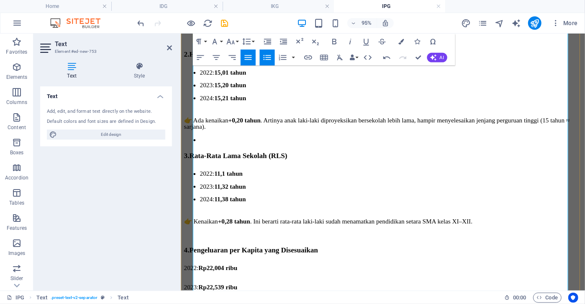
scroll to position [2345, 0]
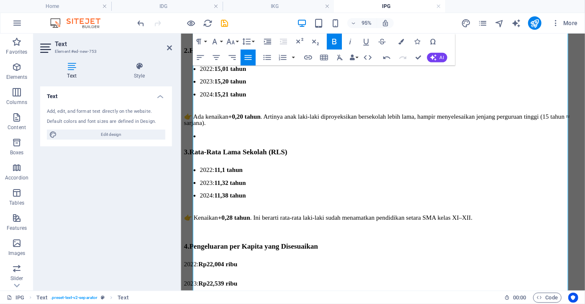
drag, startPoint x: 224, startPoint y: 214, endPoint x: 361, endPoint y: 229, distance: 137.8
click at [180, 205] on html "Home DATA GENDER IPG IDG IKG GAP 4 Langkah Policy brief POKJA PUG Tentang Kami …" at bounding box center [393, 304] width 426 height 5232
click at [268, 55] on icon "button" at bounding box center [267, 57] width 8 height 5
click at [254, 42] on button "Line Height" at bounding box center [247, 41] width 15 height 16
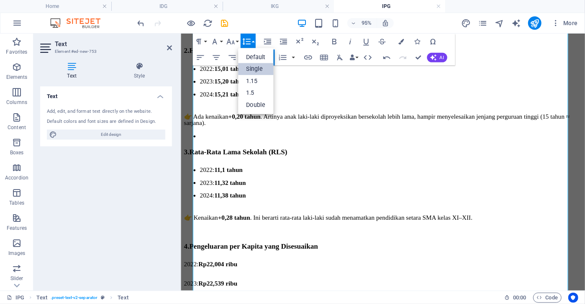
scroll to position [0, 0]
click at [250, 103] on link "Double" at bounding box center [256, 105] width 36 height 12
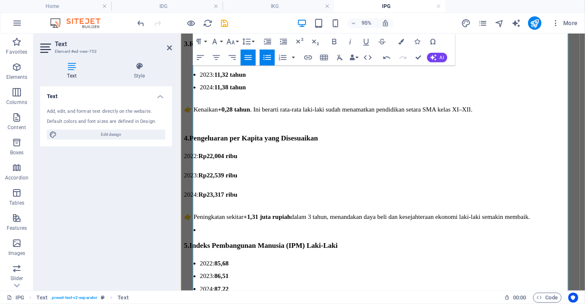
scroll to position [2460, 0]
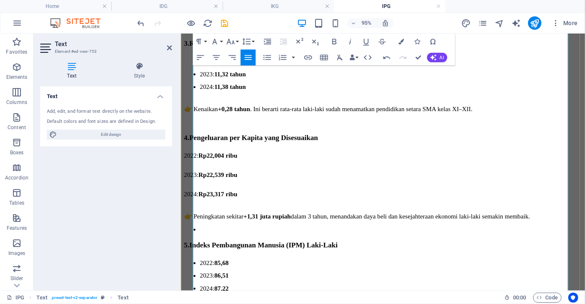
drag, startPoint x: 200, startPoint y: 199, endPoint x: 212, endPoint y: 196, distance: 12.3
drag, startPoint x: 238, startPoint y: 185, endPoint x: 185, endPoint y: 172, distance: 54.2
click at [185, 172] on div "CAPAIAN IPG 1. Perkembangan IPM Laki-Laki dan Perempuan IPM Laki-Laki meningkat…" at bounding box center [393, 240] width 419 height 1899
click at [250, 39] on icon "button" at bounding box center [247, 42] width 10 height 10
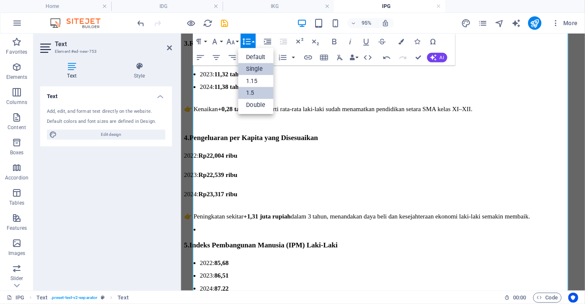
scroll to position [0, 0]
click at [252, 101] on link "Double" at bounding box center [256, 105] width 36 height 12
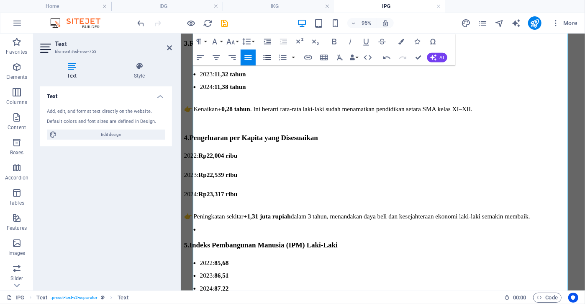
click at [267, 57] on icon "button" at bounding box center [267, 57] width 8 height 5
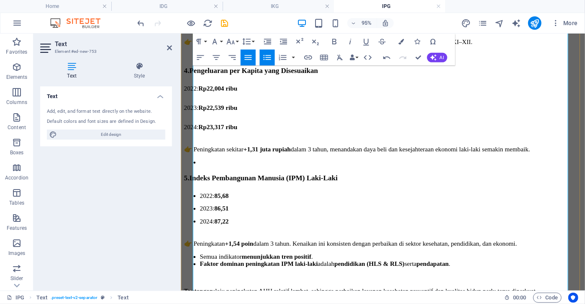
scroll to position [2536, 0]
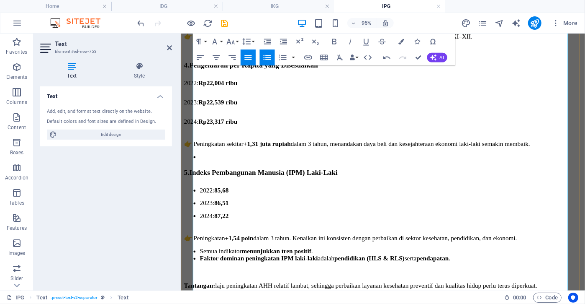
drag, startPoint x: 250, startPoint y: 222, endPoint x: 234, endPoint y: 81, distance: 142.5
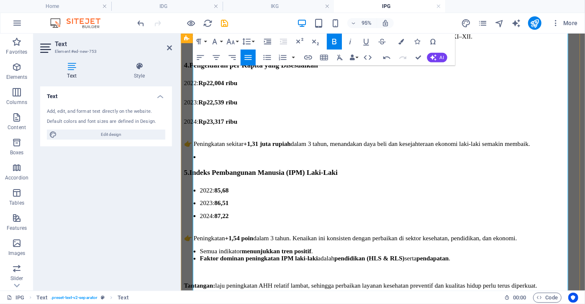
click at [184, 206] on div "CAPAIAN IPG 1. Perkembangan IPM Laki-Laki dan Perempuan IPM Laki-Laki meningkat…" at bounding box center [393, 166] width 419 height 1904
click at [263, 56] on icon "button" at bounding box center [268, 58] width 10 height 10
click at [249, 37] on icon "button" at bounding box center [247, 42] width 10 height 10
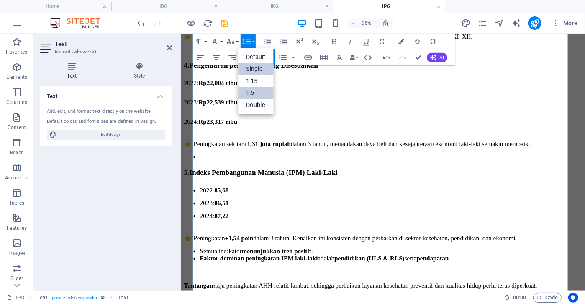
scroll to position [0, 0]
click at [259, 104] on link "Double" at bounding box center [256, 105] width 36 height 12
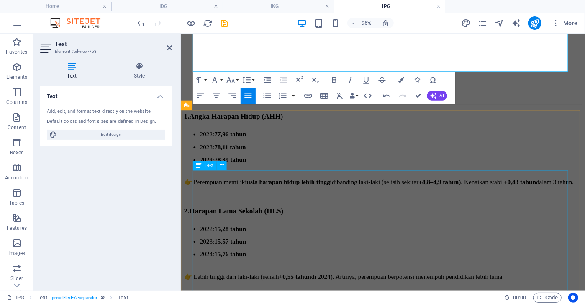
scroll to position [2688, 0]
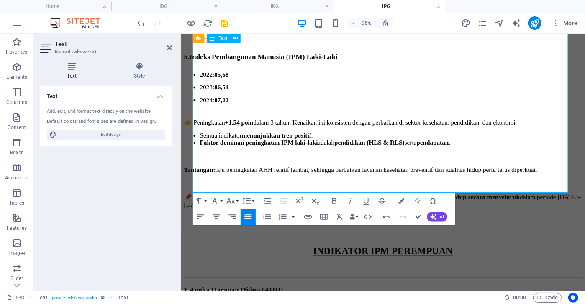
scroll to position [2612, 0]
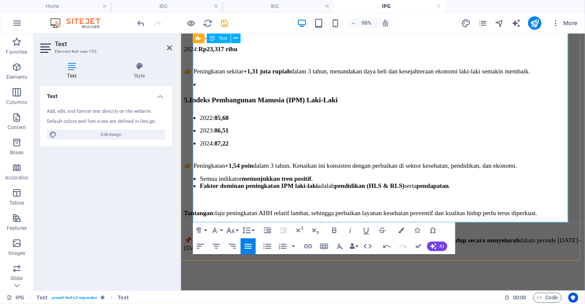
drag, startPoint x: 203, startPoint y: 221, endPoint x: 383, endPoint y: 246, distance: 182.2
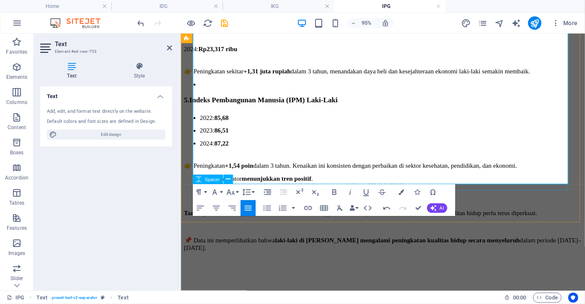
select select "rem"
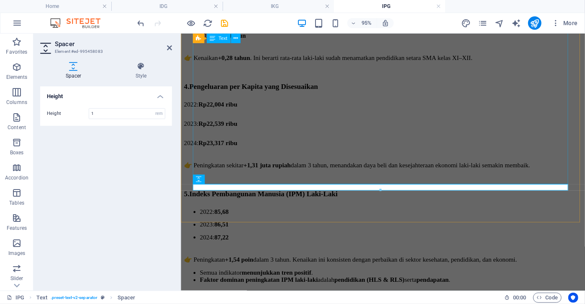
scroll to position [2498, 0]
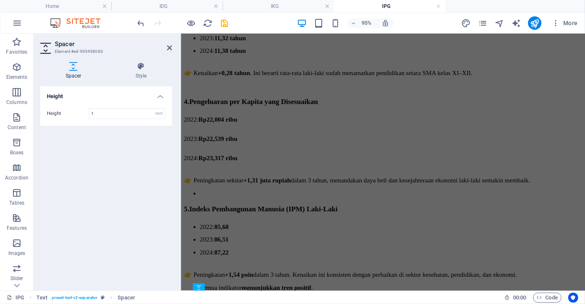
click at [166, 43] on h2 "Spacer" at bounding box center [113, 44] width 117 height 8
click at [168, 44] on icon at bounding box center [169, 47] width 5 height 7
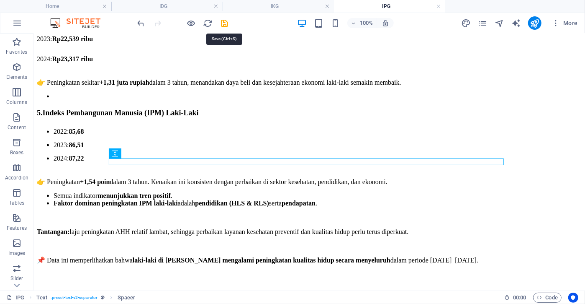
click at [227, 21] on icon "save" at bounding box center [225, 23] width 10 height 10
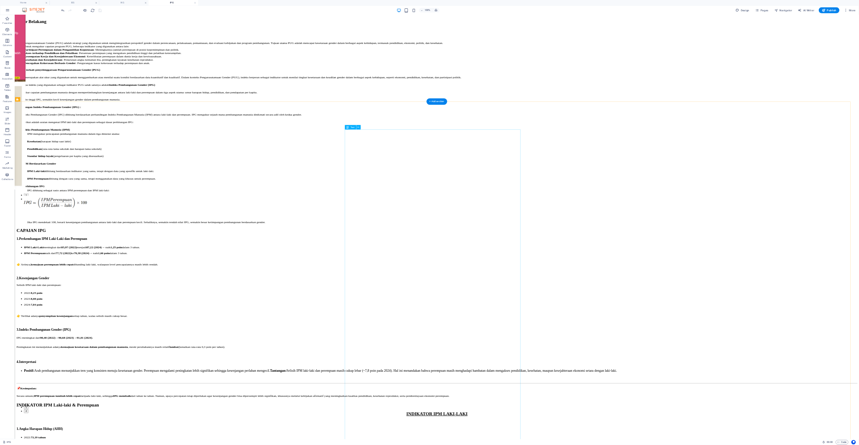
scroll to position [2520, 0]
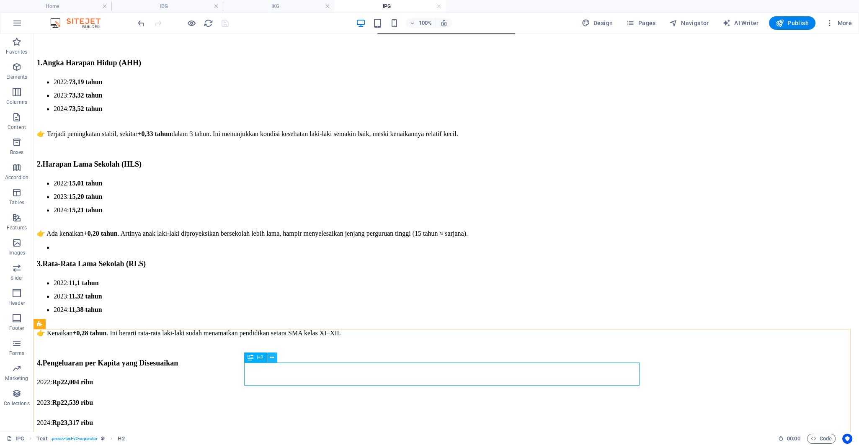
click at [273, 353] on icon at bounding box center [272, 357] width 5 height 9
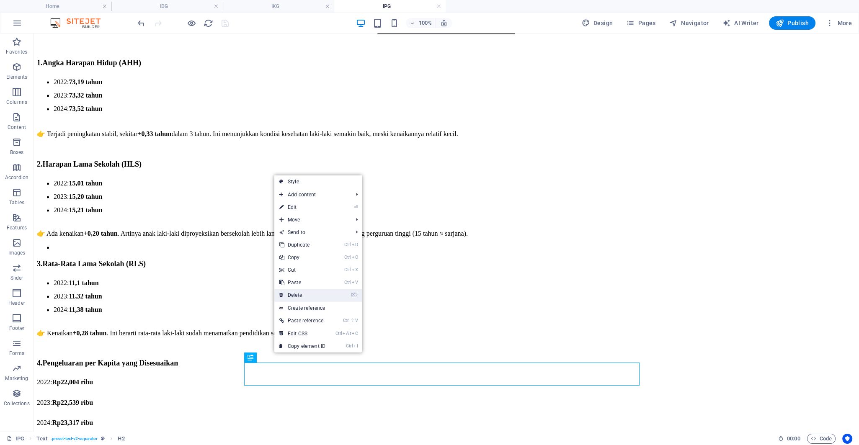
click at [310, 294] on link "⌦ Delete" at bounding box center [302, 295] width 56 height 13
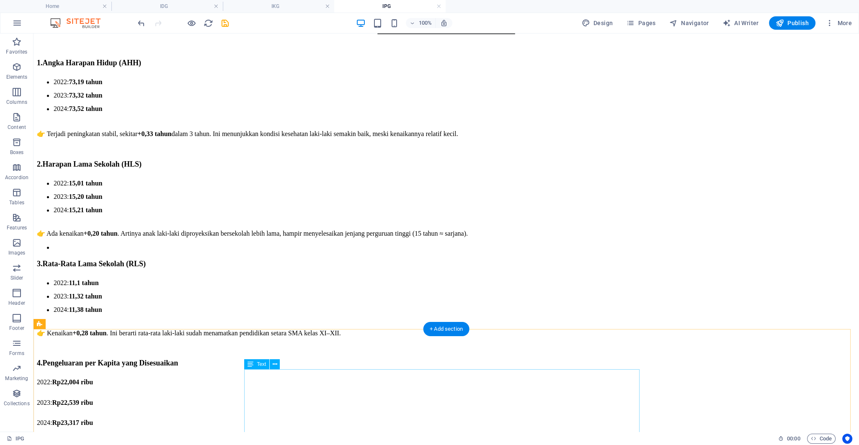
click at [274, 363] on icon at bounding box center [275, 364] width 5 height 9
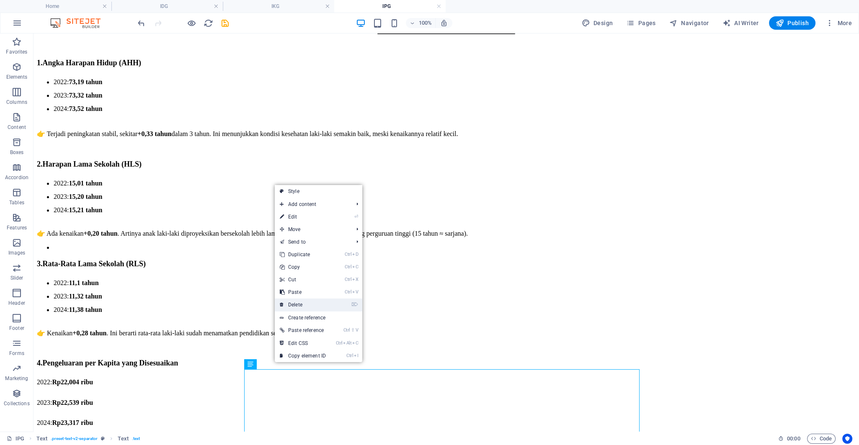
click at [304, 307] on link "⌦ Delete" at bounding box center [303, 305] width 56 height 13
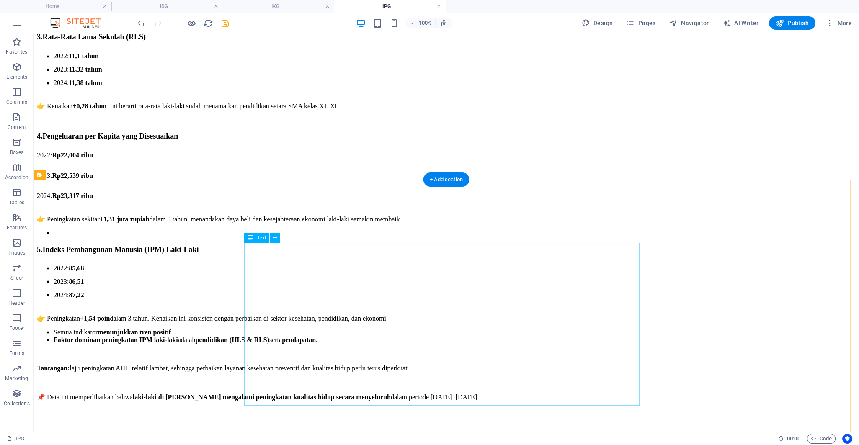
scroll to position [2743, 0]
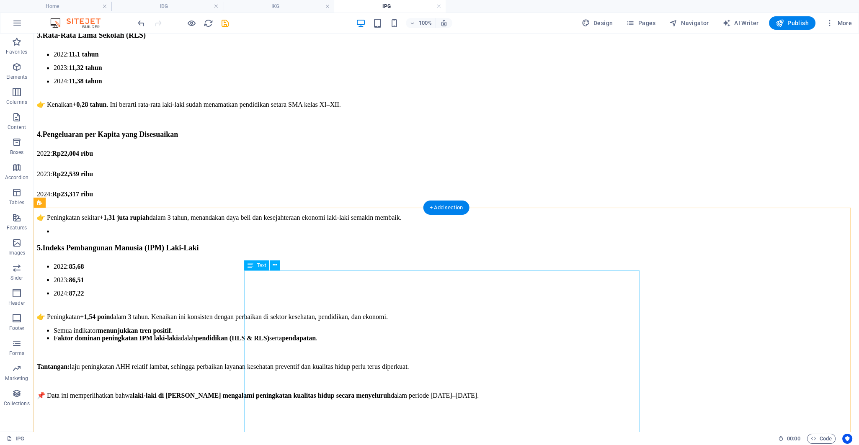
scroll to position [2715, 0]
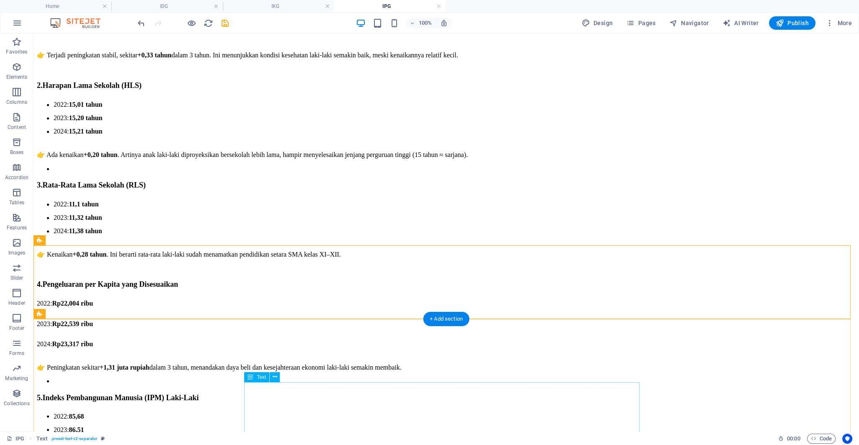
scroll to position [2604, 0]
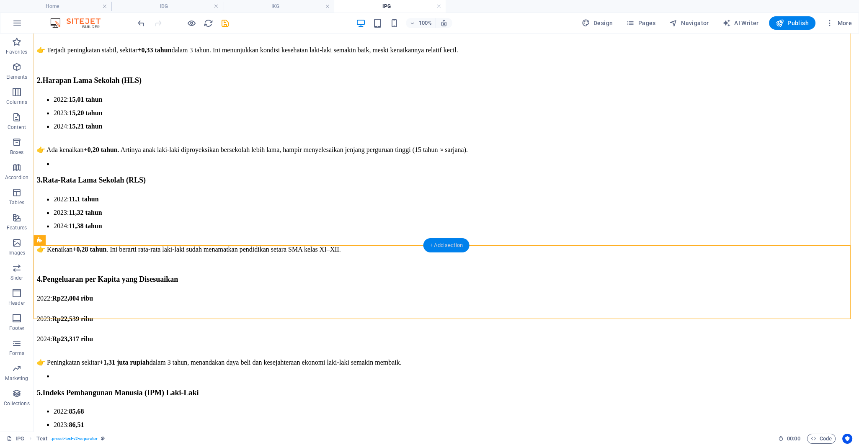
click at [448, 243] on div "+ Add section" at bounding box center [446, 245] width 46 height 14
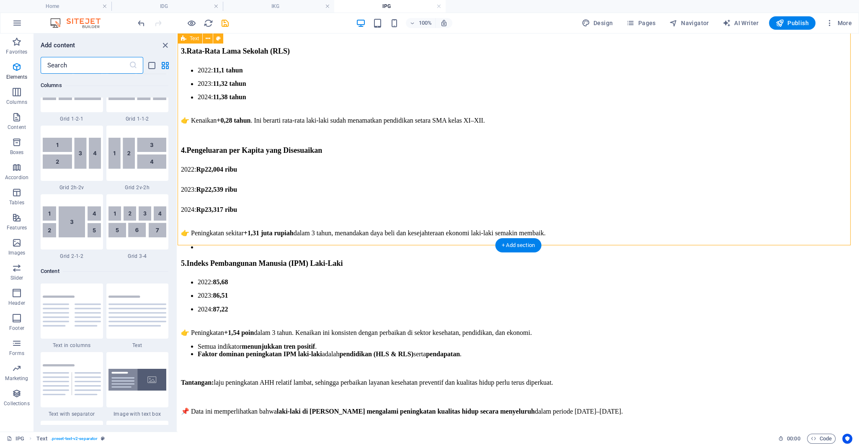
scroll to position [1465, 0]
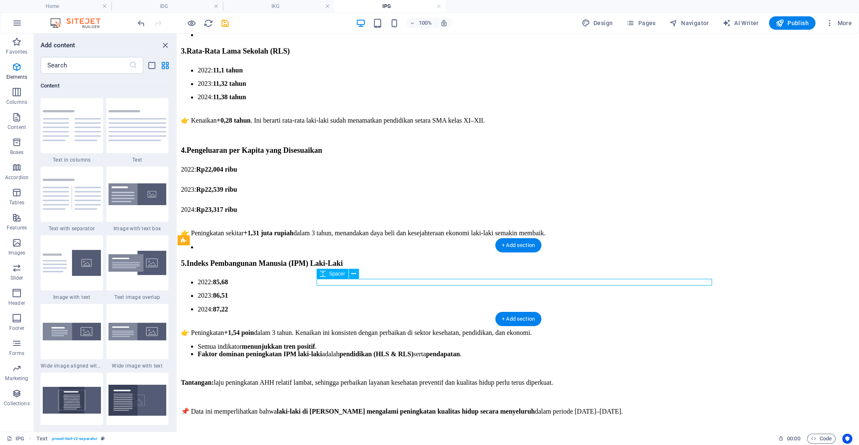
select select "rem"
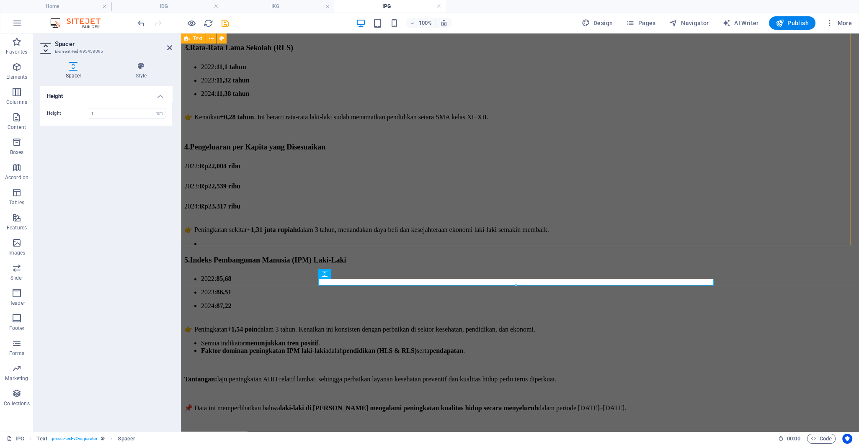
click at [791, 224] on div "CAPAIAN IPG 1. Perkembangan IPM Laki-Laki dan Perempuan IPM Laki-Laki meningkat…" at bounding box center [519, 189] width 671 height 1677
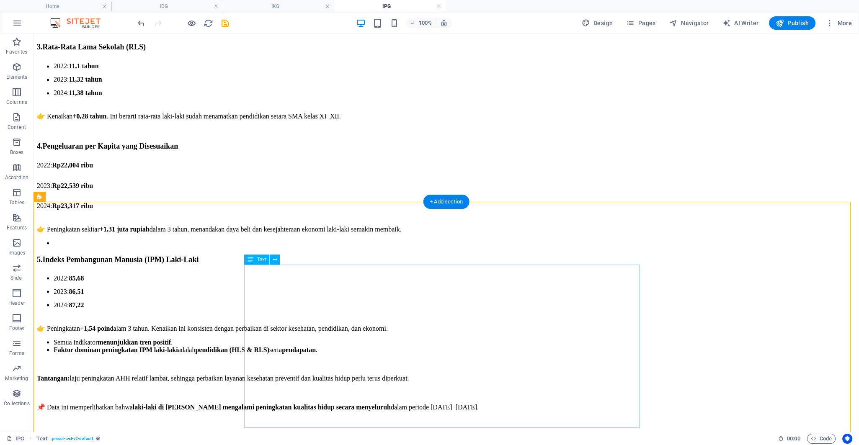
scroll to position [2715, 0]
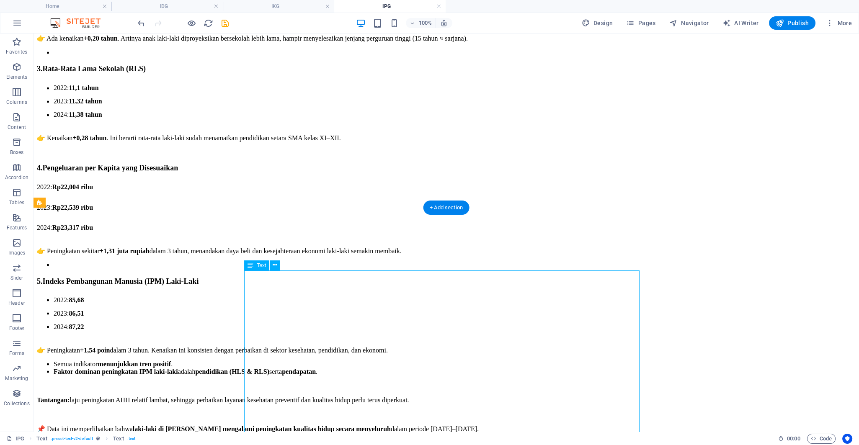
drag, startPoint x: 249, startPoint y: 295, endPoint x: 102, endPoint y: 295, distance: 147.4
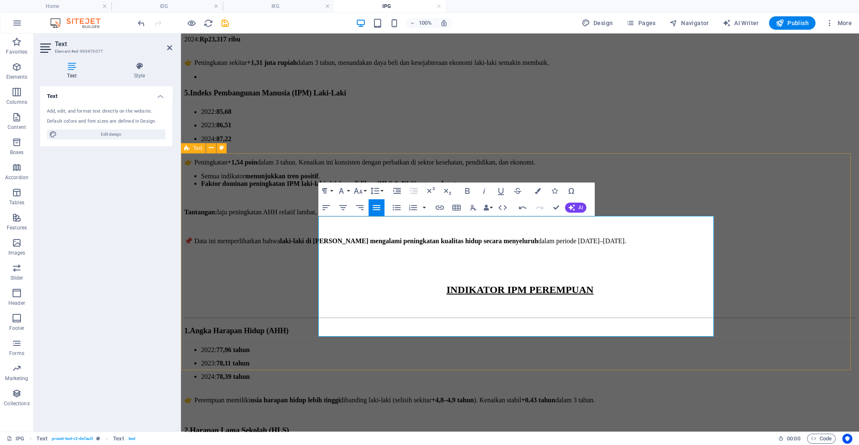
scroll to position [2771, 0]
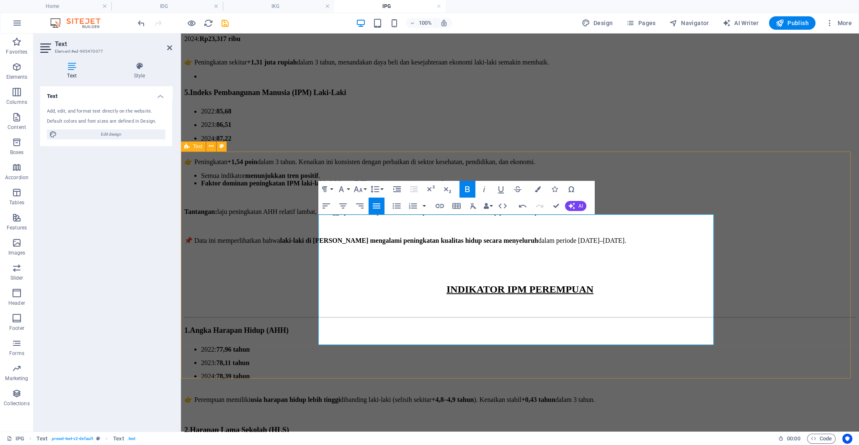
drag, startPoint x: 781, startPoint y: 213, endPoint x: 928, endPoint y: 211, distance: 146.6
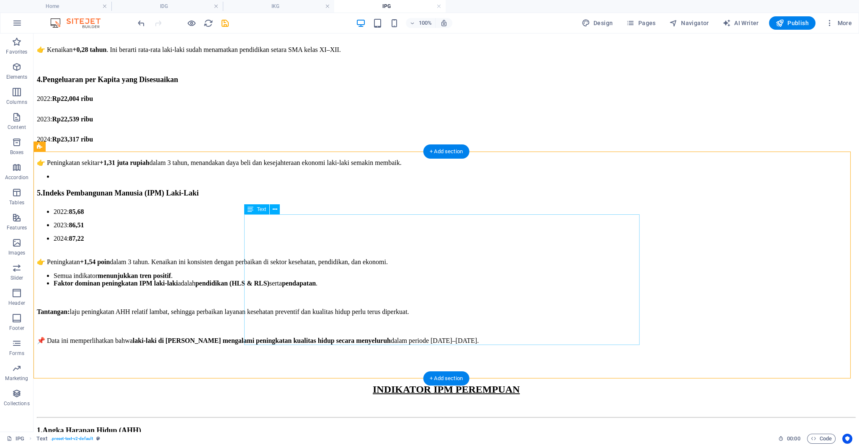
scroll to position [2906, 0]
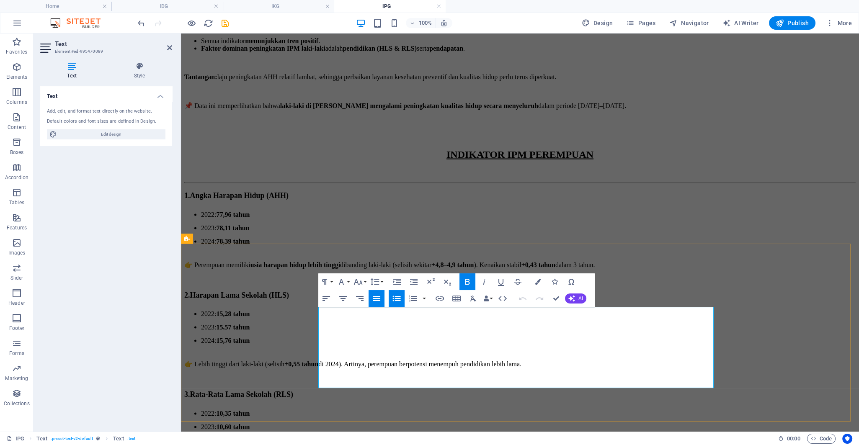
scroll to position [2895, 0]
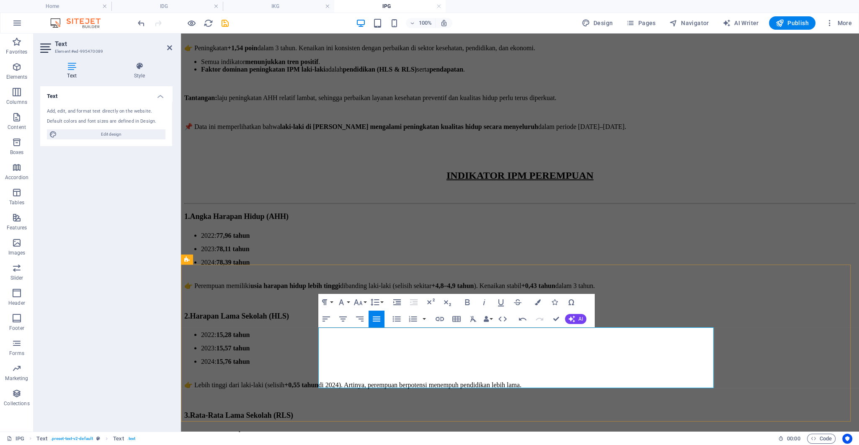
scroll to position [2895, 0]
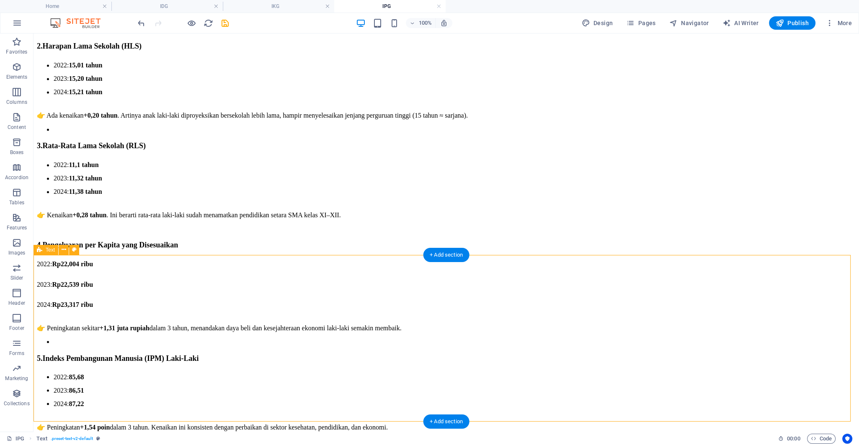
scroll to position [2616, 0]
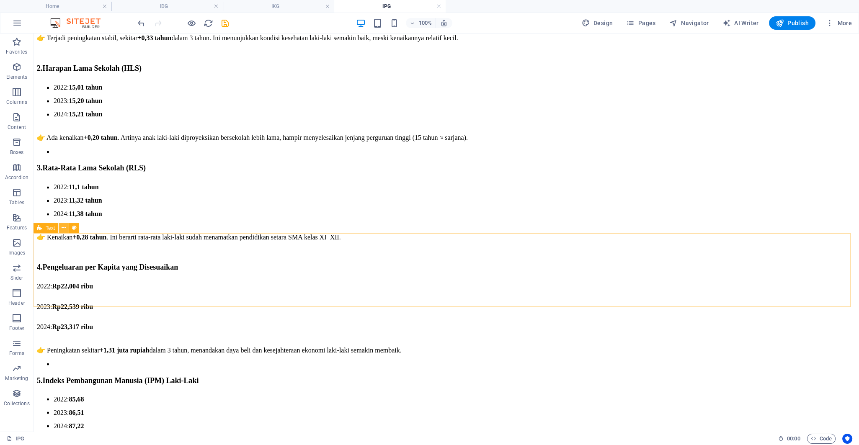
click at [62, 226] on icon at bounding box center [64, 228] width 5 height 9
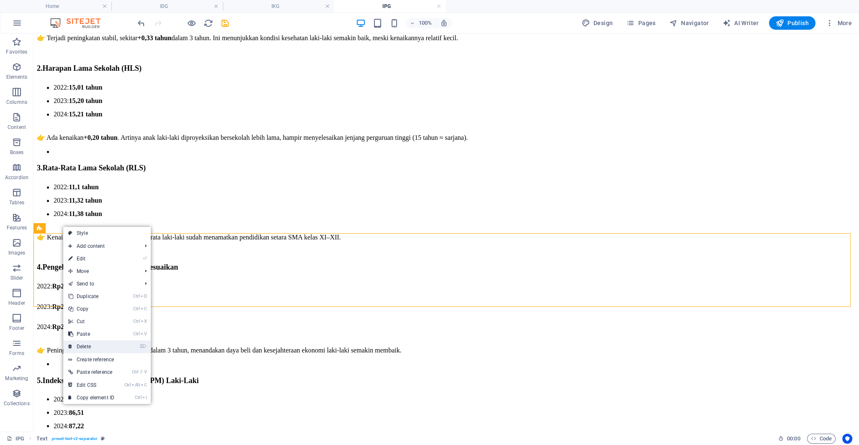
click at [95, 345] on link "⌦ Delete" at bounding box center [91, 346] width 56 height 13
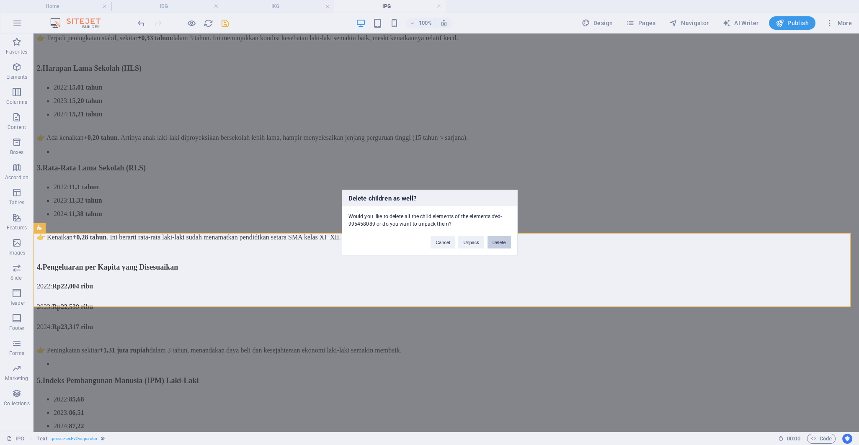
click at [493, 243] on button "Delete" at bounding box center [498, 242] width 23 height 13
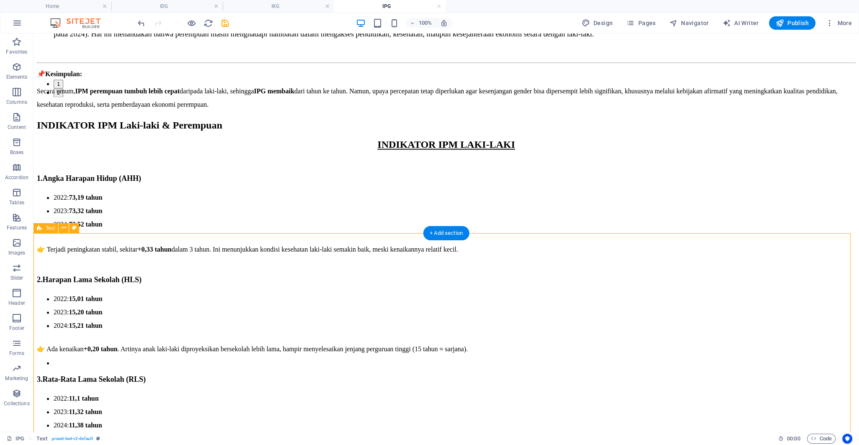
scroll to position [2393, 0]
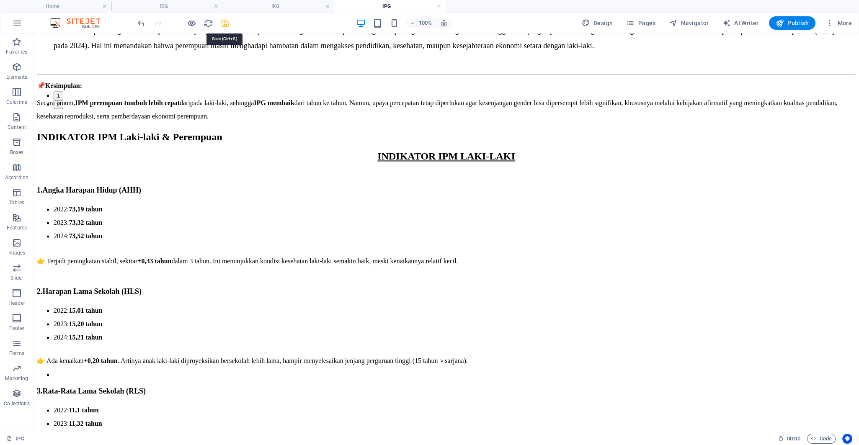
click at [227, 21] on icon "save" at bounding box center [225, 23] width 10 height 10
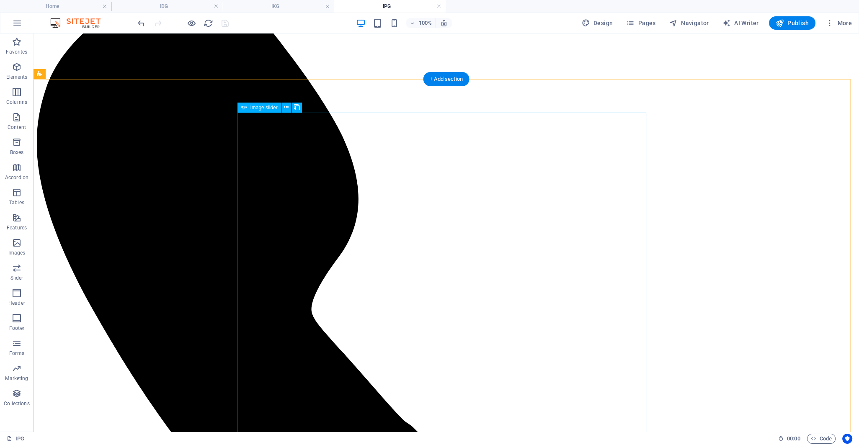
scroll to position [0, 0]
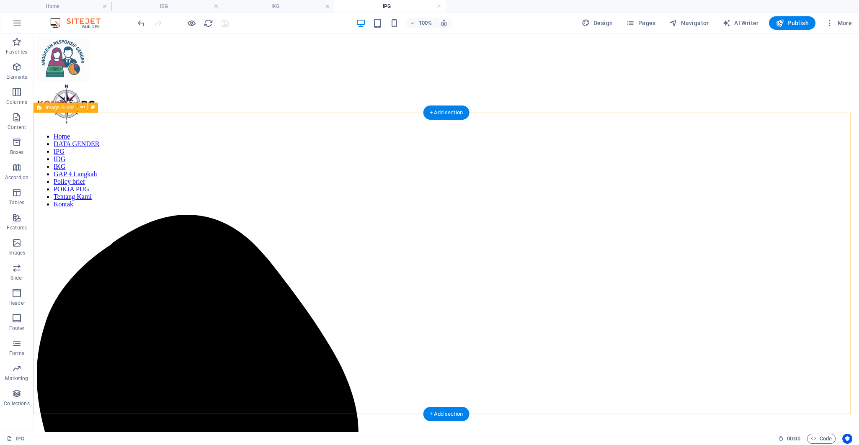
drag, startPoint x: 739, startPoint y: 184, endPoint x: 476, endPoint y: 102, distance: 275.6
